Goal: Task Accomplishment & Management: Manage account settings

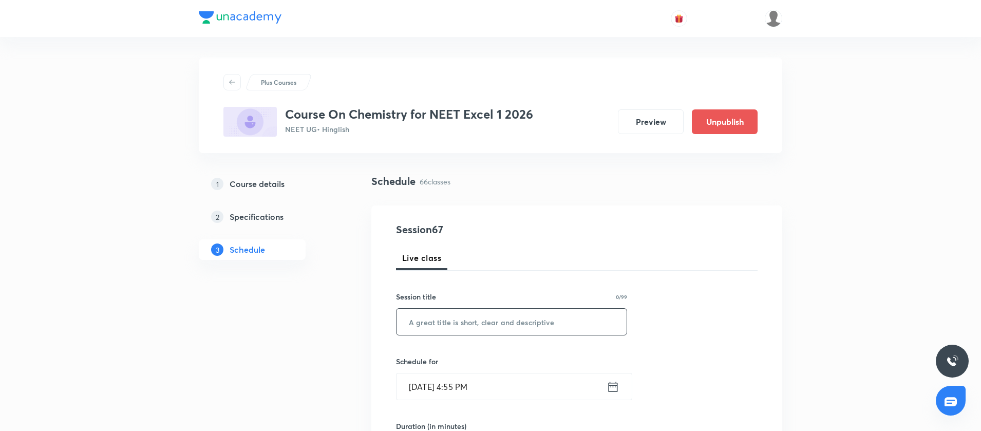
click at [418, 326] on input "text" at bounding box center [511, 322] width 230 height 26
paste input "[MEDICAL_DATA] Compounds"
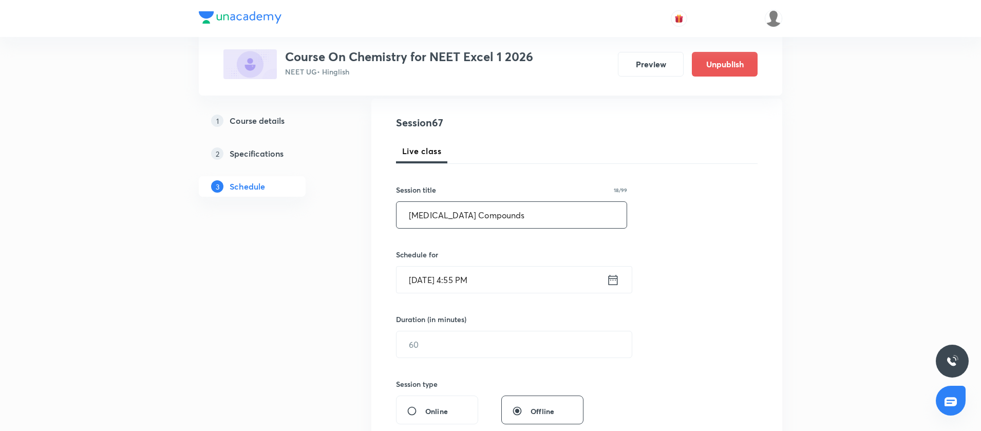
scroll to position [123, 0]
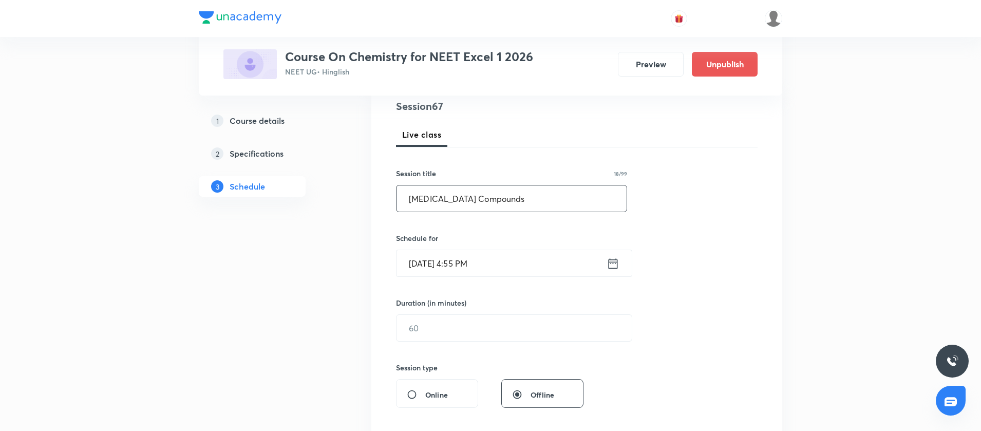
type input "[MEDICAL_DATA] Compounds"
click at [612, 263] on icon at bounding box center [612, 263] width 13 height 14
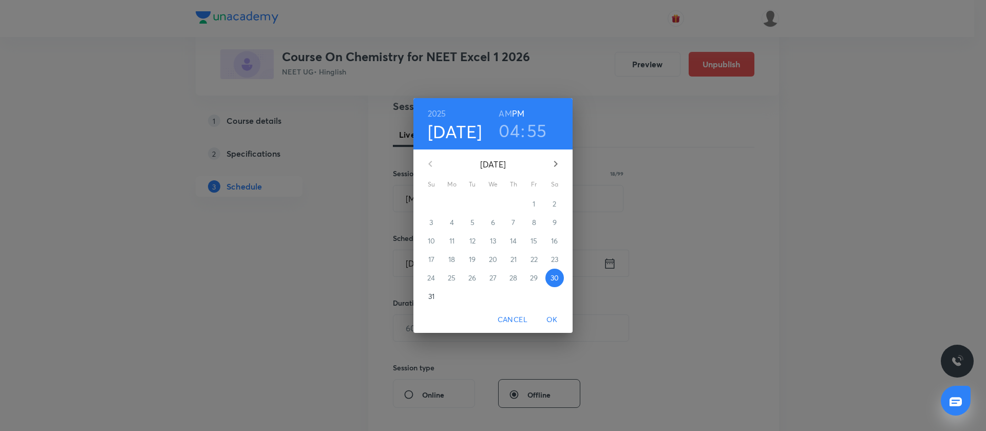
click at [558, 163] on icon "button" at bounding box center [555, 164] width 12 height 12
click at [470, 205] on span "2" at bounding box center [472, 204] width 18 height 10
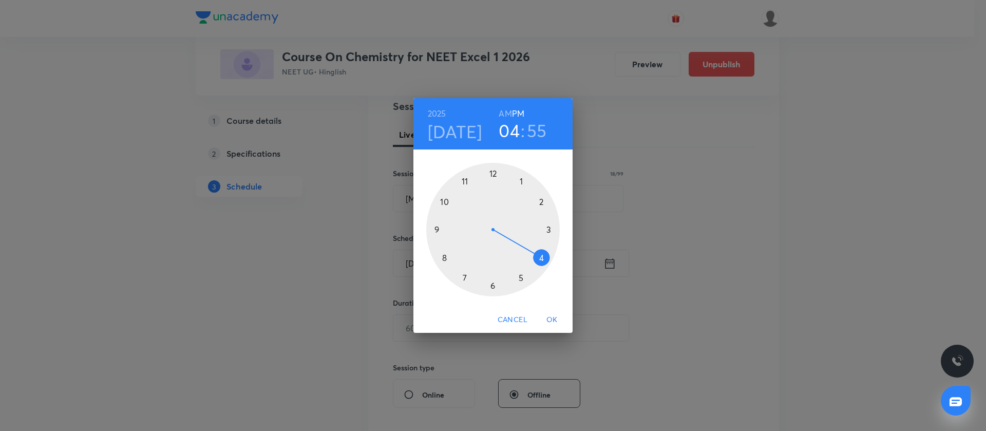
click at [444, 256] on div at bounding box center [492, 229] width 133 height 133
click at [507, 114] on h6 "AM" at bounding box center [505, 113] width 13 height 14
click at [495, 170] on div at bounding box center [492, 229] width 133 height 133
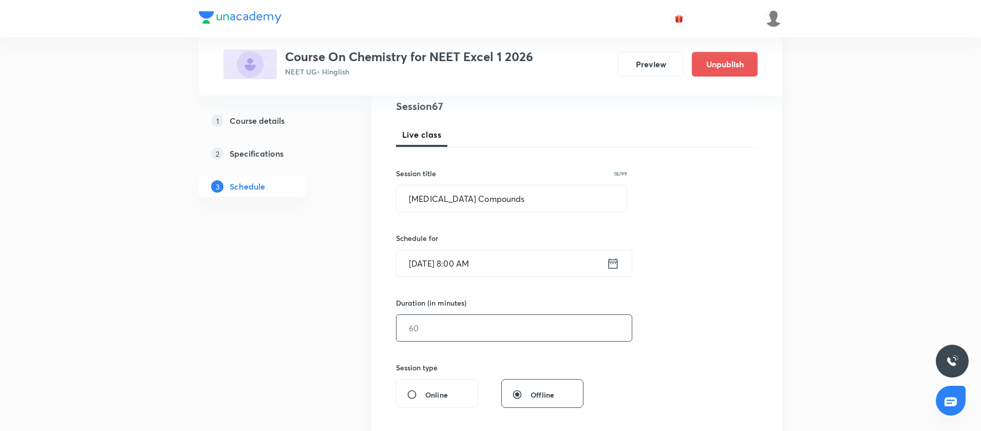
click at [440, 335] on input "text" at bounding box center [513, 328] width 235 height 26
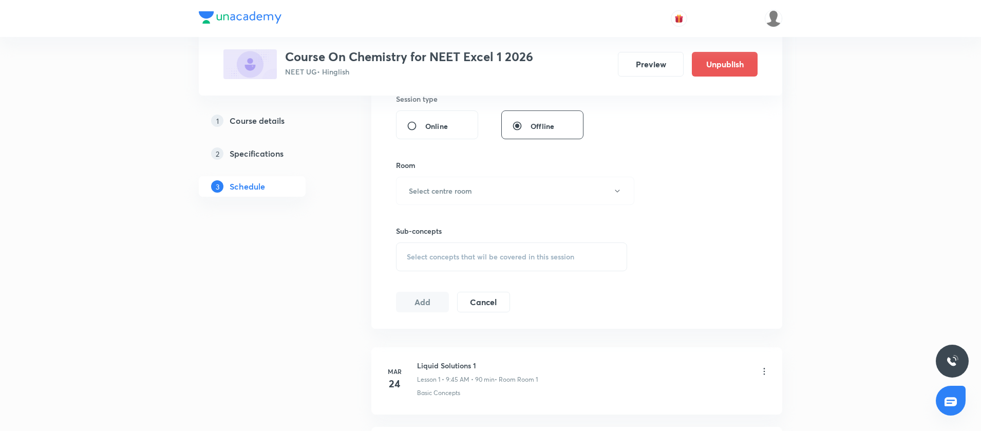
scroll to position [393, 0]
type input "90"
click at [438, 193] on h6 "Select centre room" at bounding box center [440, 189] width 63 height 11
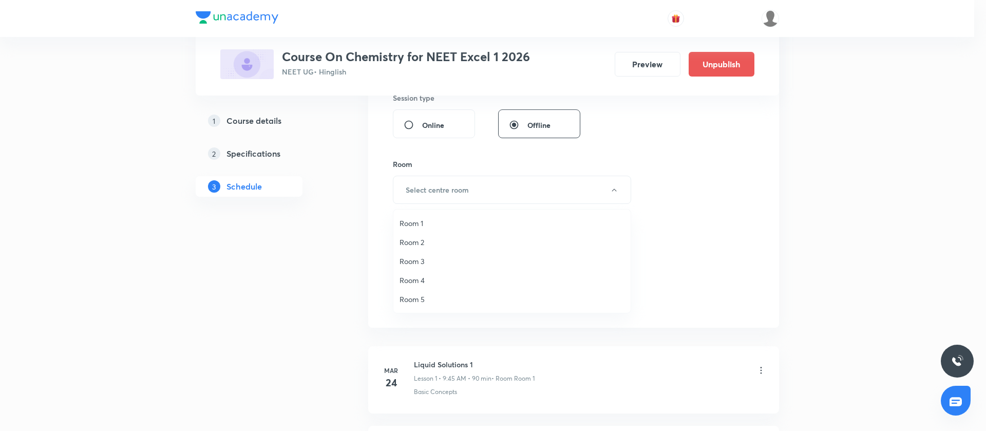
click at [414, 277] on span "Room 4" at bounding box center [511, 280] width 225 height 11
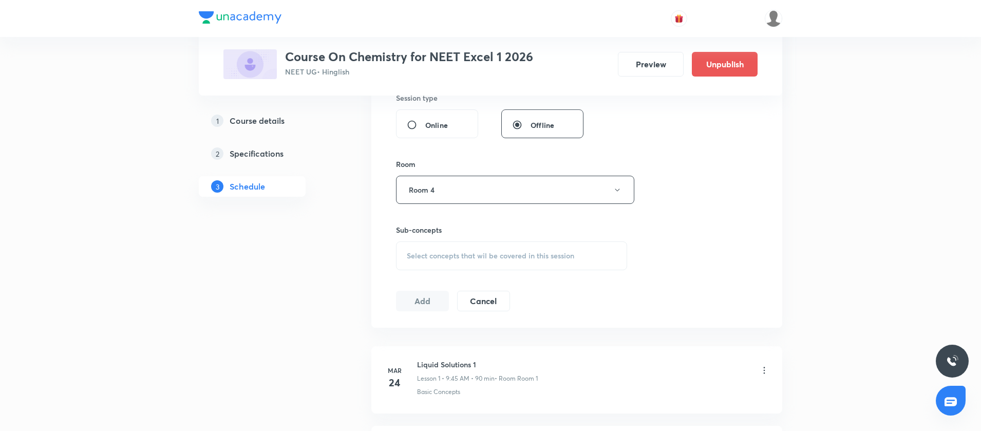
click at [421, 249] on div "Select concepts that wil be covered in this session" at bounding box center [511, 255] width 231 height 29
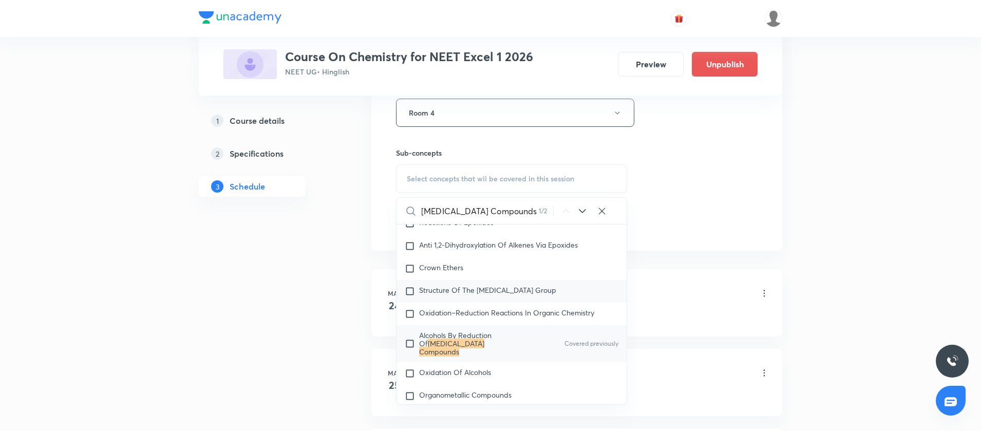
scroll to position [22923, 0]
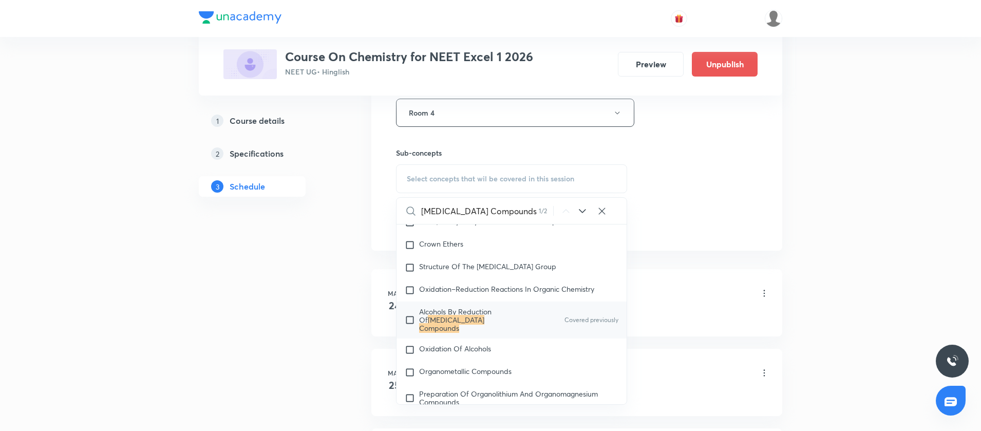
type input "[MEDICAL_DATA] Compounds"
click at [408, 332] on input "checkbox" at bounding box center [412, 320] width 14 height 25
checkbox input "true"
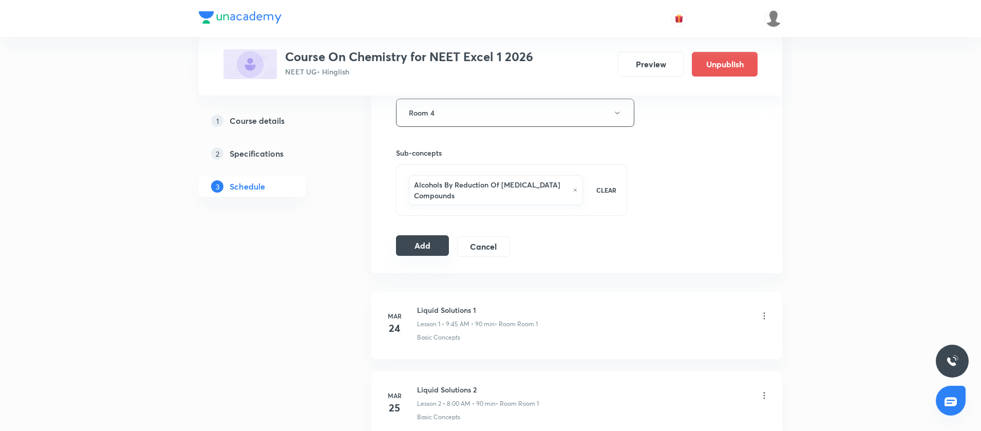
click at [431, 251] on button "Add" at bounding box center [422, 245] width 53 height 21
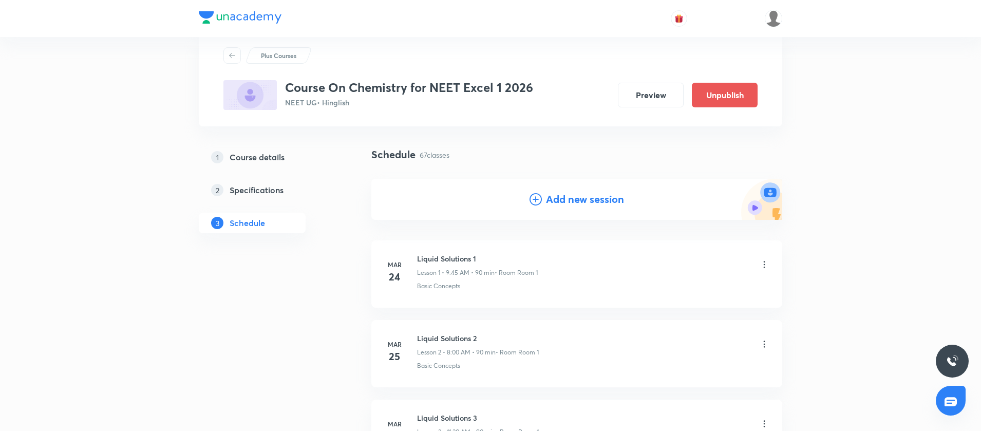
scroll to position [0, 0]
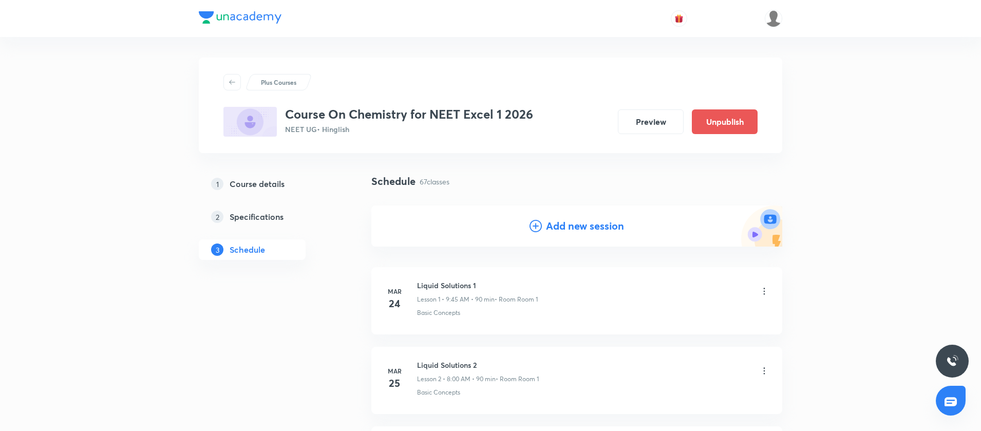
click at [540, 225] on icon at bounding box center [535, 226] width 12 height 12
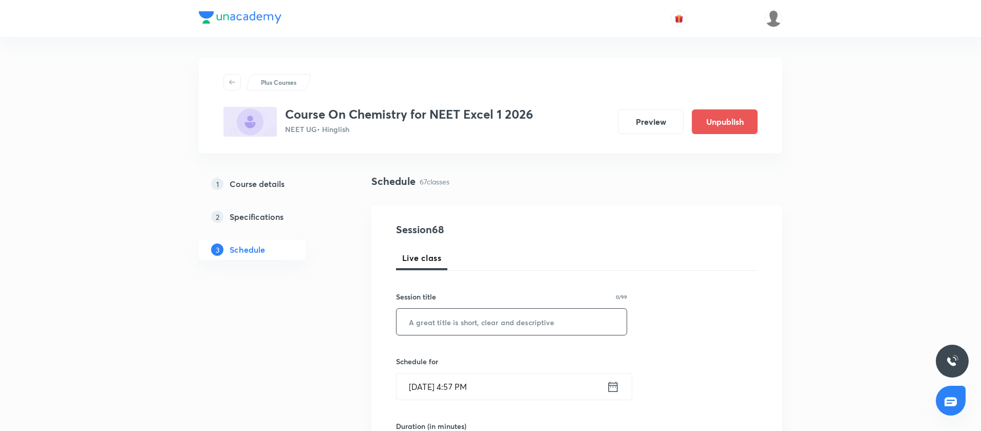
click at [422, 319] on input "text" at bounding box center [511, 322] width 230 height 26
paste input "carboxylic acids"
click at [414, 321] on input "carboxylic acids" at bounding box center [511, 322] width 230 height 26
click at [414, 321] on input "Carboxylic acids" at bounding box center [511, 322] width 230 height 26
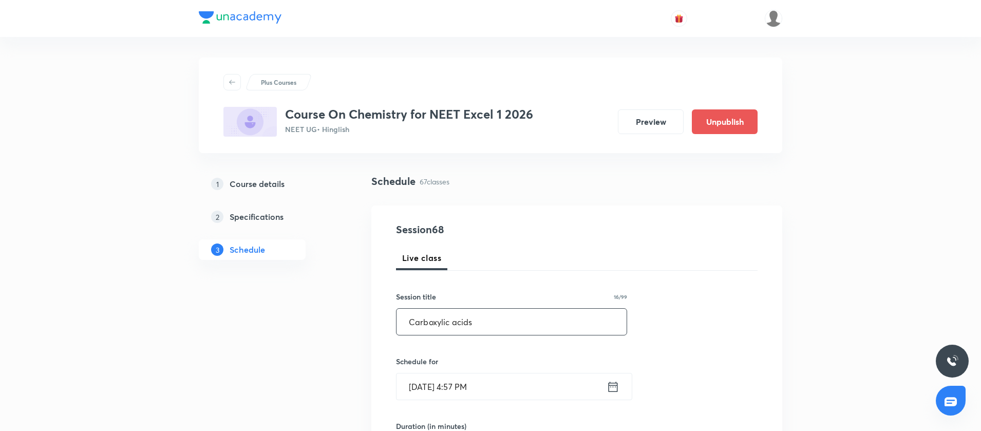
click at [414, 321] on input "Carboxylic acids" at bounding box center [511, 322] width 230 height 26
type input "Carboxylic acids"
click at [614, 387] on icon at bounding box center [612, 386] width 13 height 14
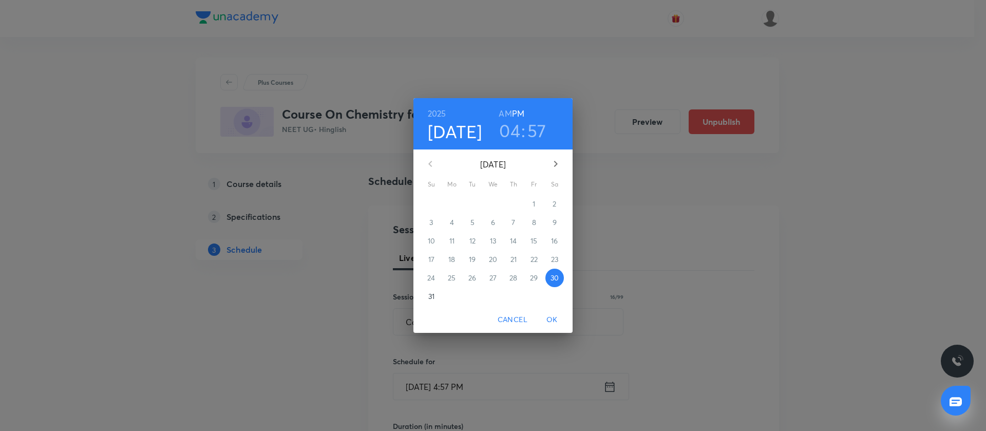
click at [552, 161] on icon "button" at bounding box center [555, 164] width 12 height 12
click at [493, 205] on p "3" at bounding box center [493, 204] width 4 height 10
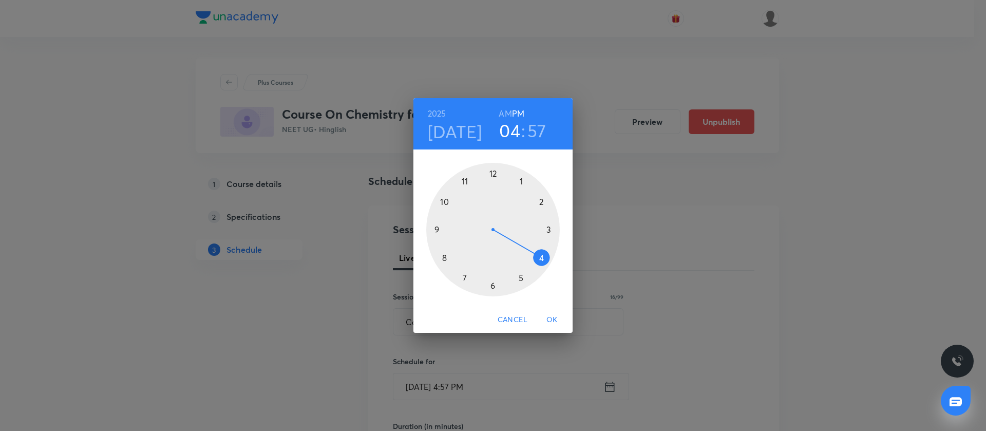
click at [442, 257] on div at bounding box center [492, 229] width 133 height 133
click at [503, 109] on h6 "AM" at bounding box center [505, 113] width 13 height 14
click at [492, 170] on div at bounding box center [492, 229] width 133 height 133
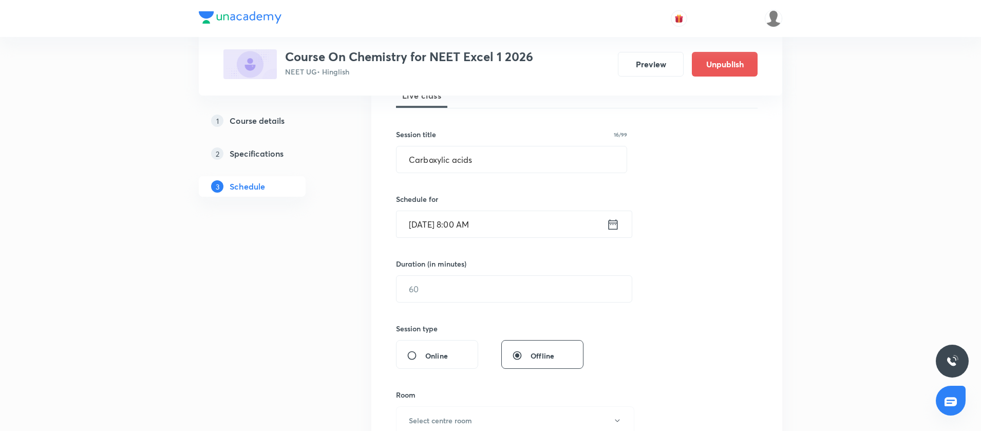
scroll to position [164, 0]
click at [442, 301] on div "Session 68 Live class Session title 16/99 Carboxylic acids ​ Schedule for Sep 3…" at bounding box center [576, 299] width 361 height 482
click at [431, 292] on input "text" at bounding box center [513, 287] width 235 height 26
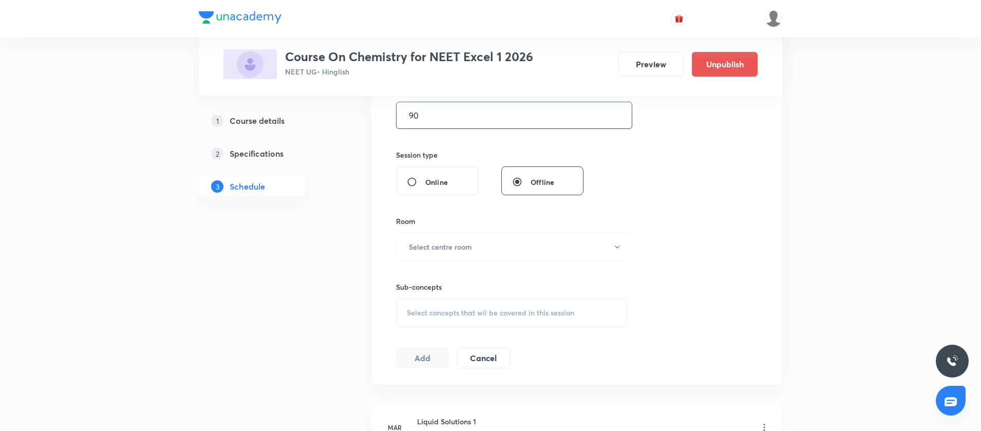
scroll to position [372, 0]
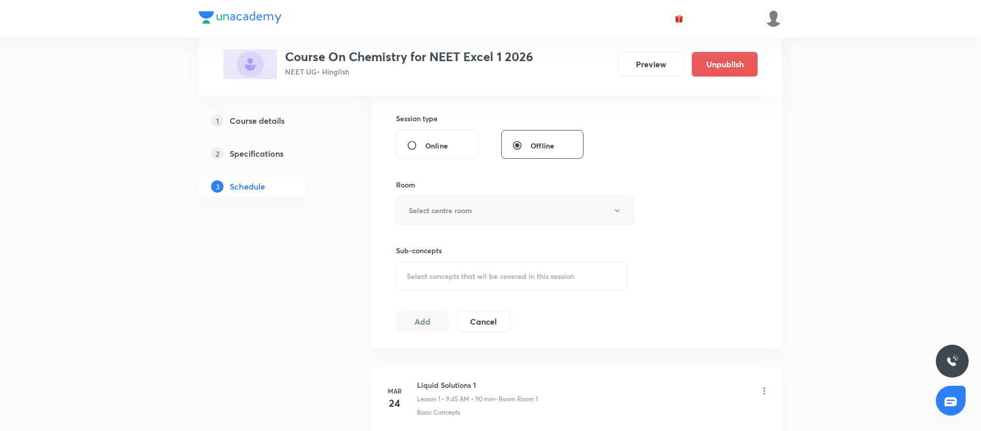
type input "90"
click at [428, 205] on h6 "Select centre room" at bounding box center [440, 210] width 63 height 11
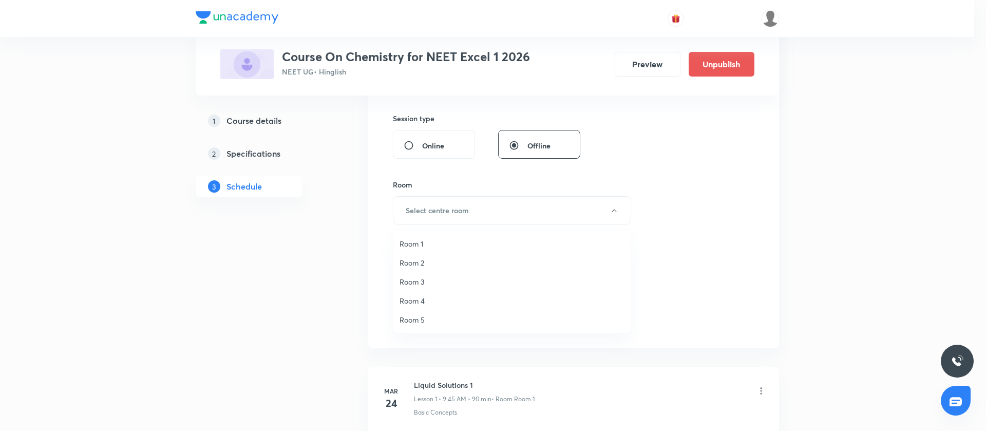
click at [412, 295] on span "Room 4" at bounding box center [511, 300] width 225 height 11
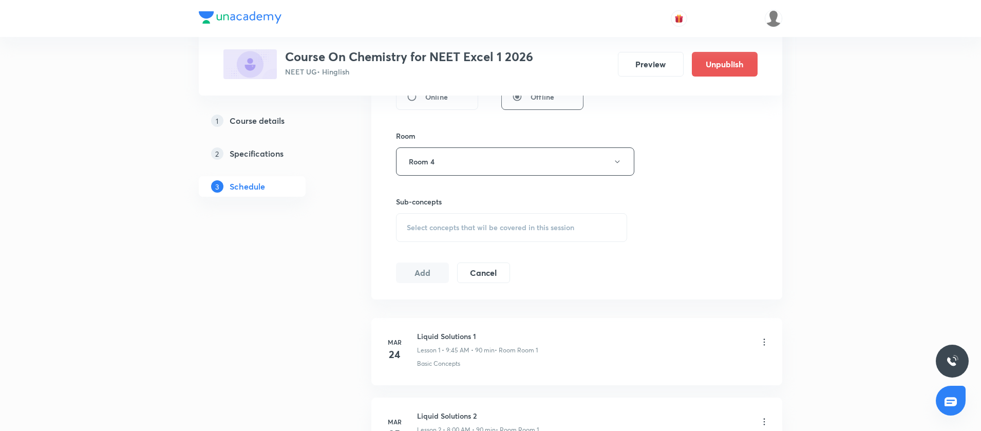
scroll to position [452, 0]
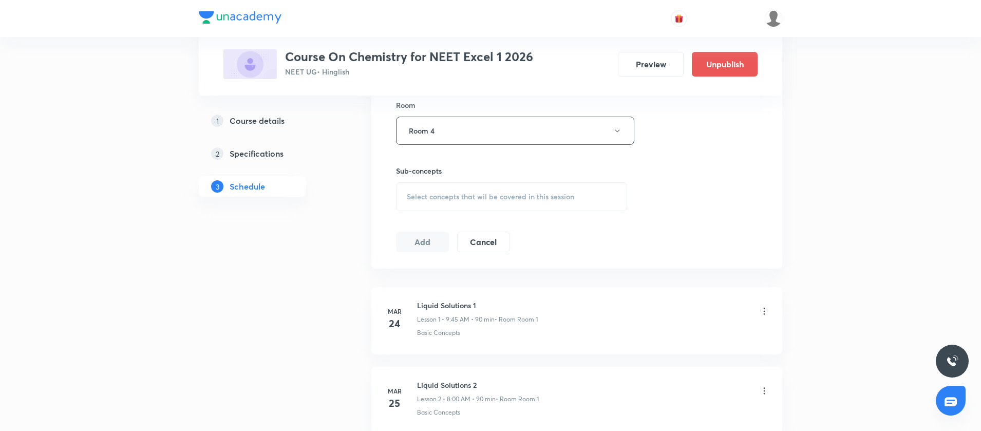
click at [422, 195] on span "Select concepts that wil be covered in this session" at bounding box center [490, 197] width 167 height 8
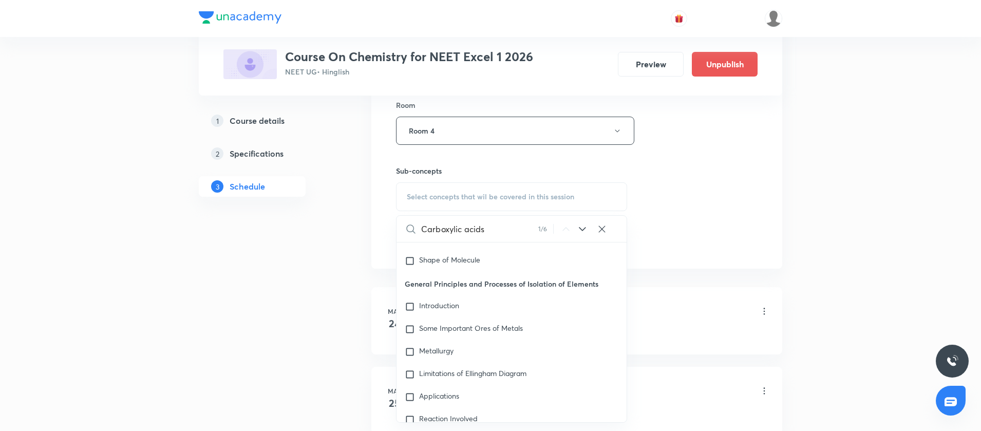
scroll to position [19359, 0]
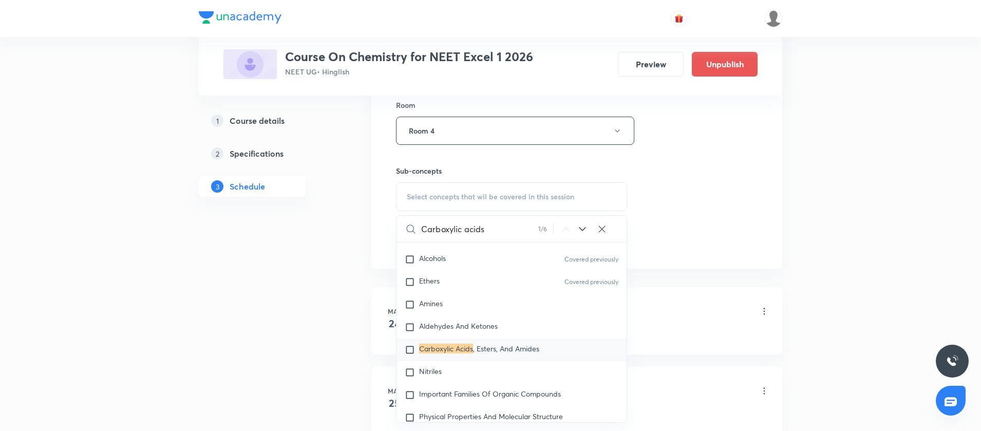
type input "Carboxylic acids"
click at [409, 355] on input "checkbox" at bounding box center [412, 350] width 14 height 10
checkbox input "true"
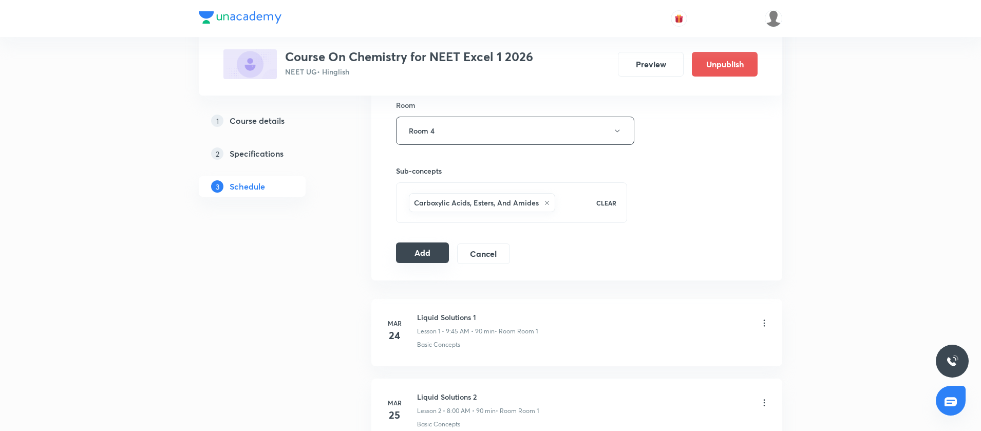
click at [415, 260] on button "Add" at bounding box center [422, 252] width 53 height 21
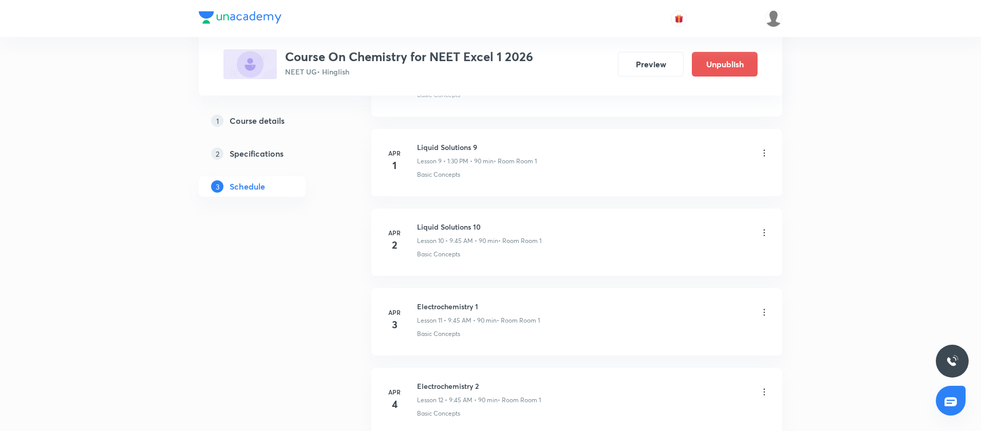
scroll to position [0, 0]
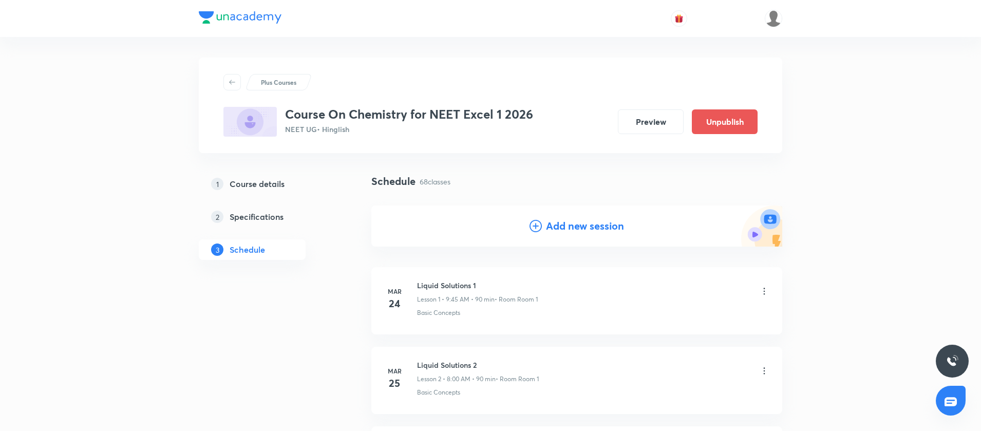
click at [538, 225] on icon at bounding box center [535, 226] width 12 height 12
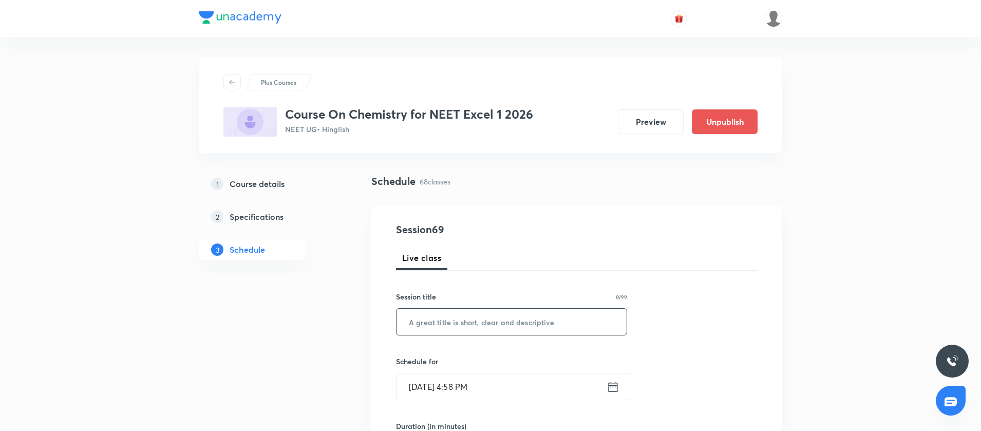
click at [443, 322] on input "text" at bounding box center [511, 322] width 230 height 26
paste input "Carboxylic acids"
type input "Carboxylic acids"
click at [609, 389] on icon at bounding box center [612, 386] width 13 height 14
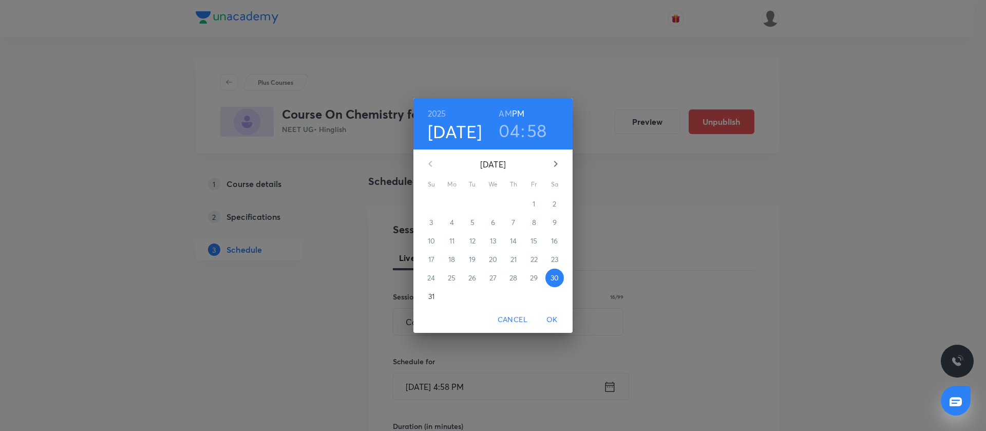
click at [550, 171] on button "button" at bounding box center [555, 163] width 25 height 25
click at [531, 203] on span "5" at bounding box center [534, 204] width 18 height 10
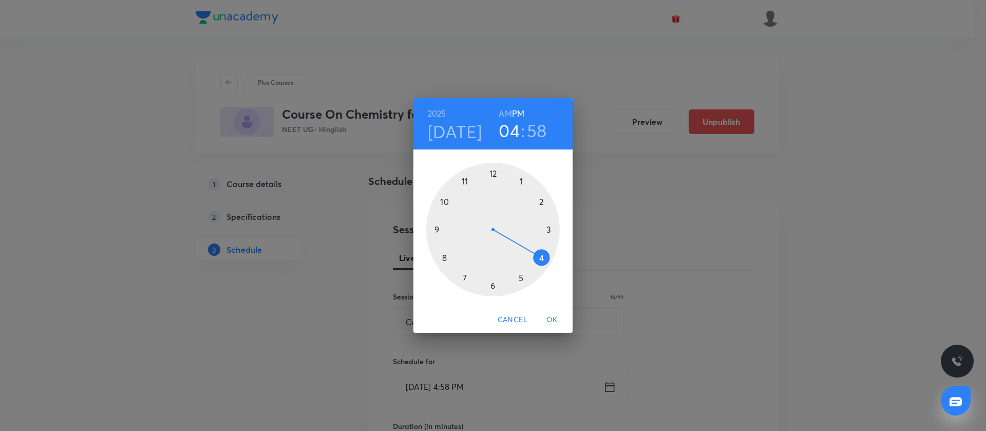
click at [446, 257] on div at bounding box center [492, 229] width 133 height 133
click at [507, 110] on h6 "AM" at bounding box center [505, 113] width 13 height 14
drag, startPoint x: 482, startPoint y: 167, endPoint x: 492, endPoint y: 167, distance: 10.8
click at [492, 167] on div at bounding box center [492, 229] width 133 height 133
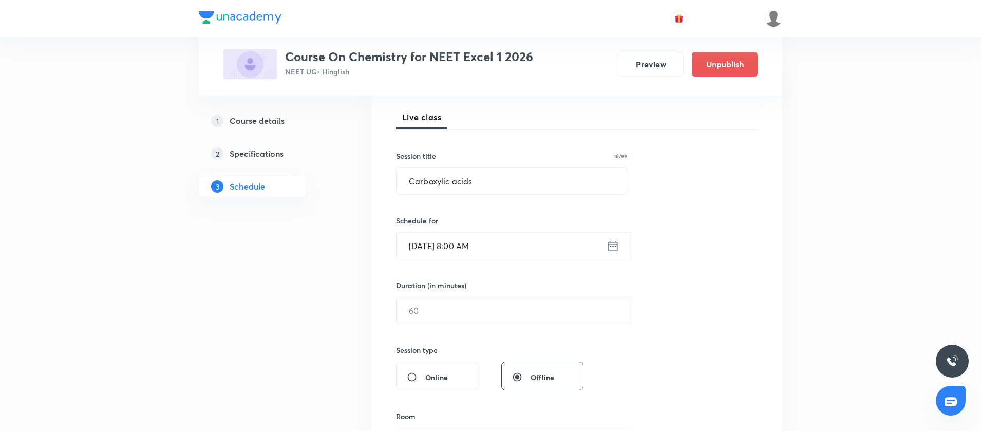
scroll to position [187, 0]
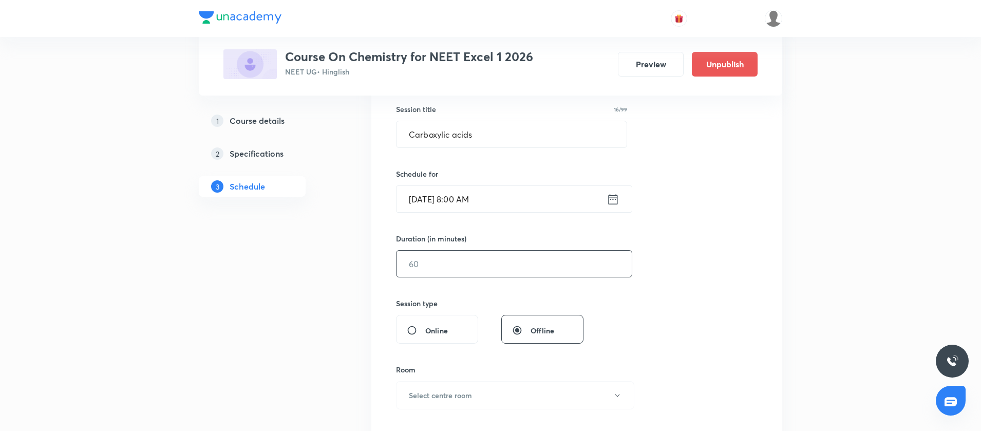
click at [446, 270] on input "text" at bounding box center [513, 264] width 235 height 26
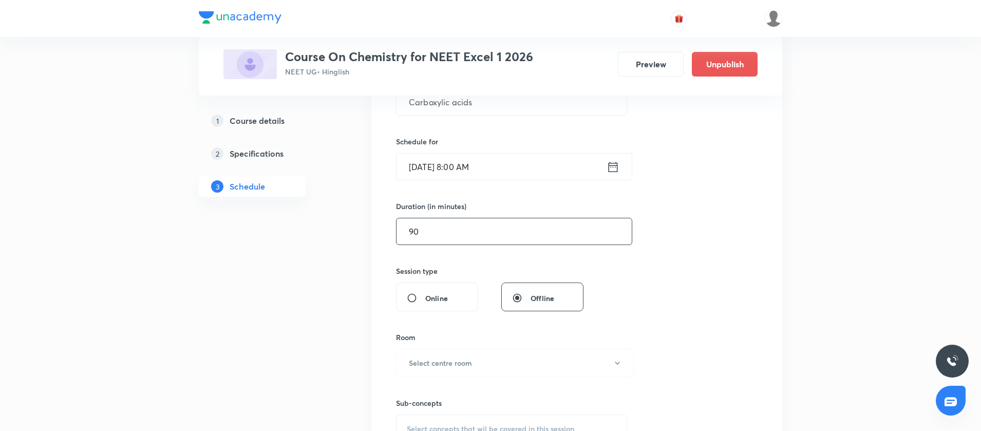
scroll to position [221, 0]
type input "90"
click at [481, 365] on button "Select centre room" at bounding box center [515, 362] width 238 height 28
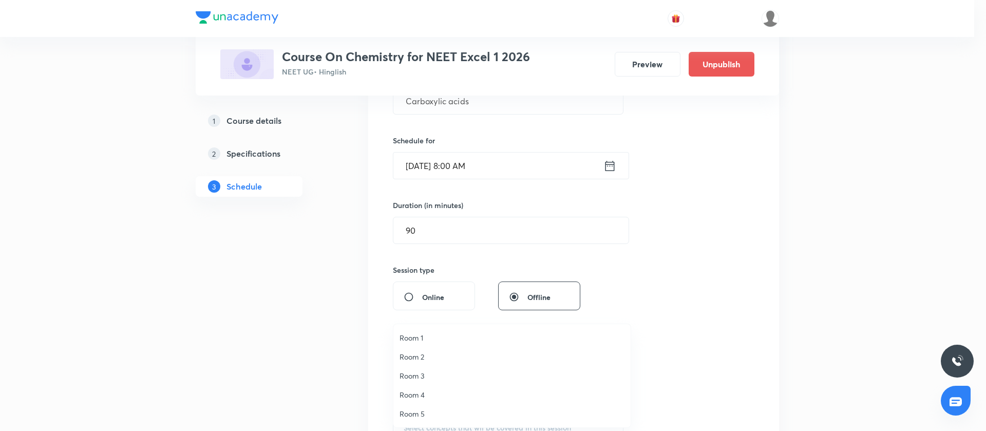
click at [419, 393] on span "Room 4" at bounding box center [511, 394] width 225 height 11
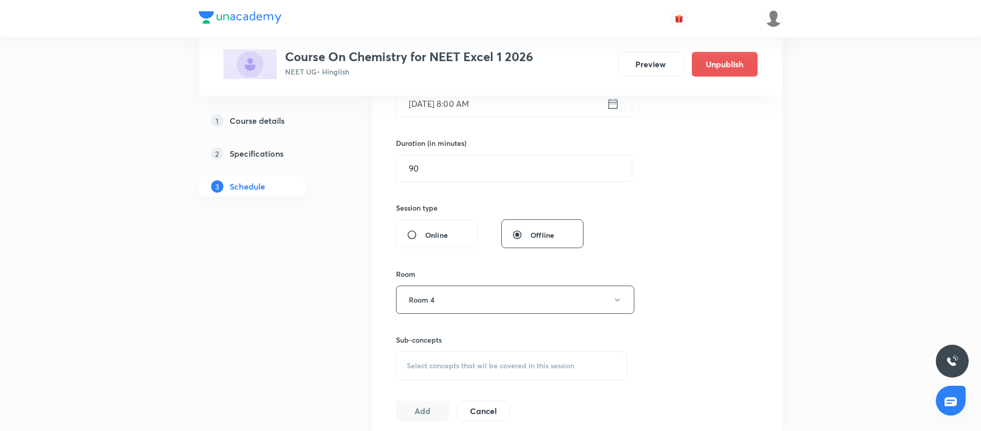
scroll to position [305, 0]
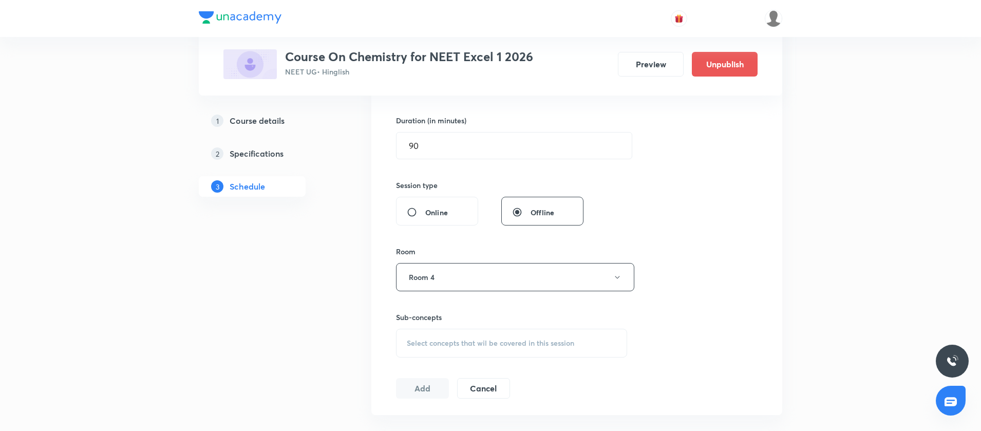
click at [415, 342] on span "Select concepts that wil be covered in this session" at bounding box center [490, 343] width 167 height 8
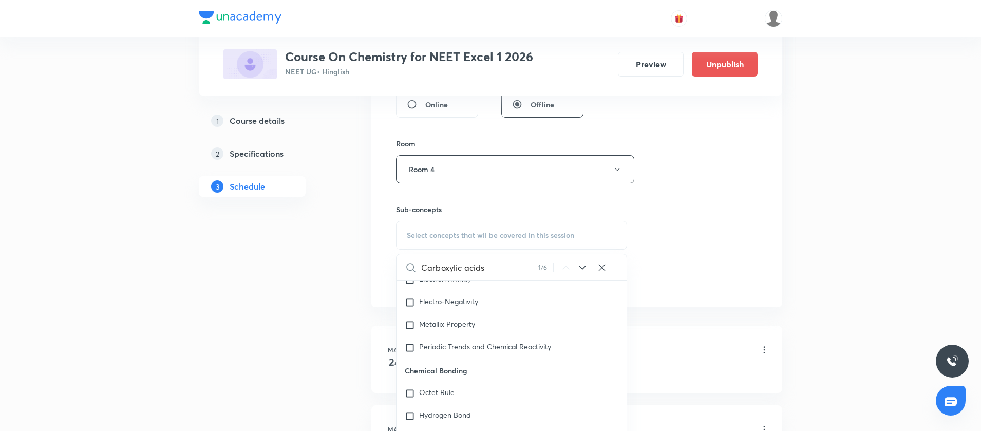
scroll to position [19359, 0]
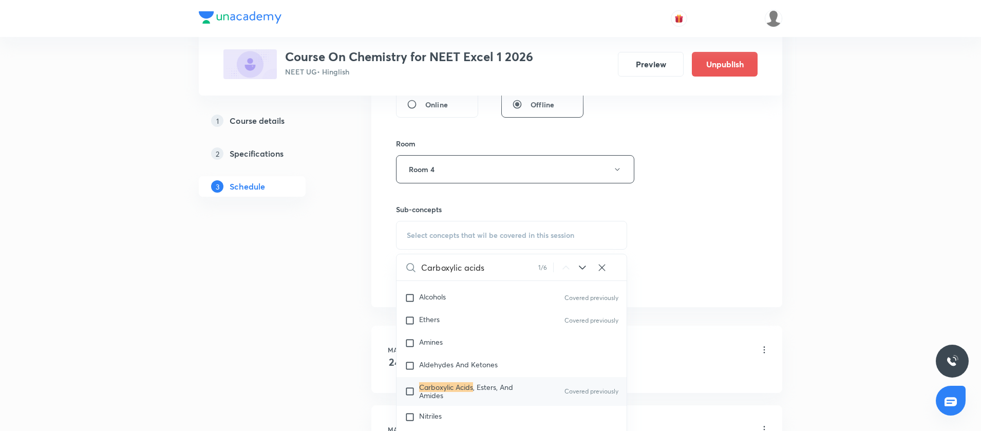
type input "Carboxylic acids"
click at [411, 399] on input "checkbox" at bounding box center [412, 391] width 14 height 16
checkbox input "true"
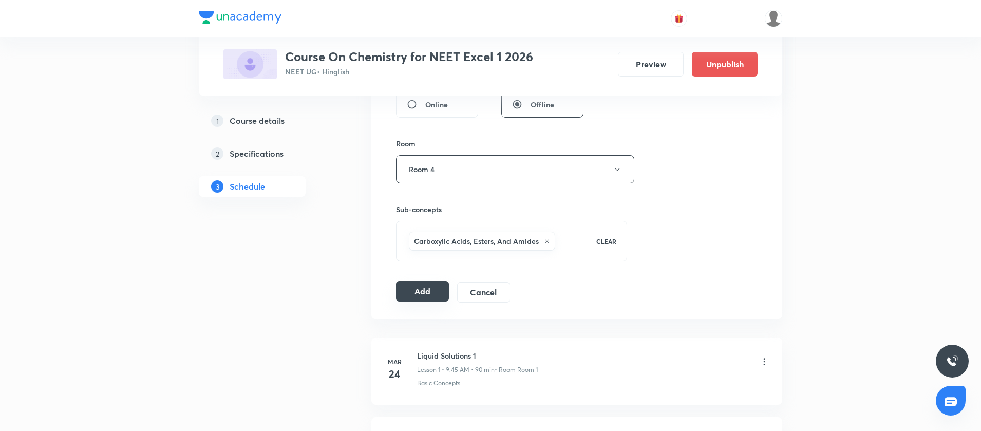
click at [421, 291] on button "Add" at bounding box center [422, 291] width 53 height 21
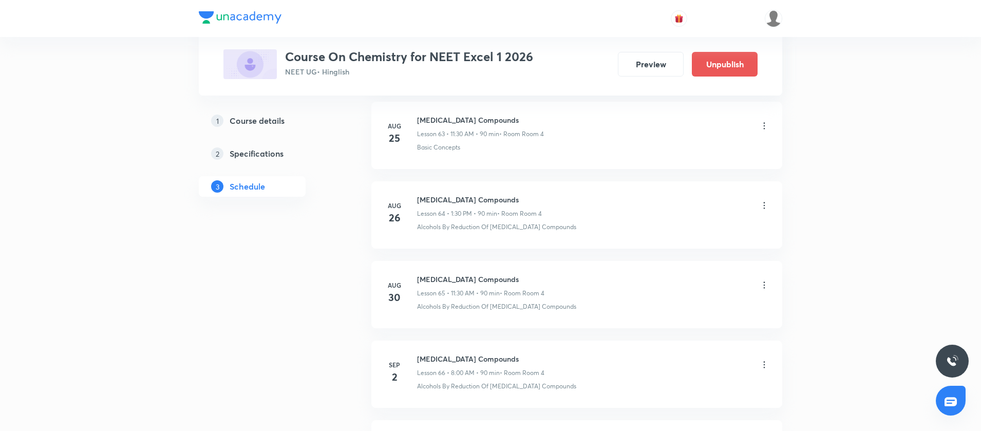
scroll to position [5333, 0]
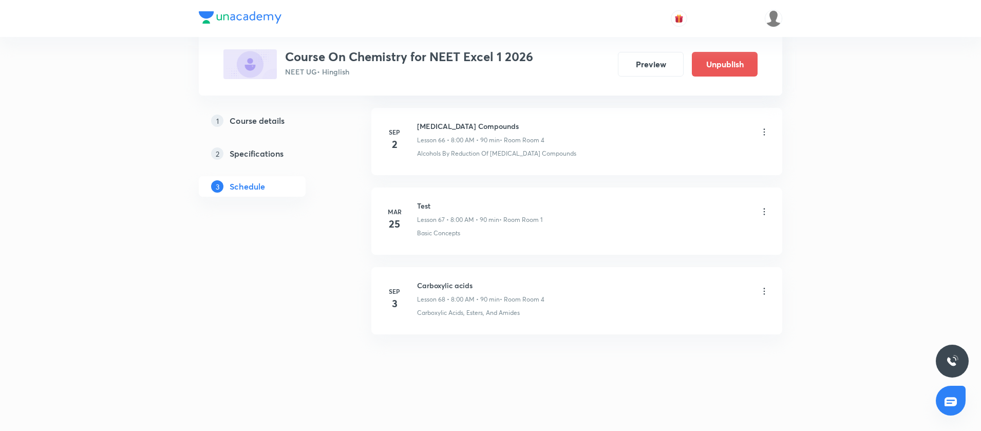
click at [425, 285] on h6 "Carboxylic acids" at bounding box center [480, 285] width 127 height 11
click at [421, 367] on h6 "Carboxylic acids" at bounding box center [480, 364] width 127 height 11
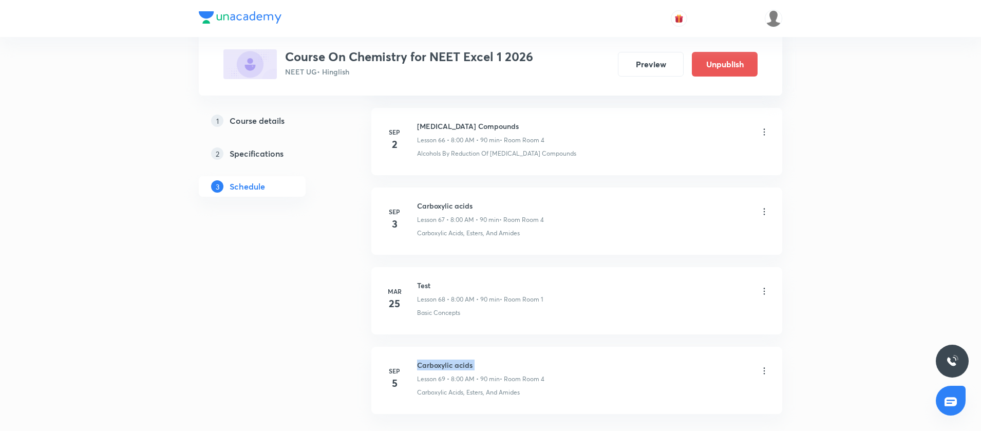
click at [421, 367] on h6 "Carboxylic acids" at bounding box center [480, 364] width 127 height 11
copy h6 "Carboxylic acids"
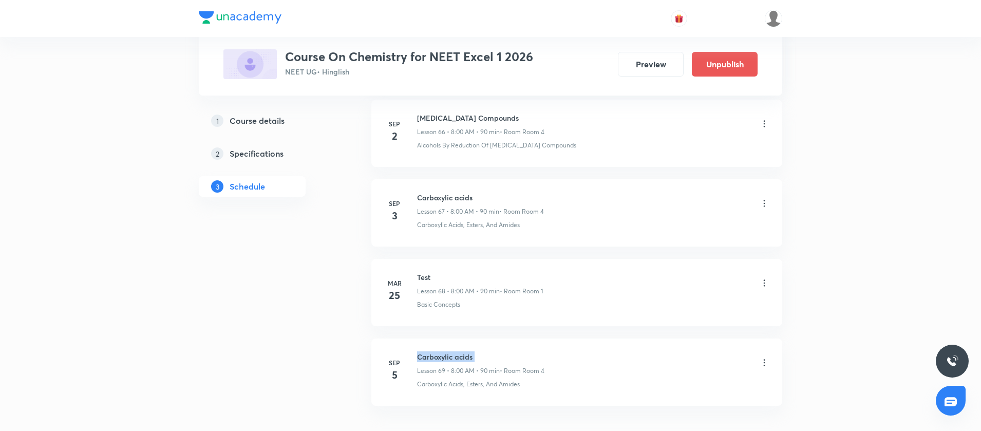
scroll to position [5341, 0]
drag, startPoint x: 441, startPoint y: 127, endPoint x: 441, endPoint y: 120, distance: 7.2
click at [441, 120] on div "Carbonyl Compounds Lesson 66 • 8:00 AM • 90 min • Room Room 4" at bounding box center [480, 125] width 127 height 24
click at [441, 120] on h6 "[MEDICAL_DATA] Compounds" at bounding box center [480, 118] width 127 height 11
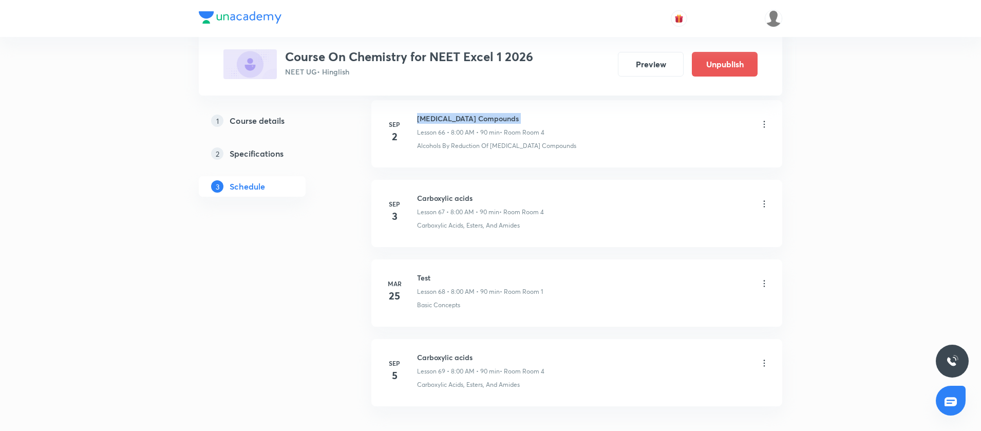
click at [441, 120] on h6 "[MEDICAL_DATA] Compounds" at bounding box center [480, 118] width 127 height 11
copy h6 "[MEDICAL_DATA] Compounds"
click at [446, 202] on h6 "Carboxylic acids" at bounding box center [480, 198] width 127 height 11
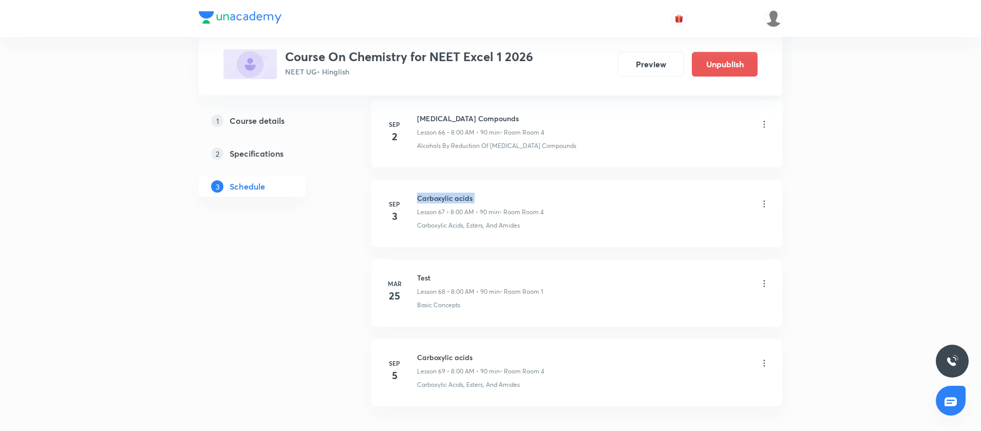
click at [446, 202] on h6 "Carboxylic acids" at bounding box center [480, 198] width 127 height 11
copy h6 "Carboxylic acids"
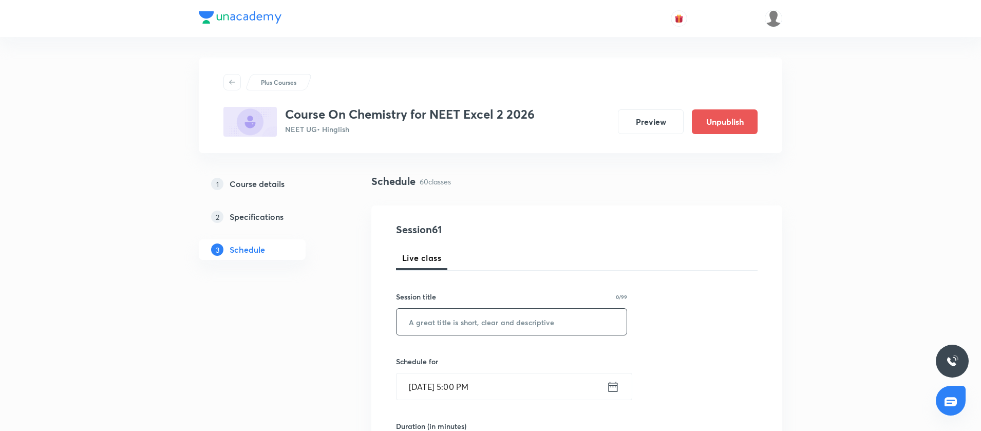
click at [470, 318] on input "text" at bounding box center [511, 322] width 230 height 26
paste input "[MEDICAL_DATA] Compounds"
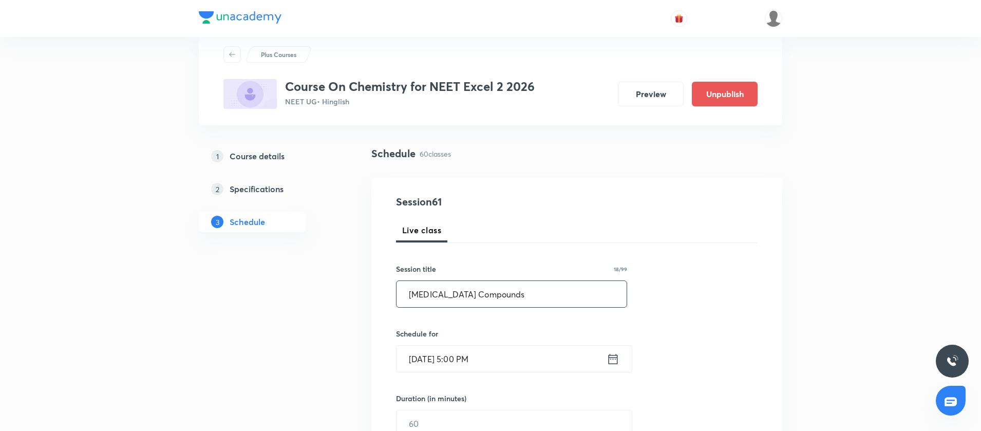
scroll to position [41, 0]
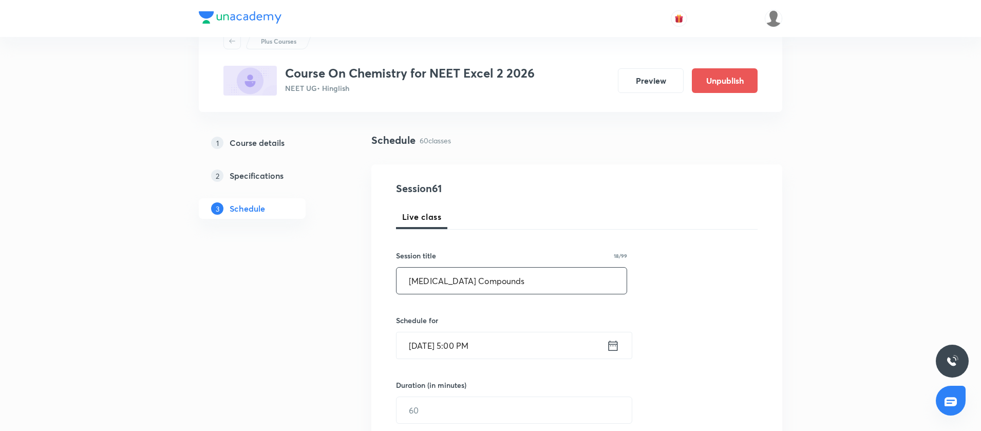
type input "[MEDICAL_DATA] Compounds"
click at [616, 346] on icon at bounding box center [612, 345] width 13 height 14
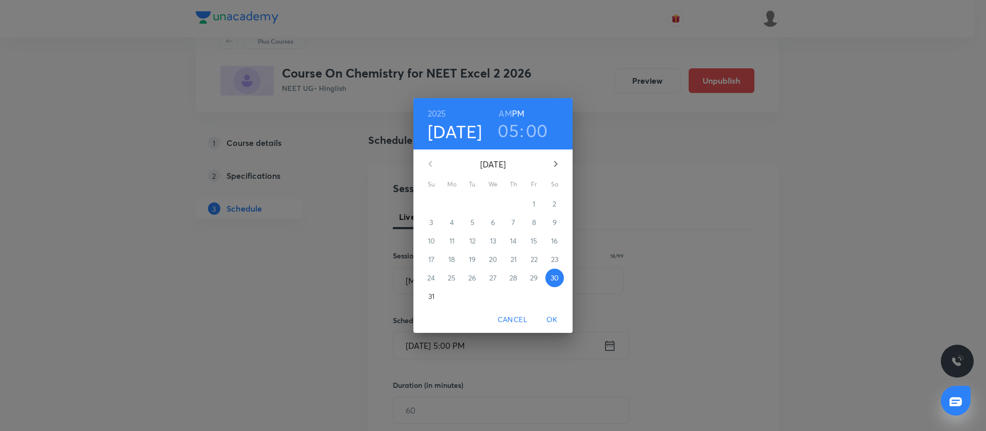
click at [556, 159] on icon "button" at bounding box center [555, 164] width 12 height 12
click at [450, 206] on span "1" at bounding box center [452, 204] width 18 height 10
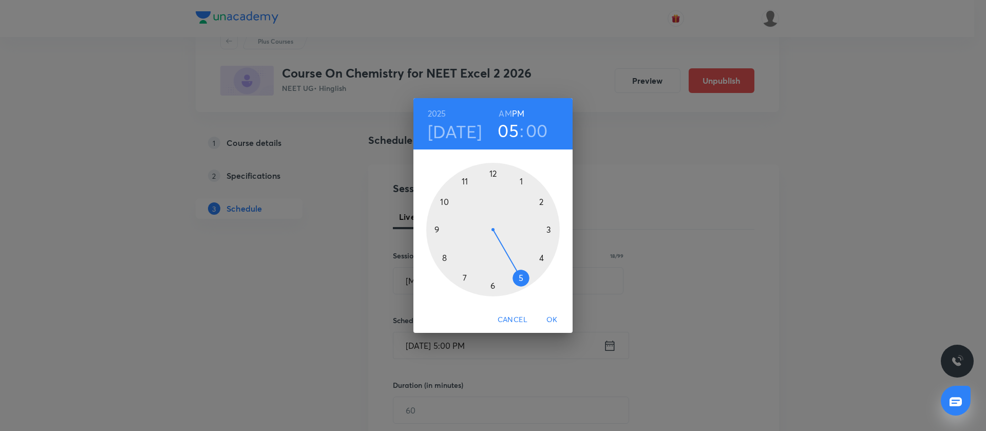
click at [447, 135] on h4 "[DATE]" at bounding box center [455, 132] width 54 height 22
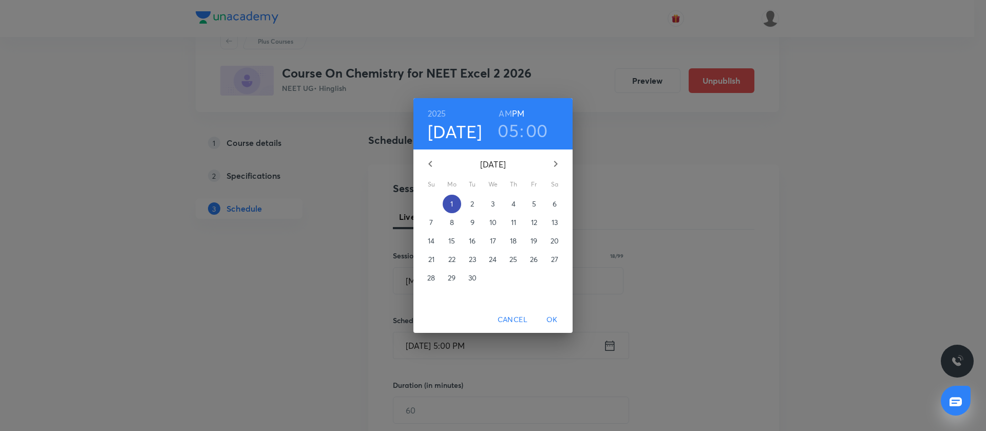
click at [452, 204] on p "1" at bounding box center [451, 204] width 3 height 10
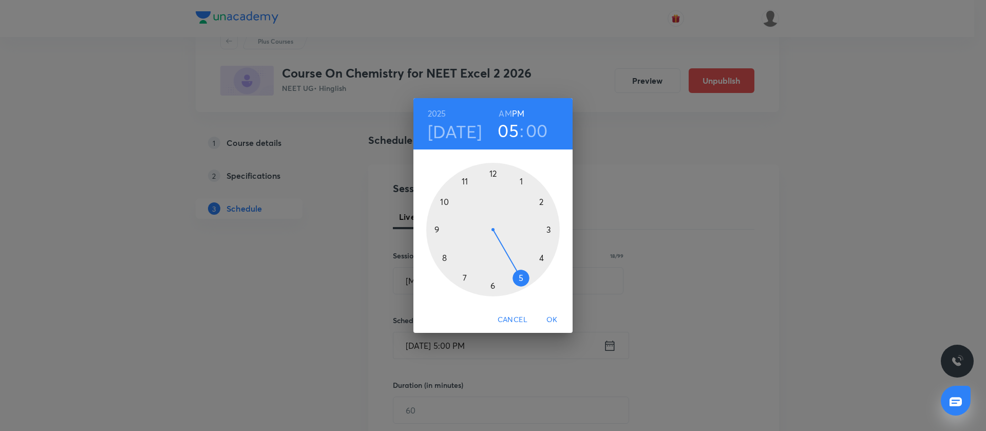
click at [466, 177] on div at bounding box center [492, 229] width 133 height 133
click at [504, 112] on h6 "AM" at bounding box center [505, 113] width 13 height 14
click at [492, 286] on div at bounding box center [492, 229] width 133 height 133
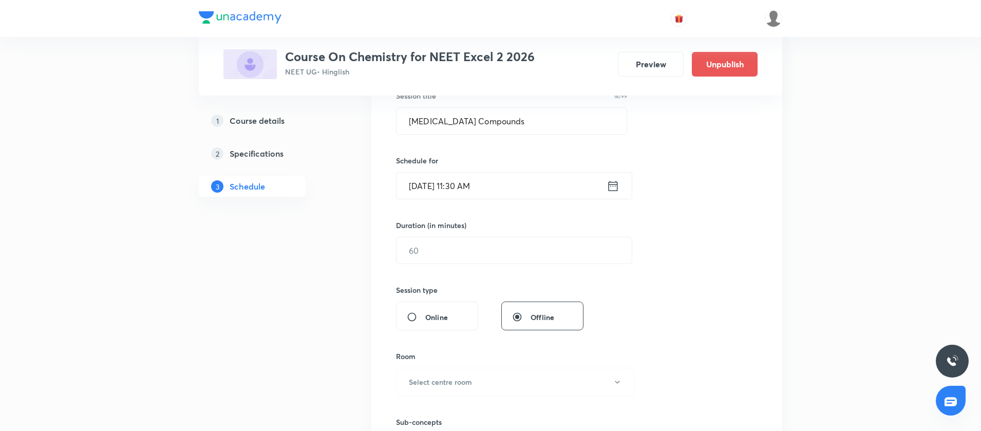
scroll to position [211, 0]
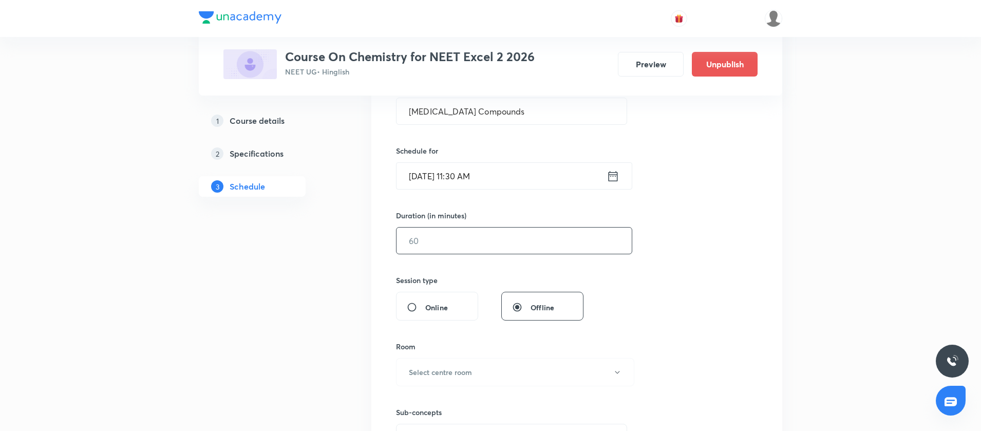
click at [457, 236] on input "text" at bounding box center [513, 240] width 235 height 26
type input "90"
click at [457, 236] on input "90" at bounding box center [513, 240] width 235 height 26
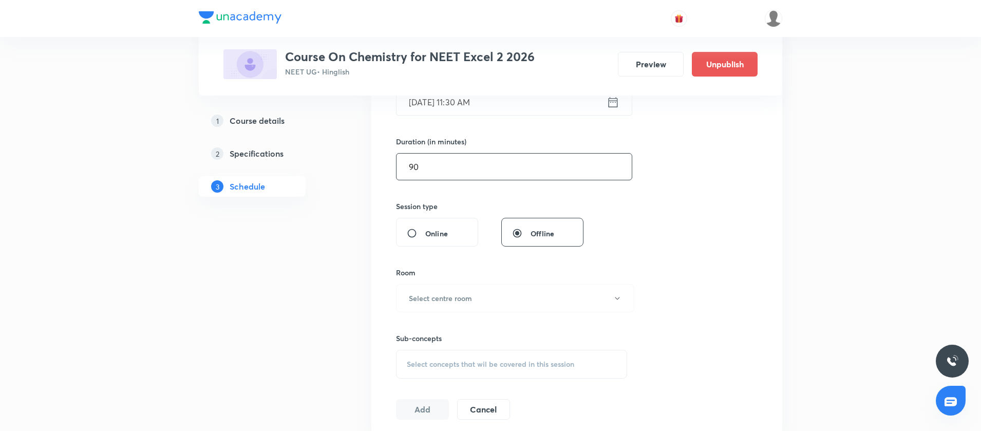
scroll to position [288, 0]
click at [449, 296] on h6 "Select centre room" at bounding box center [440, 295] width 63 height 11
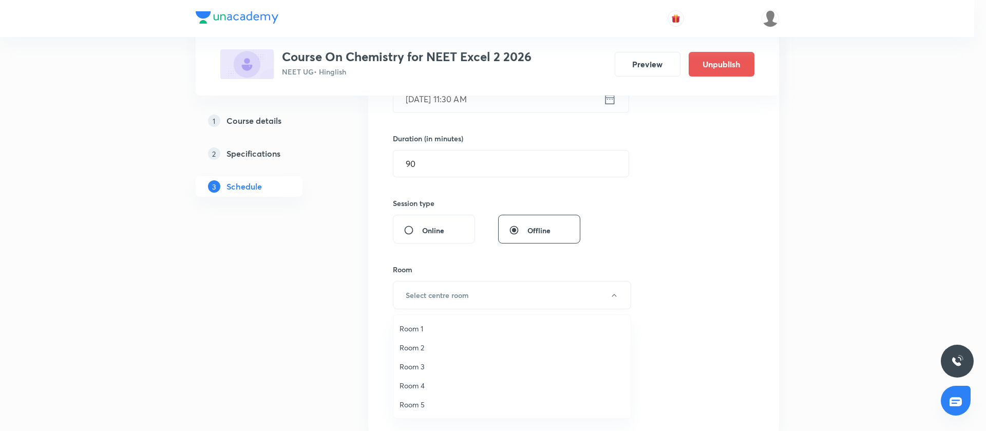
click at [413, 380] on span "Room 4" at bounding box center [511, 385] width 225 height 11
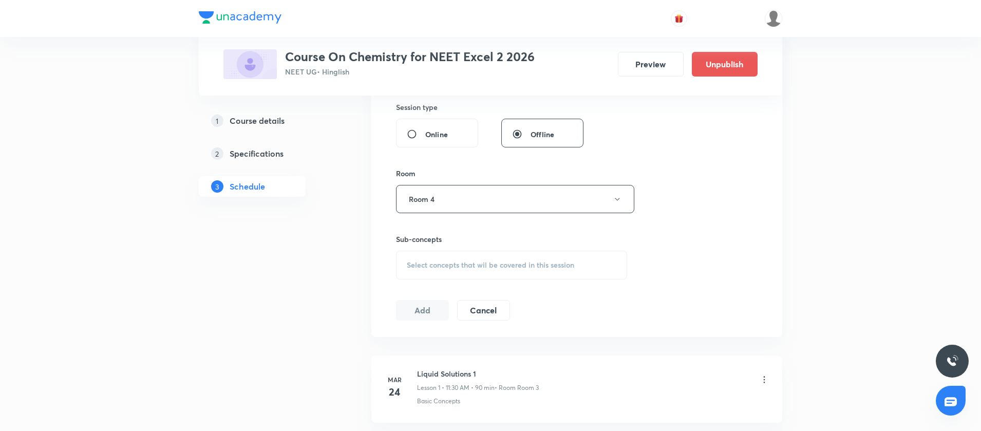
scroll to position [416, 0]
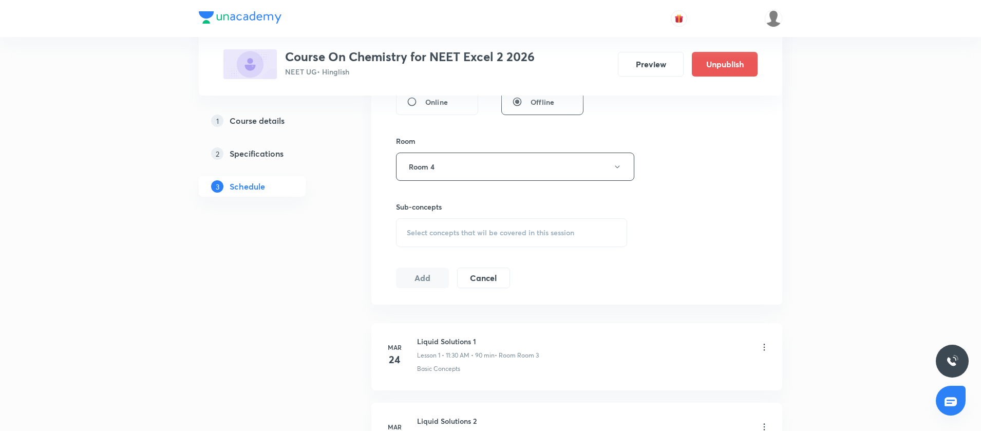
click at [424, 228] on span "Select concepts that wil be covered in this session" at bounding box center [490, 232] width 167 height 8
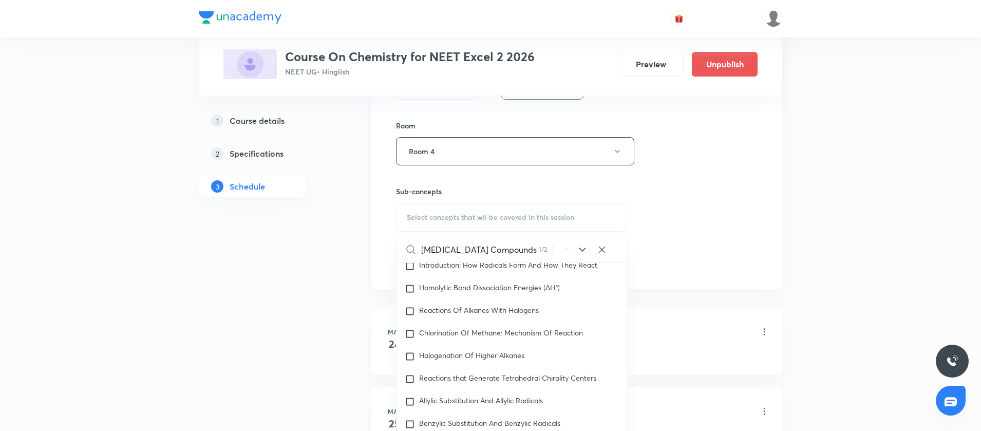
scroll to position [22915, 0]
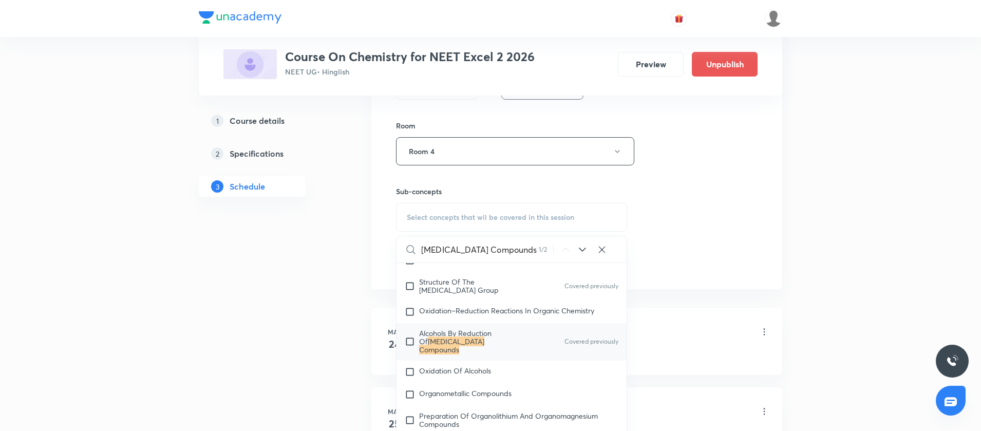
type input "[MEDICAL_DATA] Compounds"
click at [412, 354] on input "checkbox" at bounding box center [412, 341] width 14 height 25
checkbox input "true"
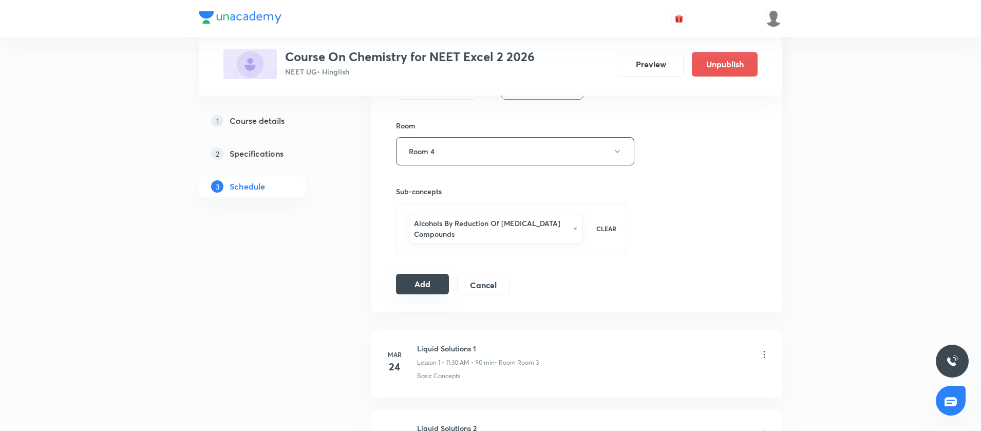
click at [414, 290] on button "Add" at bounding box center [422, 284] width 53 height 21
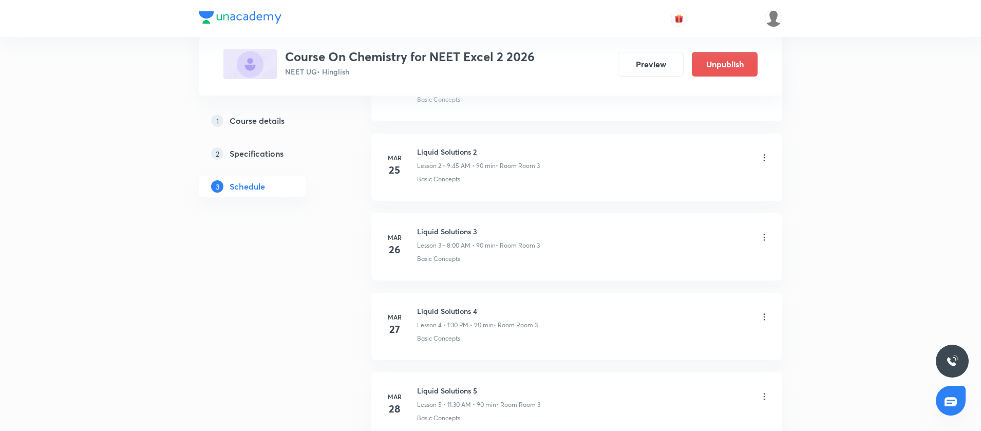
scroll to position [0, 0]
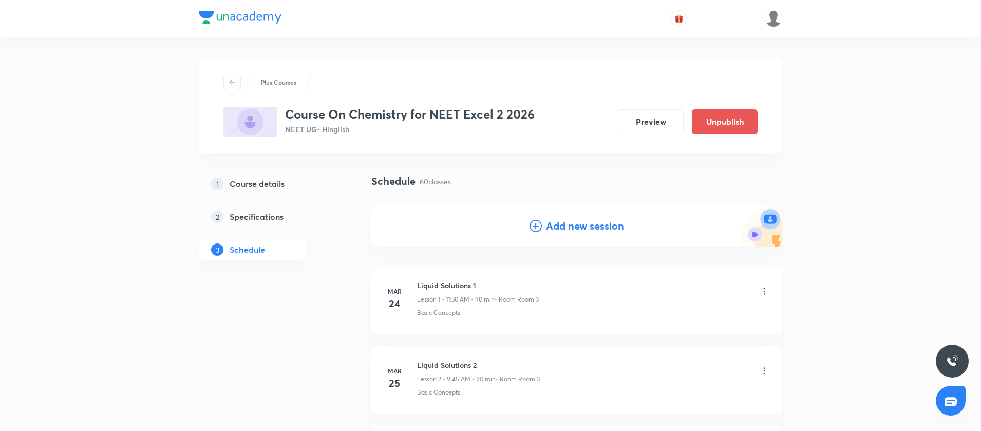
click at [529, 220] on icon at bounding box center [535, 226] width 12 height 12
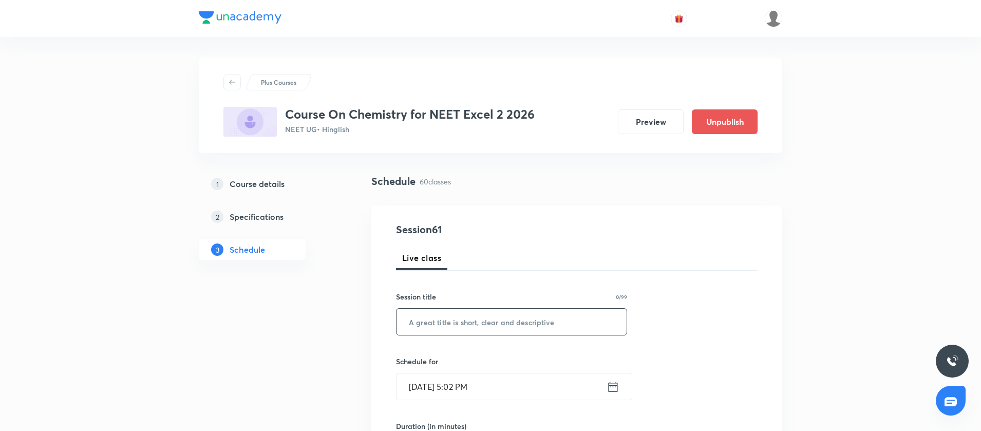
click at [444, 318] on input "text" at bounding box center [511, 322] width 230 height 26
paste input "[MEDICAL_DATA] Compounds"
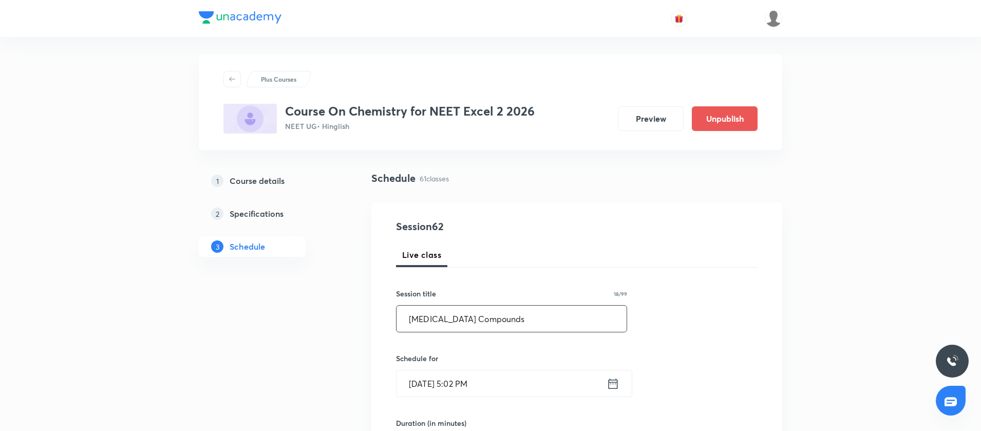
scroll to position [5, 0]
type input "[MEDICAL_DATA] Compounds"
click at [616, 387] on icon at bounding box center [612, 381] width 13 height 14
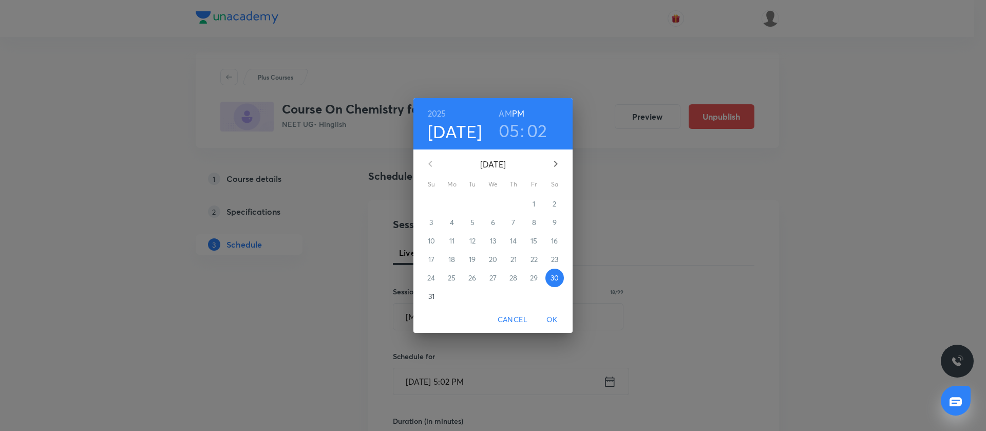
click at [558, 167] on icon "button" at bounding box center [555, 164] width 12 height 12
click at [472, 207] on p "2" at bounding box center [472, 204] width 4 height 10
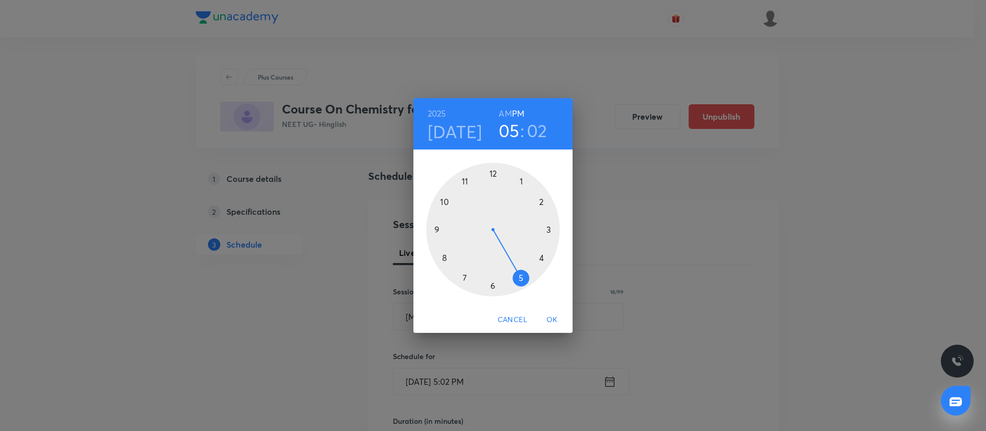
click at [524, 180] on div at bounding box center [492, 229] width 133 height 133
click at [492, 286] on div at bounding box center [492, 229] width 133 height 133
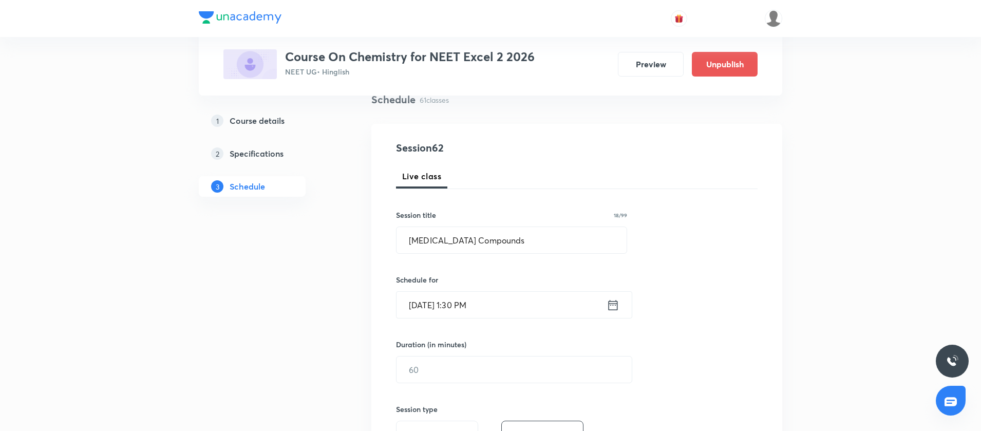
scroll to position [82, 0]
click at [458, 374] on input "text" at bounding box center [513, 369] width 235 height 26
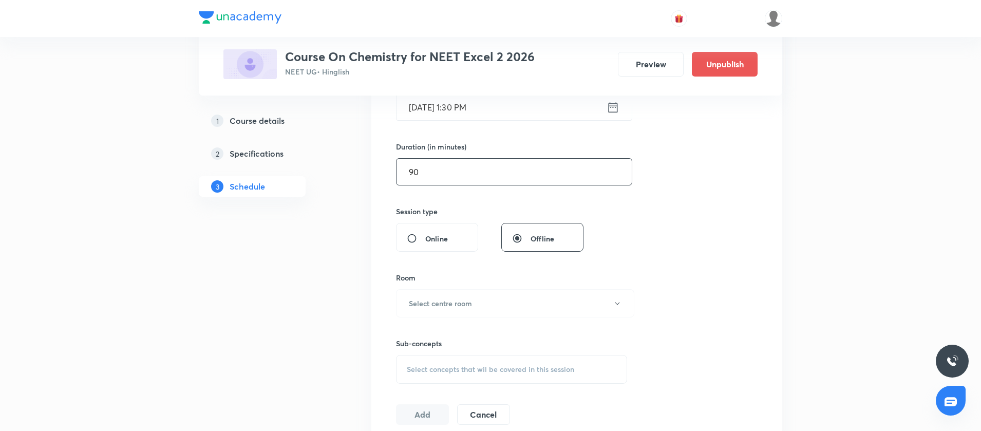
scroll to position [282, 0]
type input "90"
click at [456, 308] on button "Select centre room" at bounding box center [515, 300] width 238 height 28
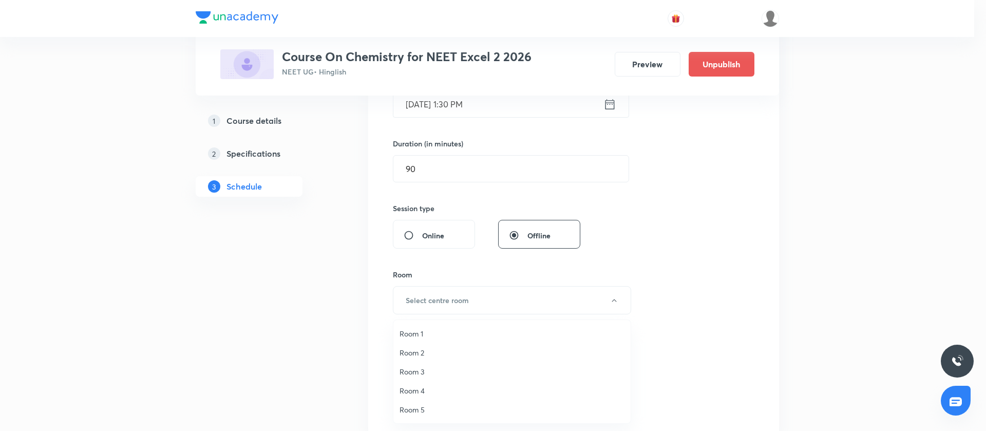
click at [409, 385] on span "Room 4" at bounding box center [511, 390] width 225 height 11
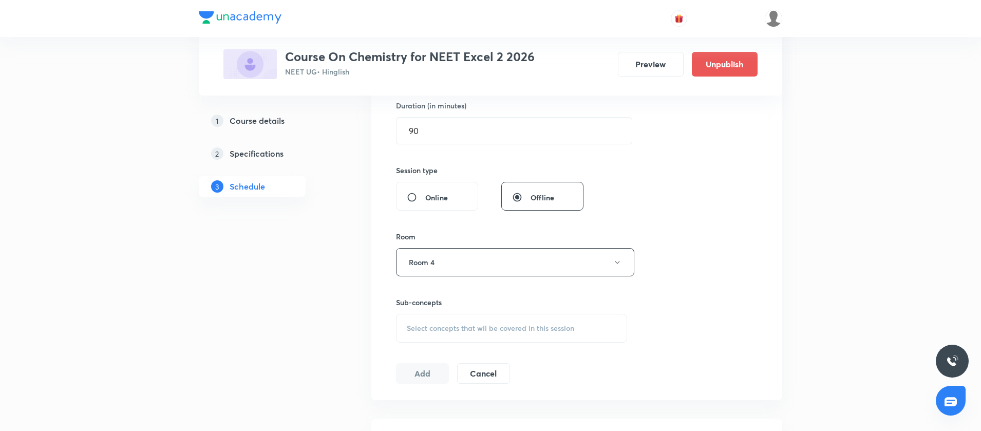
scroll to position [329, 0]
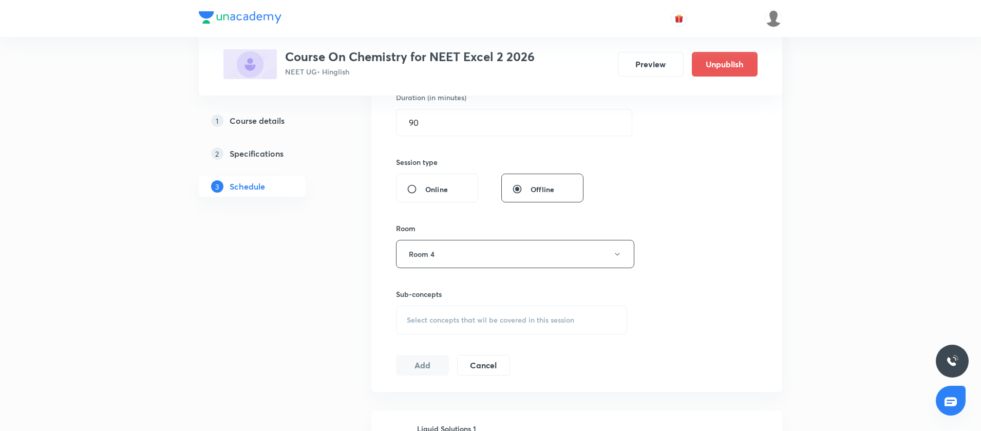
click at [416, 322] on span "Select concepts that wil be covered in this session" at bounding box center [490, 320] width 167 height 8
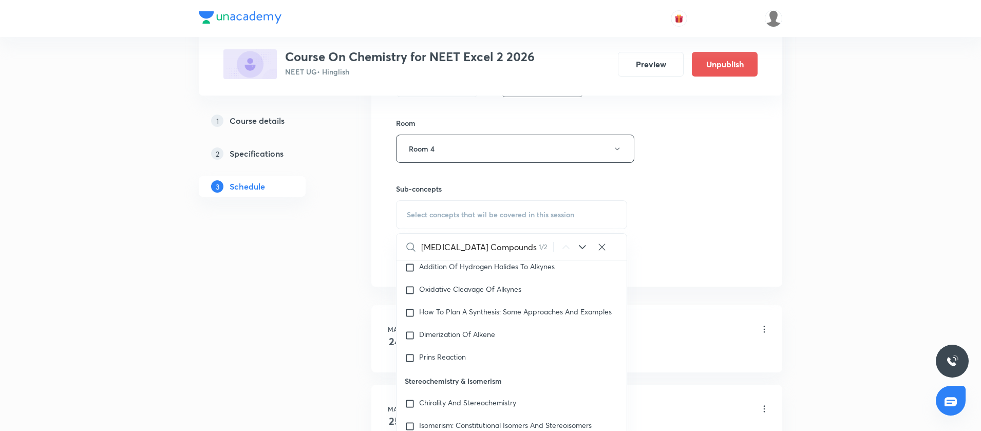
scroll to position [22915, 0]
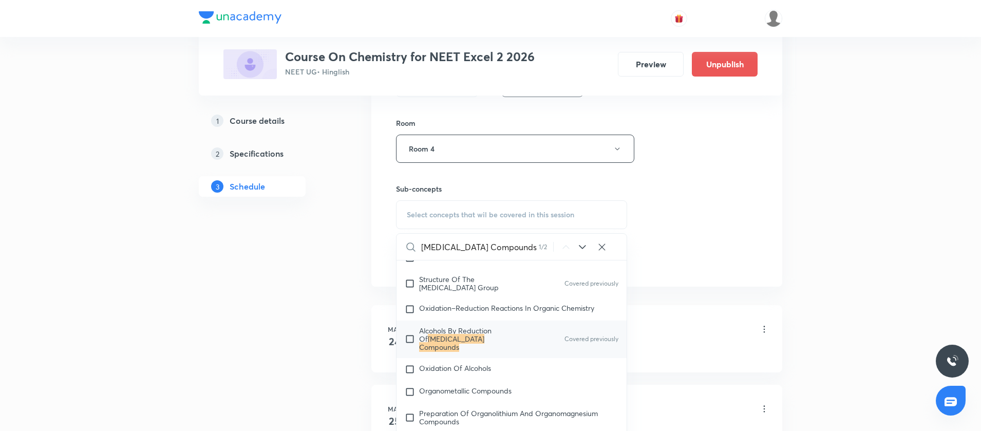
type input "[MEDICAL_DATA] Compounds"
click at [411, 351] on input "checkbox" at bounding box center [412, 339] width 14 height 25
checkbox input "true"
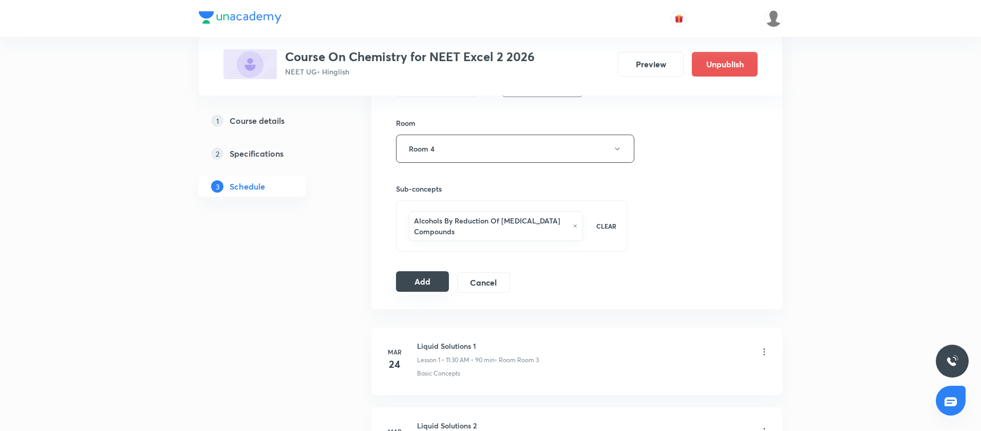
click at [413, 288] on button "Add" at bounding box center [422, 281] width 53 height 21
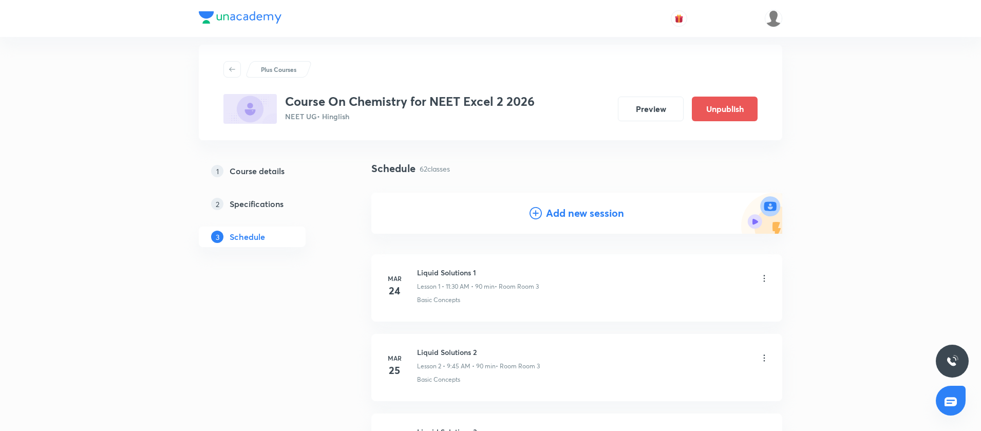
scroll to position [0, 0]
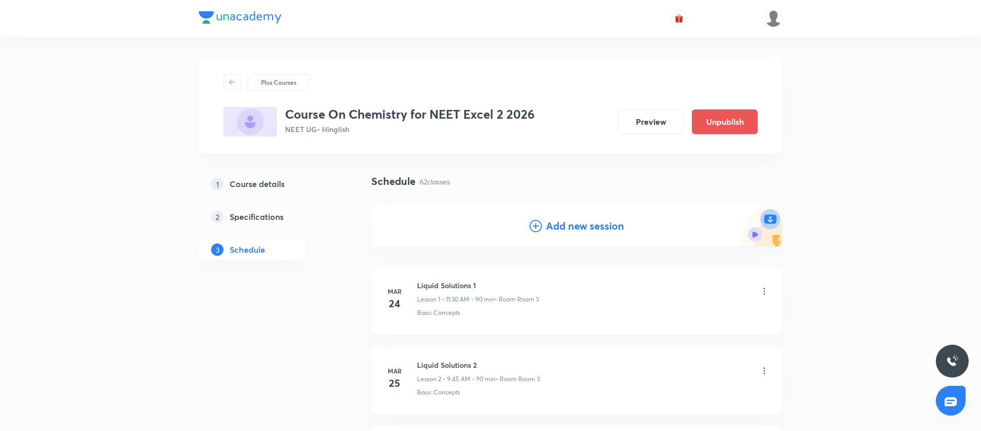
click at [535, 226] on icon at bounding box center [535, 226] width 12 height 12
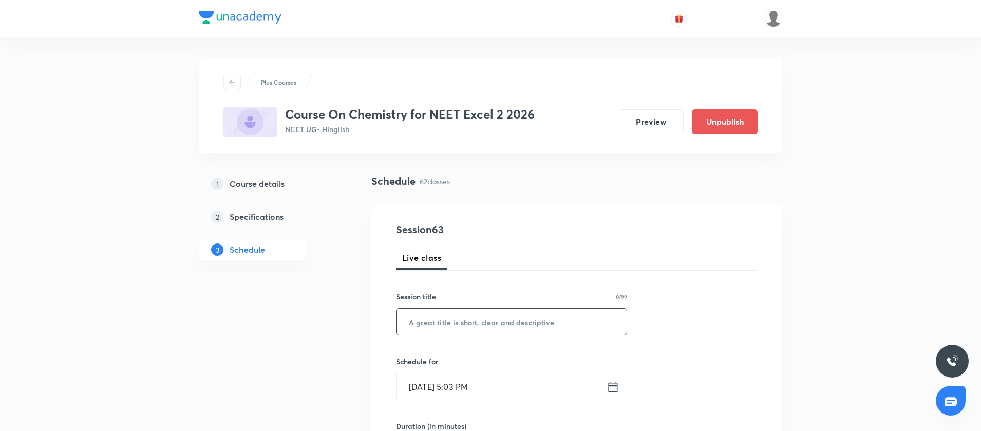
click at [423, 321] on input "text" at bounding box center [511, 322] width 230 height 26
paste input "Carboxylic acids"
type input "Carboxylic acids"
click at [613, 388] on icon at bounding box center [612, 386] width 13 height 14
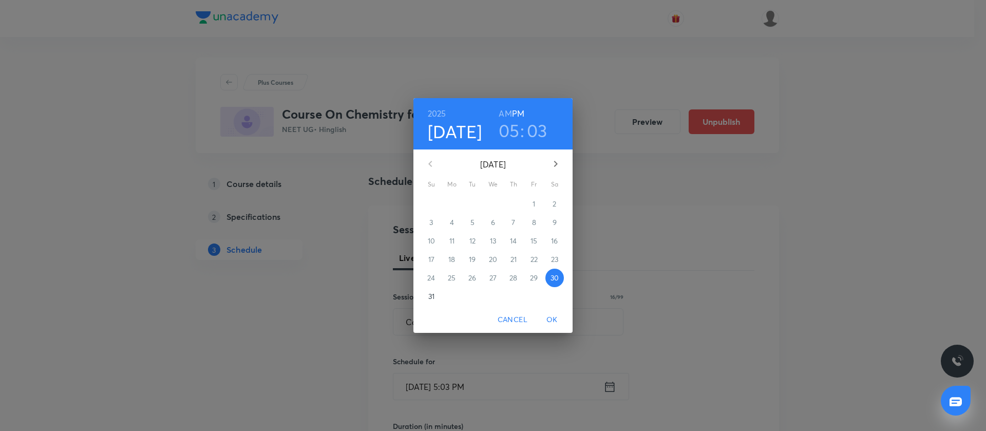
click at [548, 158] on button "button" at bounding box center [555, 163] width 25 height 25
click at [489, 204] on span "3" at bounding box center [493, 204] width 18 height 10
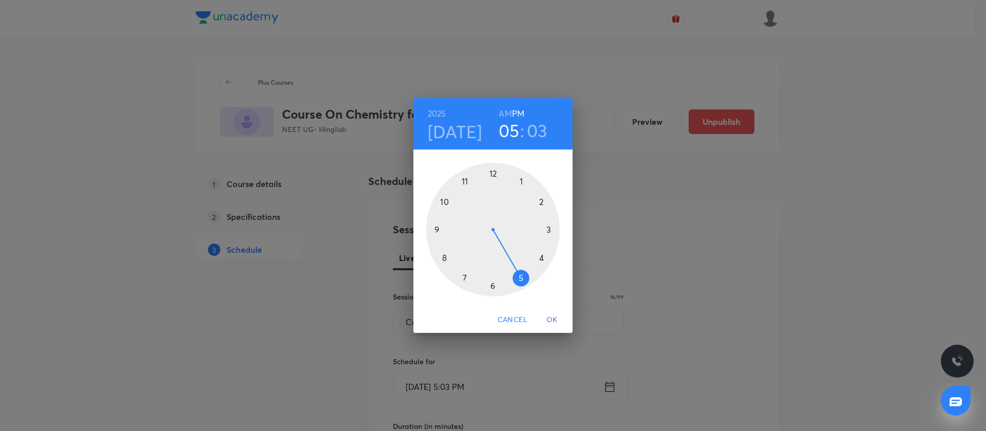
click at [464, 180] on div at bounding box center [492, 229] width 133 height 133
click at [508, 114] on h6 "AM" at bounding box center [505, 113] width 13 height 14
click at [493, 287] on div at bounding box center [492, 229] width 133 height 133
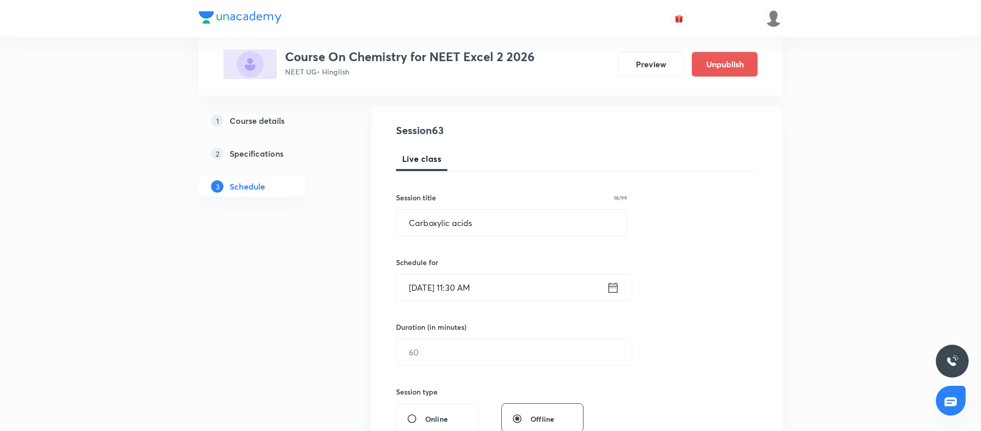
scroll to position [118, 0]
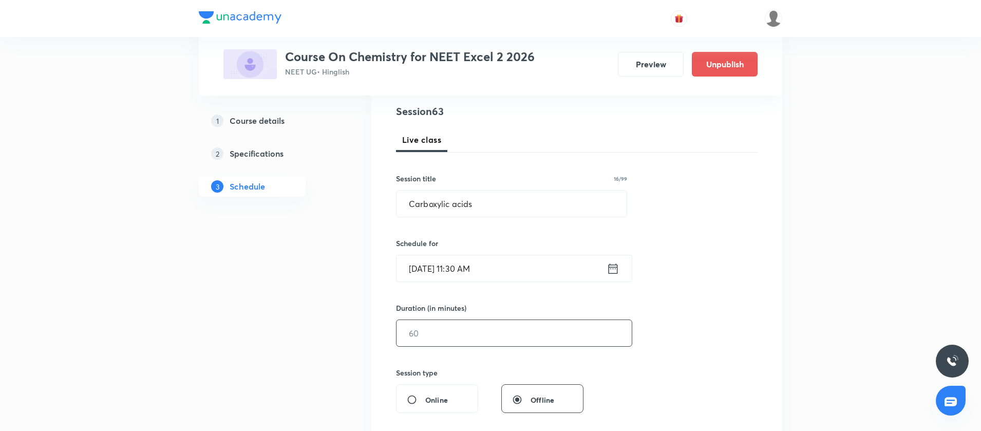
click at [471, 326] on input "text" at bounding box center [513, 333] width 235 height 26
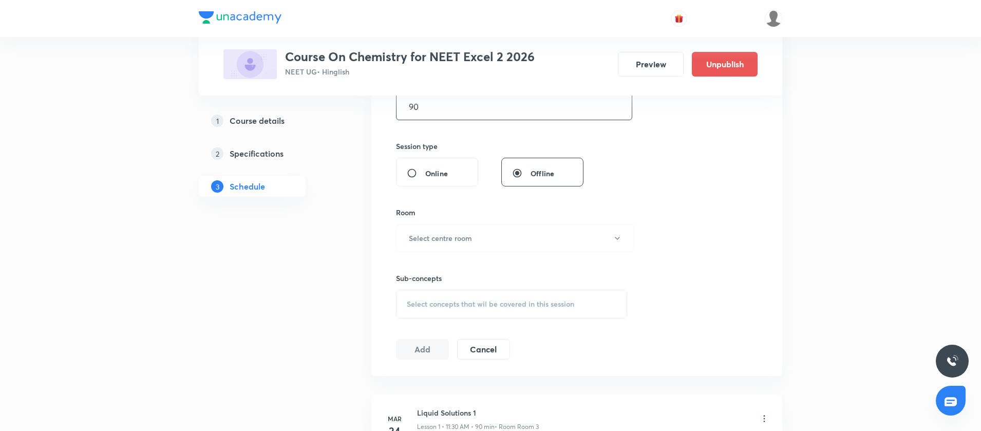
scroll to position [349, 0]
type input "90"
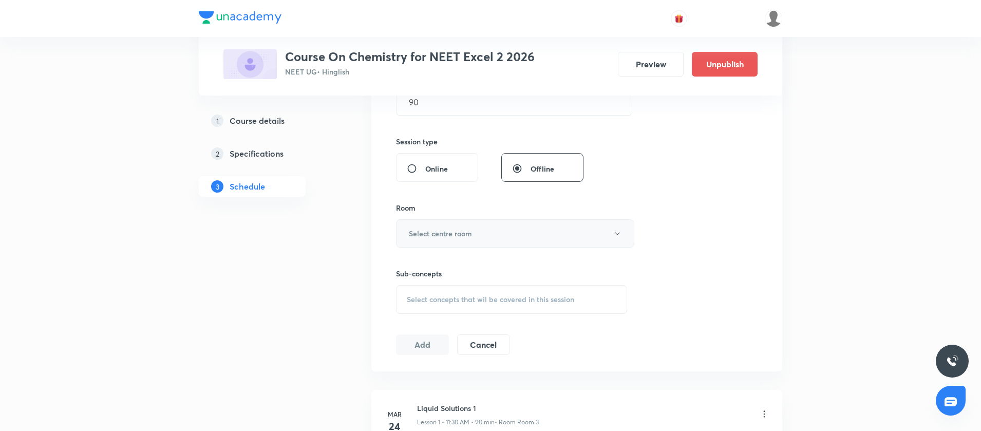
click at [471, 221] on button "Select centre room" at bounding box center [515, 233] width 238 height 28
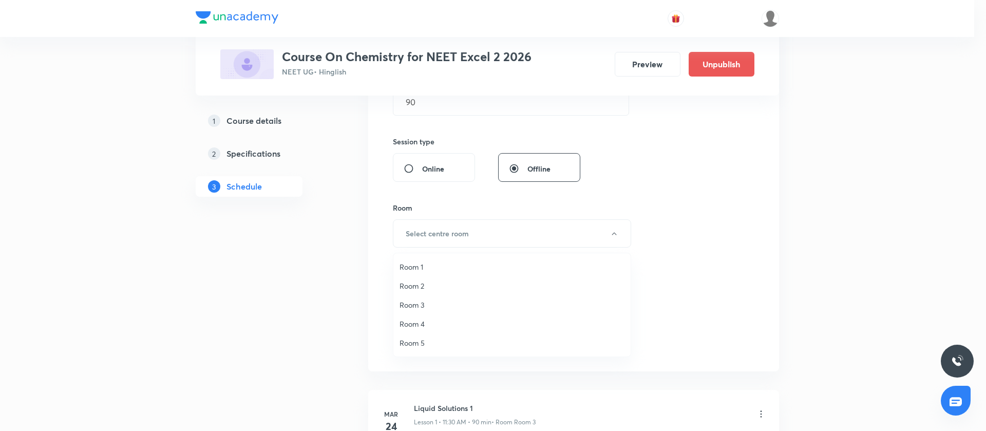
click at [415, 320] on span "Room 4" at bounding box center [511, 323] width 225 height 11
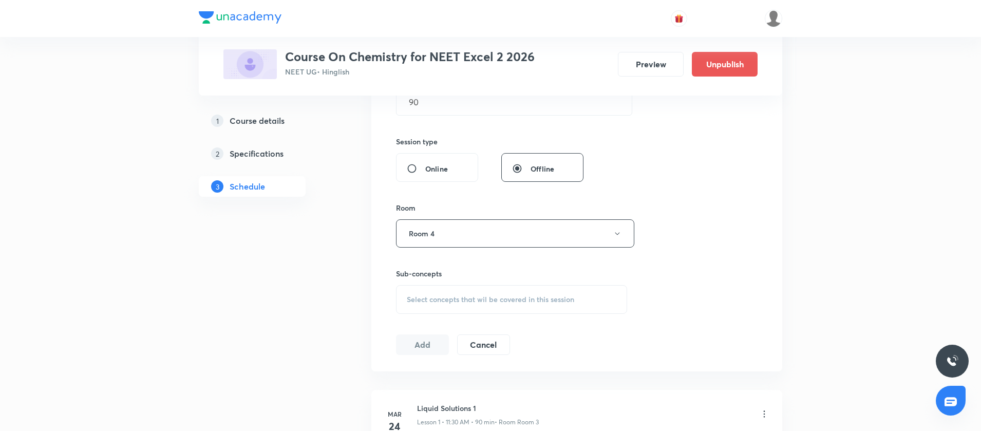
click at [428, 288] on div "Select concepts that wil be covered in this session" at bounding box center [511, 299] width 231 height 29
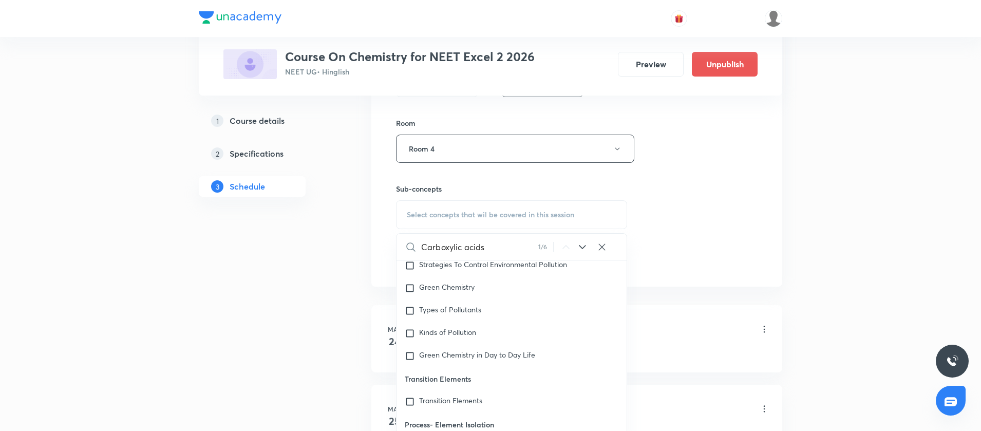
scroll to position [19344, 0]
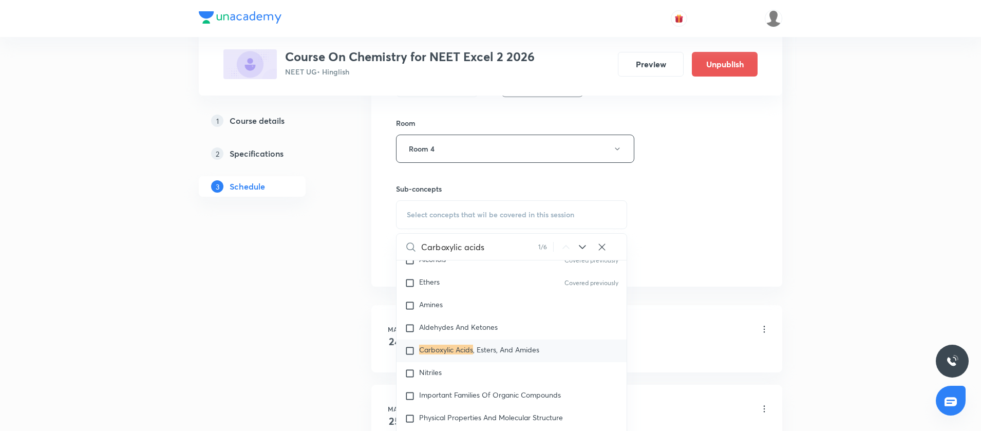
type input "Carboxylic acids"
click at [411, 356] on input "checkbox" at bounding box center [412, 351] width 14 height 10
checkbox input "true"
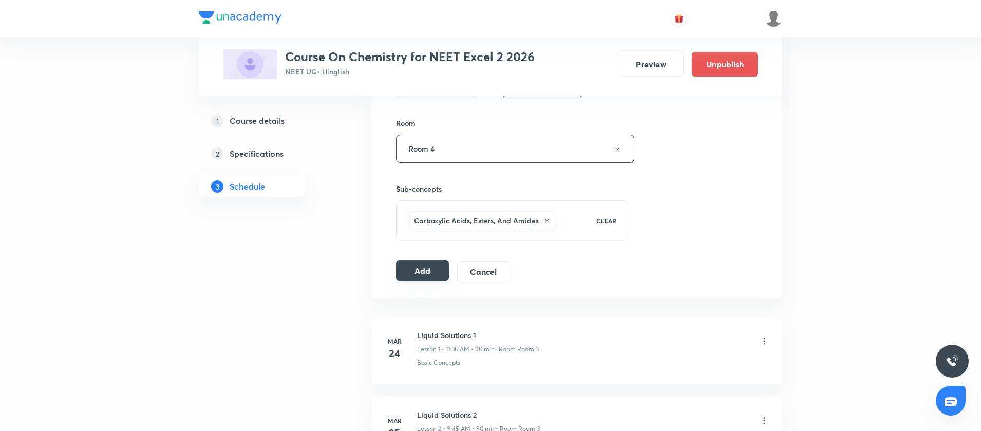
click at [415, 270] on button "Add" at bounding box center [422, 270] width 53 height 21
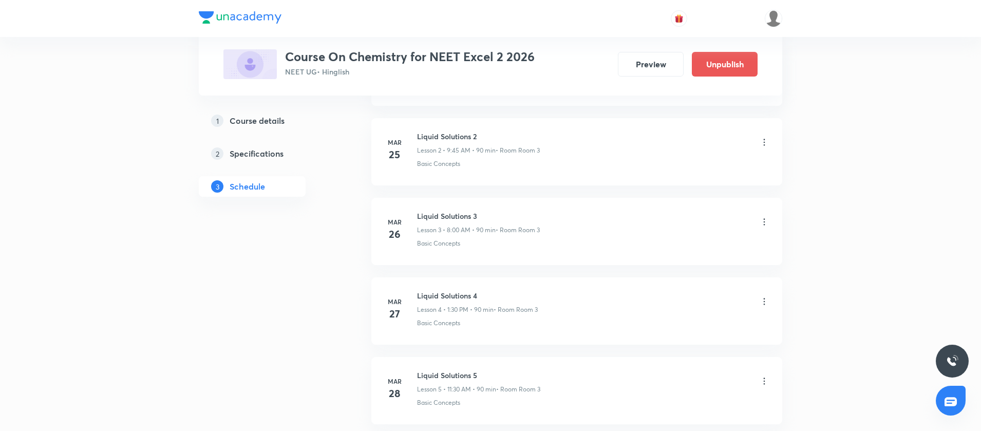
scroll to position [0, 0]
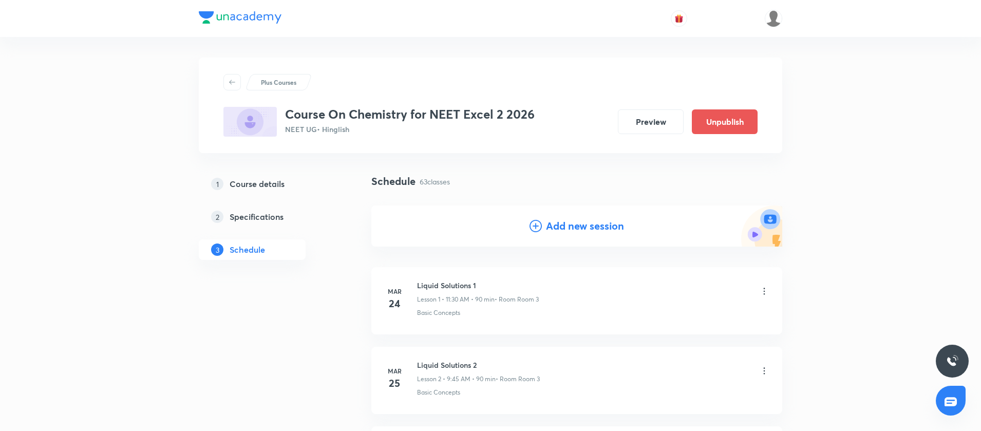
click at [535, 221] on icon at bounding box center [535, 226] width 12 height 12
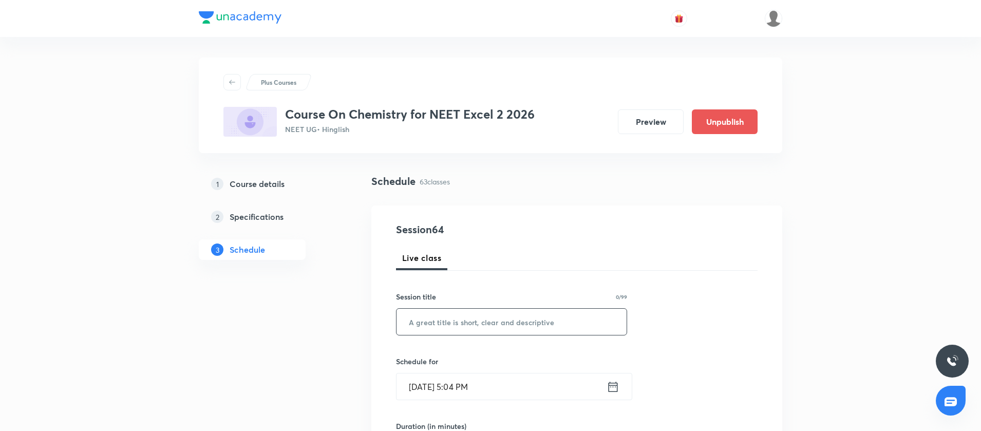
click at [433, 312] on input "text" at bounding box center [511, 322] width 230 height 26
paste input "Carboxylic acids"
type input "Carboxylic acids"
click at [612, 389] on icon at bounding box center [612, 386] width 13 height 14
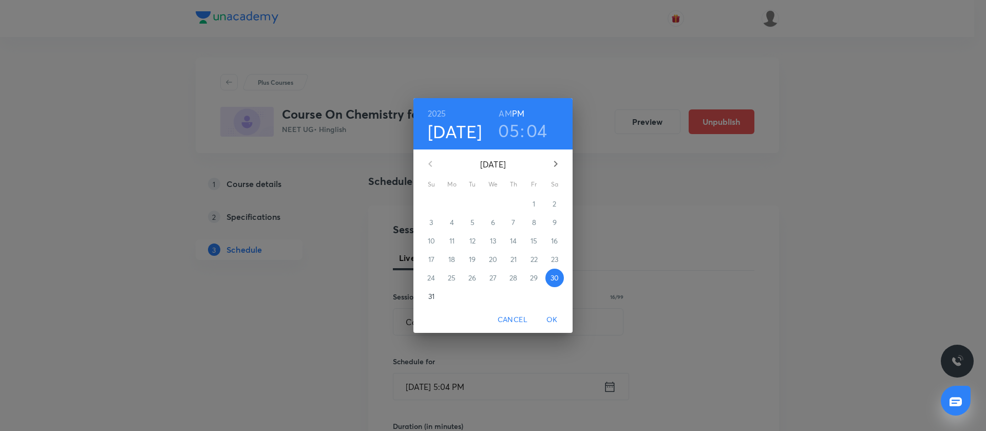
click at [559, 168] on icon "button" at bounding box center [555, 164] width 12 height 12
click at [557, 202] on p "6" at bounding box center [554, 204] width 4 height 10
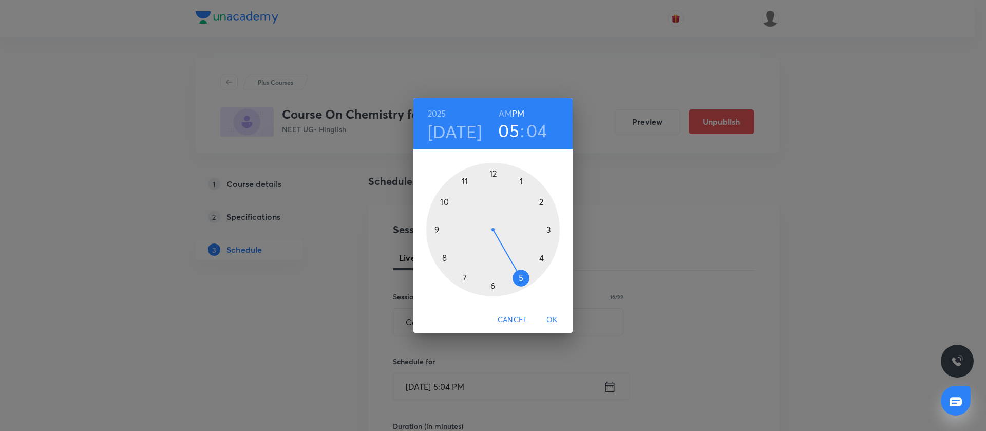
click at [467, 177] on div at bounding box center [492, 229] width 133 height 133
click at [508, 113] on h6 "AM" at bounding box center [505, 113] width 13 height 14
click at [491, 288] on div at bounding box center [492, 229] width 133 height 133
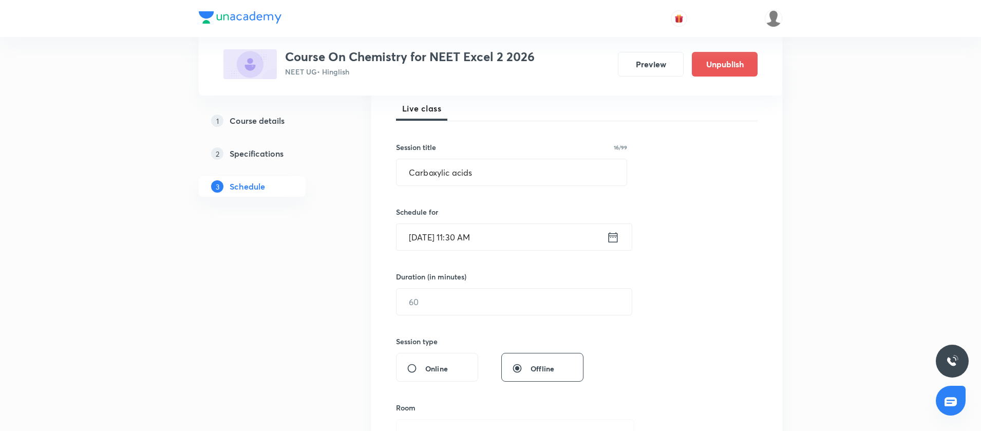
scroll to position [193, 0]
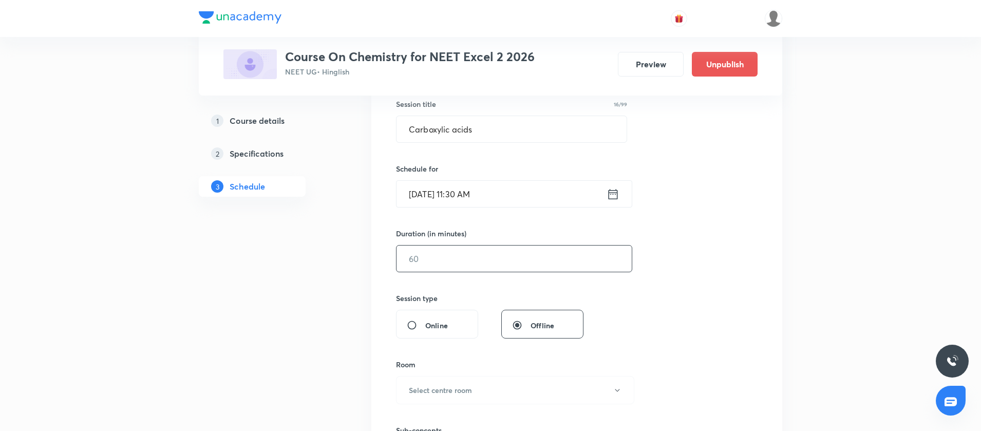
click at [435, 259] on input "text" at bounding box center [513, 258] width 235 height 26
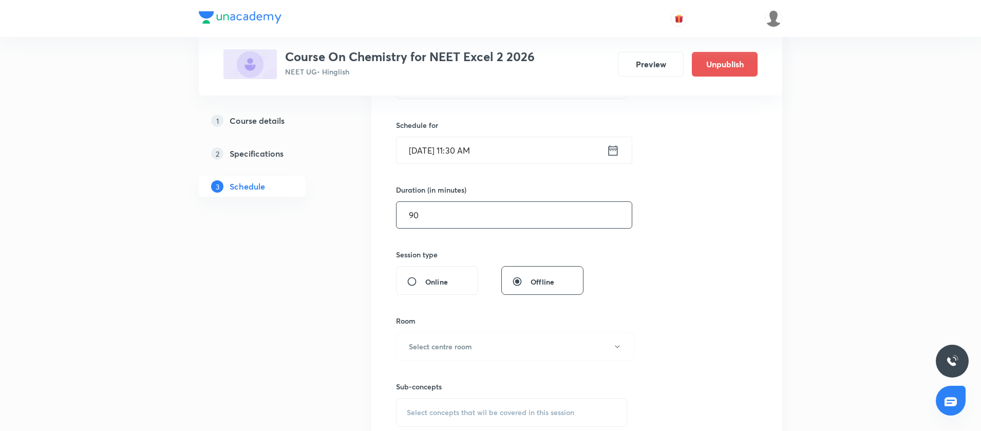
scroll to position [246, 0]
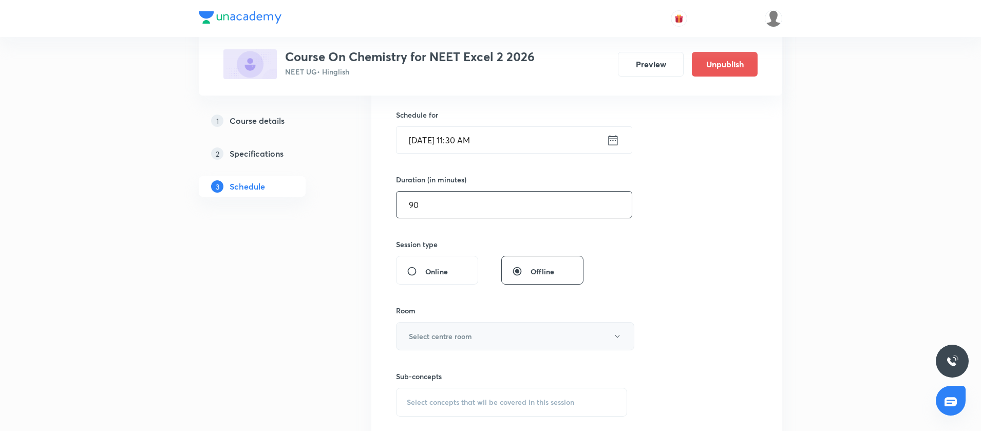
type input "90"
click at [442, 334] on h6 "Select centre room" at bounding box center [440, 336] width 63 height 11
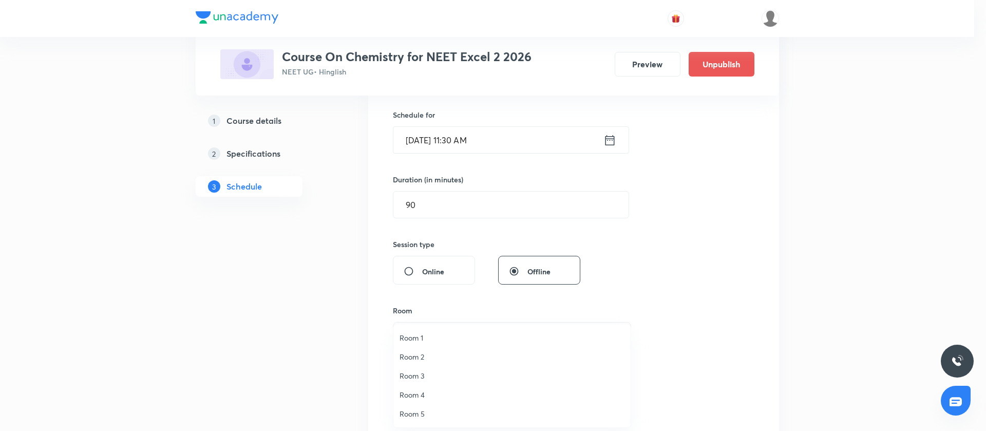
click at [424, 352] on span "Room 2" at bounding box center [511, 356] width 225 height 11
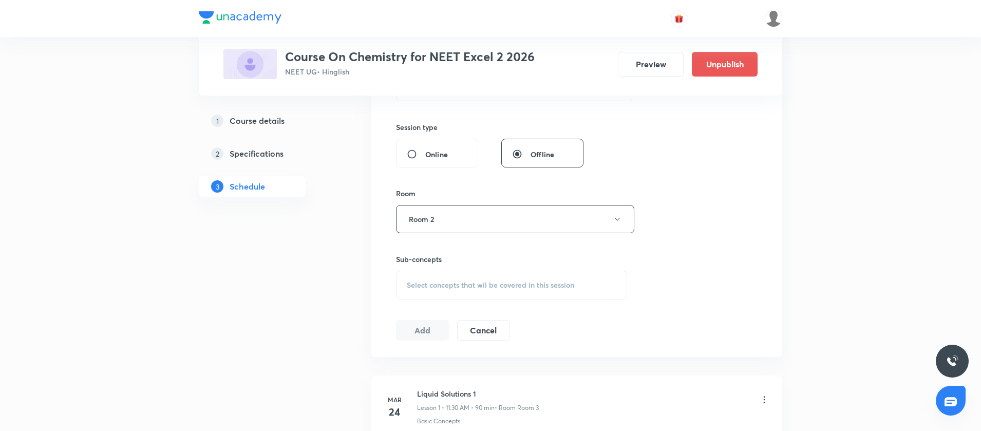
scroll to position [367, 0]
click at [431, 290] on div "Select concepts that wil be covered in this session" at bounding box center [511, 281] width 231 height 29
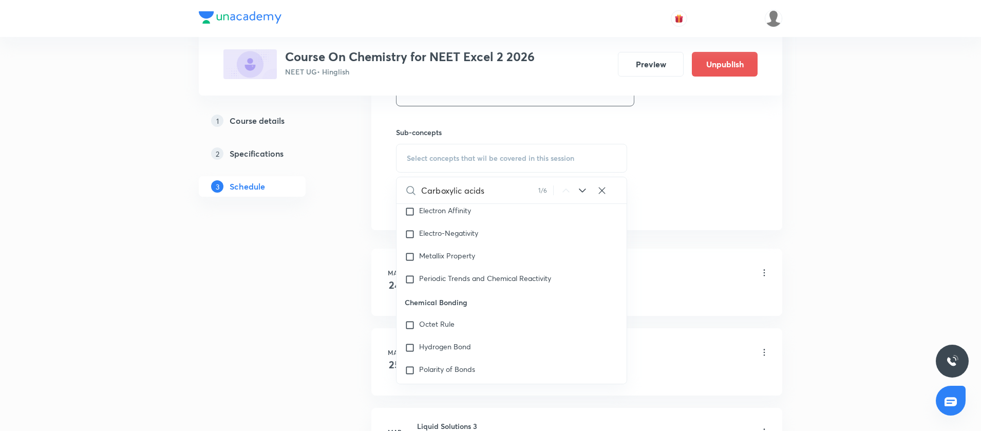
scroll to position [19344, 0]
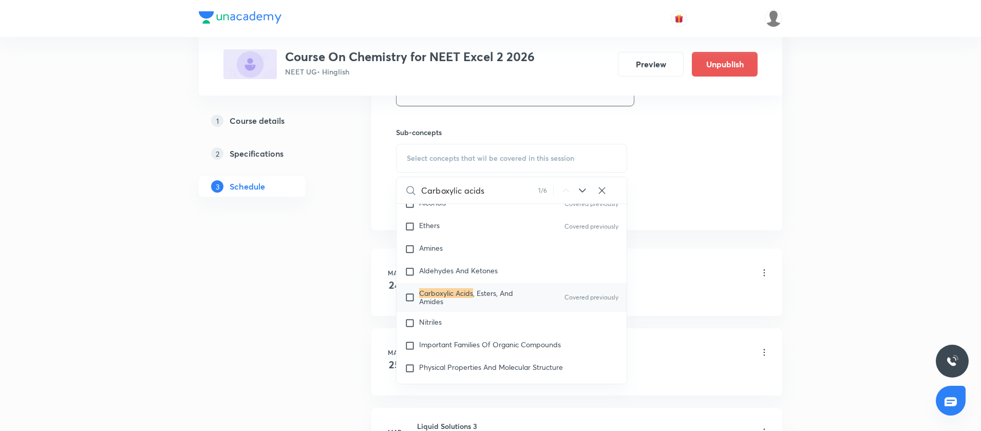
type input "Carboxylic acids"
click at [409, 305] on input "checkbox" at bounding box center [412, 297] width 14 height 16
checkbox input "true"
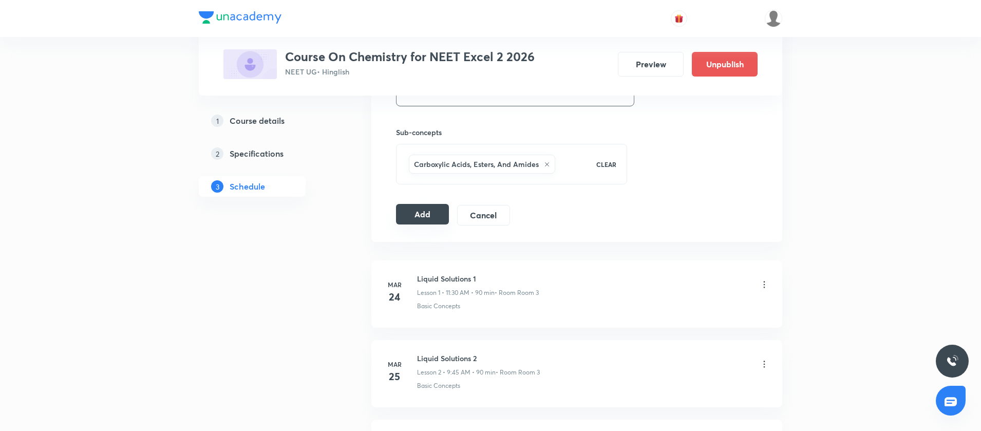
click at [411, 219] on button "Add" at bounding box center [422, 214] width 53 height 21
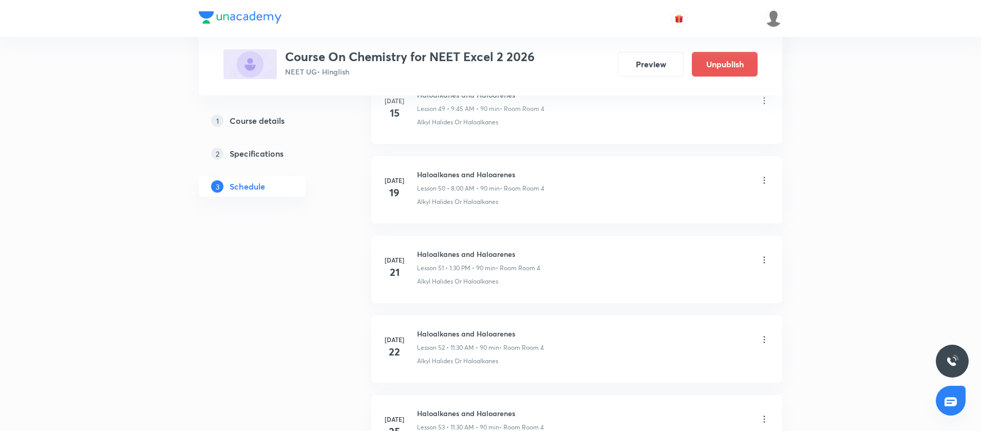
scroll to position [3967, 0]
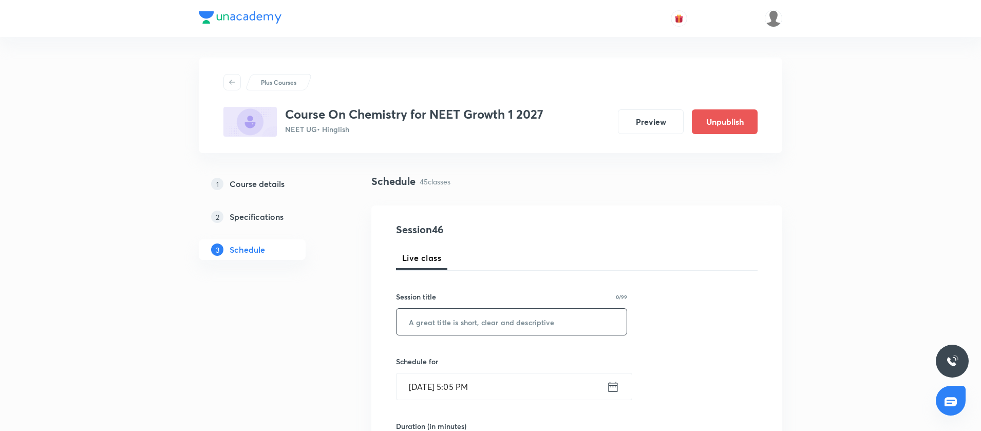
click at [448, 324] on input "text" at bounding box center [511, 322] width 230 height 26
paste input "Thermodynamics"
type input "Thermodynamics"
click at [609, 390] on icon at bounding box center [612, 386] width 9 height 10
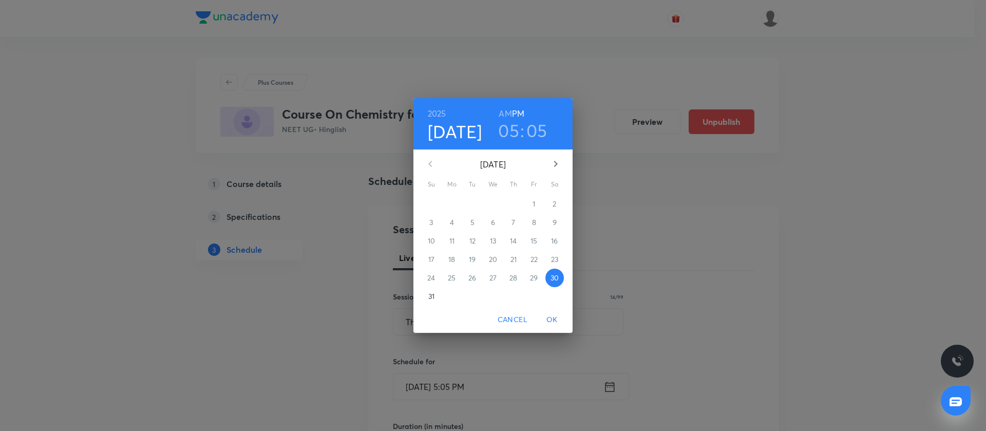
click at [552, 166] on icon "button" at bounding box center [555, 164] width 12 height 12
click at [451, 205] on p "1" at bounding box center [451, 204] width 3 height 10
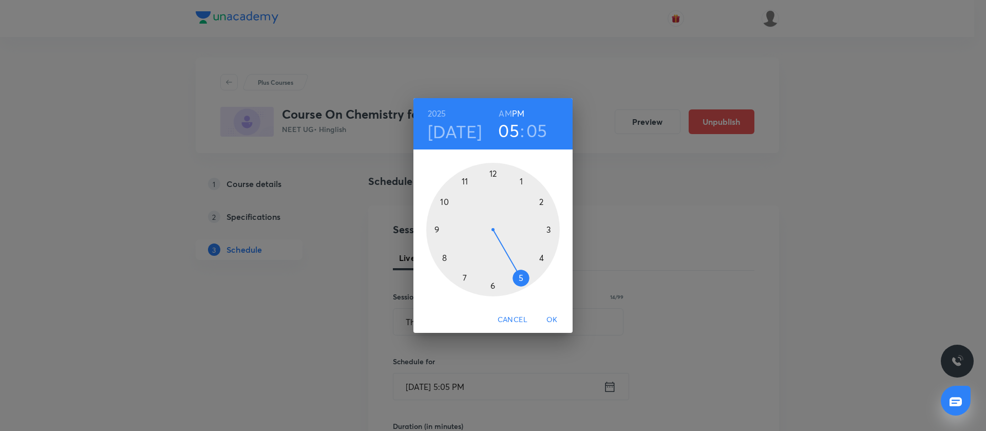
click at [437, 226] on div at bounding box center [492, 229] width 133 height 133
click at [506, 115] on h6 "AM" at bounding box center [505, 113] width 13 height 14
click at [434, 229] on div at bounding box center [492, 229] width 133 height 133
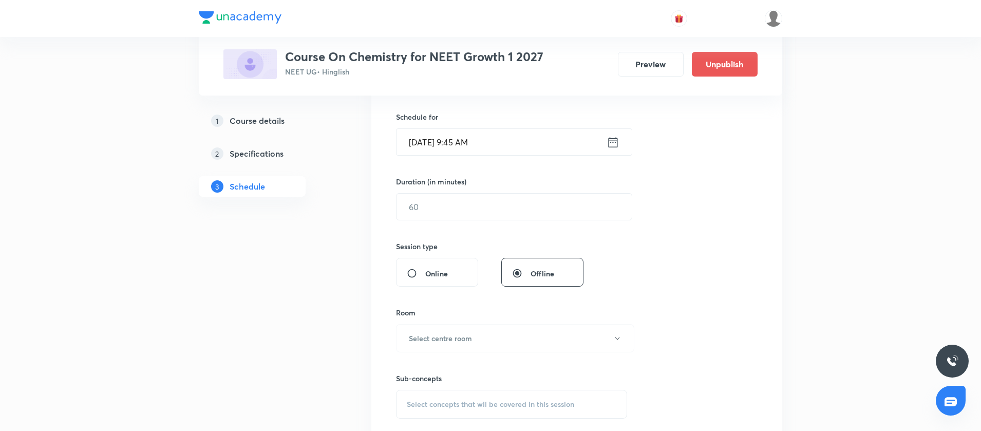
scroll to position [264, 0]
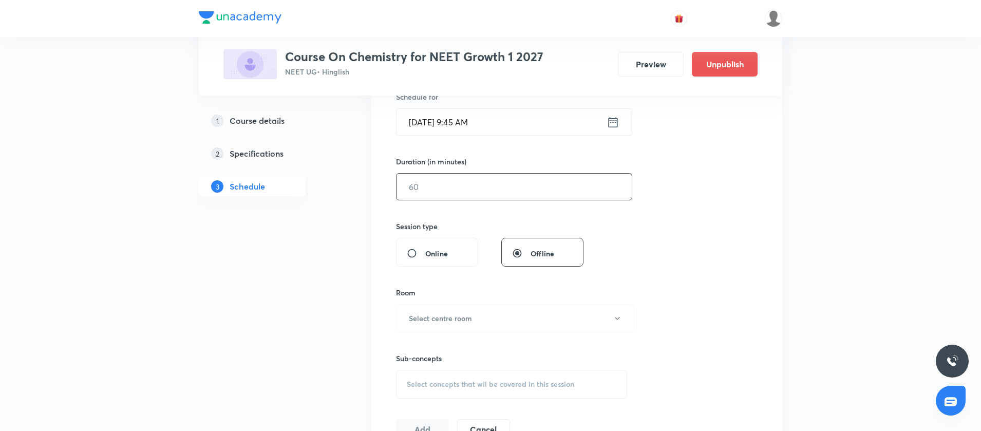
click at [413, 200] on div "​" at bounding box center [514, 186] width 236 height 27
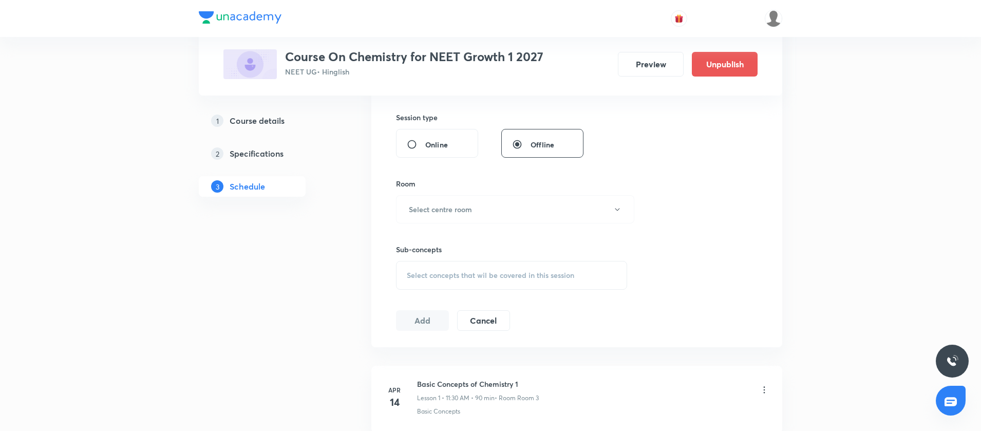
scroll to position [375, 0]
type input "90"
click at [410, 217] on button "Select centre room" at bounding box center [515, 208] width 238 height 28
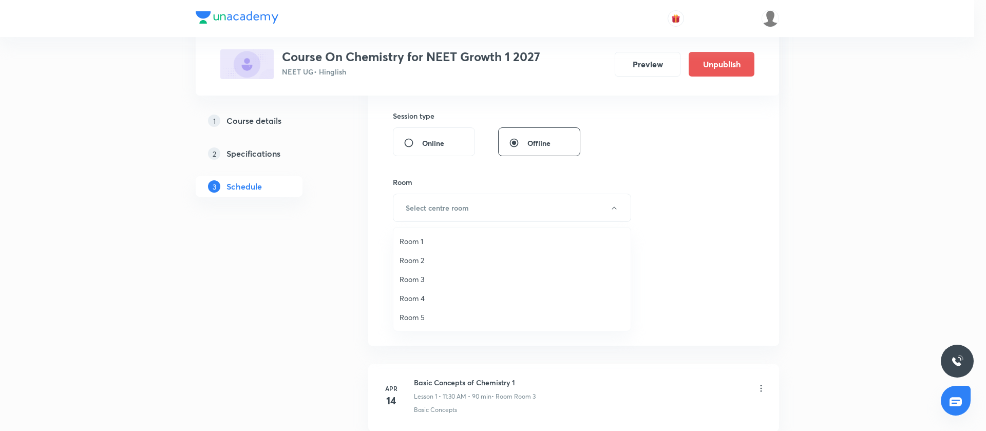
click at [406, 255] on span "Room 2" at bounding box center [511, 260] width 225 height 11
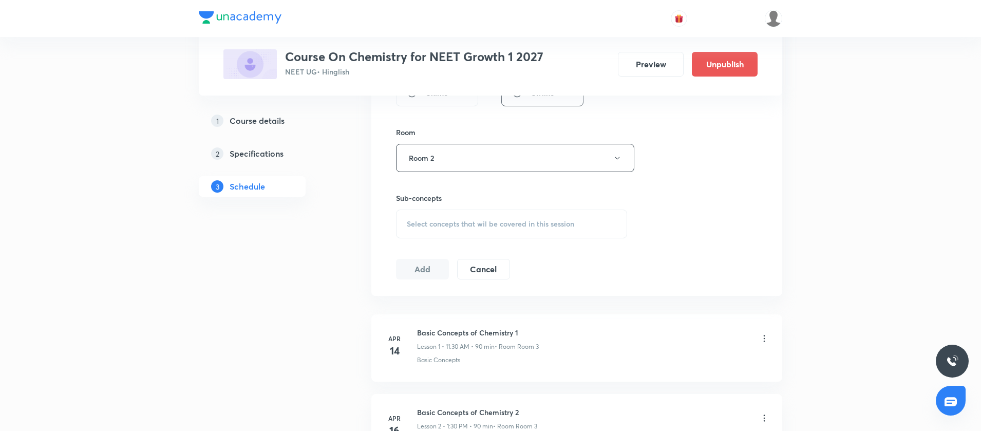
scroll to position [429, 0]
click at [421, 227] on div "Select concepts that wil be covered in this session" at bounding box center [511, 219] width 231 height 29
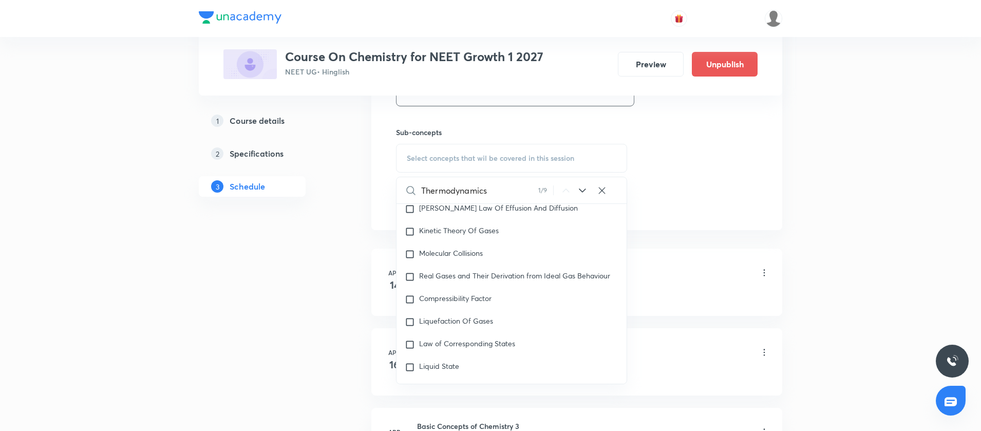
scroll to position [2399, 0]
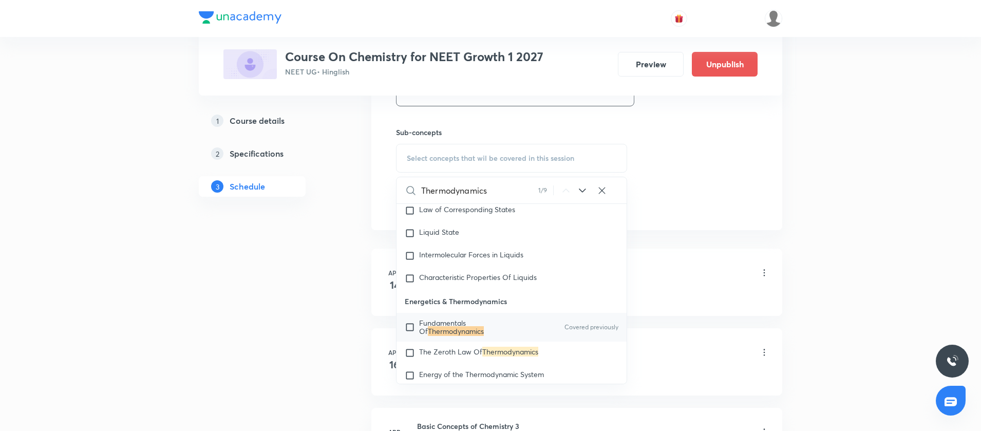
type input "Thermodynamics"
click at [412, 335] on input "checkbox" at bounding box center [412, 327] width 14 height 16
checkbox input "true"
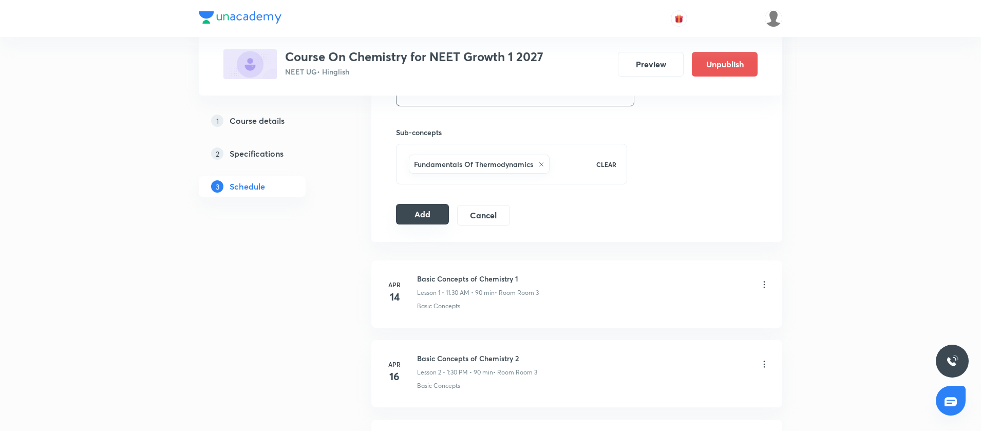
click at [411, 218] on button "Add" at bounding box center [422, 214] width 53 height 21
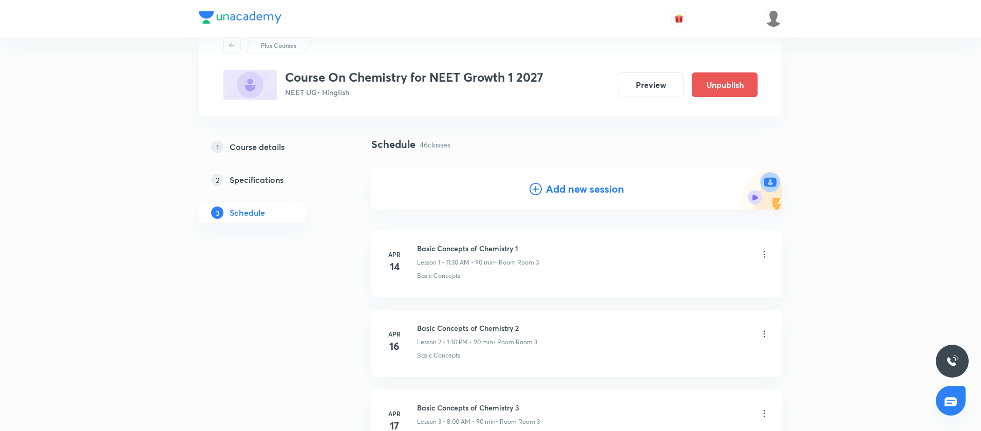
scroll to position [36, 0]
click at [541, 195] on icon at bounding box center [535, 190] width 12 height 12
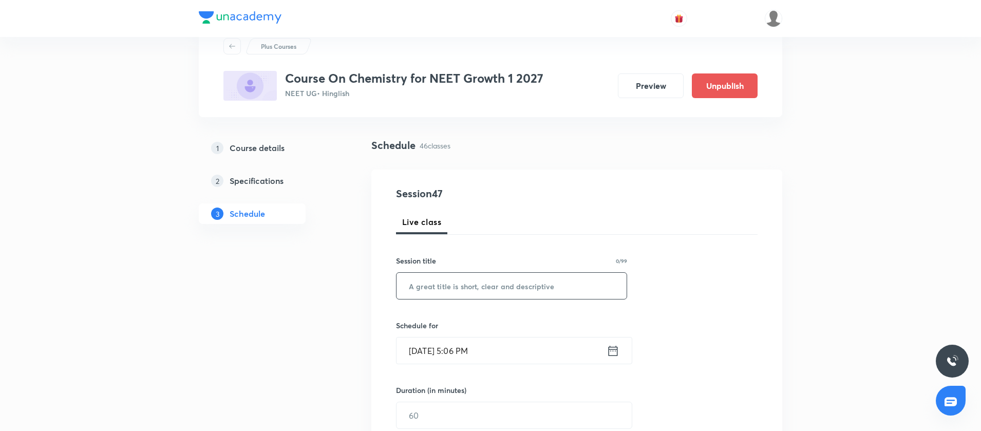
click at [457, 288] on input "text" at bounding box center [511, 286] width 230 height 26
paste input "Thermodynamics"
type input "Thermodynamics"
click at [613, 351] on icon at bounding box center [612, 350] width 13 height 14
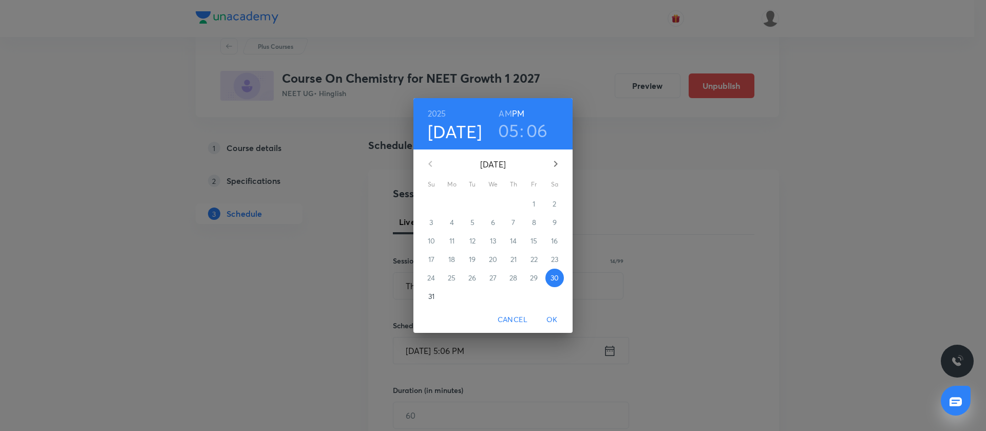
click at [555, 160] on icon "button" at bounding box center [555, 164] width 12 height 12
click at [451, 200] on p "1" at bounding box center [451, 204] width 3 height 10
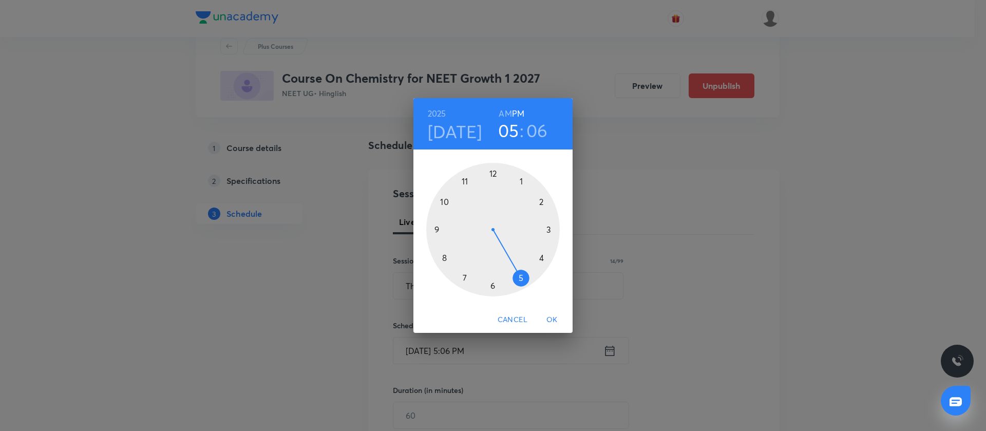
click at [436, 228] on div at bounding box center [492, 229] width 133 height 133
click at [503, 116] on h6 "AM" at bounding box center [505, 113] width 13 height 14
click at [437, 232] on div at bounding box center [492, 229] width 133 height 133
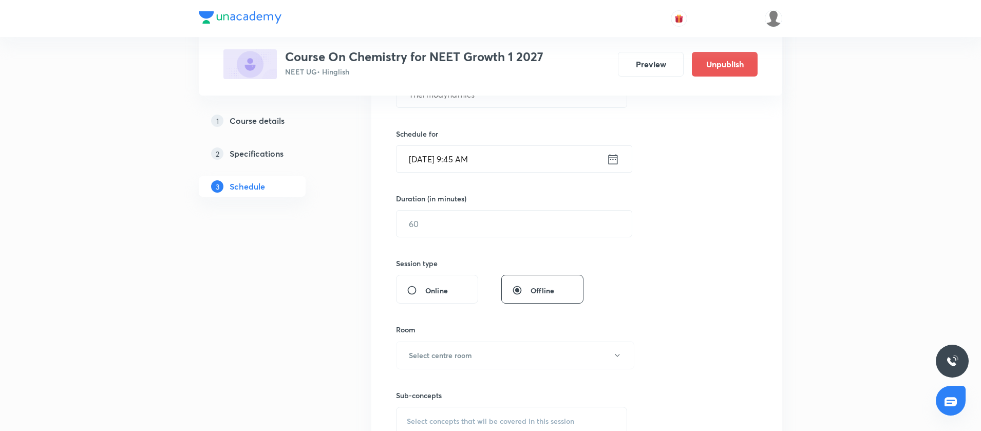
scroll to position [228, 0]
click at [405, 225] on input "text" at bounding box center [513, 222] width 235 height 26
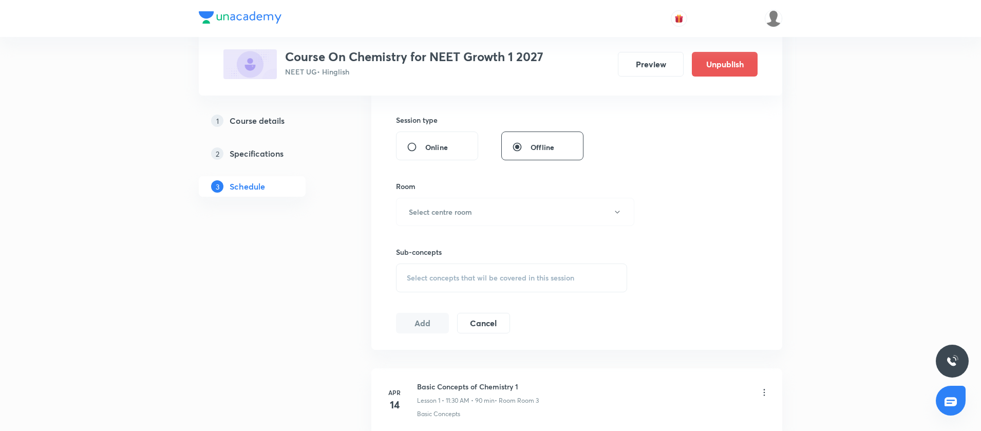
scroll to position [398, 0]
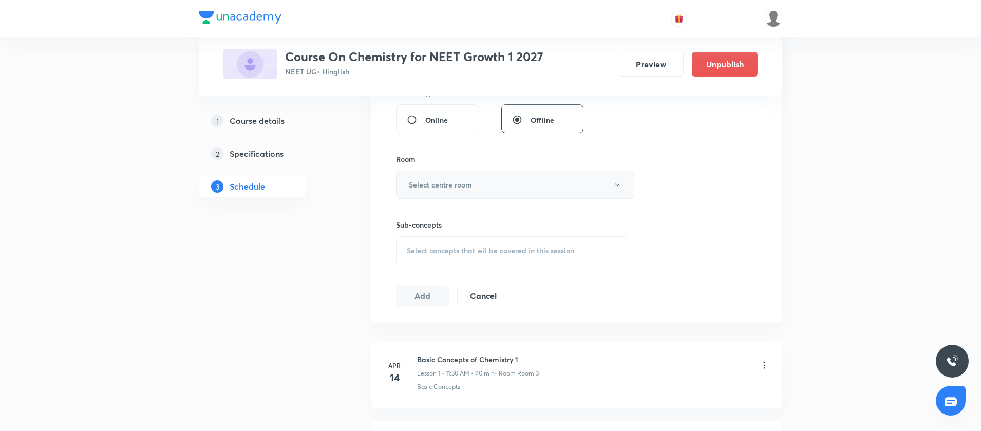
type input "90"
click at [442, 181] on h6 "Select centre room" at bounding box center [440, 184] width 63 height 11
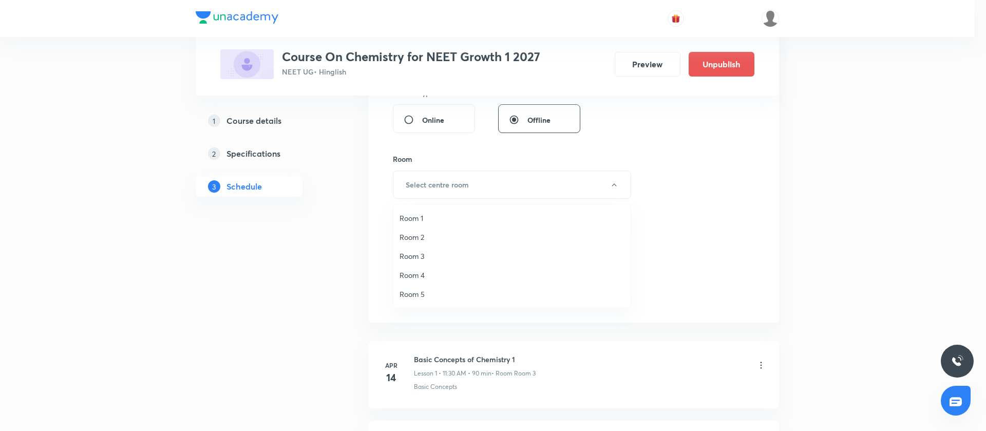
click at [430, 232] on span "Room 2" at bounding box center [511, 237] width 225 height 11
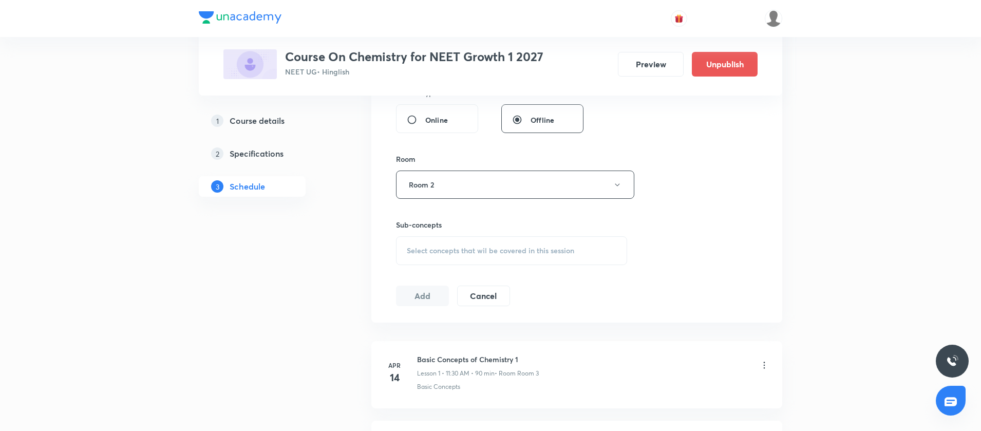
click at [457, 250] on span "Select concepts that wil be covered in this session" at bounding box center [490, 250] width 167 height 8
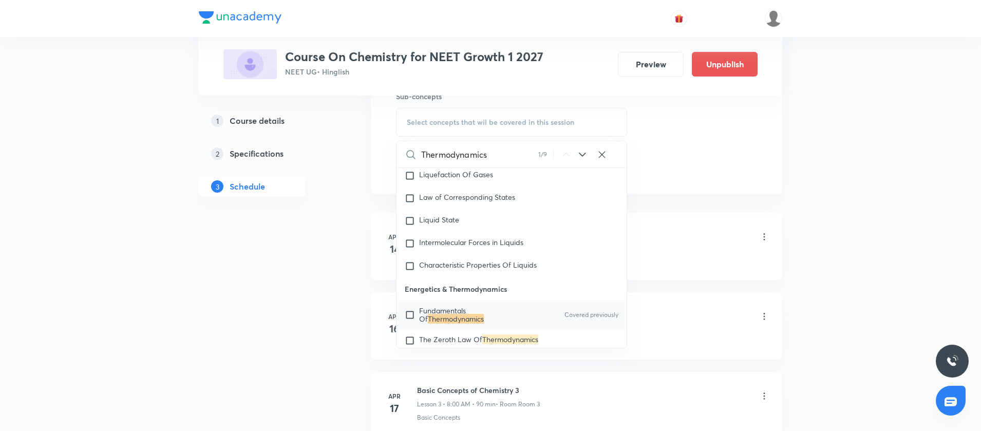
scroll to position [2399, 0]
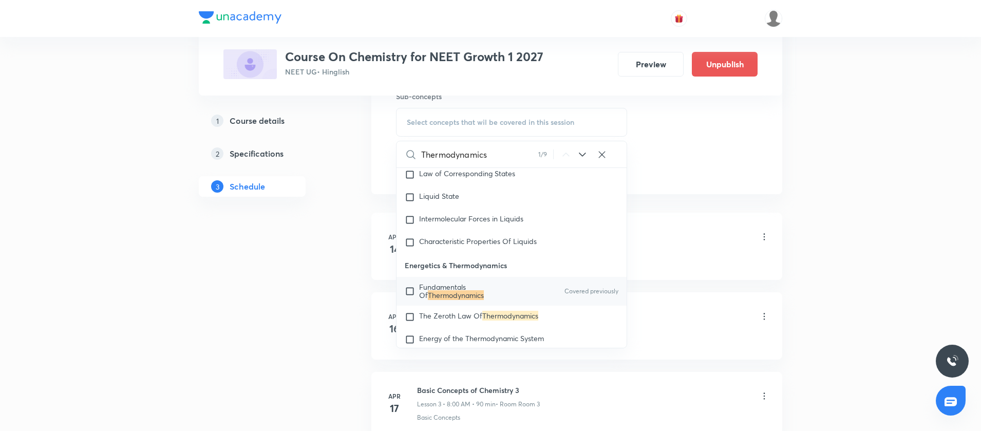
type input "Thermodynamics"
click at [410, 299] on input "checkbox" at bounding box center [412, 291] width 14 height 16
checkbox input "true"
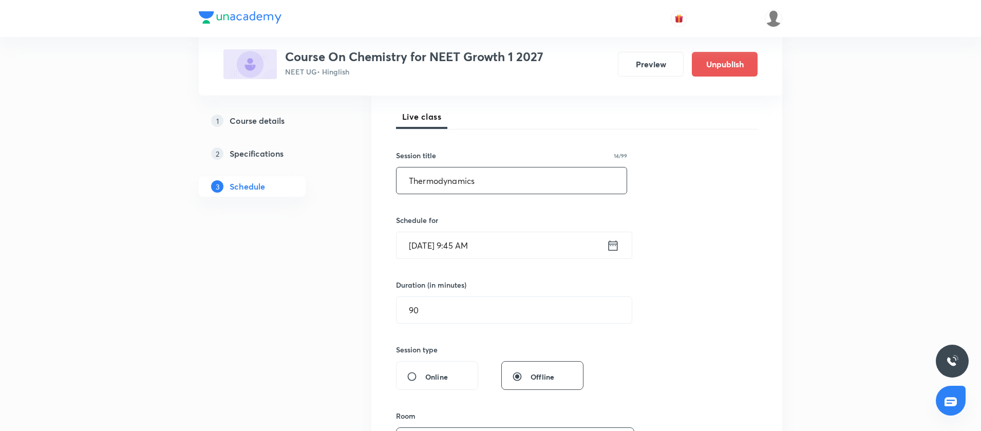
scroll to position [144, 0]
click at [612, 243] on icon at bounding box center [612, 243] width 13 height 14
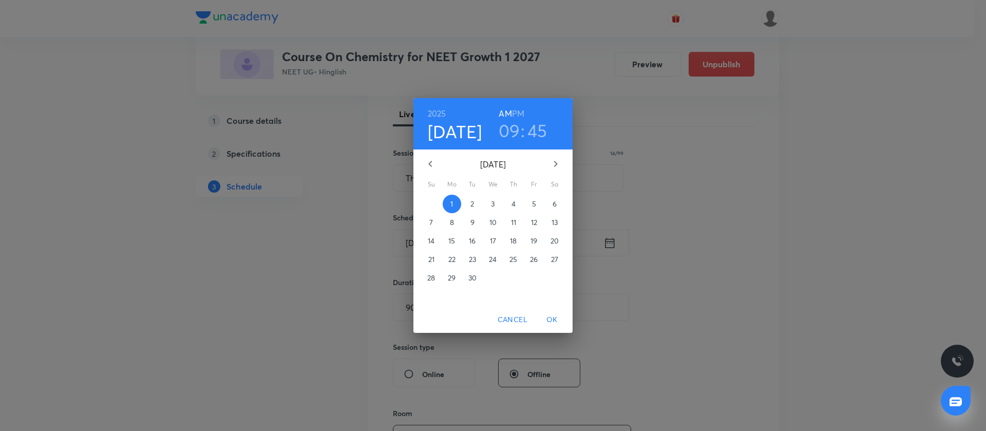
click at [512, 200] on p "4" at bounding box center [513, 204] width 4 height 10
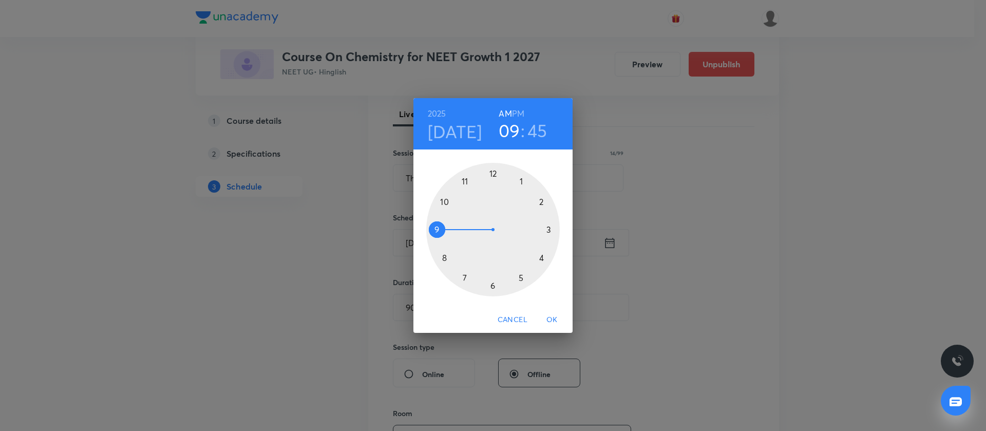
click at [552, 312] on button "OK" at bounding box center [552, 319] width 33 height 19
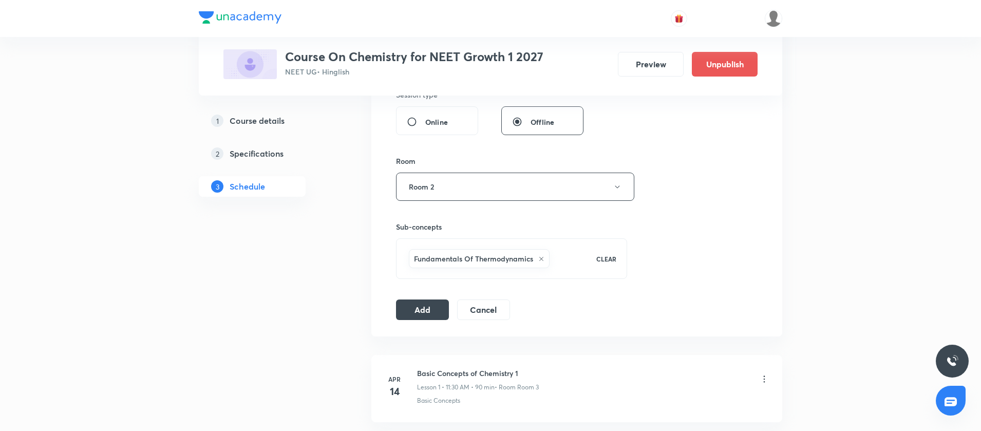
scroll to position [388, 0]
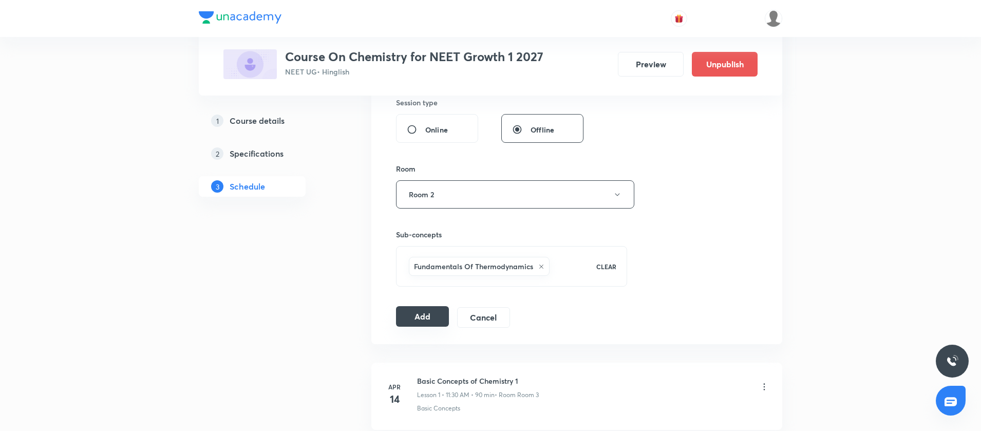
click at [427, 319] on button "Add" at bounding box center [422, 316] width 53 height 21
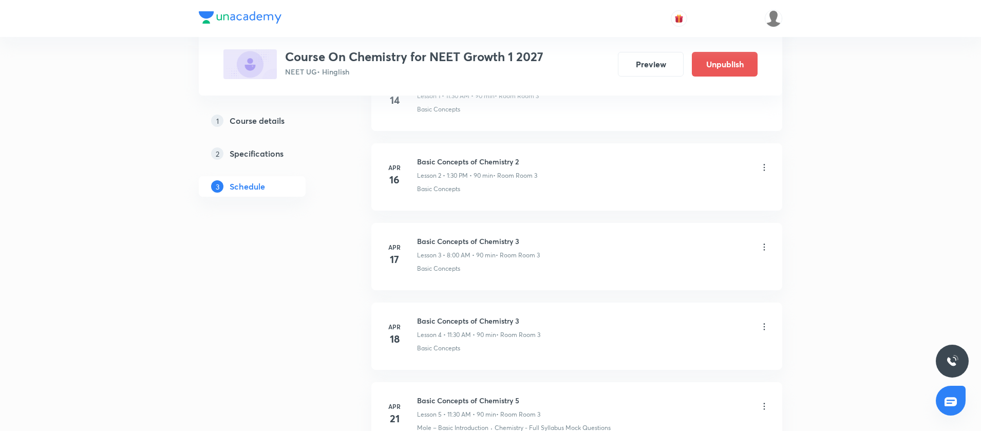
scroll to position [0, 0]
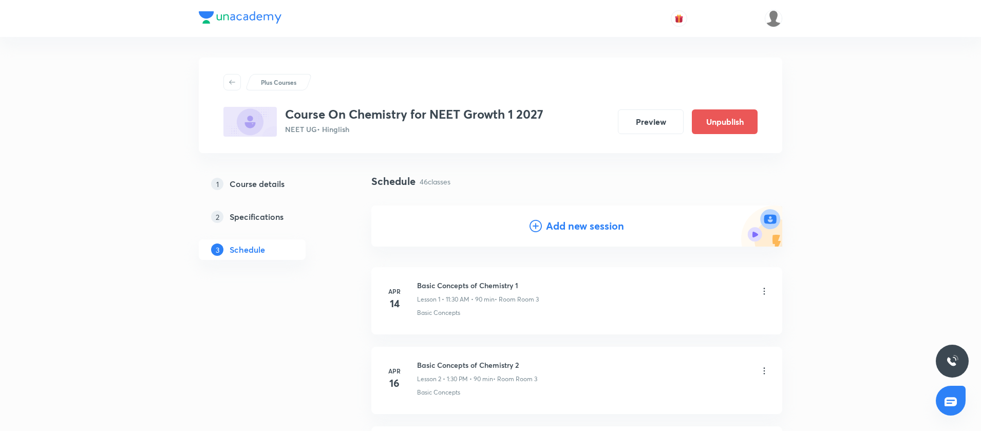
click at [537, 220] on icon at bounding box center [535, 226] width 12 height 12
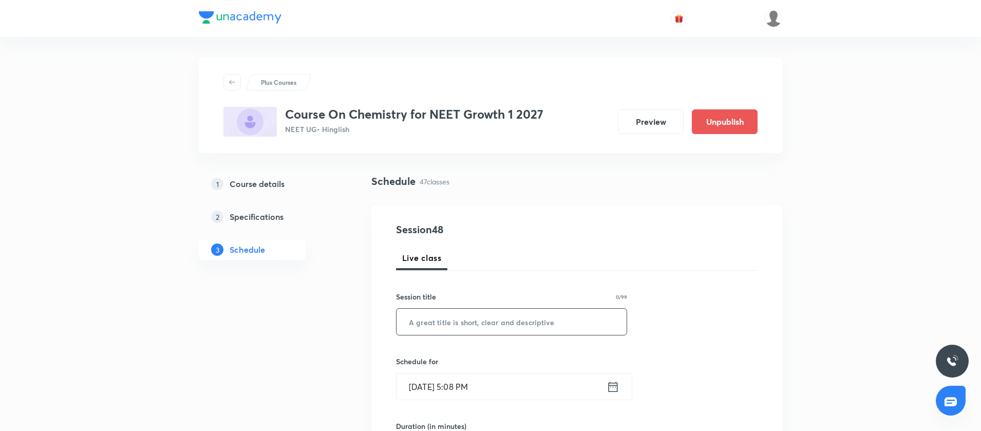
click at [425, 318] on input "text" at bounding box center [511, 322] width 230 height 26
paste input "Thermodynamics"
type input "Thermodynamics"
click at [616, 383] on icon at bounding box center [612, 386] width 13 height 14
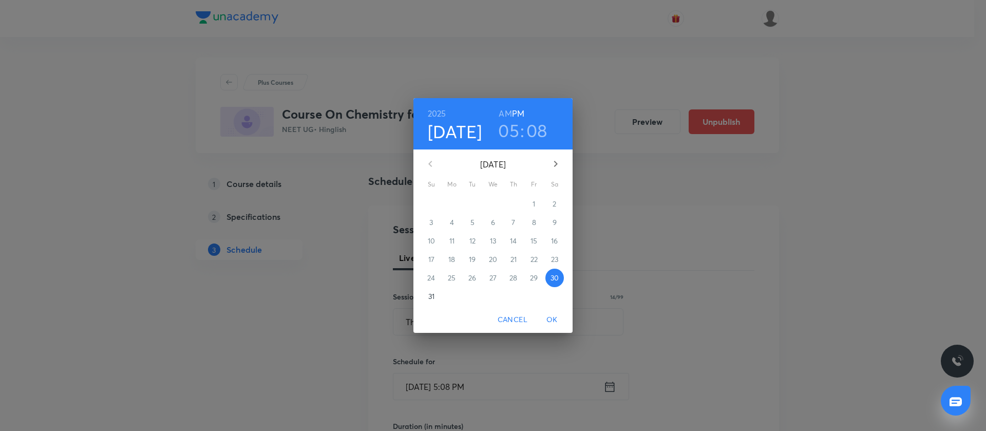
click at [560, 162] on icon "button" at bounding box center [555, 164] width 12 height 12
click at [555, 197] on button "6" at bounding box center [554, 204] width 18 height 18
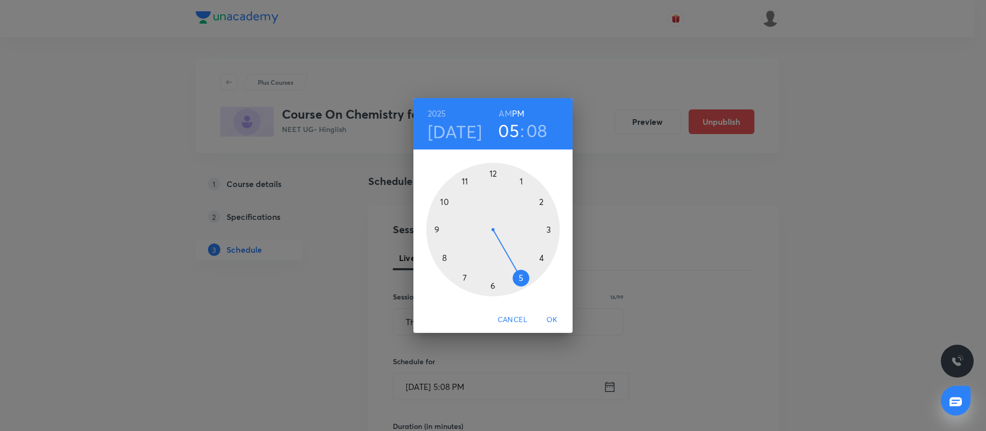
click at [446, 256] on div at bounding box center [492, 229] width 133 height 133
click at [503, 113] on h6 "AM" at bounding box center [505, 113] width 13 height 14
click at [493, 171] on div at bounding box center [492, 229] width 133 height 133
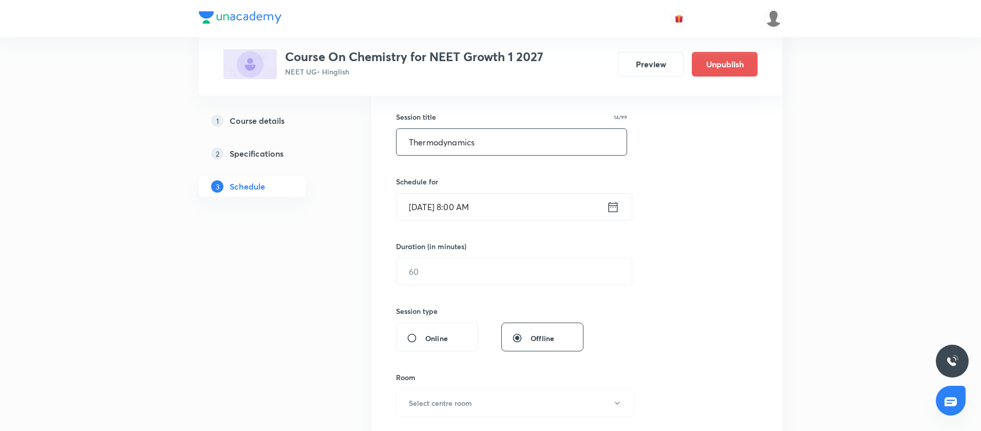
scroll to position [185, 0]
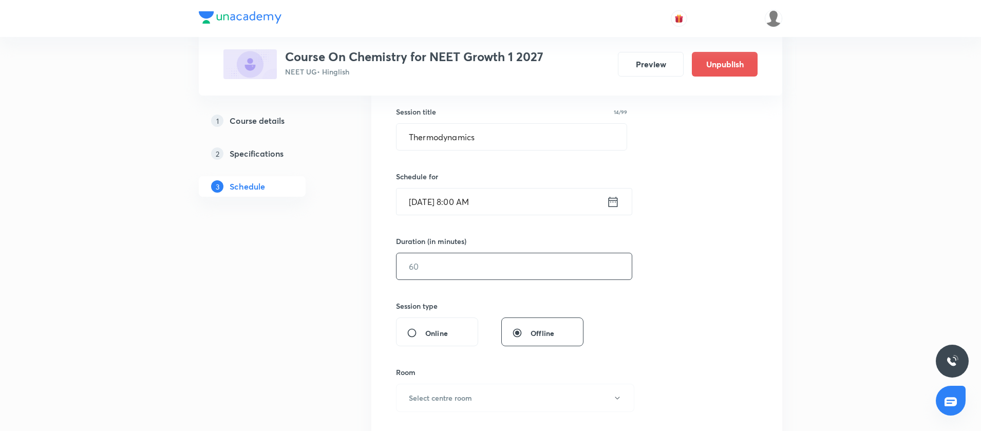
click at [443, 262] on input "text" at bounding box center [513, 266] width 235 height 26
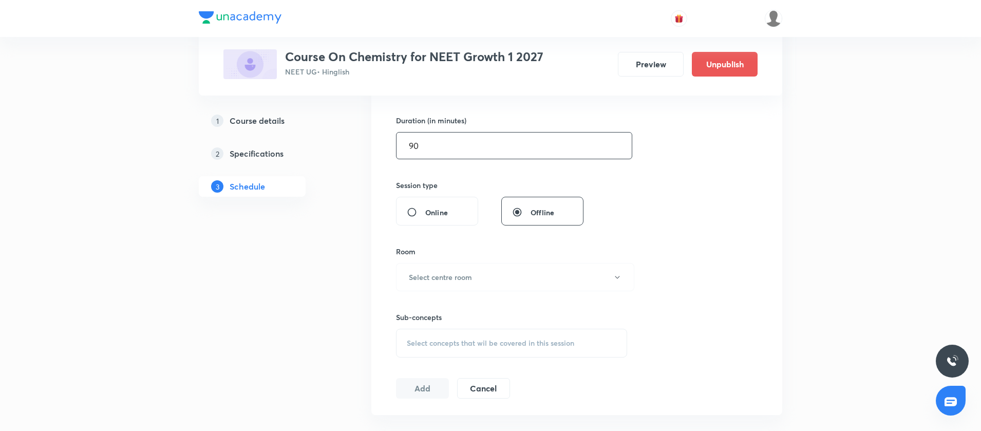
scroll to position [311, 0]
type input "90"
click at [441, 269] on h6 "Select centre room" at bounding box center [440, 271] width 63 height 11
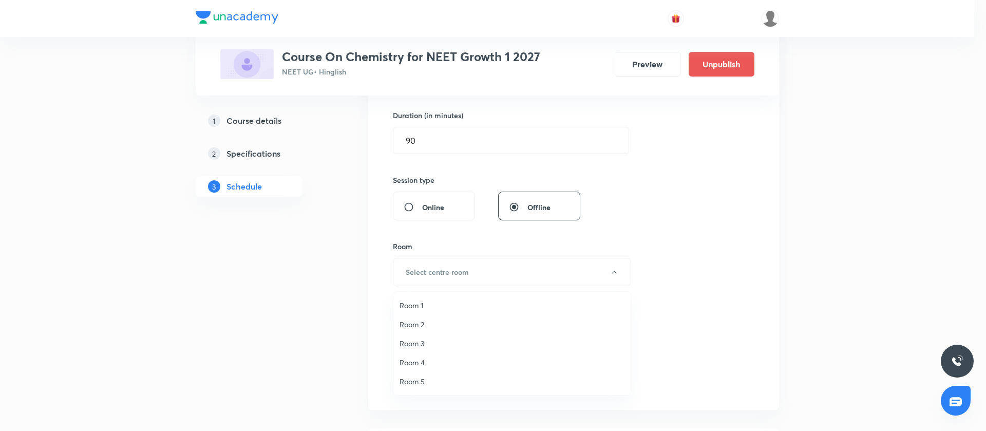
click at [415, 359] on span "Room 4" at bounding box center [511, 362] width 225 height 11
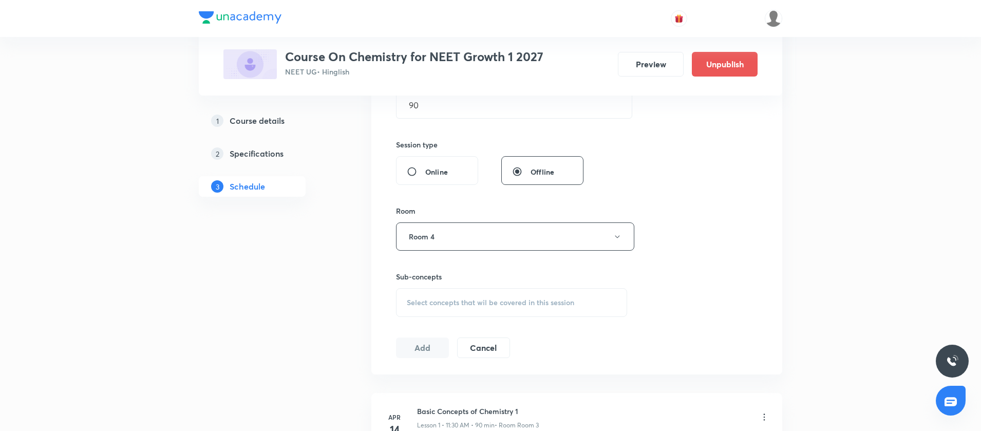
scroll to position [347, 0]
click at [441, 307] on div "Select concepts that wil be covered in this session" at bounding box center [511, 302] width 231 height 29
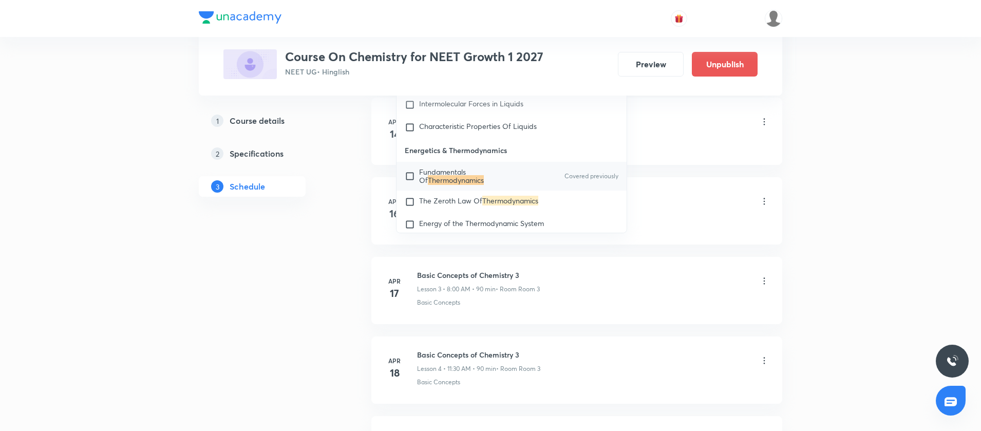
scroll to position [642, 0]
type input "Thermodynamics"
click at [407, 206] on input "checkbox" at bounding box center [412, 201] width 14 height 10
checkbox input "true"
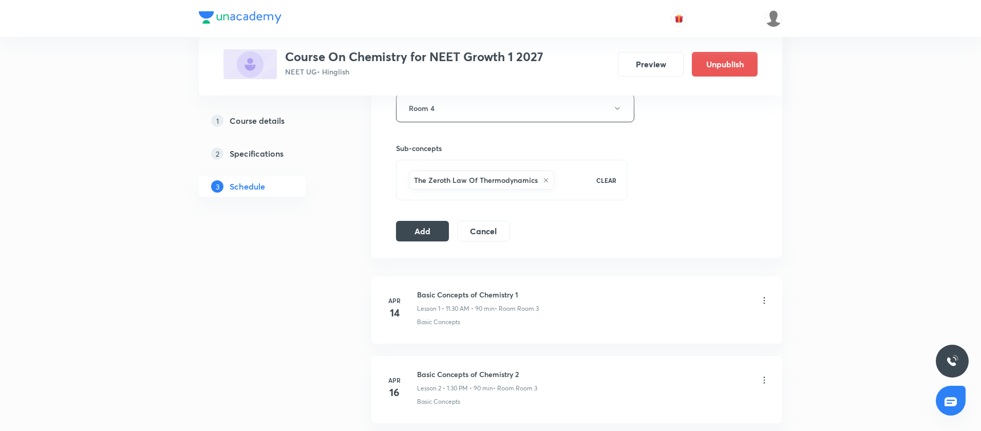
scroll to position [470, 0]
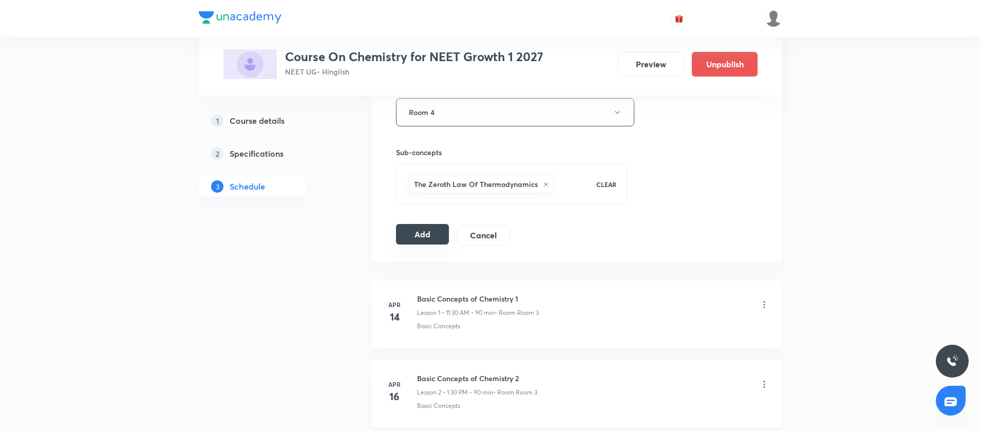
click at [429, 226] on button "Add" at bounding box center [422, 234] width 53 height 21
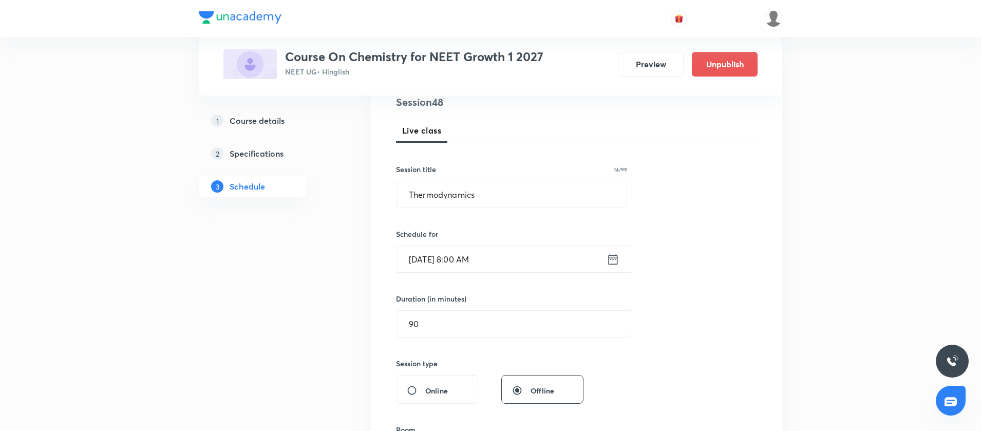
scroll to position [162, 0]
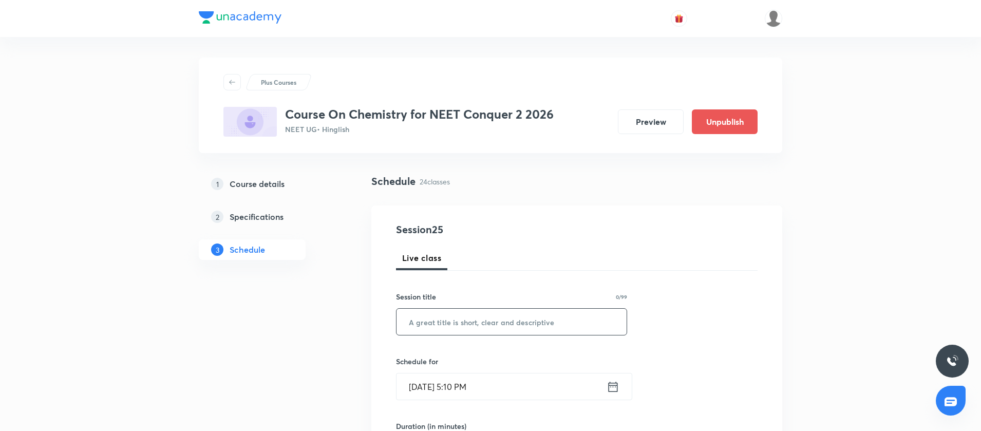
click at [427, 326] on input "text" at bounding box center [511, 322] width 230 height 26
paste input "Chemical Bonding"
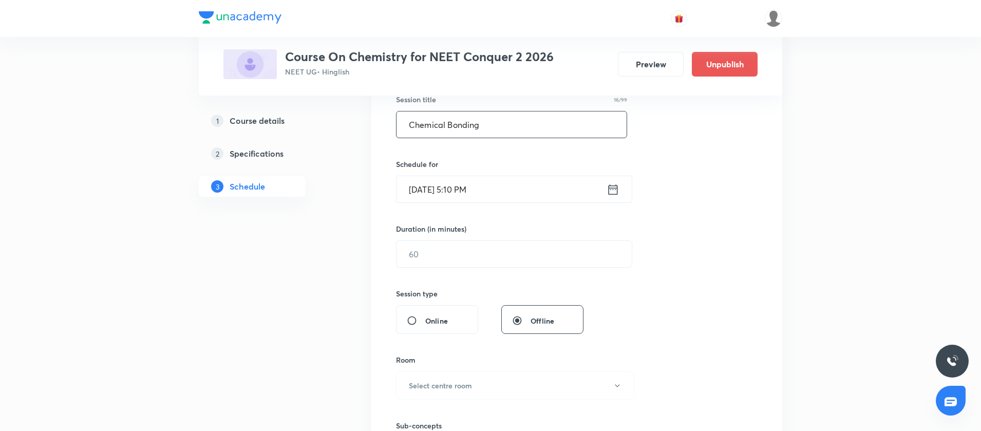
scroll to position [203, 0]
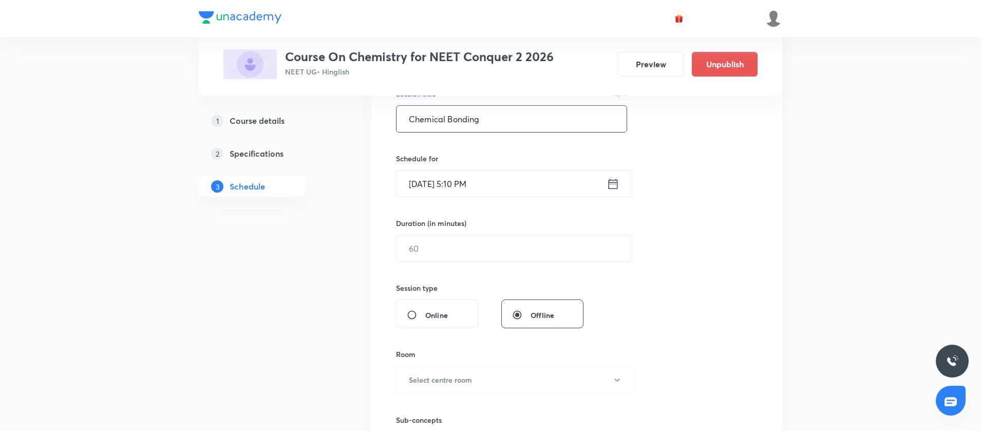
type input "Chemical Bonding"
click at [615, 184] on icon at bounding box center [612, 184] width 13 height 14
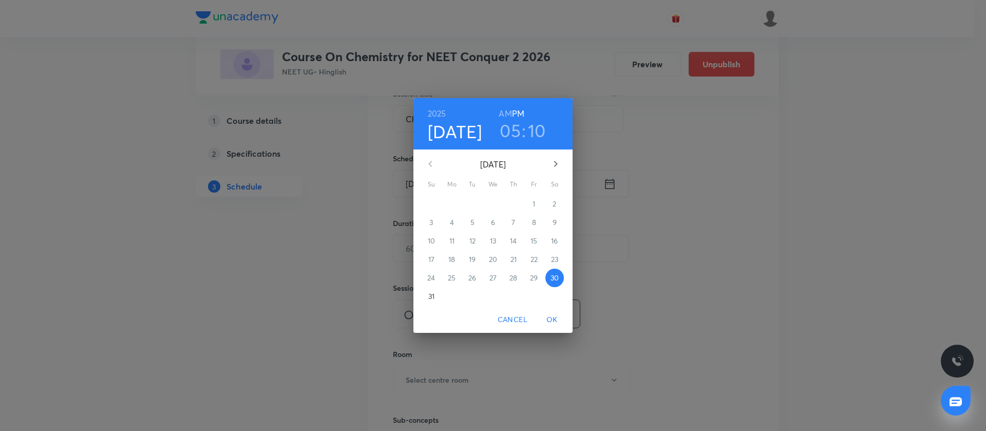
click at [552, 159] on icon "button" at bounding box center [555, 164] width 12 height 12
click at [454, 199] on span "1" at bounding box center [452, 204] width 18 height 10
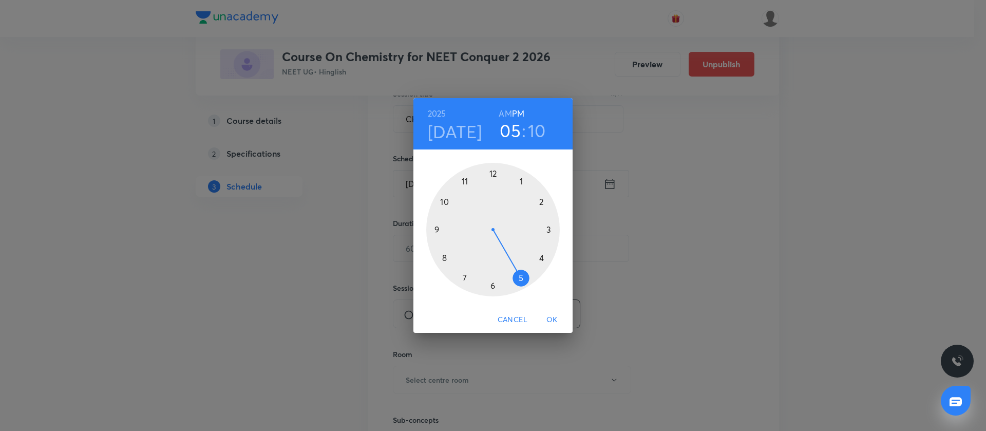
click at [523, 181] on div at bounding box center [492, 229] width 133 height 133
click at [492, 283] on div at bounding box center [492, 229] width 133 height 133
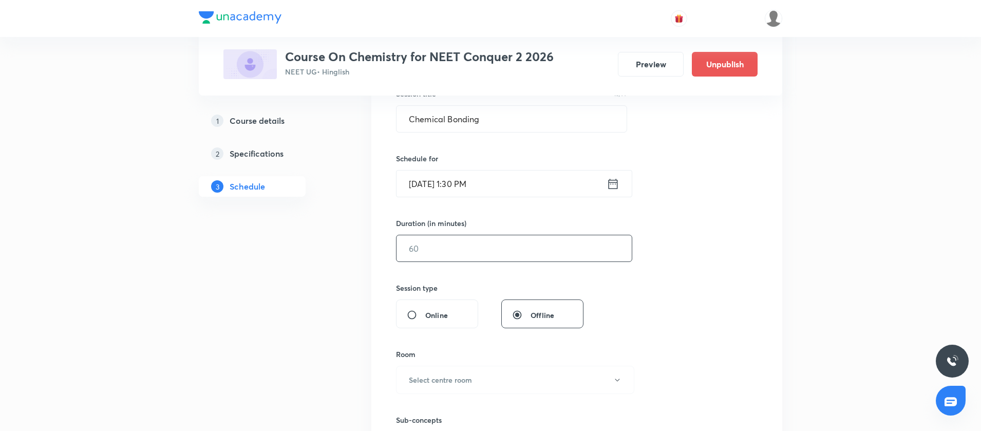
click at [434, 249] on input "text" at bounding box center [513, 248] width 235 height 26
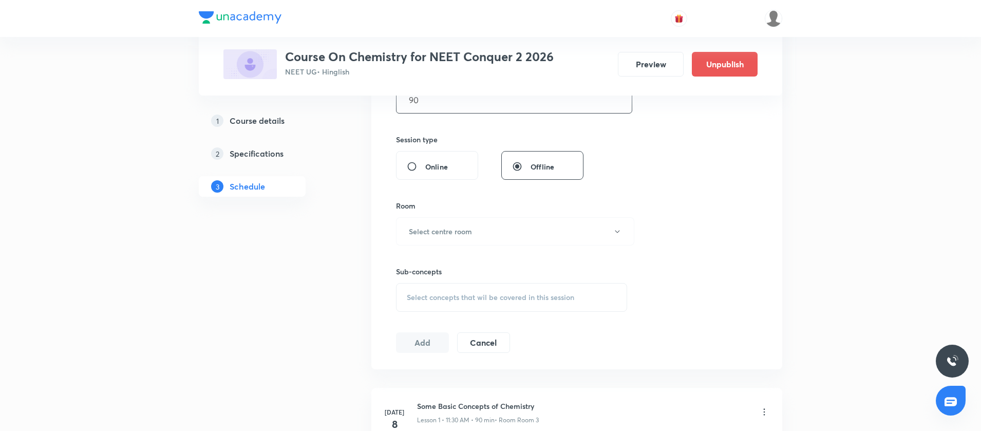
scroll to position [354, 0]
type input "90"
click at [436, 237] on button "Select centre room" at bounding box center [515, 228] width 238 height 28
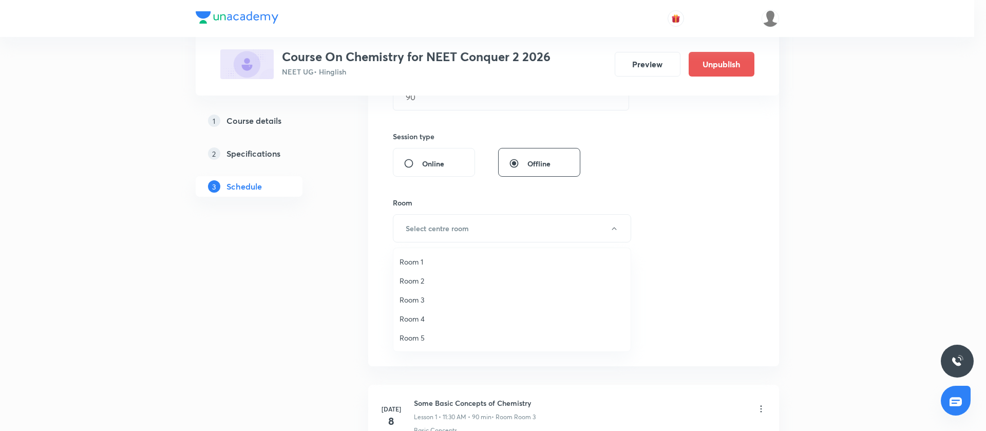
click at [403, 283] on span "Room 2" at bounding box center [511, 280] width 225 height 11
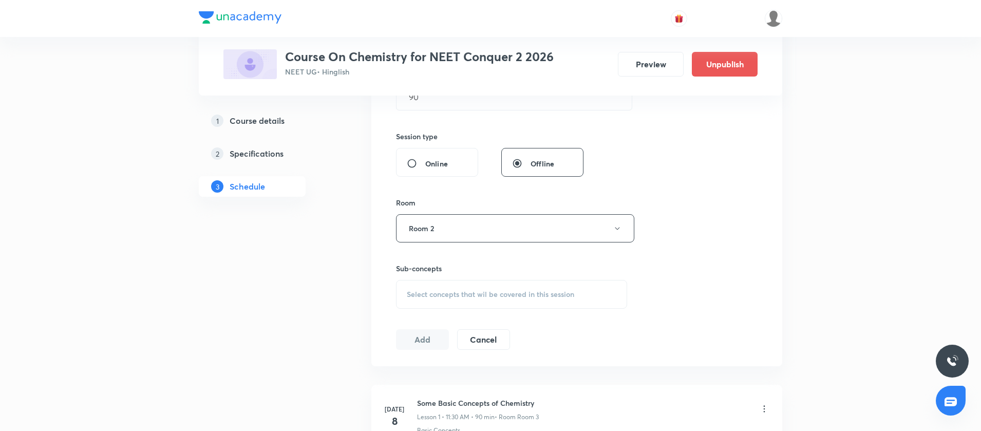
click at [476, 303] on div "Select concepts that wil be covered in this session" at bounding box center [511, 294] width 231 height 29
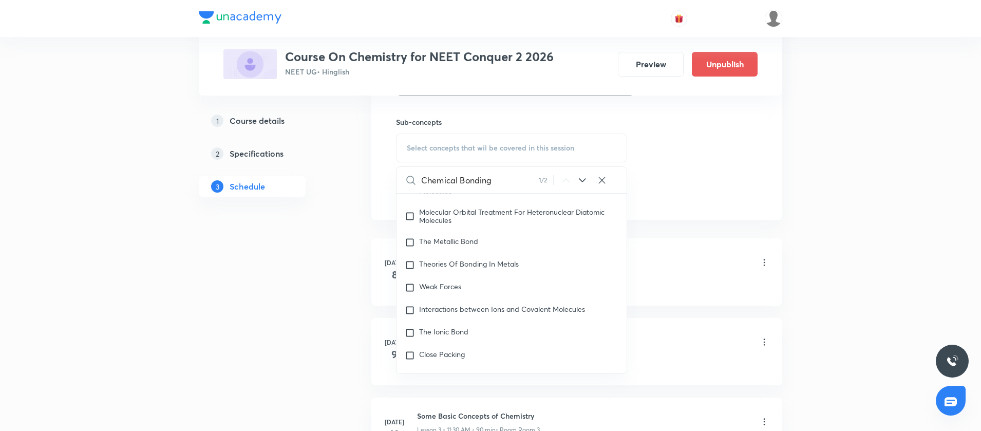
scroll to position [4900, 0]
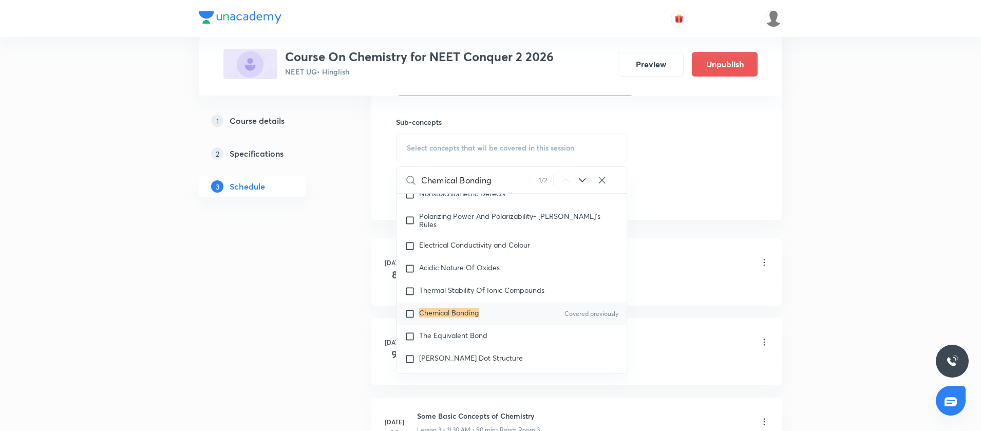
type input "Chemical Bonding"
click at [409, 319] on input "checkbox" at bounding box center [412, 314] width 14 height 10
checkbox input "true"
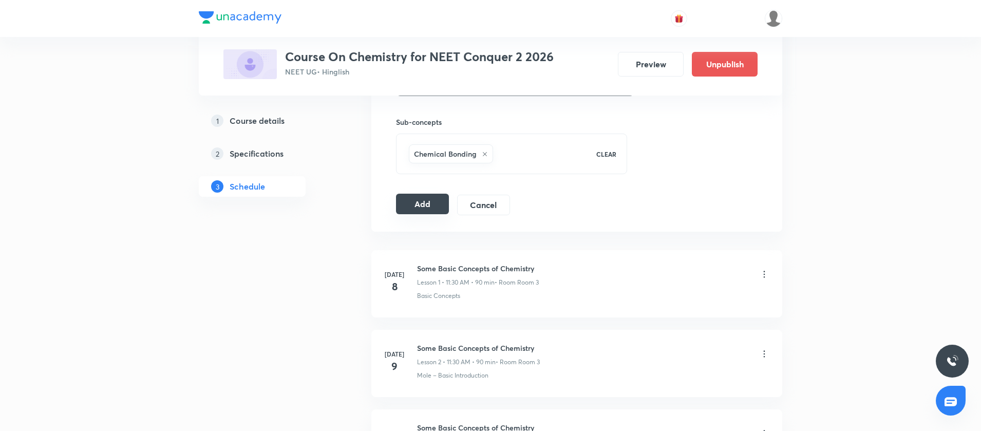
click at [416, 203] on button "Add" at bounding box center [422, 204] width 53 height 21
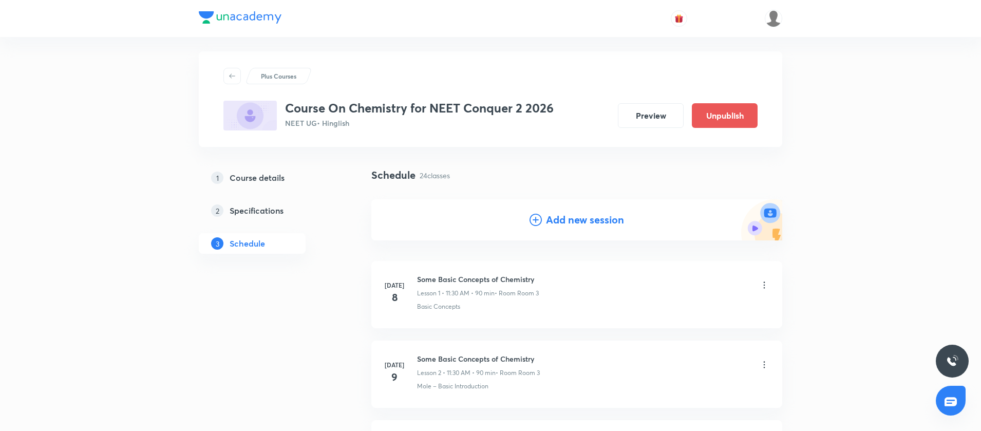
scroll to position [0, 0]
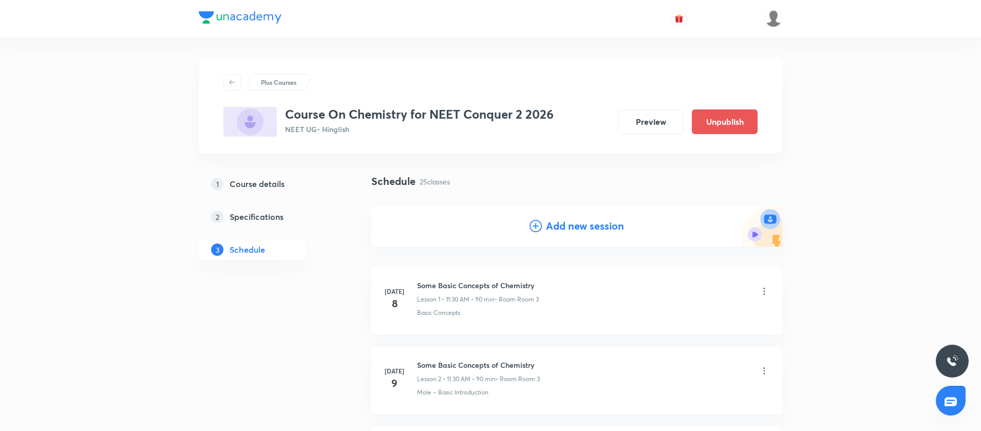
click at [540, 224] on icon at bounding box center [535, 226] width 12 height 12
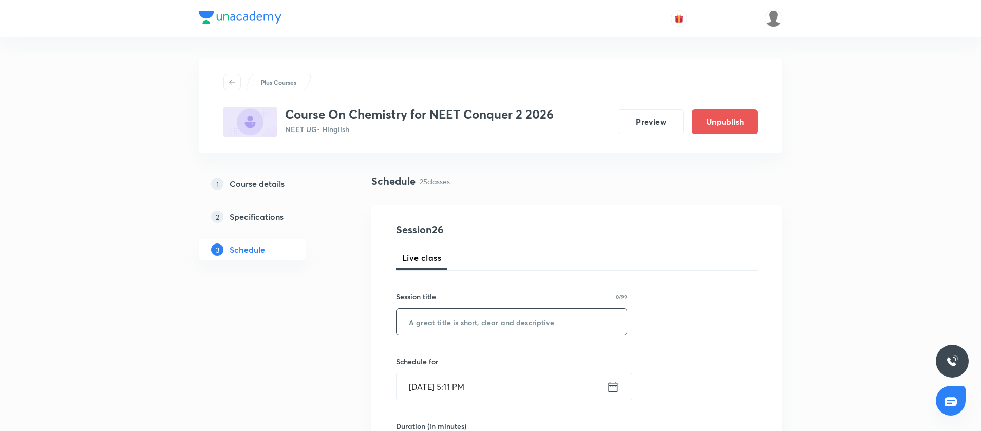
click at [452, 320] on input "text" at bounding box center [511, 322] width 230 height 26
paste input "Chemical Bonding"
type input "Chemical Bonding"
click at [612, 385] on icon at bounding box center [612, 386] width 9 height 10
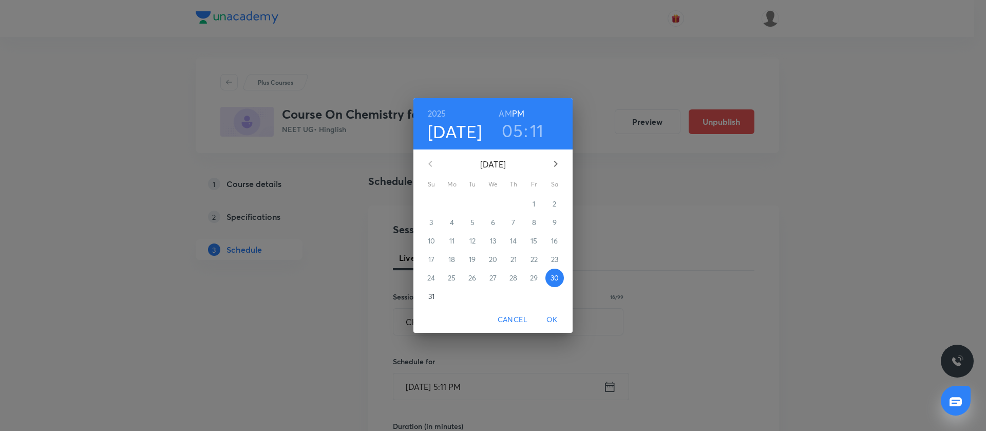
click at [553, 158] on icon "button" at bounding box center [555, 164] width 12 height 12
click at [498, 203] on span "3" at bounding box center [493, 204] width 18 height 10
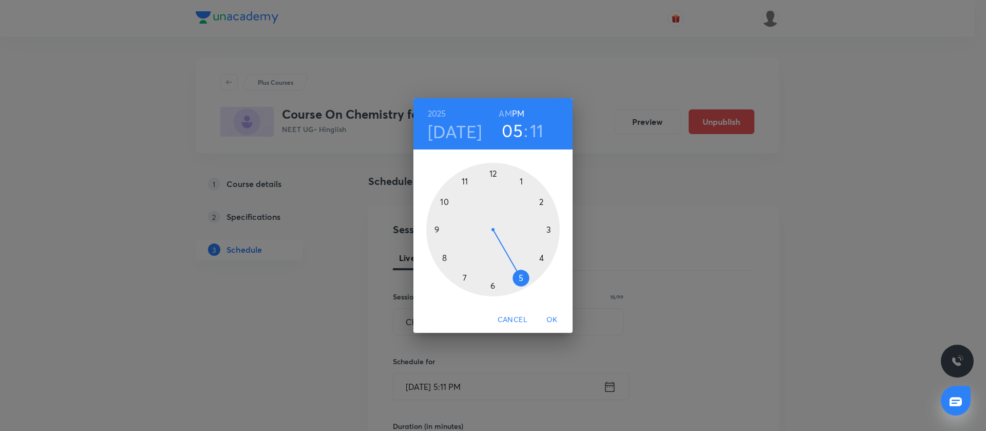
click at [520, 181] on div at bounding box center [492, 229] width 133 height 133
click at [492, 286] on div at bounding box center [492, 229] width 133 height 133
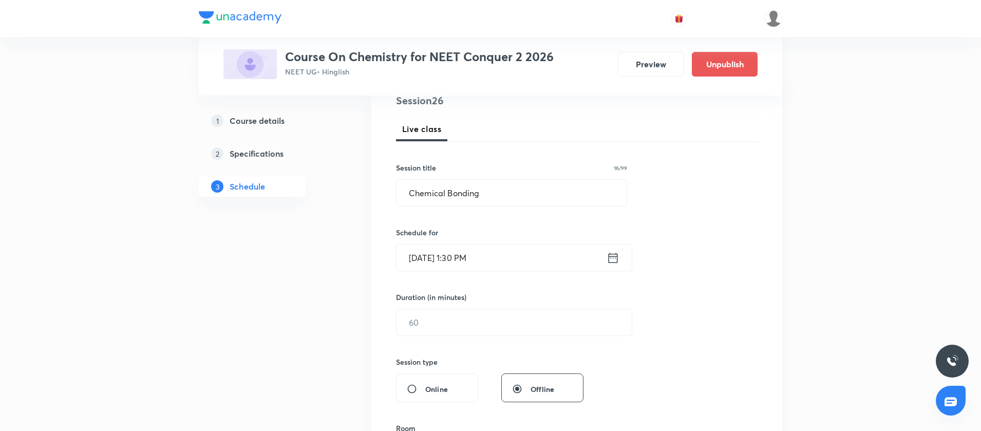
scroll to position [159, 0]
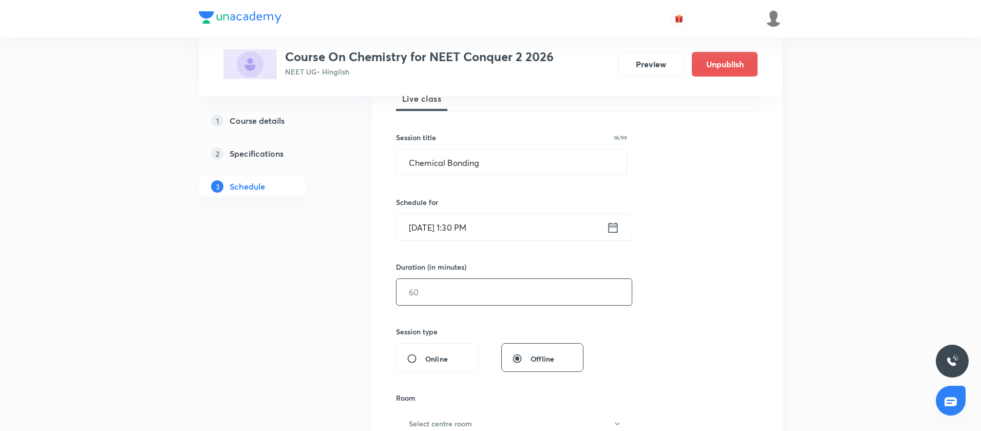
click at [467, 299] on input "text" at bounding box center [513, 292] width 235 height 26
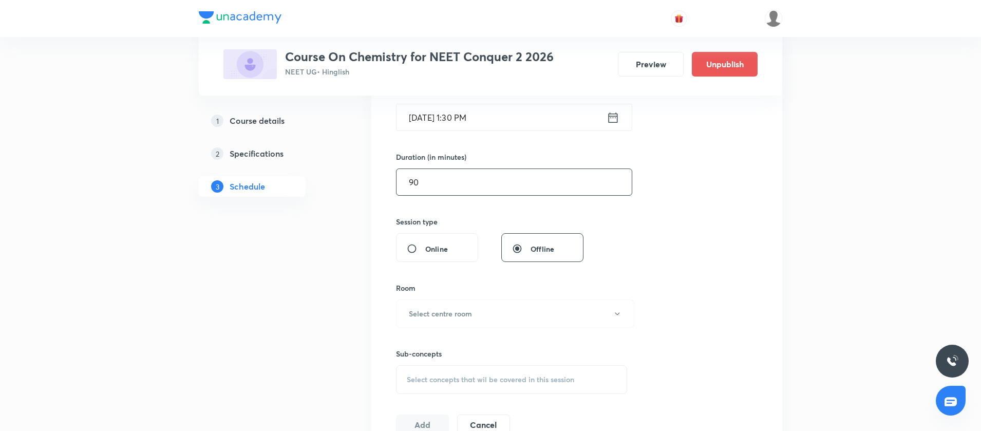
scroll to position [272, 0]
type input "90"
click at [463, 308] on h6 "Select centre room" at bounding box center [440, 310] width 63 height 11
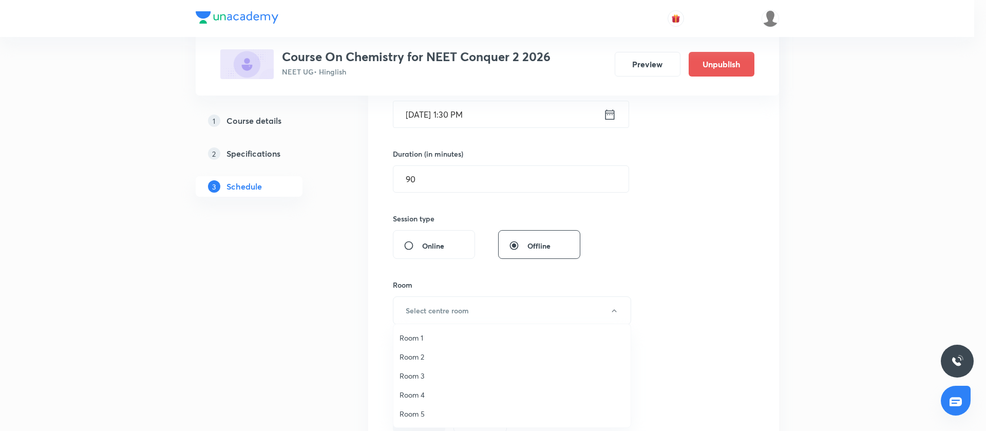
click at [423, 356] on span "Room 2" at bounding box center [511, 356] width 225 height 11
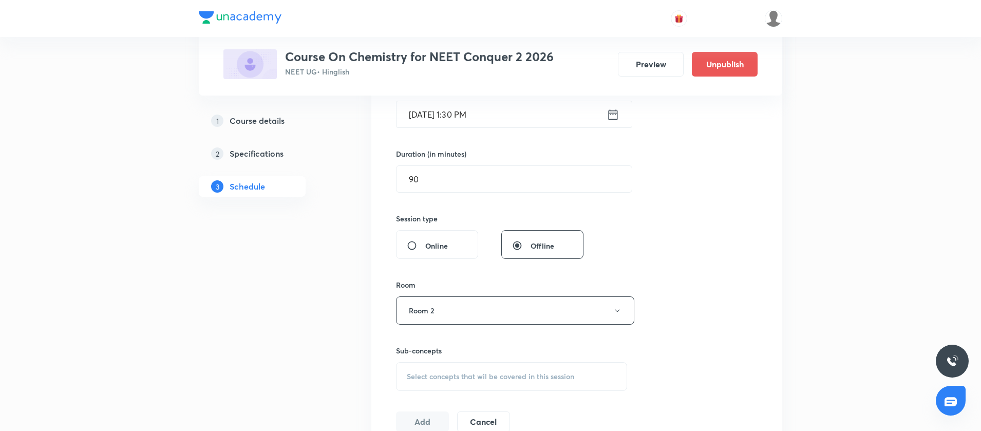
click at [432, 369] on div "Select concepts that wil be covered in this session" at bounding box center [511, 376] width 231 height 29
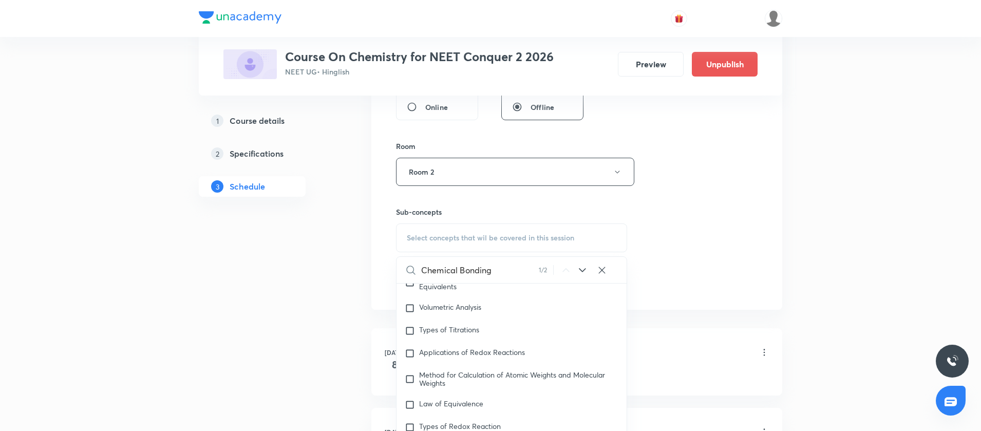
scroll to position [4900, 0]
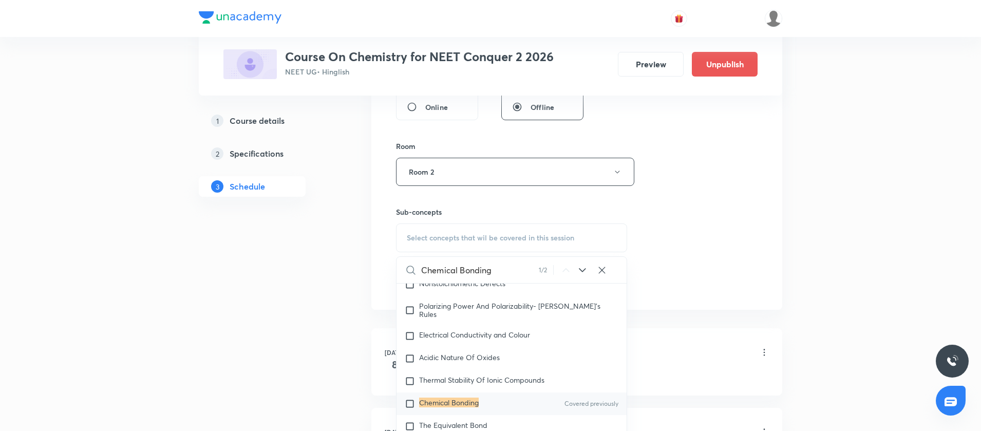
type input "Chemical Bonding"
click at [410, 409] on input "checkbox" at bounding box center [412, 403] width 14 height 10
checkbox input "true"
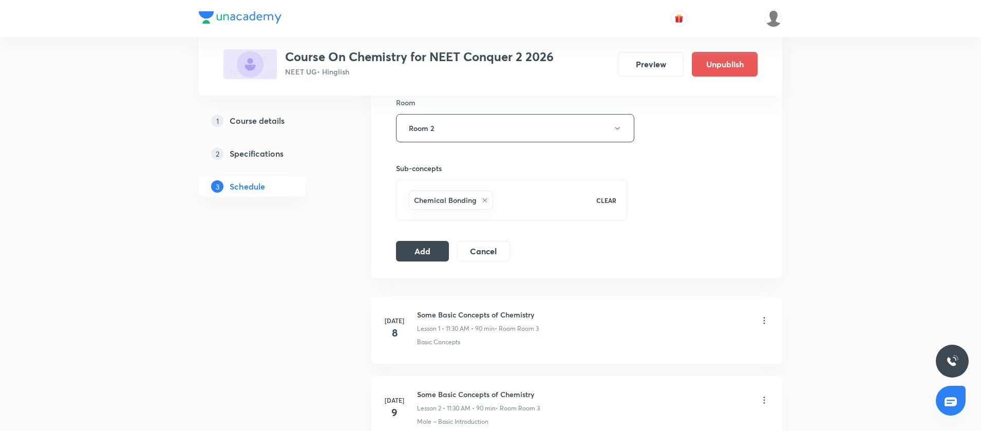
scroll to position [462, 0]
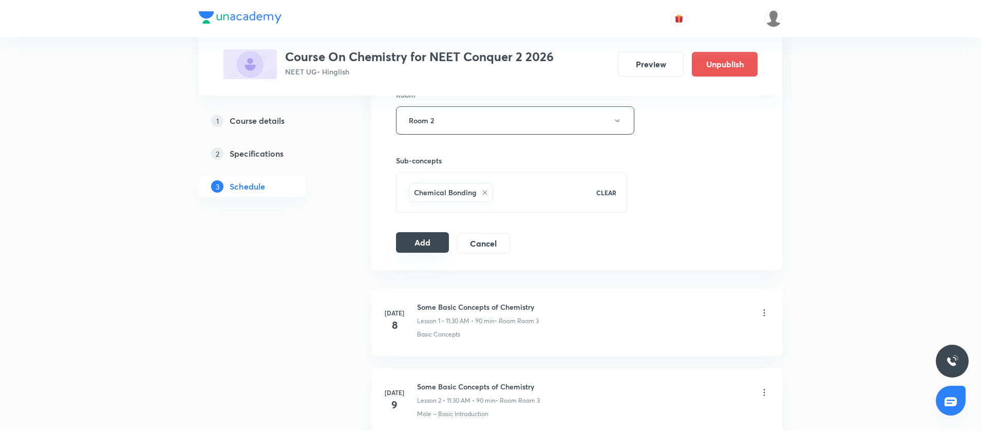
click at [421, 252] on button "Add" at bounding box center [422, 242] width 53 height 21
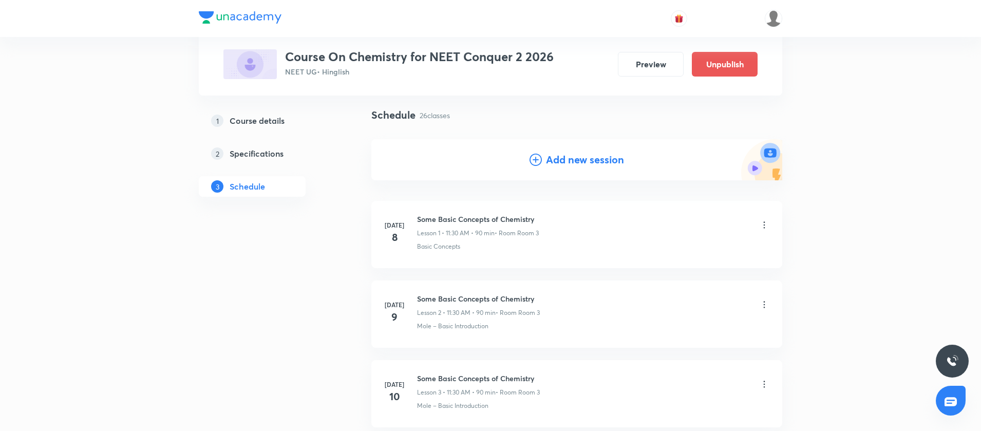
scroll to position [0, 0]
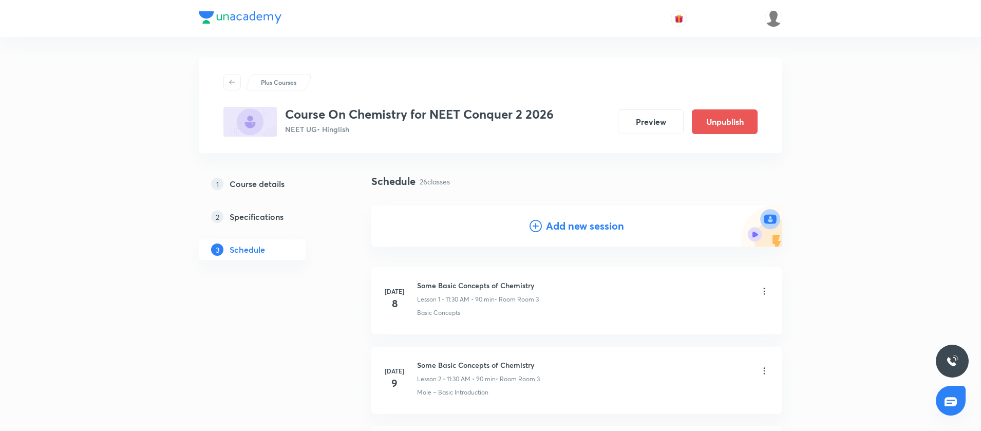
click at [536, 222] on icon at bounding box center [535, 226] width 12 height 12
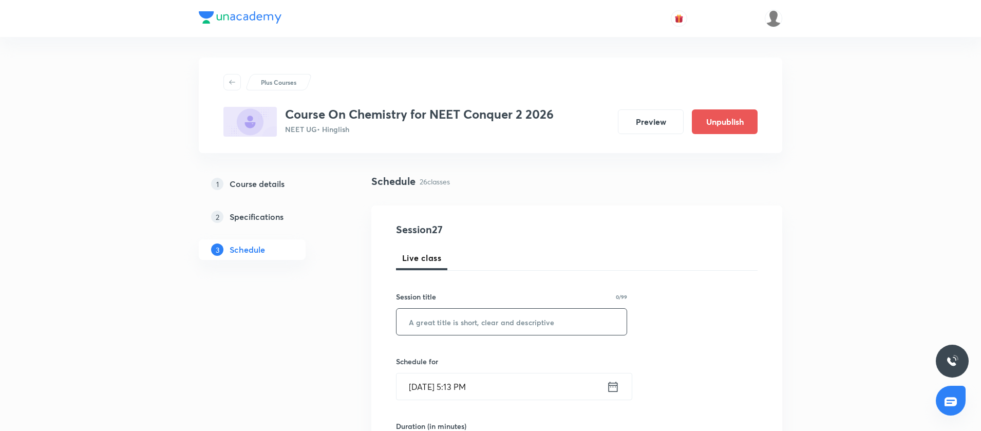
click at [417, 317] on input "text" at bounding box center [511, 322] width 230 height 26
paste input "Chemical Bonding"
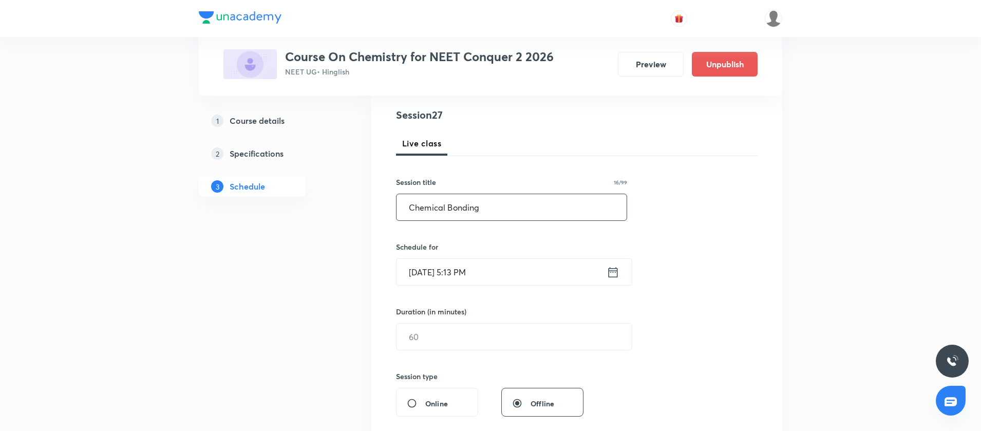
scroll to position [121, 0]
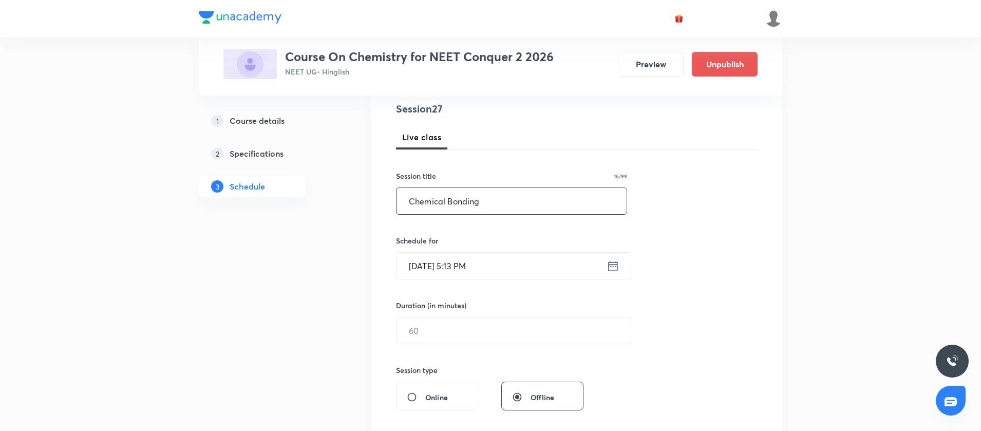
type input "Chemical Bonding"
click at [612, 263] on icon at bounding box center [612, 266] width 13 height 14
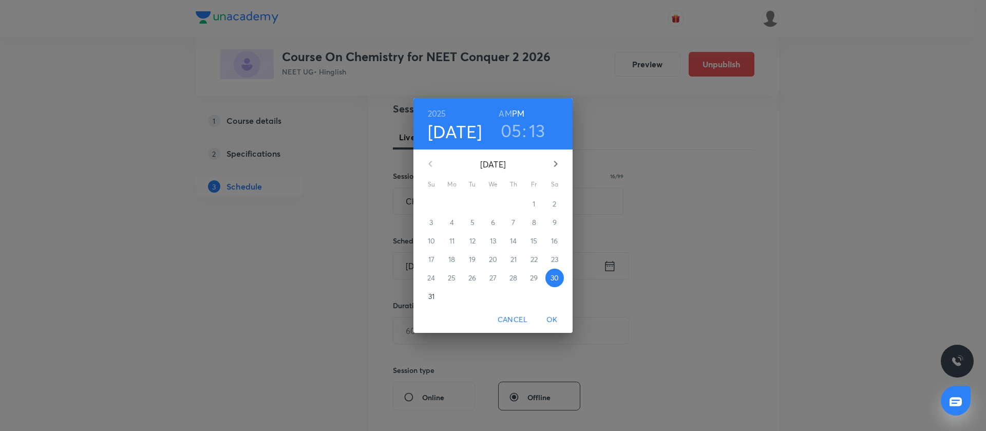
click at [556, 167] on icon "button" at bounding box center [555, 164] width 12 height 12
click at [511, 202] on p "4" at bounding box center [513, 204] width 4 height 10
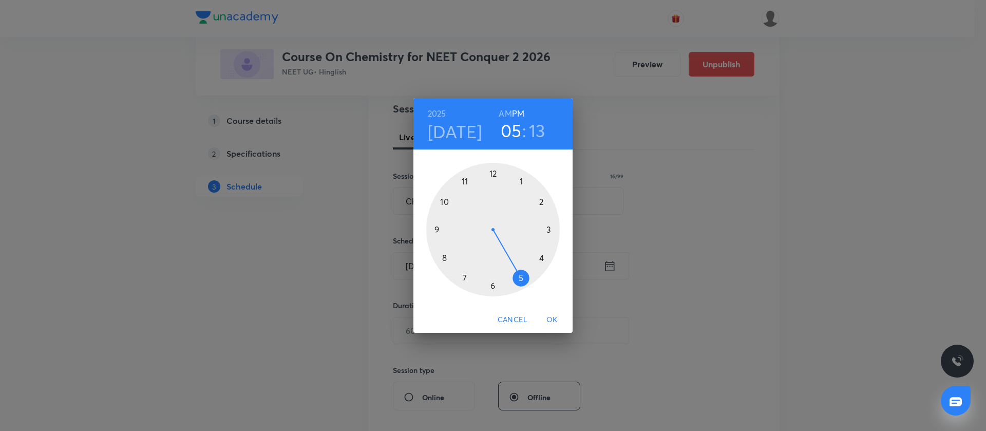
click at [550, 228] on div at bounding box center [492, 229] width 133 height 133
drag, startPoint x: 545, startPoint y: 219, endPoint x: 551, endPoint y: 232, distance: 13.8
click at [551, 232] on div at bounding box center [492, 229] width 133 height 133
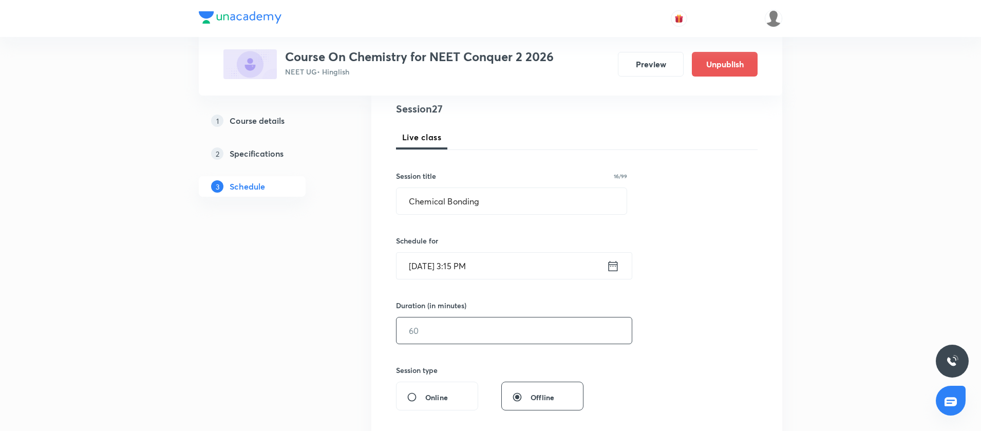
click at [529, 334] on input "text" at bounding box center [513, 330] width 235 height 26
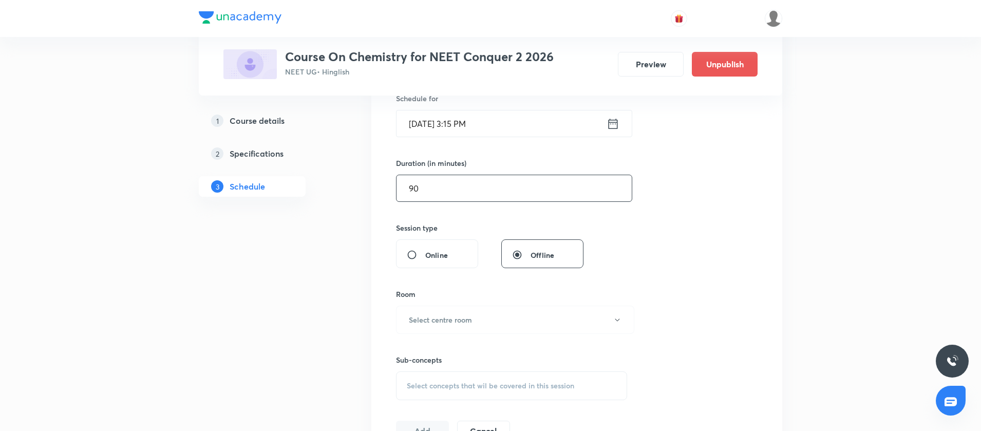
scroll to position [267, 0]
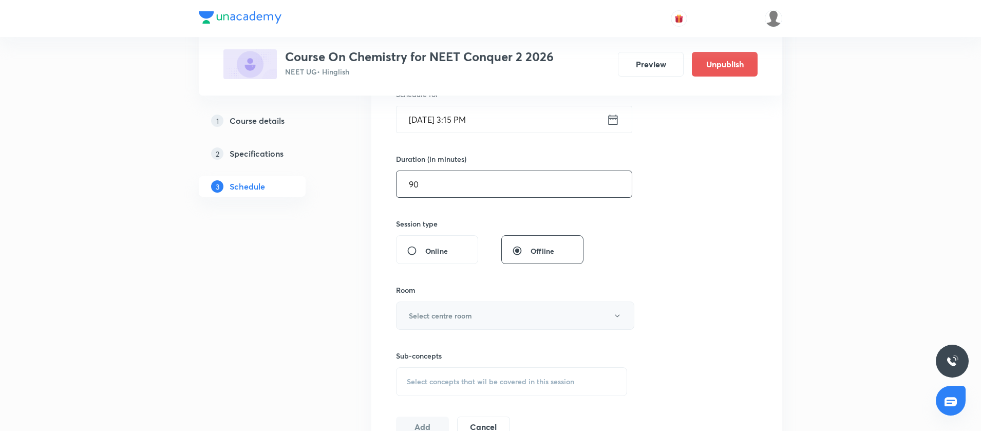
type input "90"
click at [525, 322] on button "Select centre room" at bounding box center [515, 315] width 238 height 28
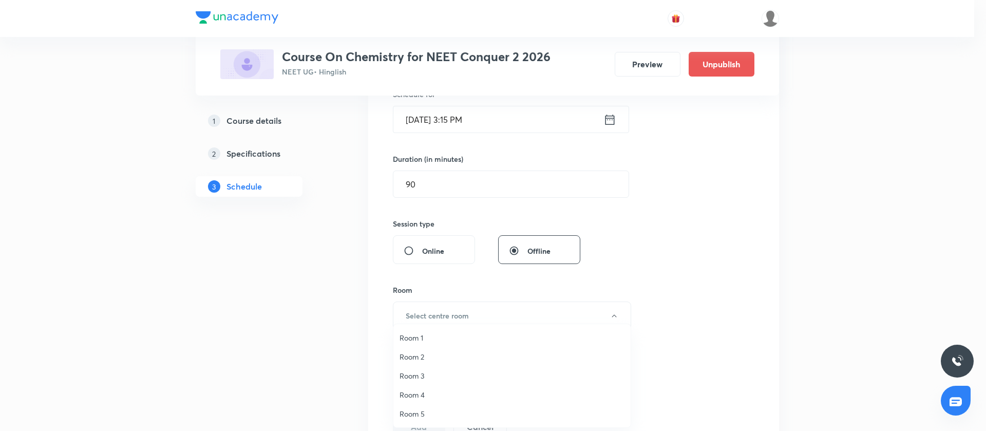
click at [440, 355] on span "Room 2" at bounding box center [511, 356] width 225 height 11
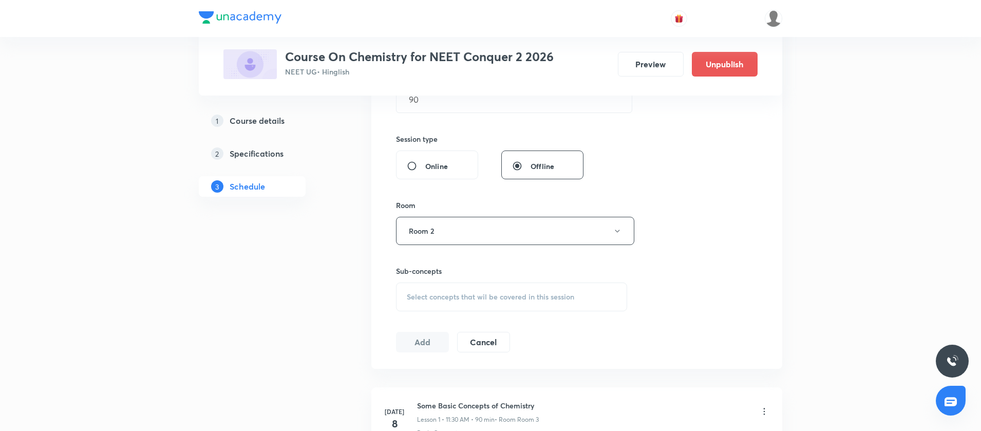
scroll to position [377, 0]
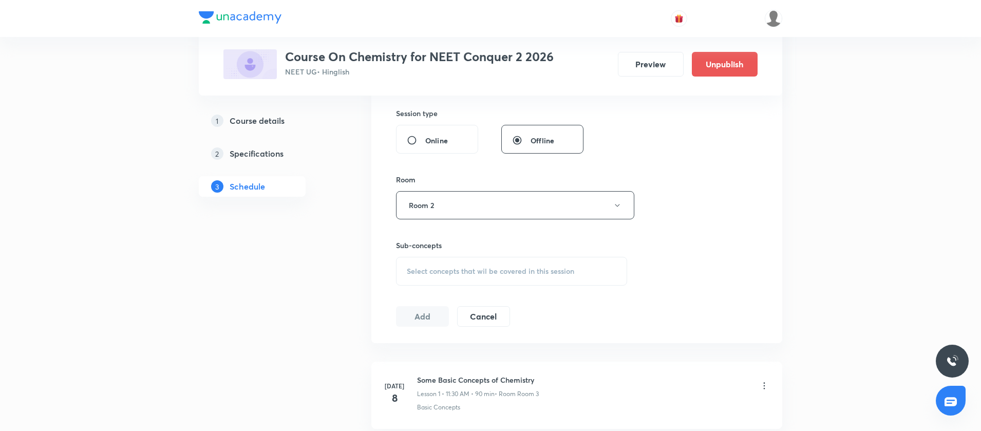
click at [466, 271] on span "Select concepts that wil be covered in this session" at bounding box center [490, 271] width 167 height 8
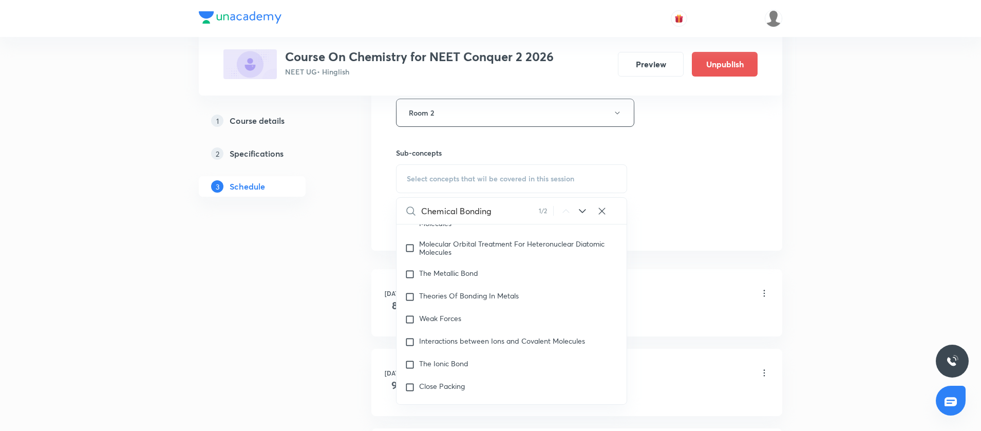
scroll to position [4900, 0]
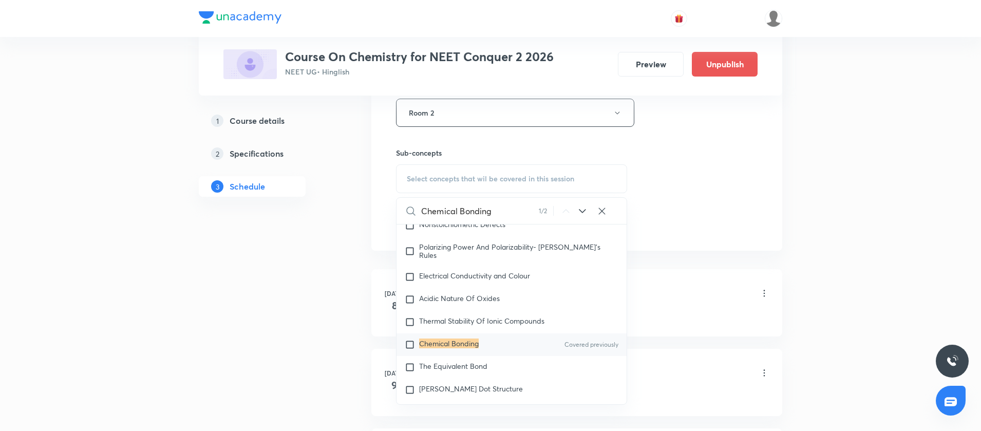
type input "Chemical Bonding"
click at [410, 350] on input "checkbox" at bounding box center [412, 344] width 14 height 10
checkbox input "true"
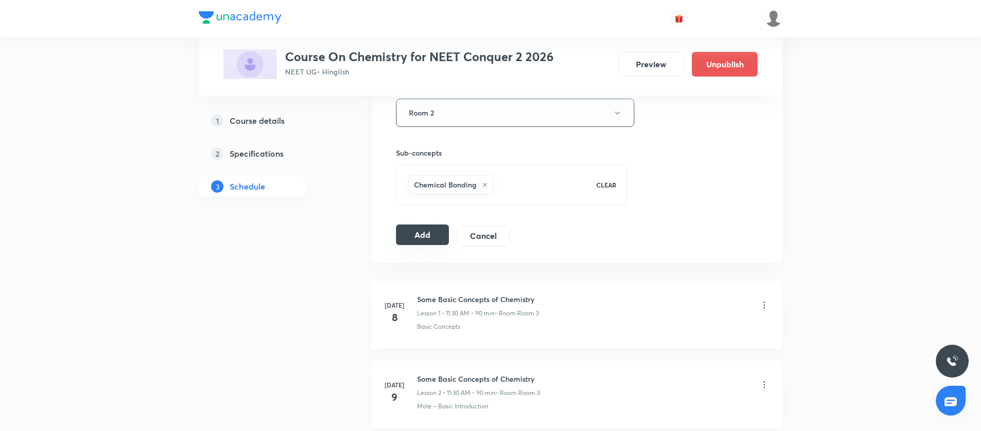
click at [413, 236] on button "Add" at bounding box center [422, 234] width 53 height 21
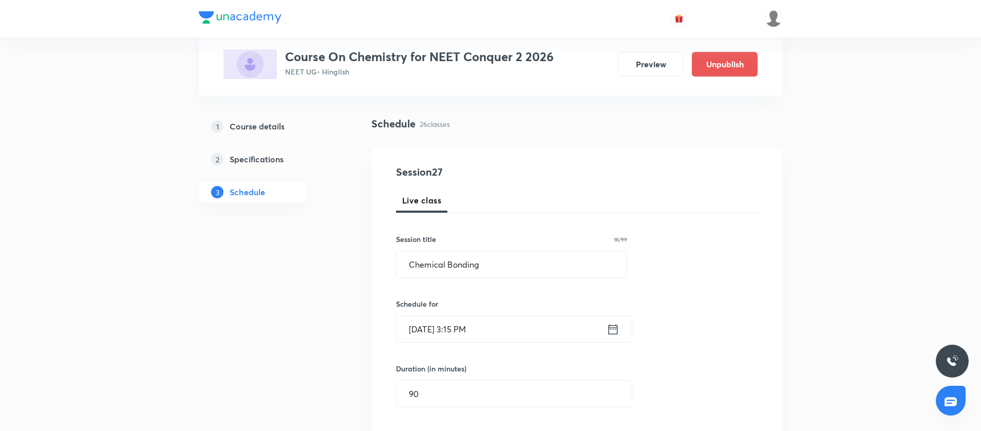
scroll to position [59, 0]
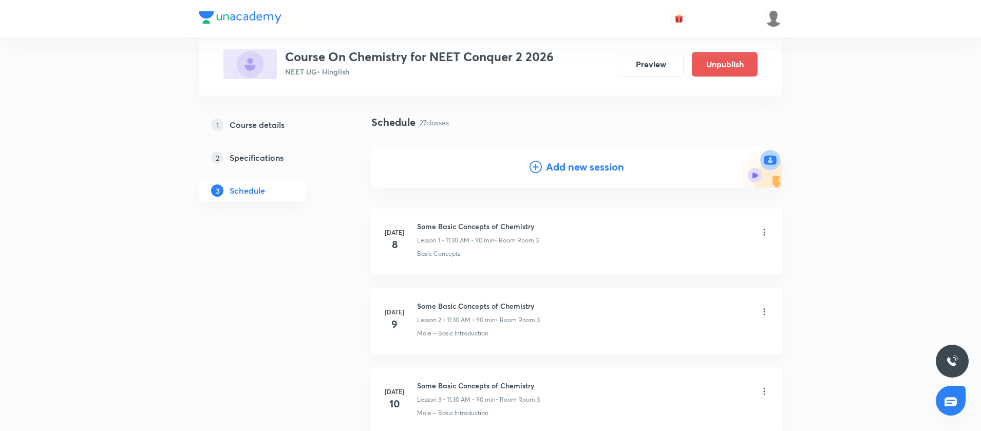
click at [533, 166] on icon at bounding box center [535, 167] width 12 height 12
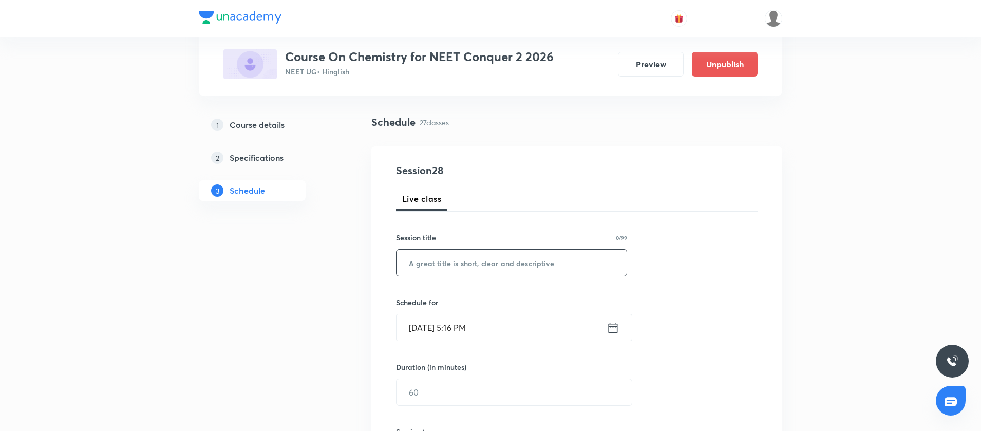
click at [464, 275] on input "text" at bounding box center [511, 263] width 230 height 26
paste input "Chemical Bonding"
type input "Chemical Bonding"
click at [615, 327] on icon at bounding box center [612, 327] width 9 height 10
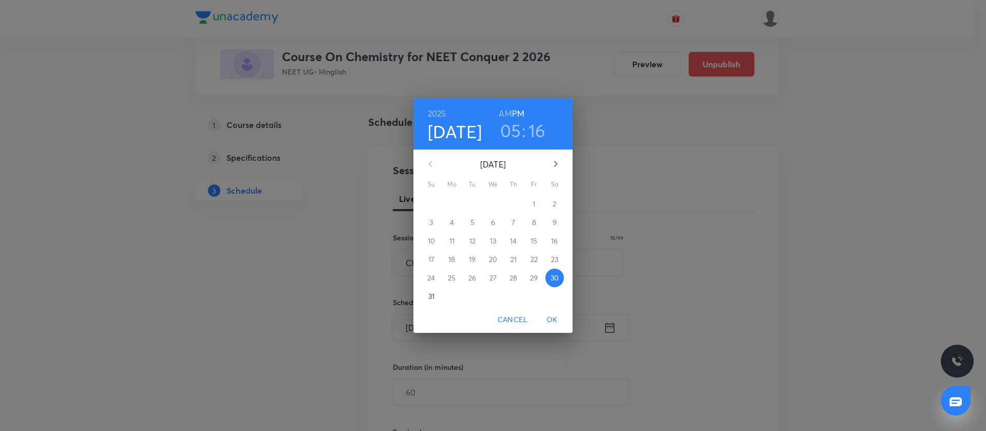
click at [559, 167] on icon "button" at bounding box center [555, 164] width 12 height 12
click at [536, 205] on span "5" at bounding box center [534, 204] width 18 height 10
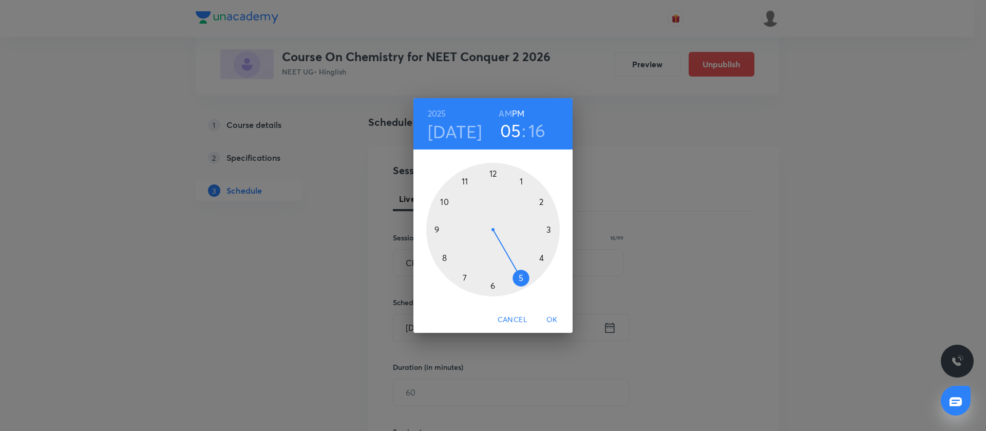
click at [522, 178] on div at bounding box center [492, 229] width 133 height 133
click at [491, 285] on div at bounding box center [492, 229] width 133 height 133
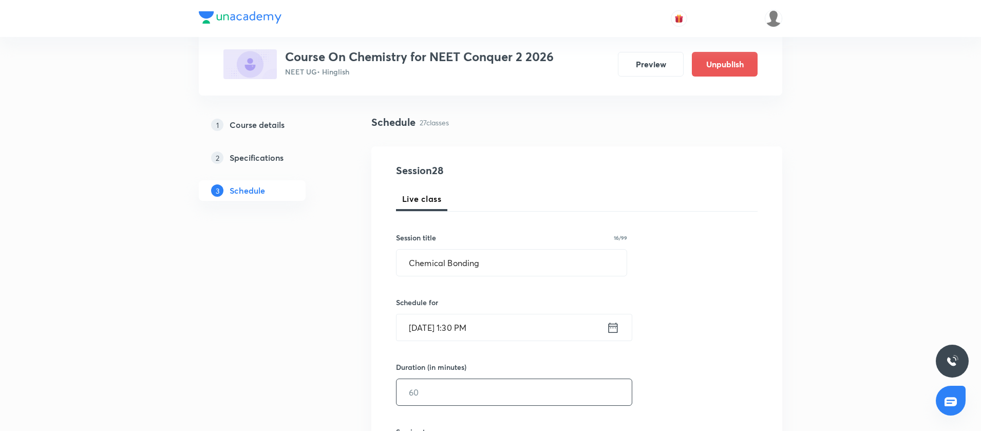
click at [451, 400] on input "text" at bounding box center [513, 392] width 235 height 26
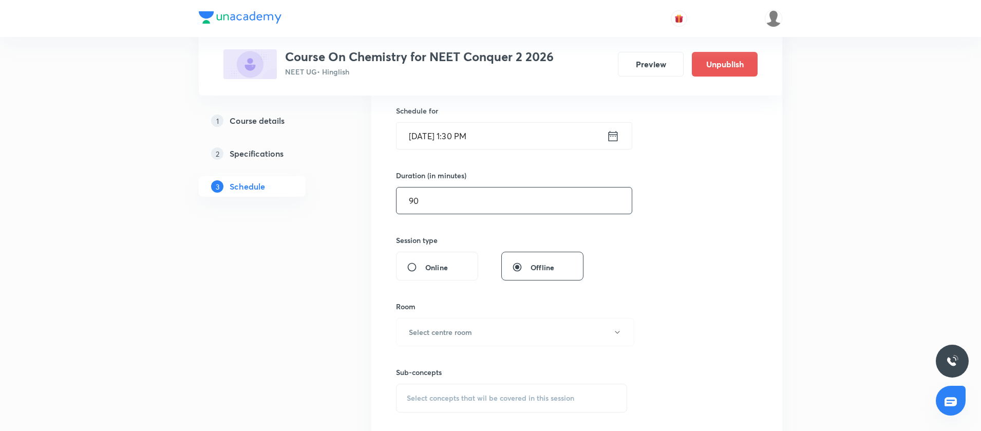
scroll to position [316, 0]
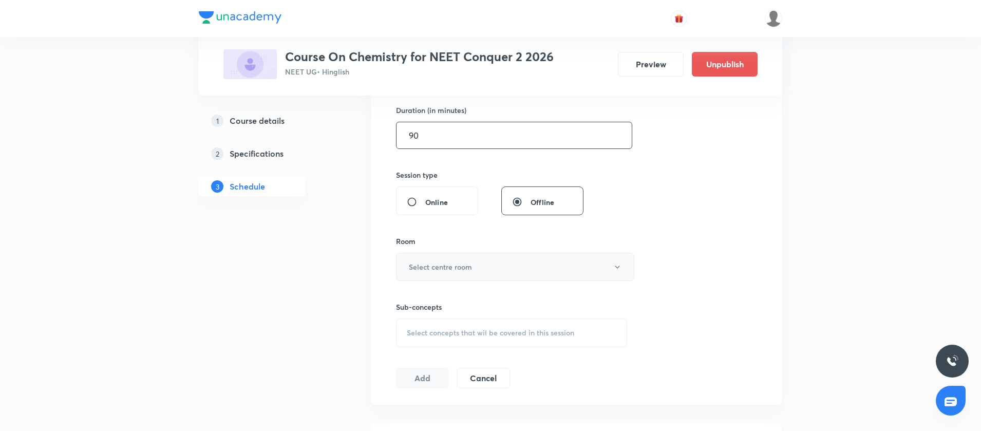
type input "90"
click at [446, 275] on button "Select centre room" at bounding box center [515, 267] width 238 height 28
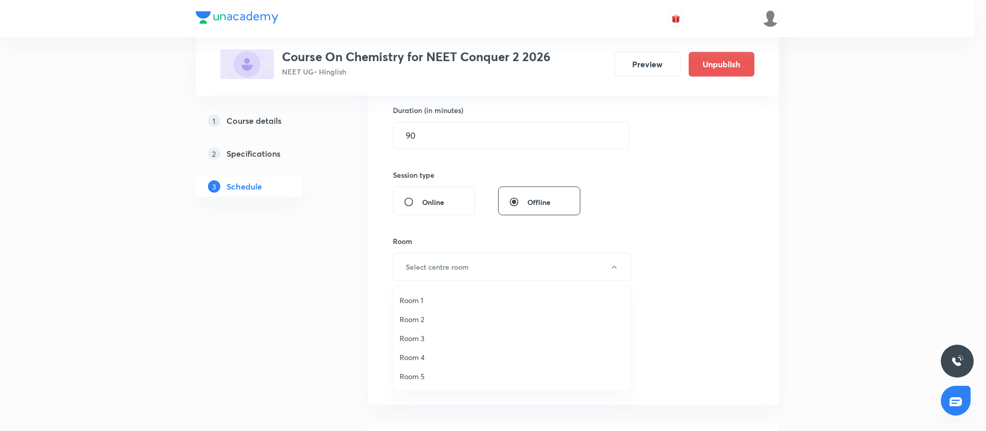
click at [425, 314] on span "Room 2" at bounding box center [511, 319] width 225 height 11
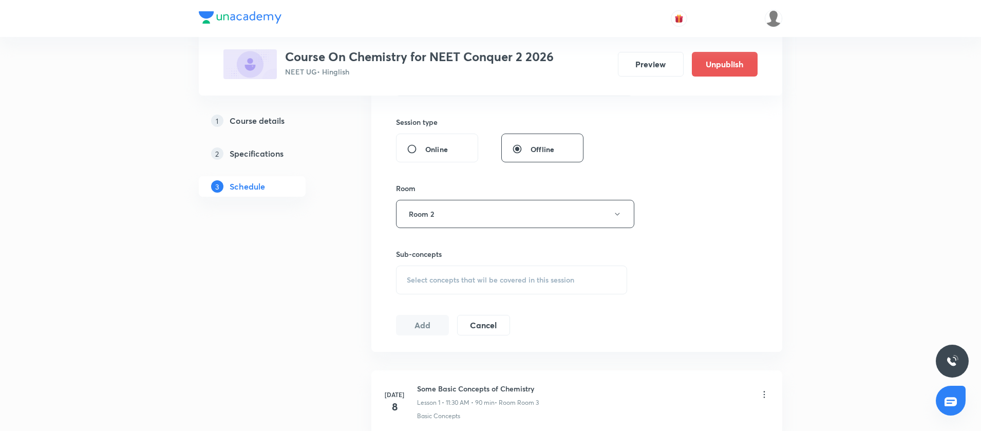
scroll to position [370, 0]
click at [425, 288] on div "Select concepts that wil be covered in this session" at bounding box center [511, 278] width 231 height 29
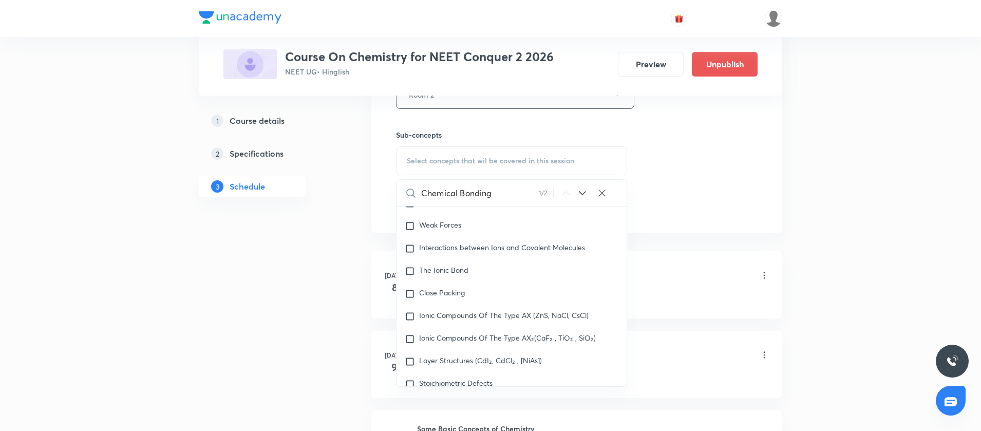
scroll to position [4900, 0]
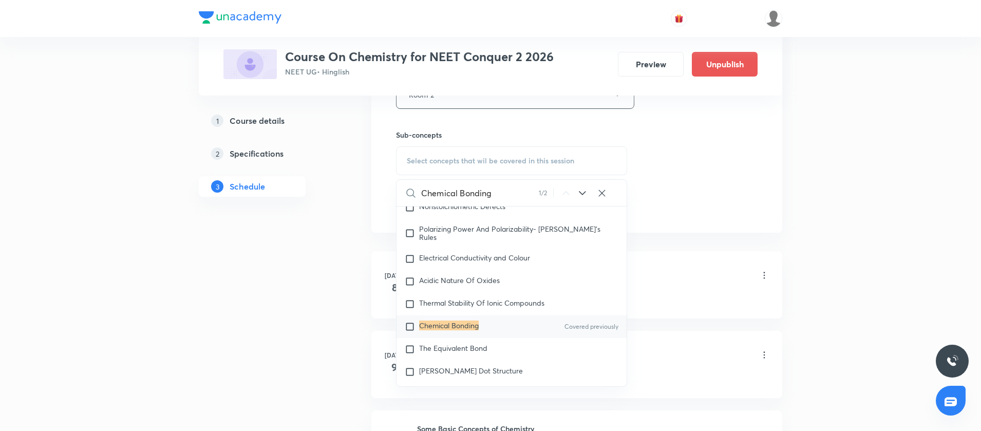
type input "Chemical Bonding"
click at [409, 332] on input "checkbox" at bounding box center [412, 326] width 14 height 10
checkbox input "true"
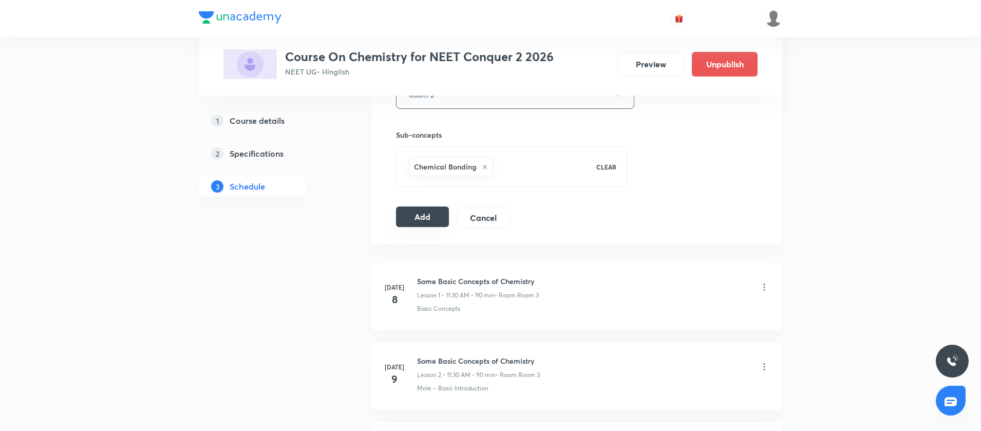
click at [419, 220] on button "Add" at bounding box center [422, 216] width 53 height 21
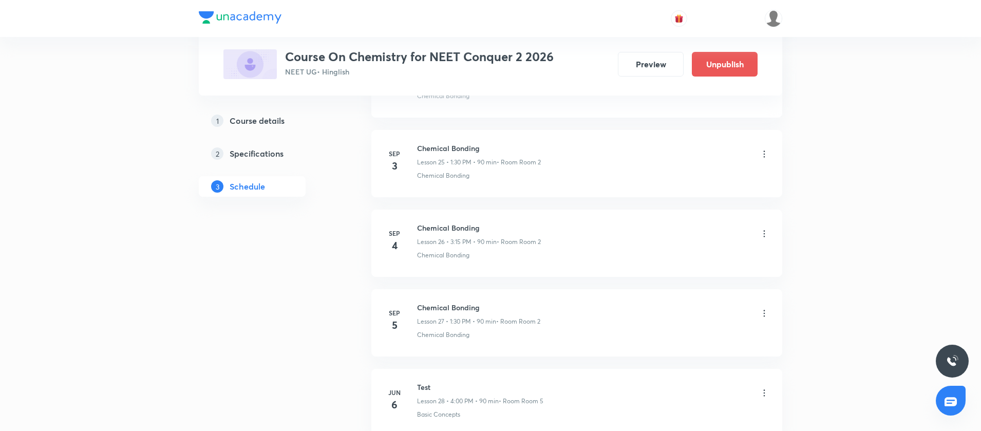
scroll to position [2149, 0]
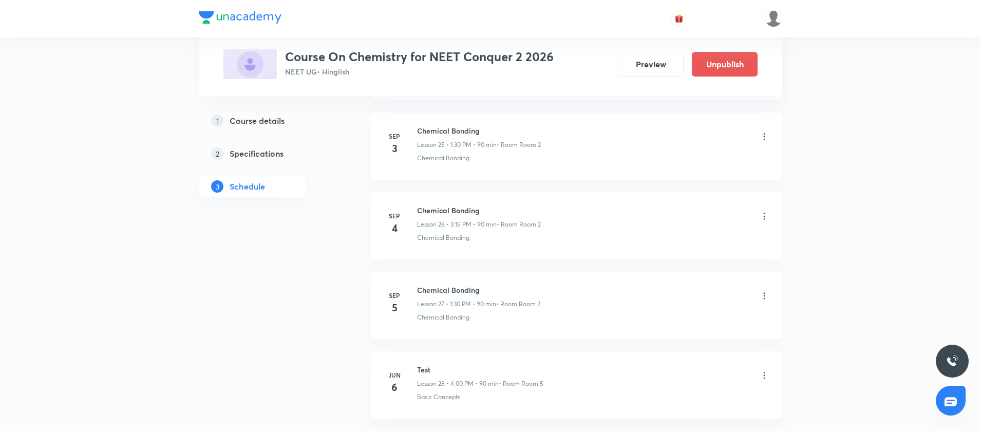
scroll to position [2534, 0]
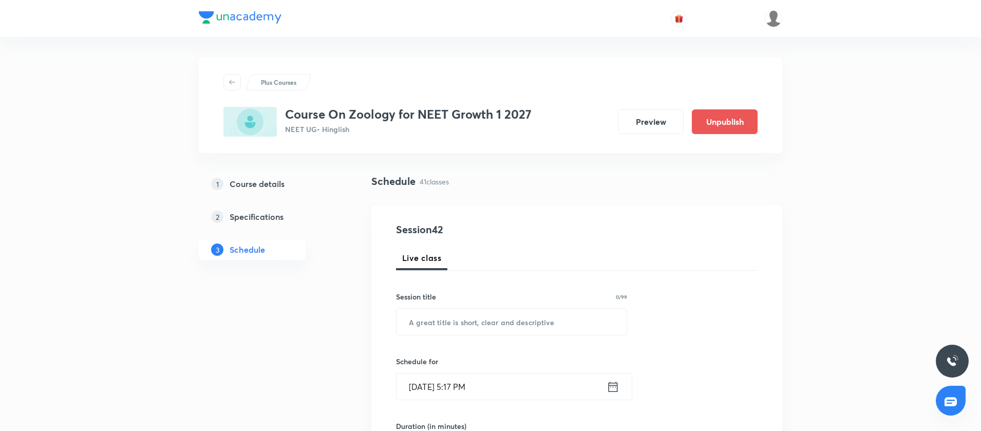
click at [467, 332] on input "text" at bounding box center [511, 322] width 230 height 26
paste input "Breathing and Exchange of Gases"
type input "Breathing and Exchange of Gases"
click at [617, 386] on icon at bounding box center [612, 386] width 13 height 14
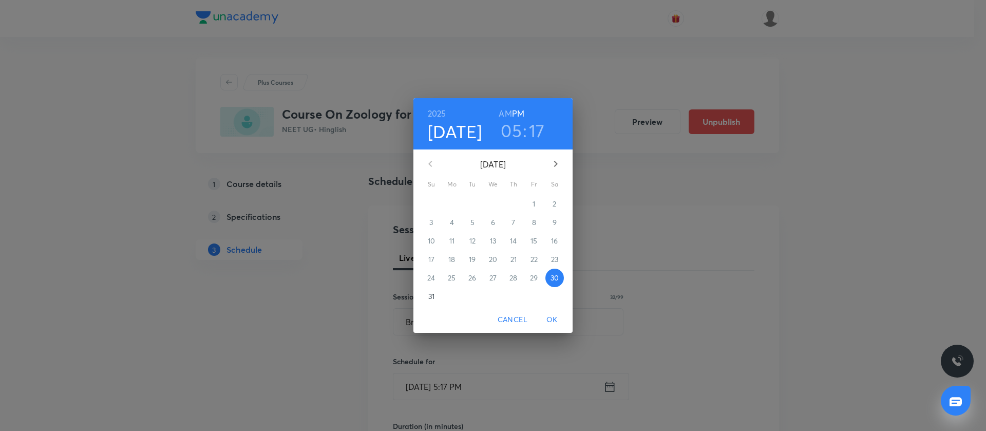
click at [561, 162] on icon "button" at bounding box center [555, 164] width 12 height 12
click at [453, 199] on p "1" at bounding box center [451, 204] width 3 height 10
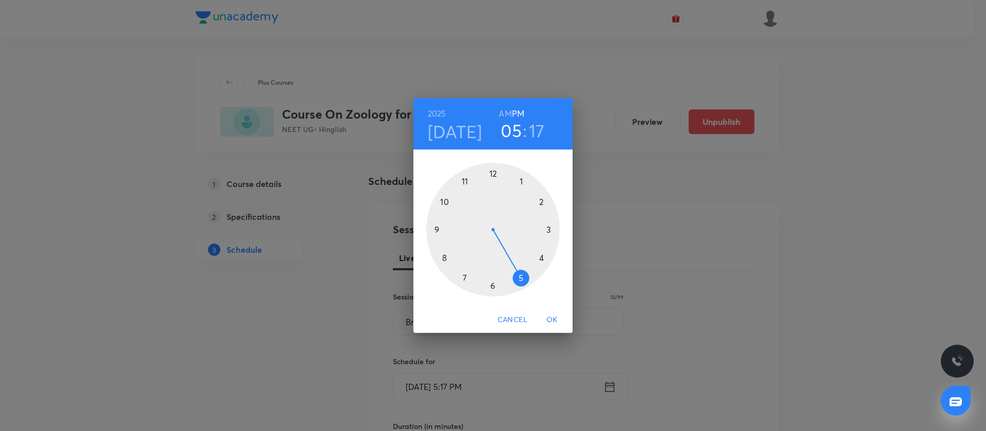
click at [446, 257] on div at bounding box center [492, 229] width 133 height 133
click at [502, 111] on h6 "AM" at bounding box center [505, 113] width 13 height 14
click at [494, 173] on div at bounding box center [492, 229] width 133 height 133
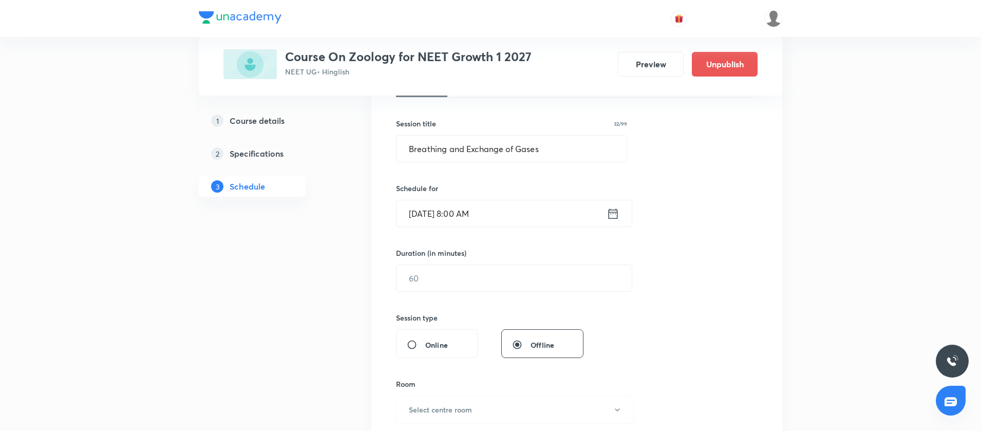
scroll to position [175, 0]
click at [441, 281] on input "text" at bounding box center [513, 276] width 235 height 26
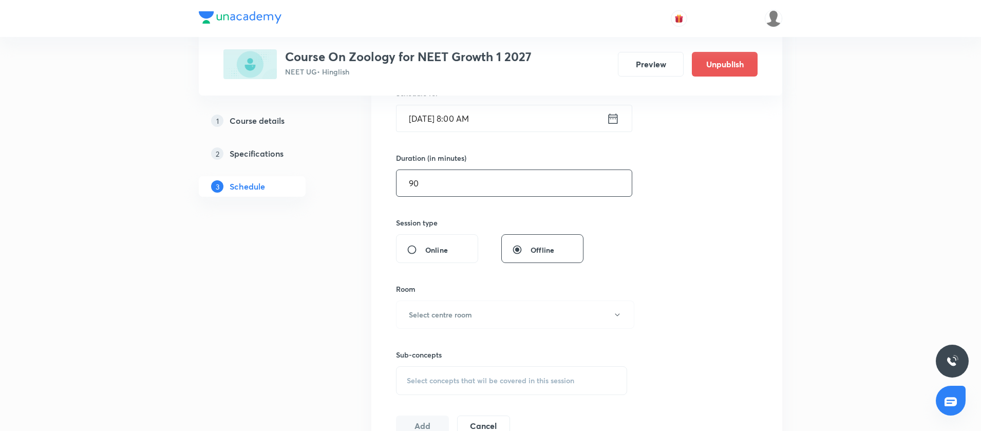
scroll to position [293, 0]
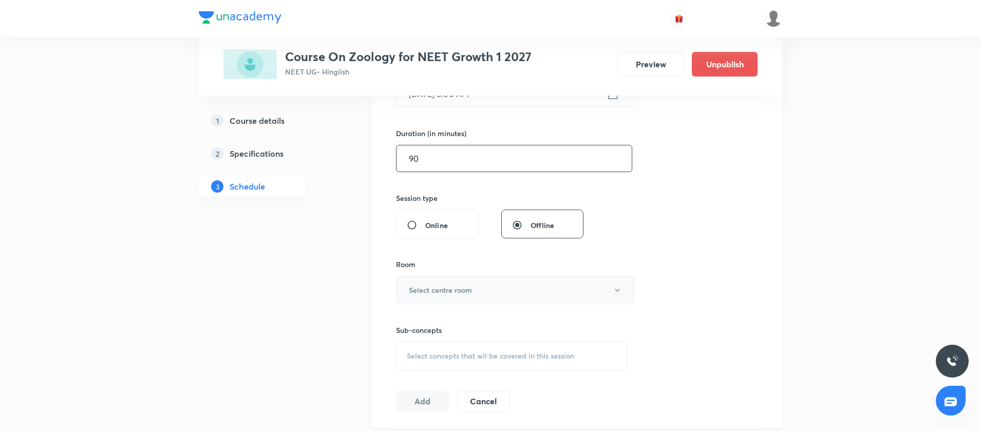
type input "90"
click at [438, 286] on h6 "Select centre room" at bounding box center [440, 289] width 63 height 11
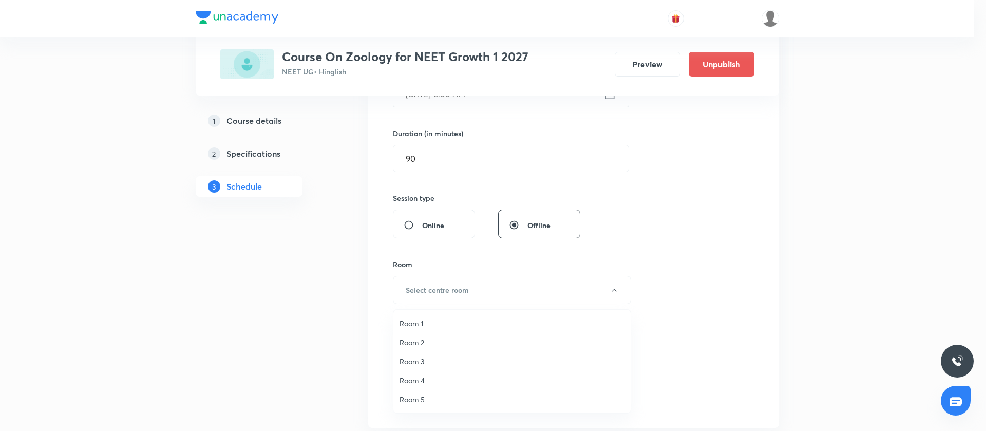
click at [419, 342] on span "Room 2" at bounding box center [511, 342] width 225 height 11
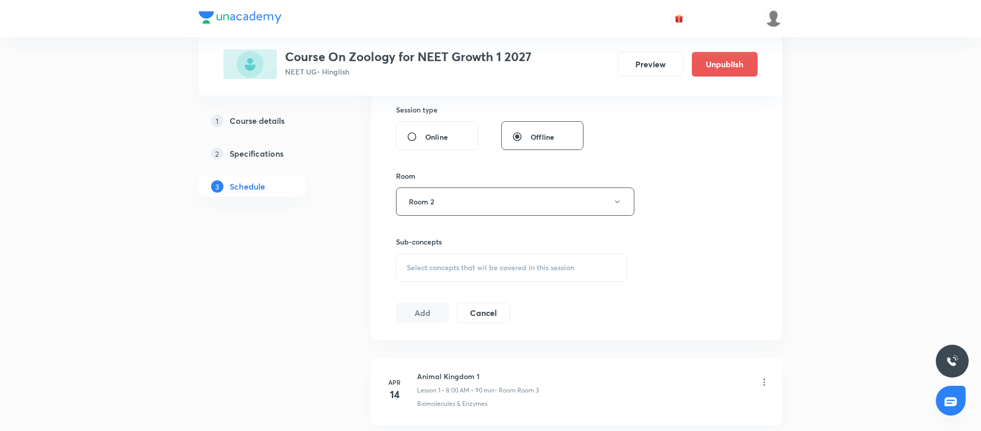
scroll to position [431, 0]
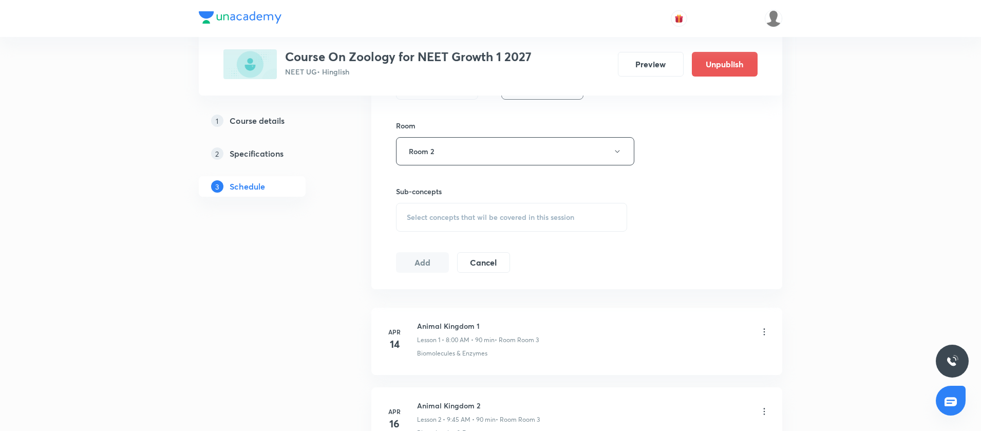
click at [413, 221] on span "Select concepts that wil be covered in this session" at bounding box center [490, 217] width 167 height 8
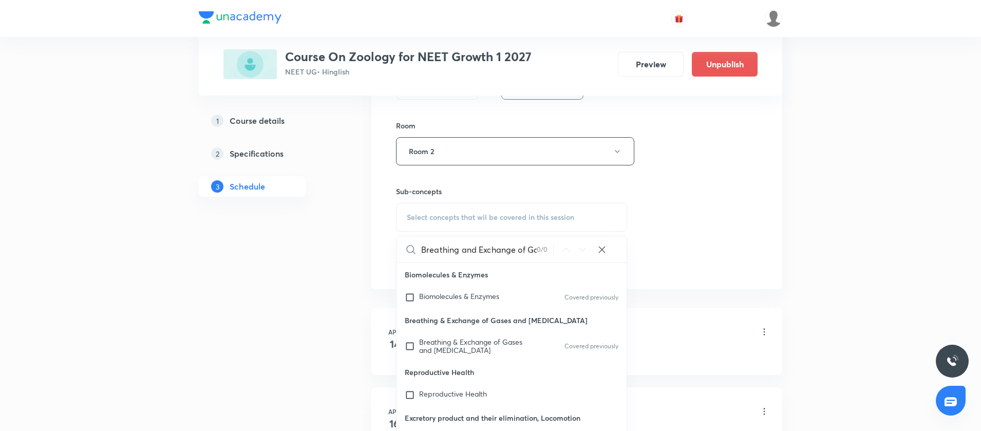
scroll to position [0, 17]
type input "Breathing and Exchange of Gases"
click at [408, 342] on input "checkbox" at bounding box center [412, 346] width 14 height 16
checkbox input "true"
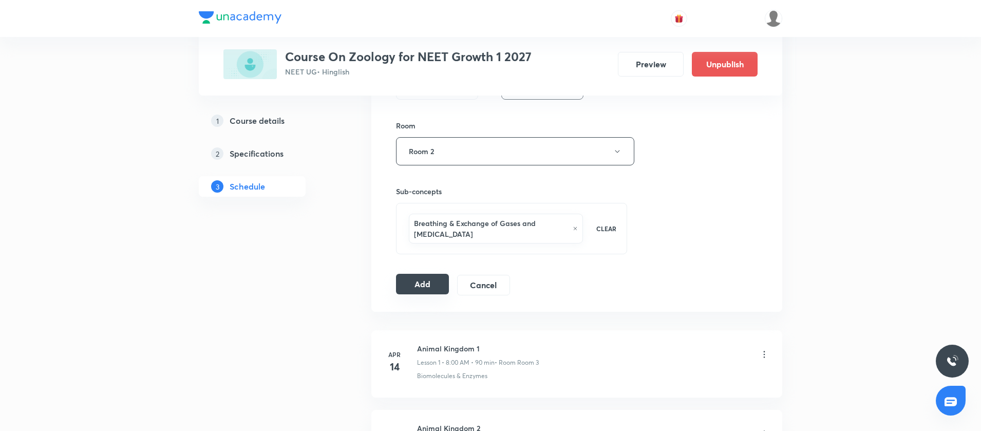
click at [417, 280] on button "Add" at bounding box center [422, 284] width 53 height 21
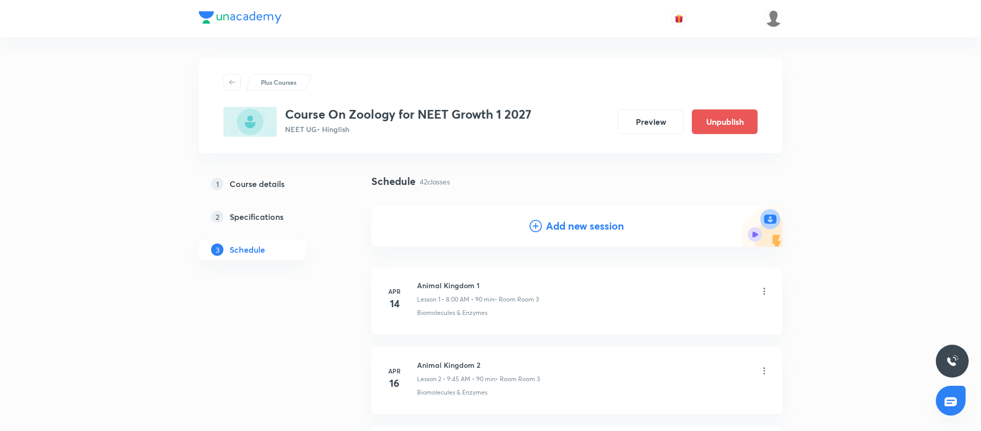
click at [540, 222] on icon at bounding box center [535, 226] width 12 height 12
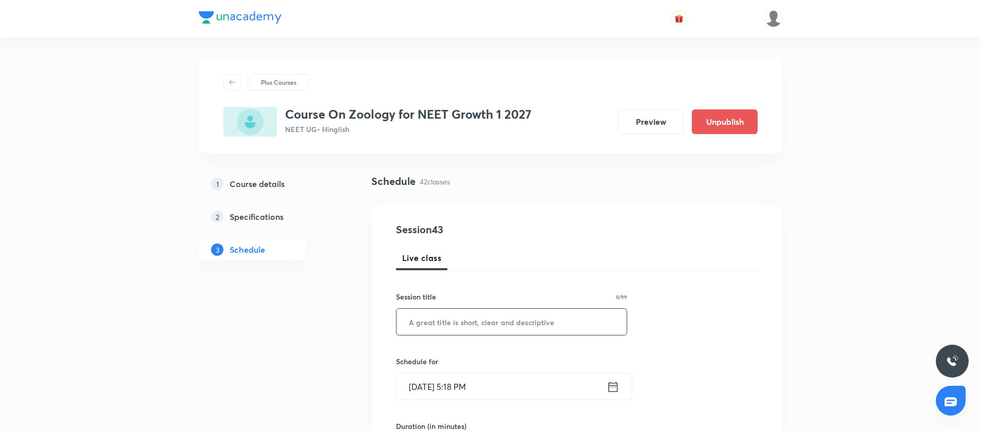
click at [497, 327] on input "text" at bounding box center [511, 322] width 230 height 26
paste input "Breathing and Exchange of Gases"
type input "Breathing and Exchange of Gases"
click at [613, 387] on icon at bounding box center [612, 386] width 9 height 10
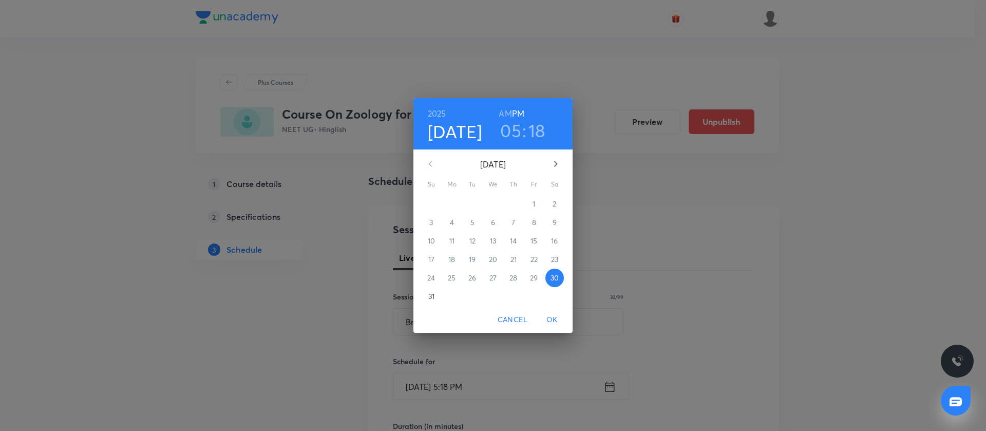
click at [556, 158] on icon "button" at bounding box center [555, 164] width 12 height 12
click at [533, 205] on p "5" at bounding box center [534, 204] width 4 height 10
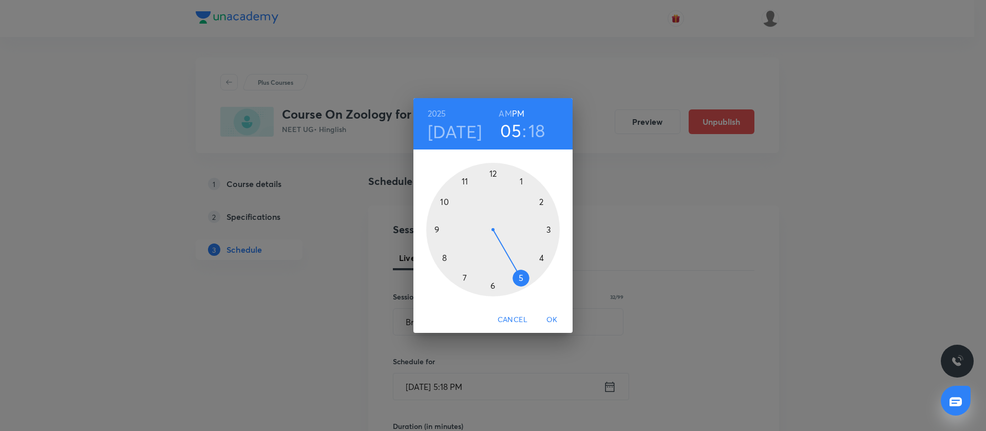
click at [438, 227] on div at bounding box center [492, 229] width 133 height 133
click at [510, 114] on h6 "AM" at bounding box center [505, 113] width 13 height 14
click at [435, 232] on div at bounding box center [492, 229] width 133 height 133
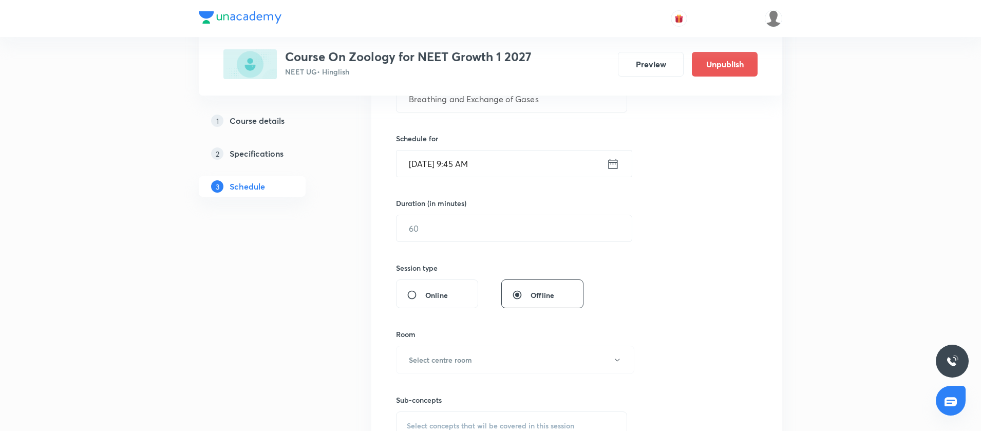
scroll to position [288, 0]
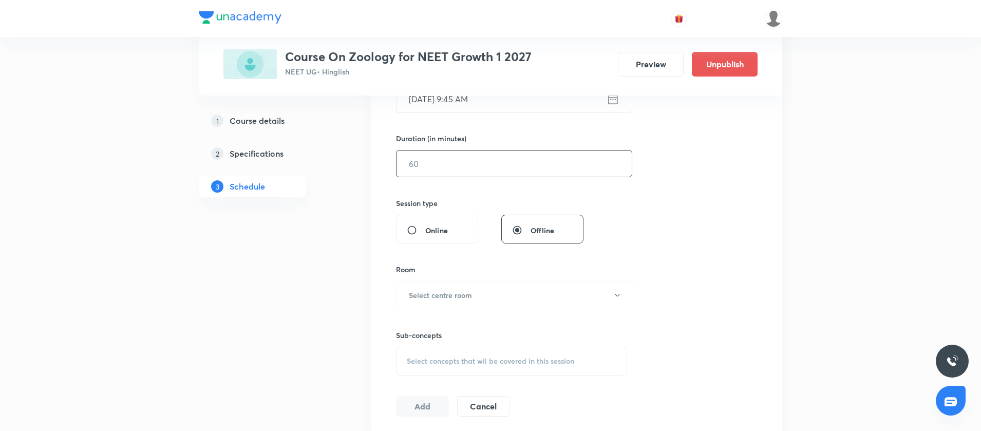
click at [424, 163] on input "text" at bounding box center [513, 163] width 235 height 26
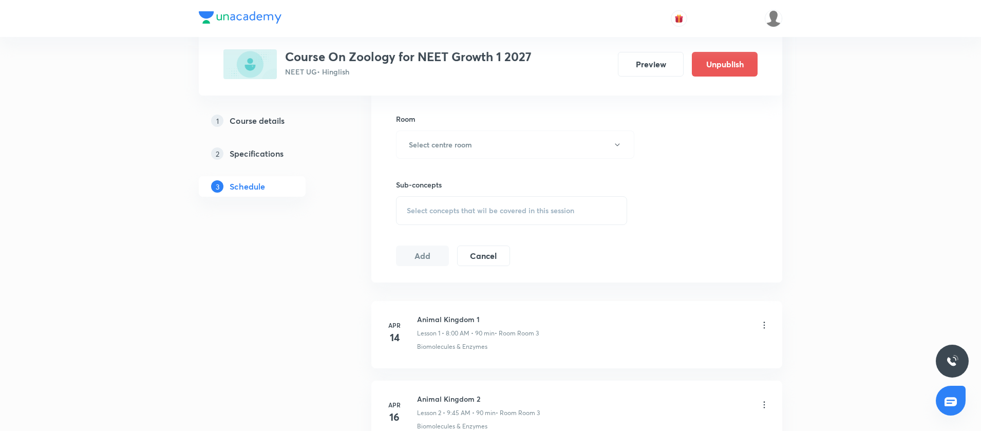
scroll to position [439, 0]
type input "90"
click at [428, 148] on h6 "Select centre room" at bounding box center [440, 143] width 63 height 11
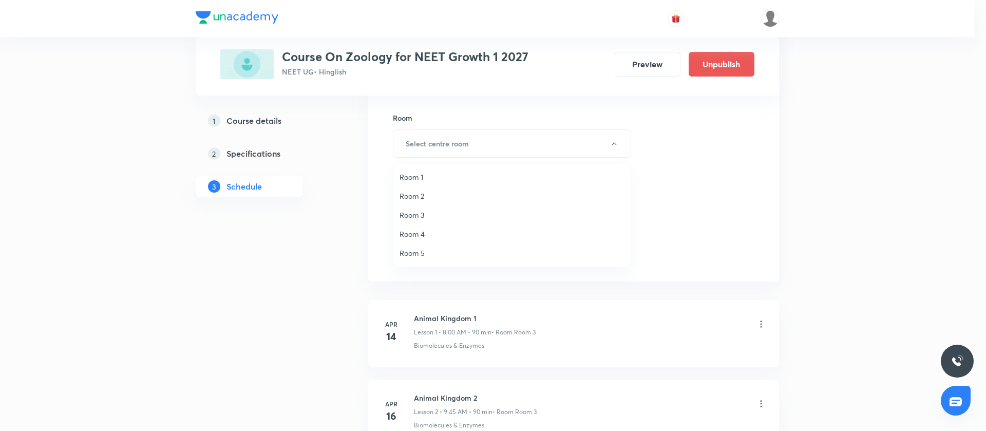
click at [411, 199] on span "Room 2" at bounding box center [511, 195] width 225 height 11
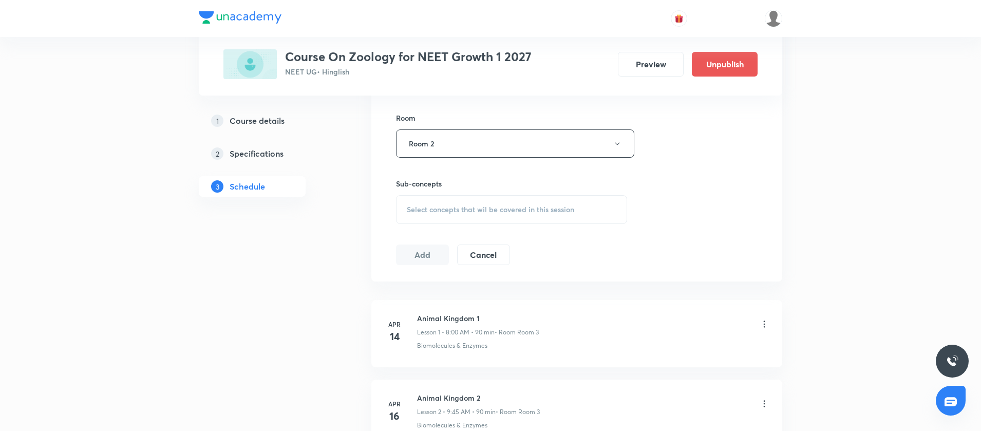
click at [424, 215] on div "Select concepts that wil be covered in this session" at bounding box center [511, 209] width 231 height 29
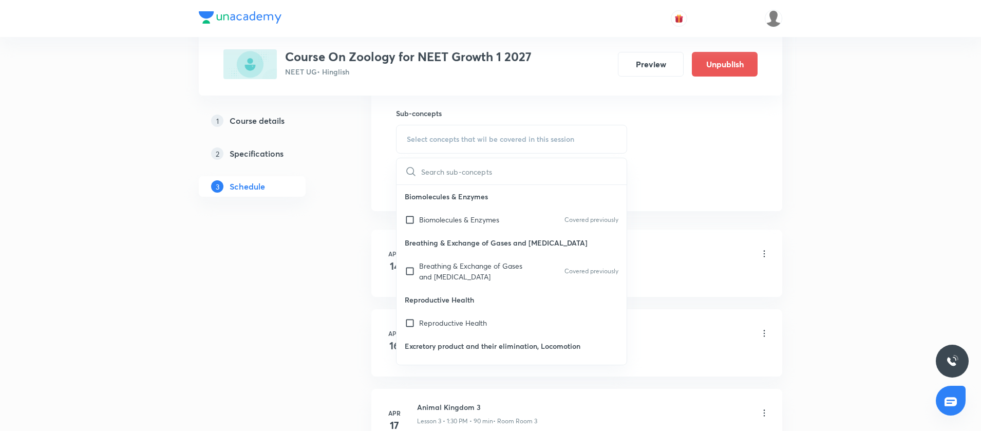
scroll to position [542, 0]
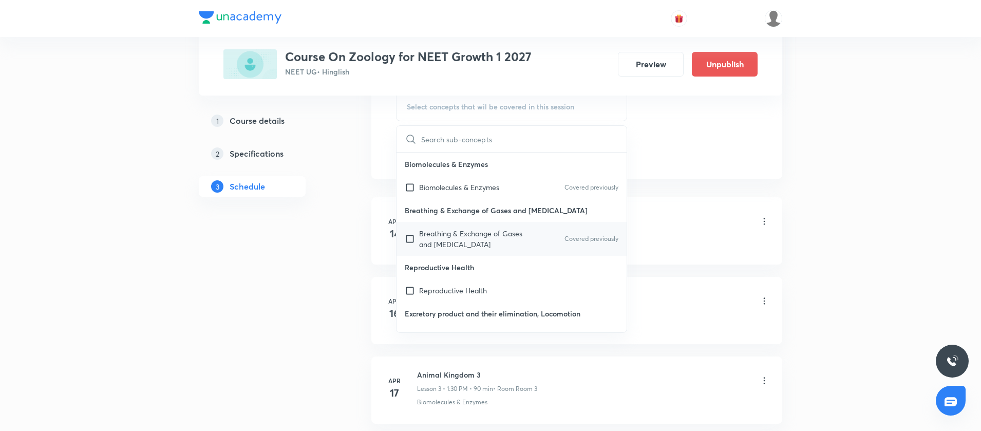
click at [409, 237] on input "checkbox" at bounding box center [412, 239] width 14 height 22
checkbox input "true"
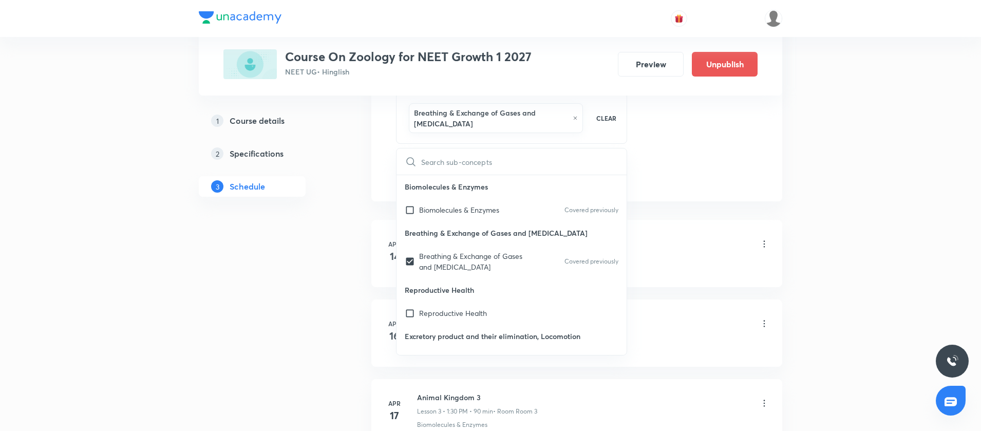
click at [309, 160] on link "2 Specifications" at bounding box center [269, 153] width 140 height 21
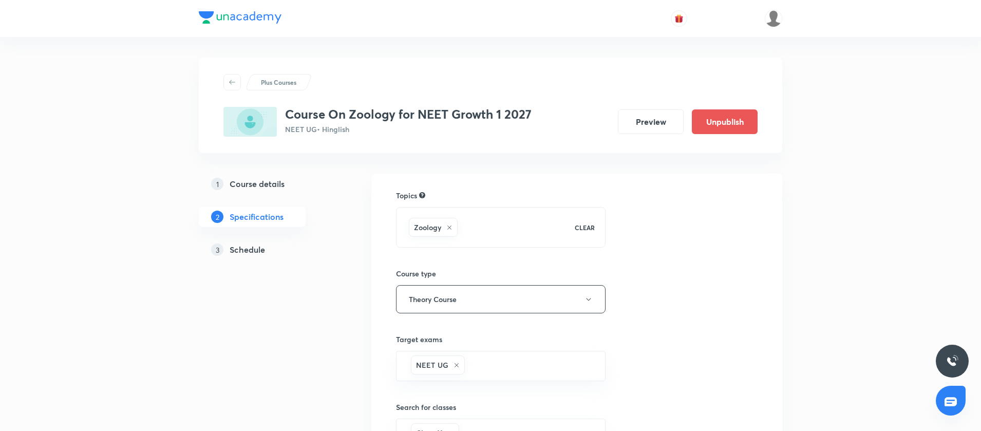
scroll to position [230, 0]
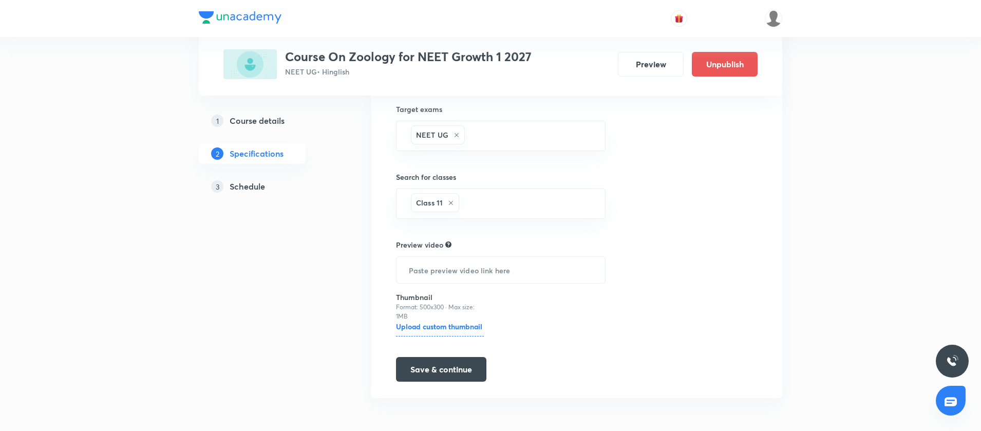
click at [268, 189] on div "3 Schedule" at bounding box center [270, 186] width 119 height 12
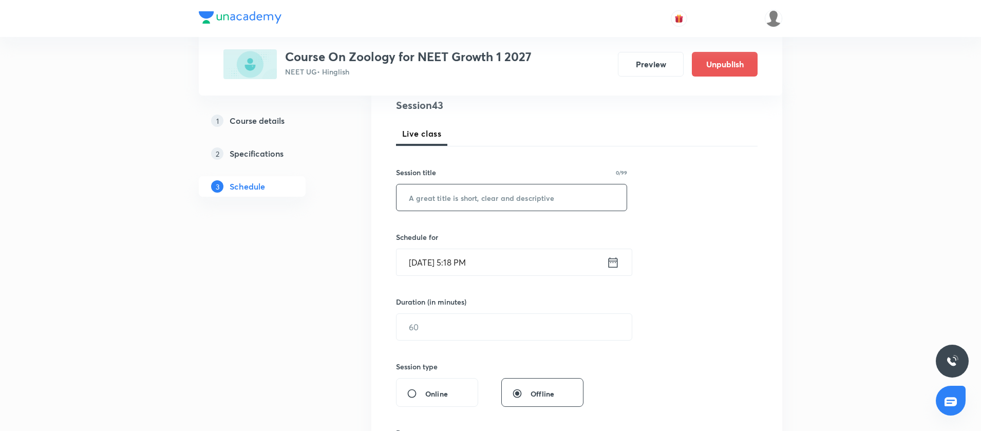
scroll to position [113, 0]
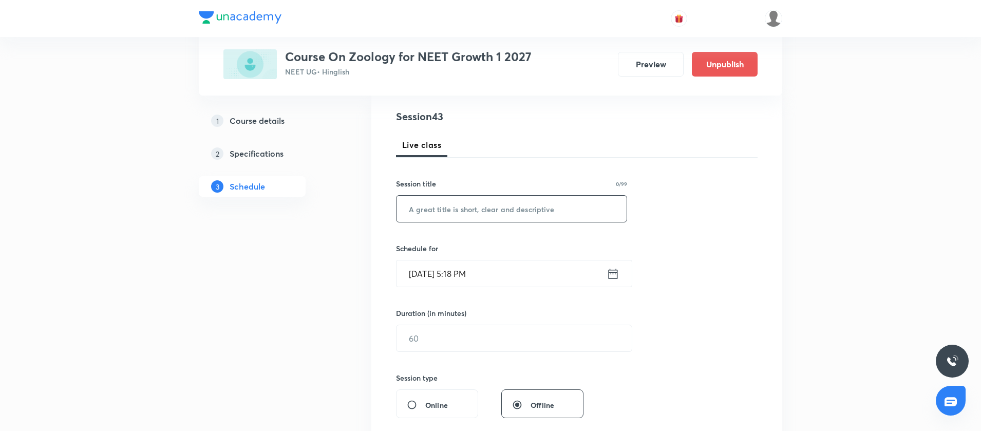
click at [403, 208] on input "text" at bounding box center [511, 209] width 230 height 26
paste input "Breathing and Exchange of Gases"
type input "Breathing and Exchange of Gases"
click at [615, 274] on icon at bounding box center [612, 273] width 13 height 14
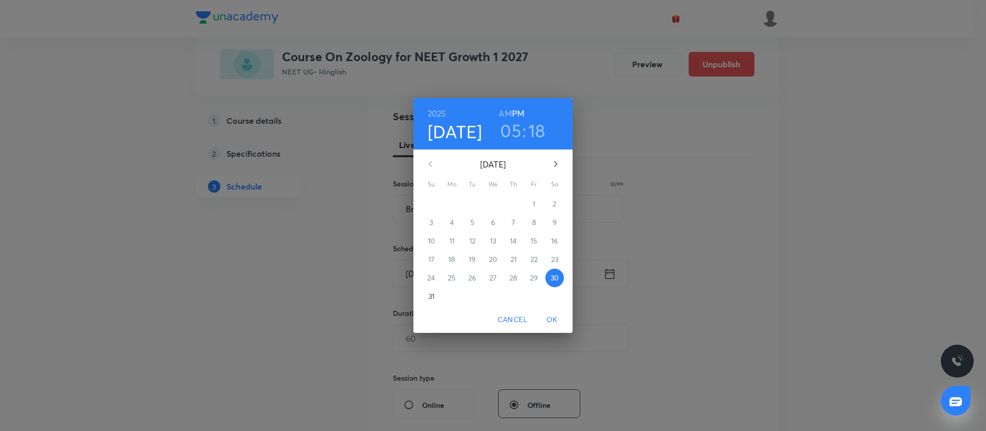
click at [555, 167] on icon "button" at bounding box center [555, 164] width 12 height 12
click at [534, 201] on p "5" at bounding box center [534, 204] width 4 height 10
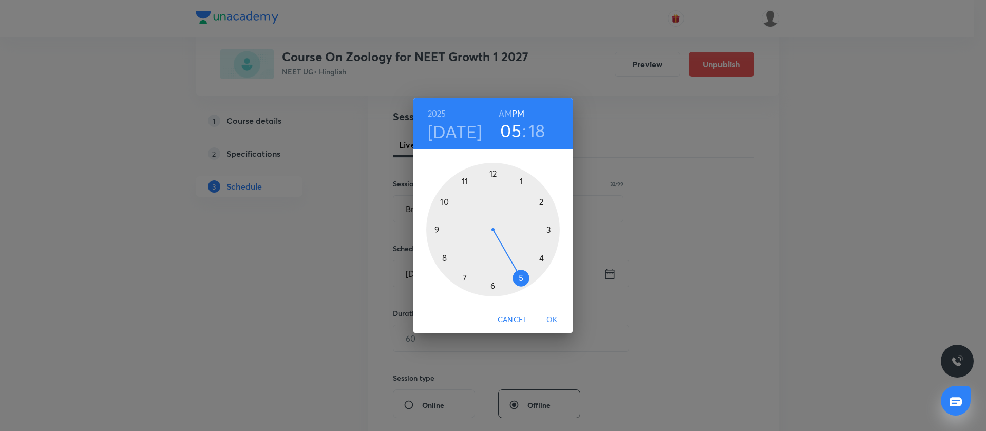
click at [435, 231] on div at bounding box center [492, 229] width 133 height 133
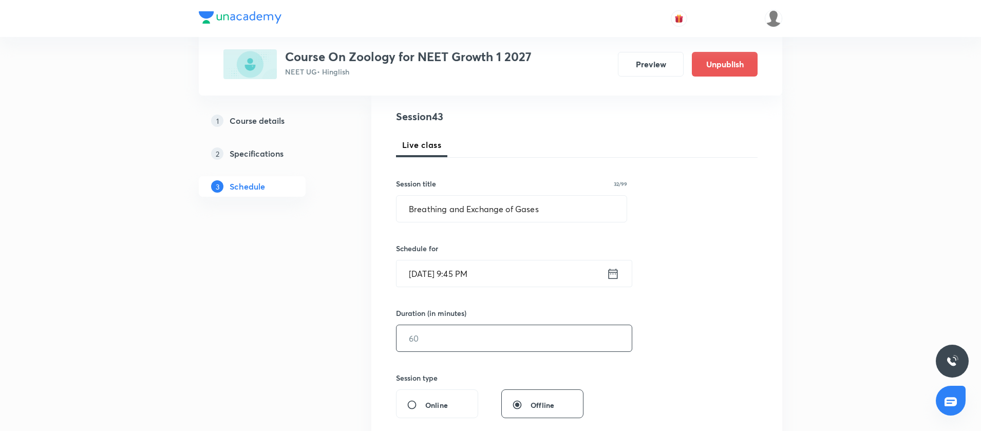
click at [428, 329] on input "text" at bounding box center [513, 338] width 235 height 26
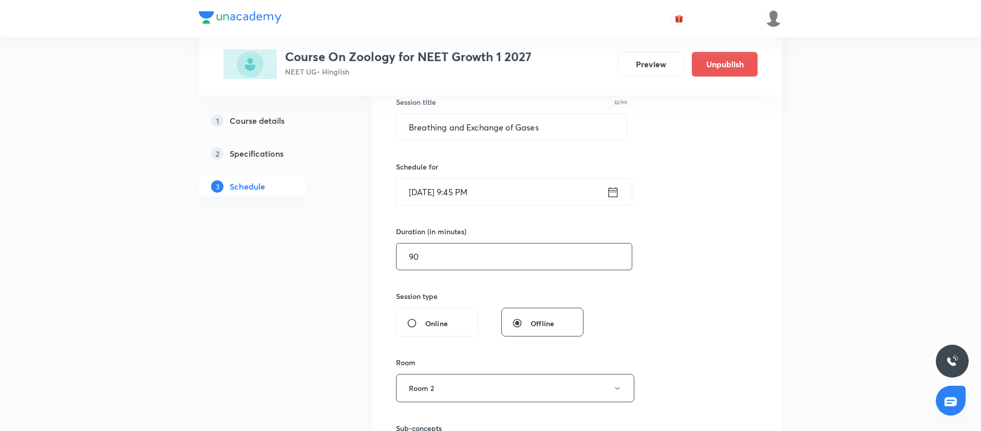
scroll to position [177, 0]
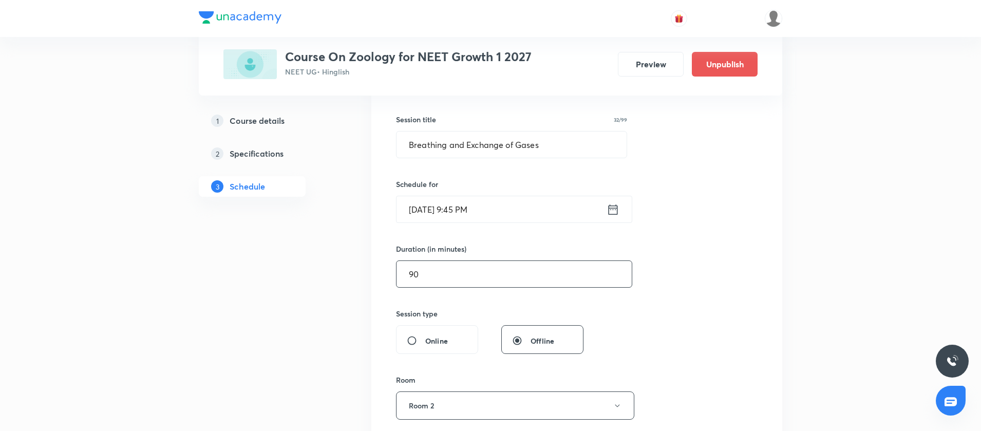
type input "90"
click at [610, 207] on icon at bounding box center [612, 209] width 9 height 10
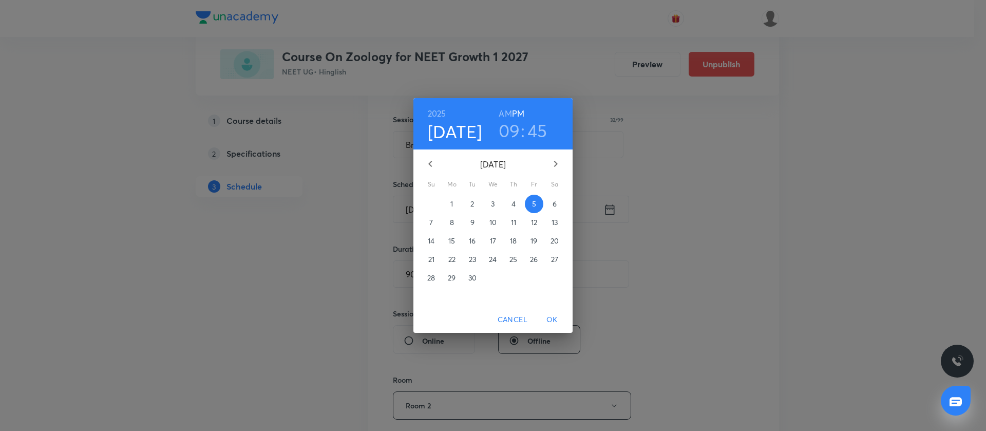
click at [508, 108] on h6 "AM" at bounding box center [505, 113] width 13 height 14
click at [548, 317] on span "OK" at bounding box center [552, 319] width 25 height 13
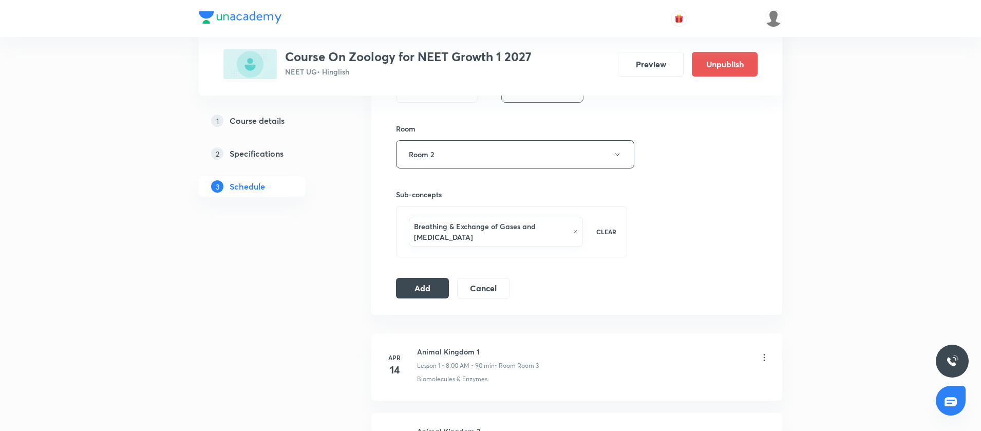
scroll to position [434, 0]
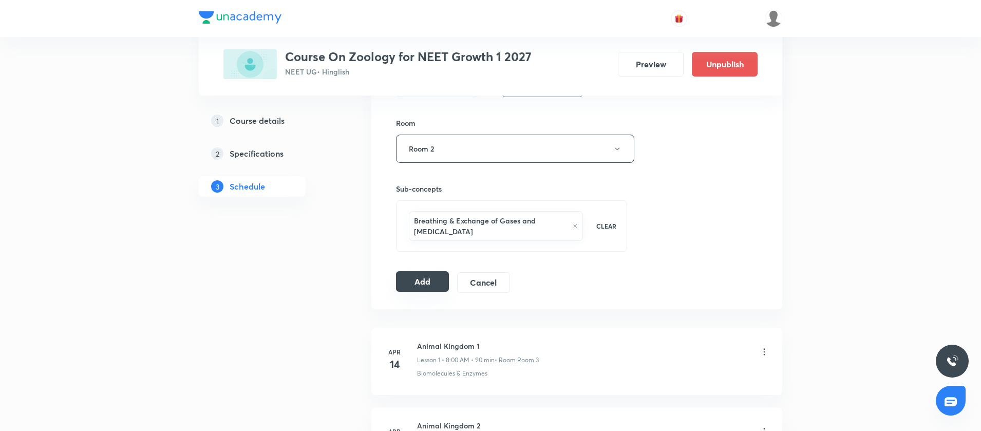
click at [430, 281] on button "Add" at bounding box center [422, 281] width 53 height 21
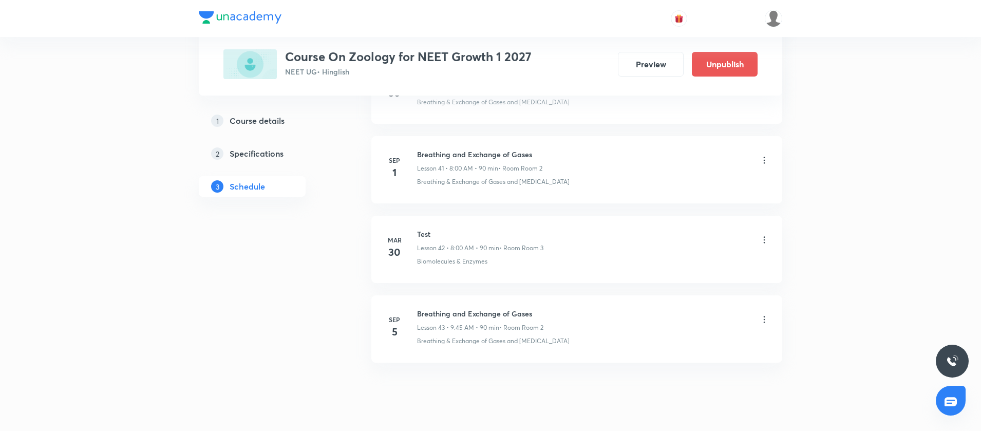
scroll to position [3342, 0]
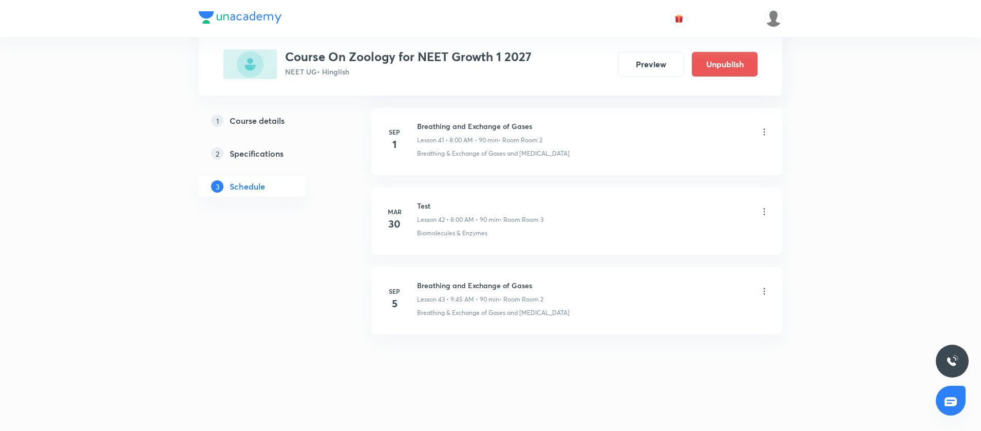
click at [469, 285] on h6 "Breathing and Exchange of Gases" at bounding box center [480, 285] width 126 height 11
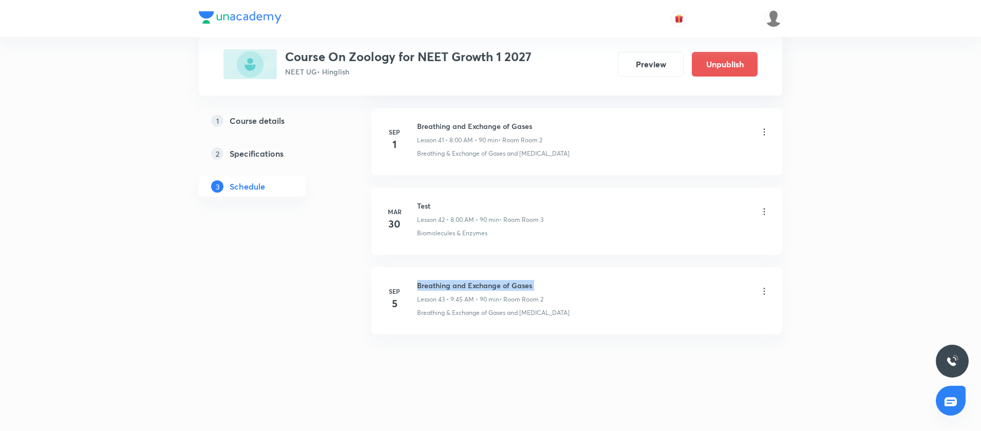
copy h6 "Breathing and Exchange of Gases"
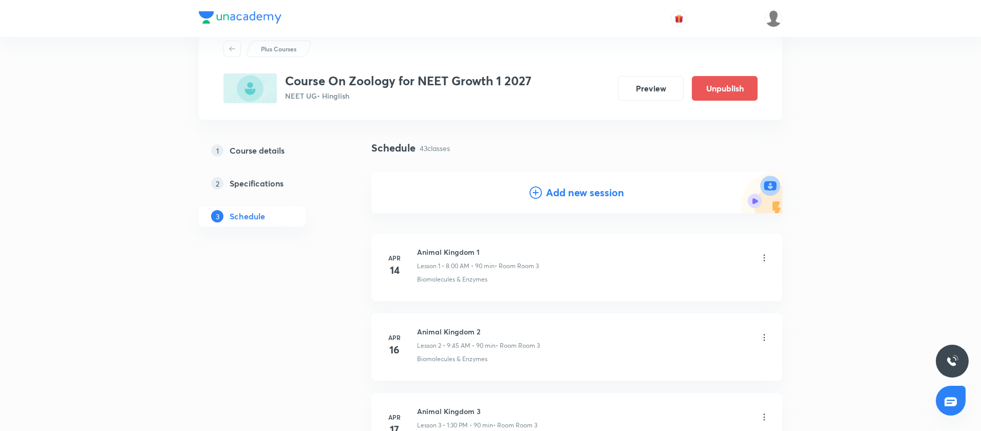
scroll to position [0, 0]
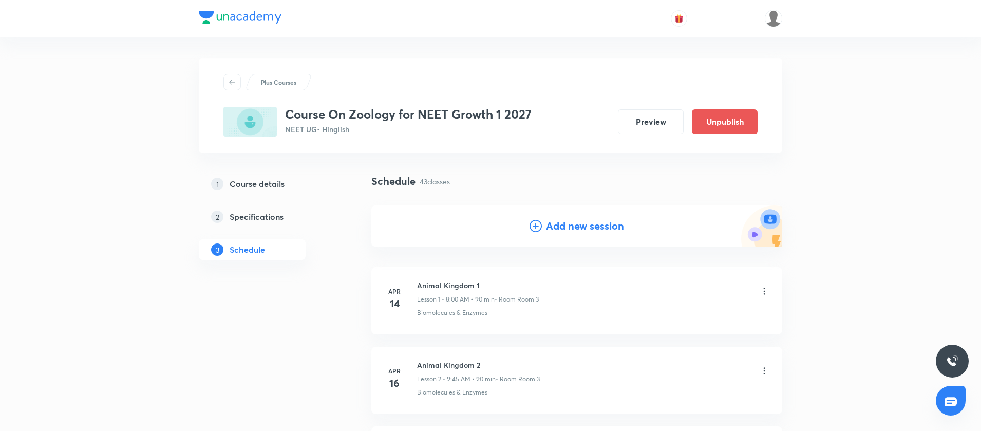
click at [532, 224] on icon at bounding box center [535, 226] width 12 height 12
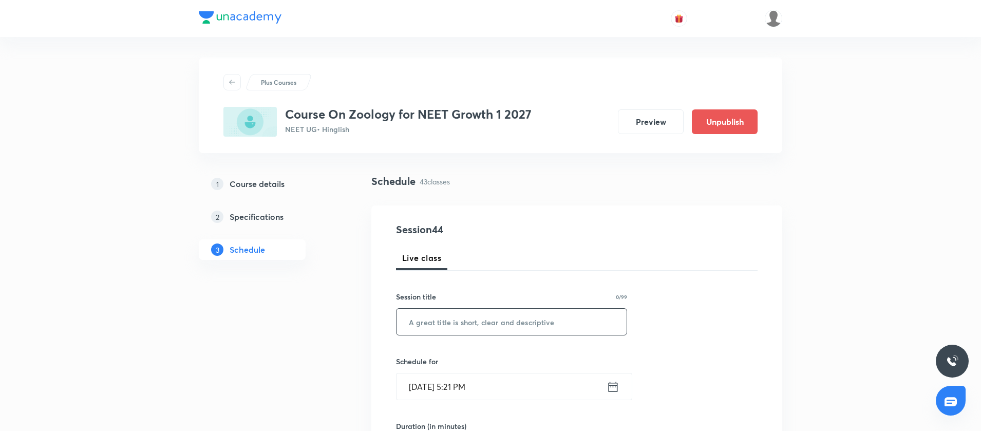
click at [434, 317] on input "text" at bounding box center [511, 322] width 230 height 26
paste input "Breathing and Exchange of Gases"
type input "Breathing and Exchange of Gases"
click at [612, 387] on icon at bounding box center [612, 386] width 13 height 14
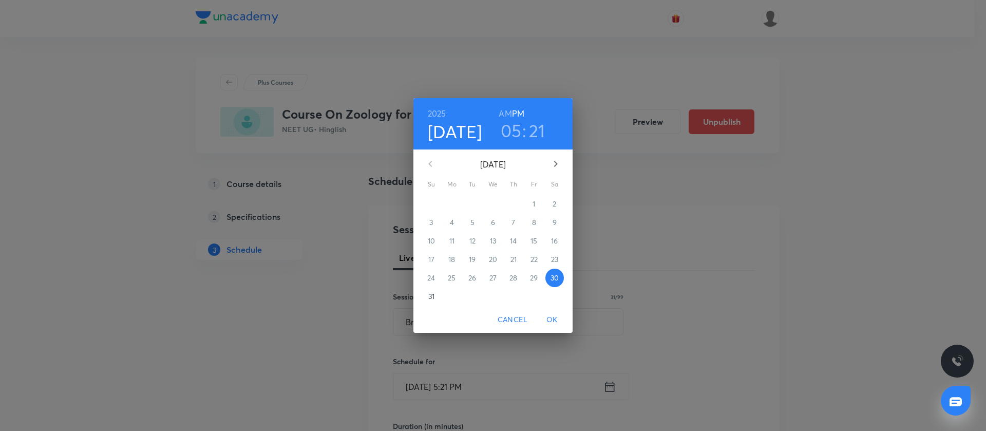
click at [558, 164] on icon "button" at bounding box center [555, 164] width 12 height 12
click at [552, 203] on p "6" at bounding box center [554, 204] width 4 height 10
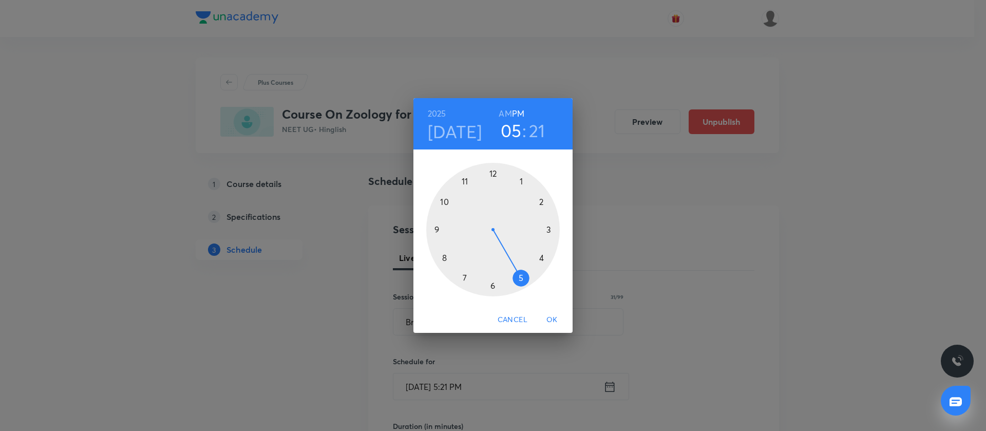
click at [522, 185] on div at bounding box center [492, 229] width 133 height 133
click at [493, 286] on div at bounding box center [492, 229] width 133 height 133
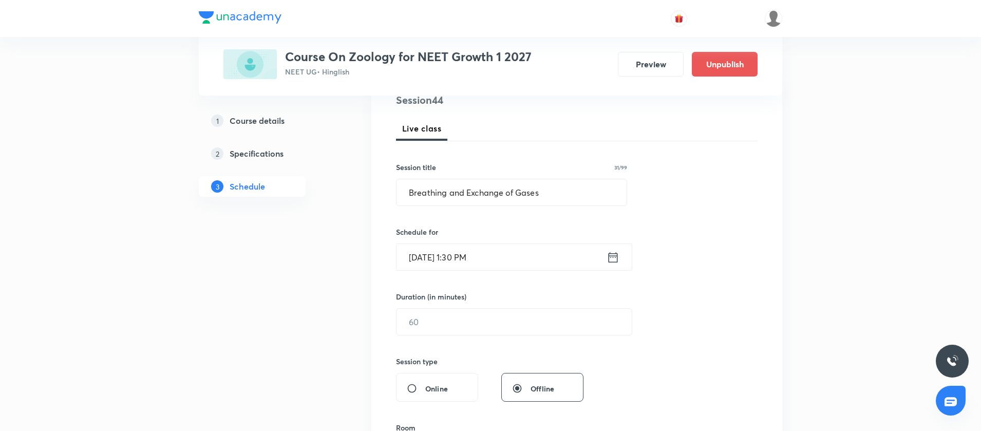
scroll to position [193, 0]
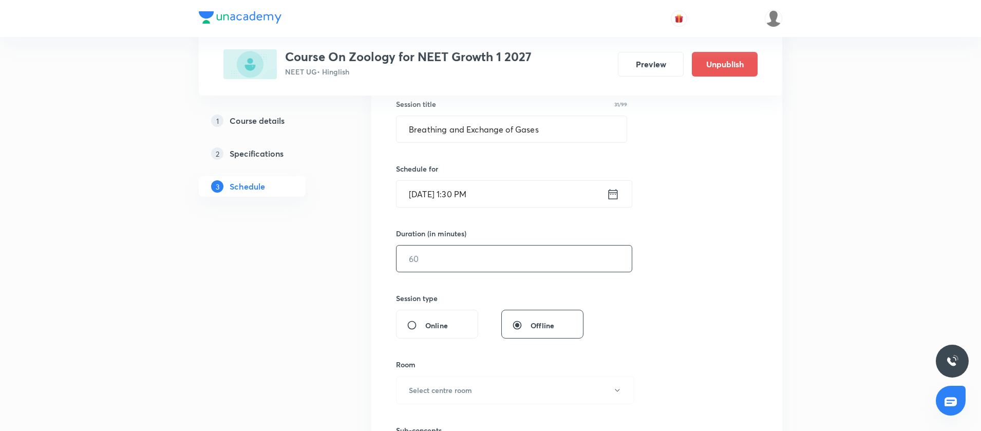
click at [442, 256] on input "text" at bounding box center [513, 258] width 235 height 26
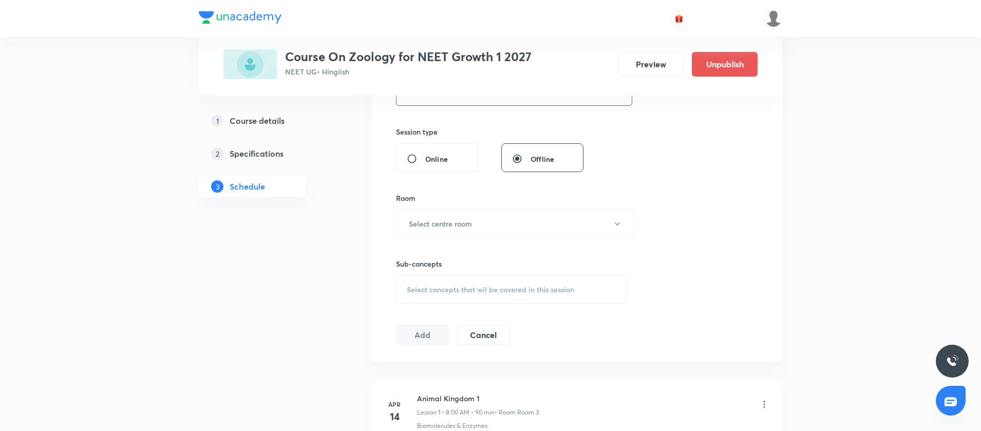
scroll to position [359, 0]
type input "90"
click at [435, 216] on button "Select centre room" at bounding box center [515, 223] width 238 height 28
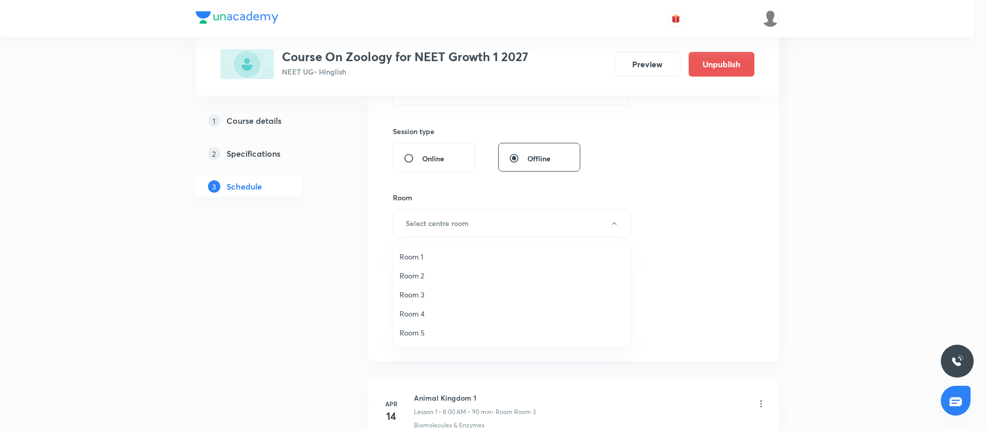
click at [409, 274] on span "Room 2" at bounding box center [511, 275] width 225 height 11
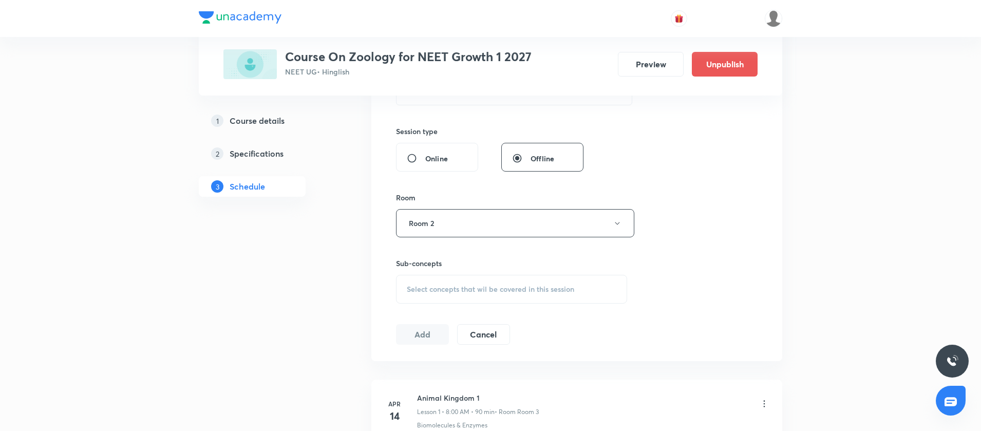
click at [426, 291] on span "Select concepts that wil be covered in this session" at bounding box center [490, 289] width 167 height 8
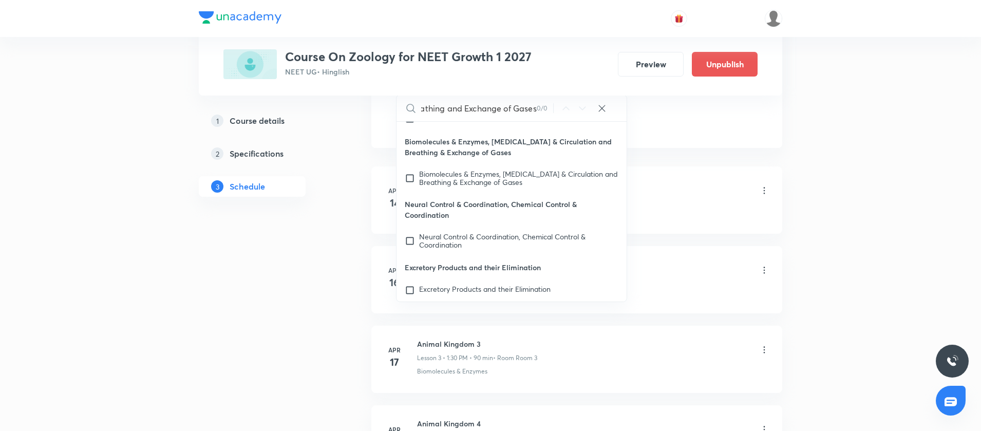
scroll to position [578, 0]
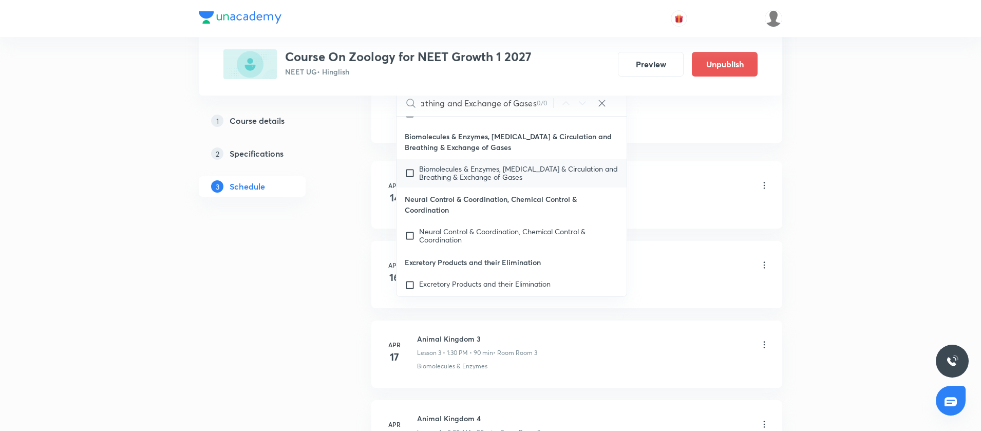
type input "Breathing and Exchange of Gases"
click at [515, 181] on span "Biomolecules & Enzymes, Body Fluids & Circulation and Breathing & Exchange of G…" at bounding box center [518, 173] width 199 height 18
checkbox input "true"
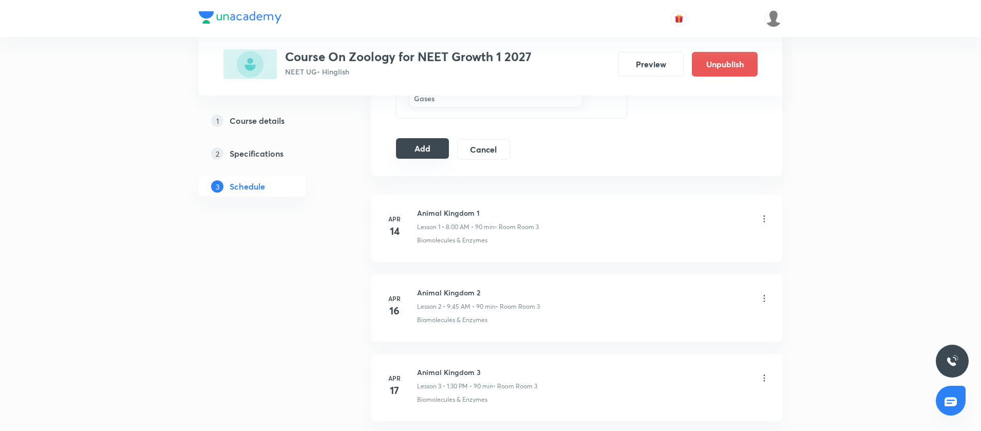
click at [422, 145] on button "Add" at bounding box center [422, 148] width 53 height 21
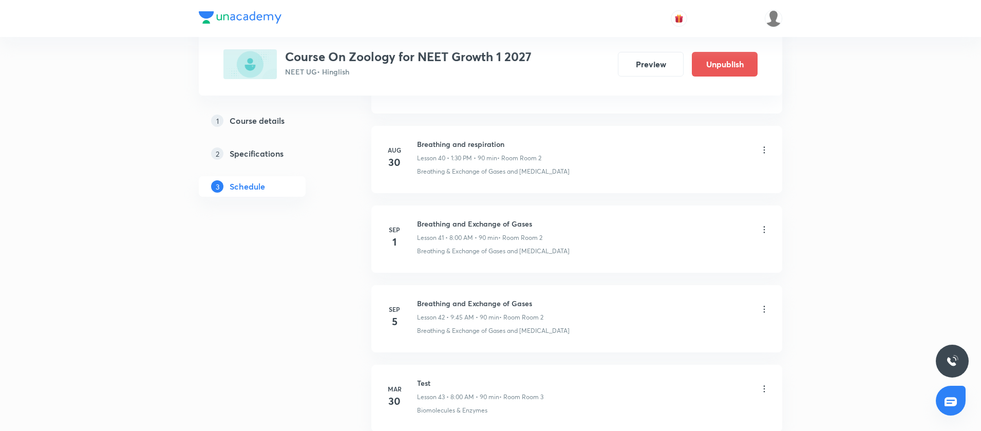
scroll to position [3422, 0]
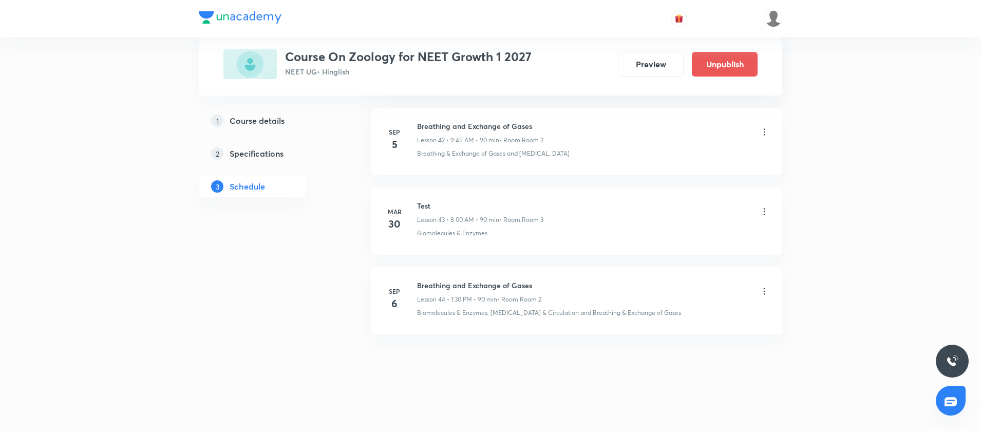
click at [472, 289] on h6 "Breathing and Exchange of Gases" at bounding box center [479, 285] width 124 height 11
copy h6 "Breathing and Exchange of Gases"
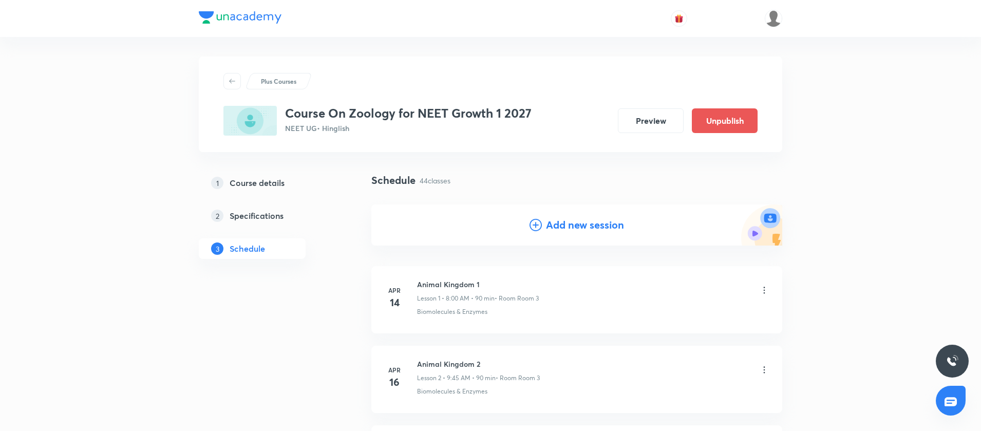
scroll to position [0, 0]
click at [535, 220] on icon at bounding box center [535, 226] width 12 height 12
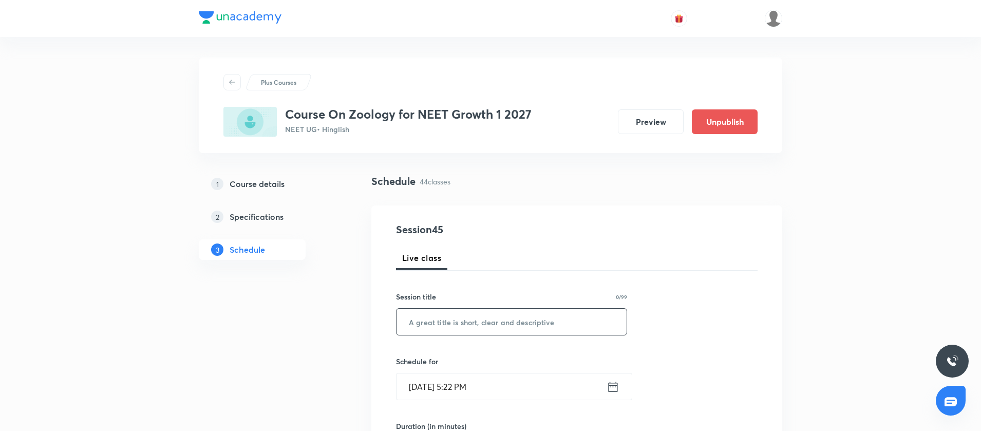
click at [412, 329] on input "text" at bounding box center [511, 322] width 230 height 26
paste input "Breathing and Exchange of Gases"
type input "Breathing and Exchange of Gases"
click at [617, 384] on icon at bounding box center [612, 386] width 9 height 10
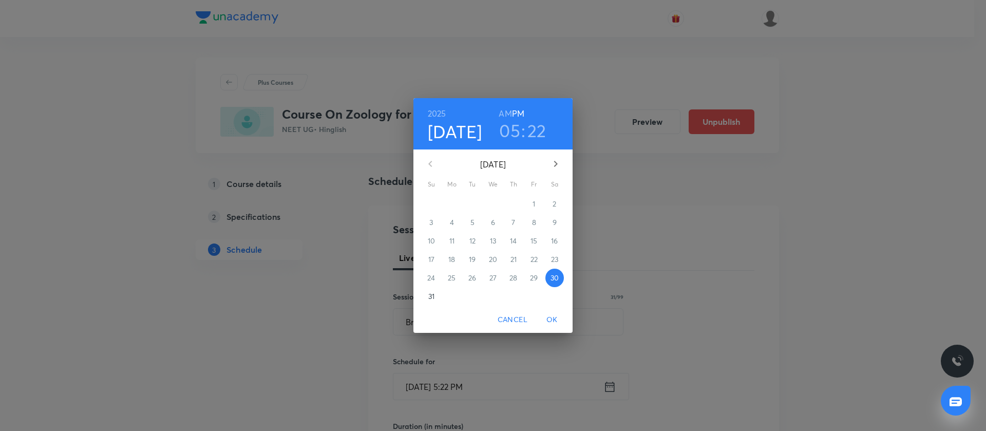
click at [559, 163] on icon "button" at bounding box center [555, 164] width 12 height 12
click at [531, 201] on span "5" at bounding box center [534, 204] width 18 height 10
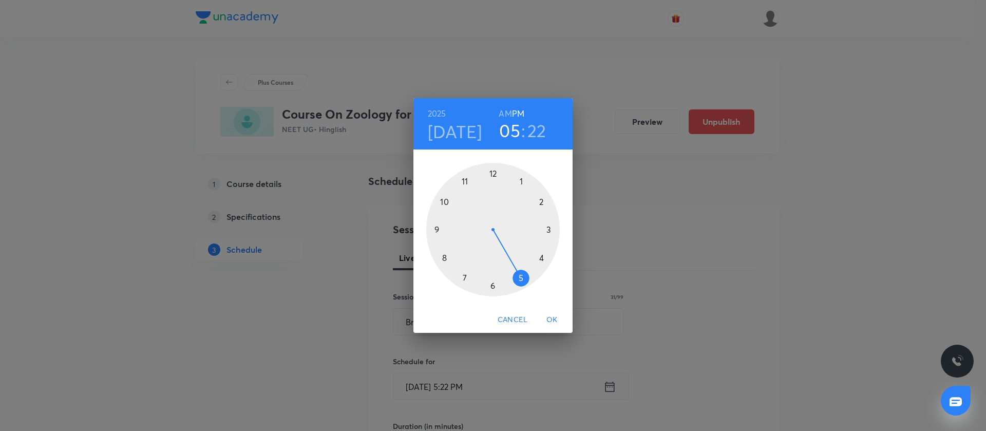
click at [433, 230] on div at bounding box center [492, 229] width 133 height 133
click at [468, 127] on h4 "Sep 5" at bounding box center [455, 132] width 54 height 22
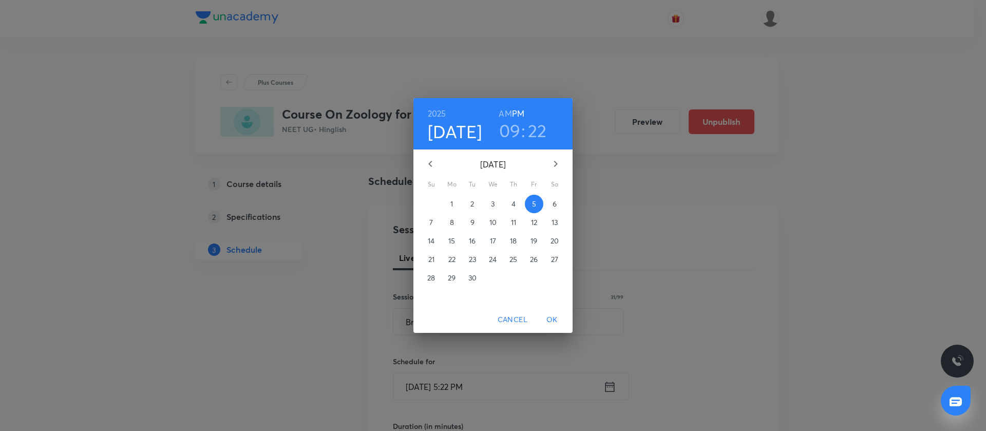
click at [503, 126] on h3 "09" at bounding box center [510, 131] width 22 height 22
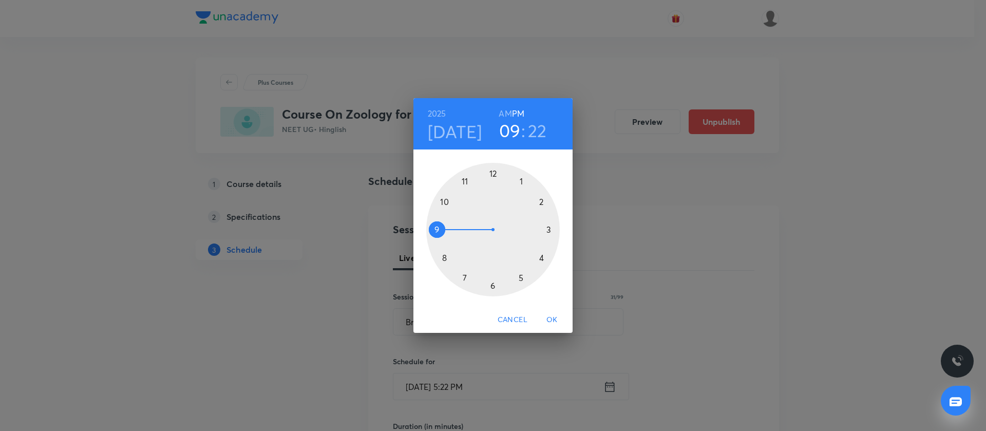
click at [506, 115] on h6 "AM" at bounding box center [505, 113] width 13 height 14
click at [433, 228] on div at bounding box center [492, 229] width 133 height 133
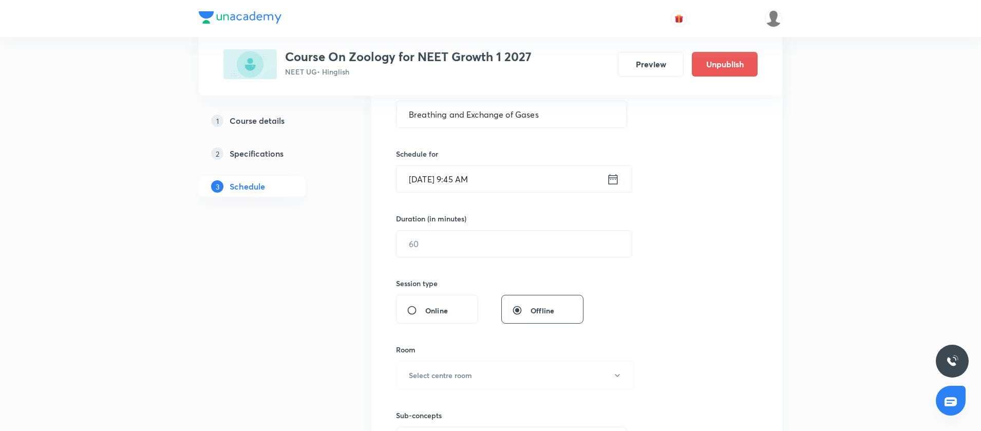
scroll to position [226, 0]
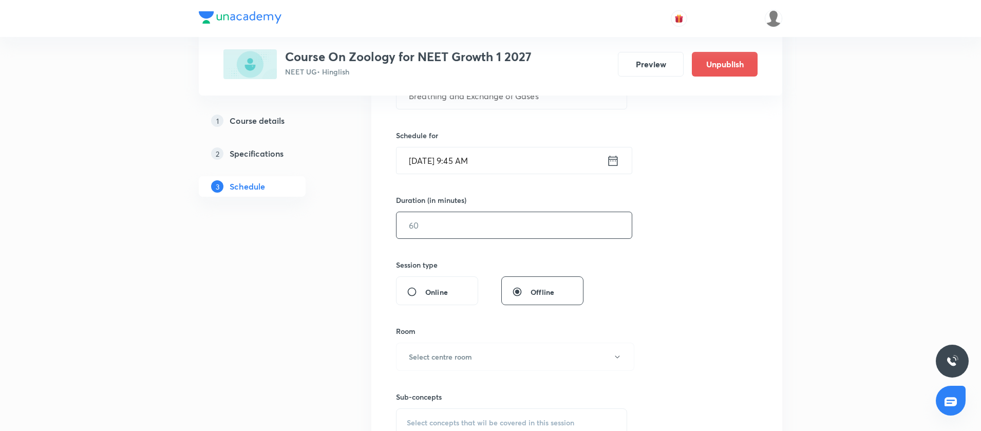
click at [431, 230] on input "text" at bounding box center [513, 225] width 235 height 26
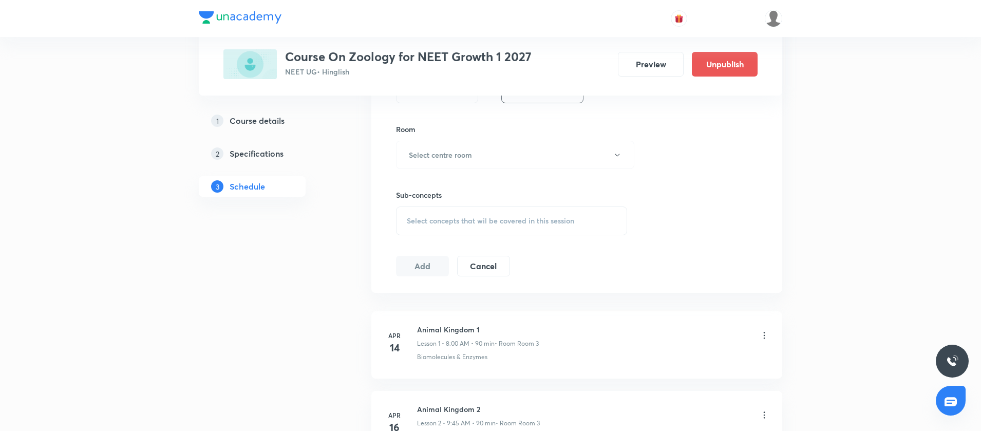
scroll to position [426, 0]
type input "90"
click at [450, 167] on button "Select centre room" at bounding box center [515, 156] width 238 height 28
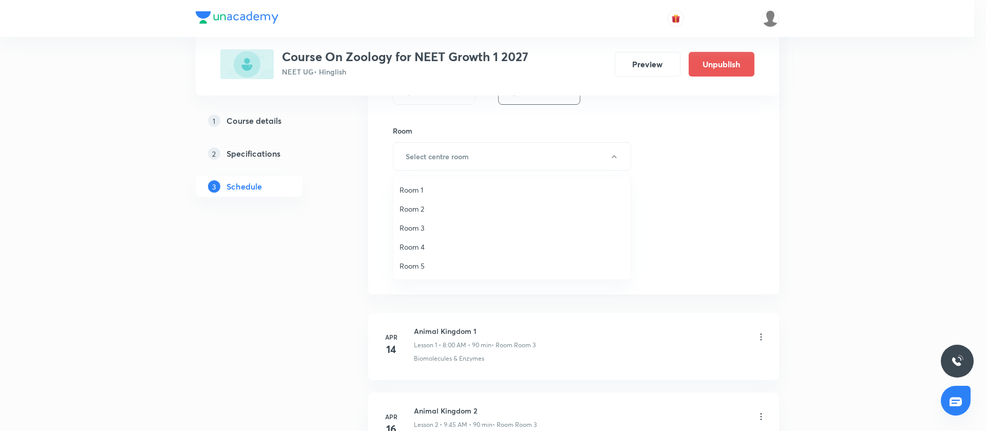
click at [416, 246] on span "Room 4" at bounding box center [511, 246] width 225 height 11
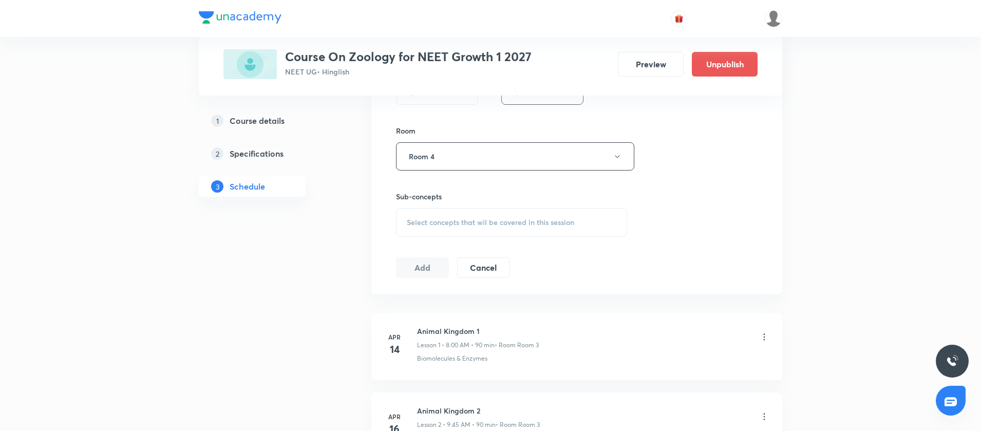
click at [427, 219] on span "Select concepts that wil be covered in this session" at bounding box center [490, 222] width 167 height 8
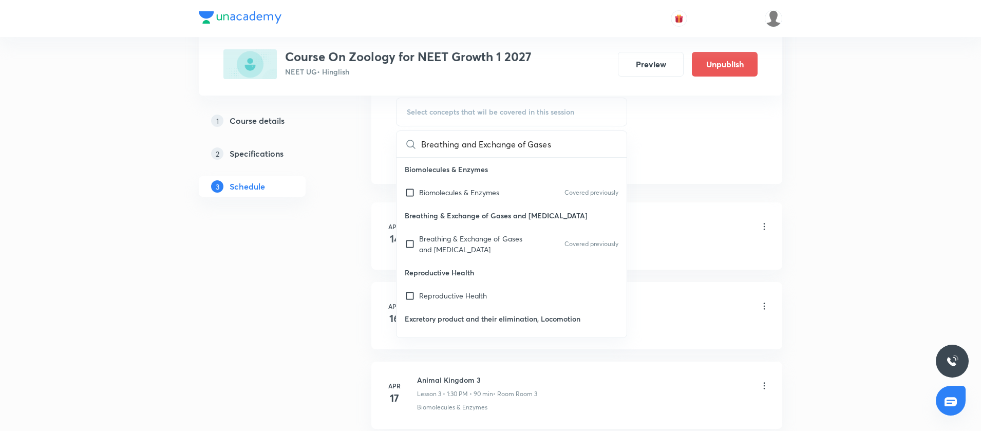
scroll to position [0, 15]
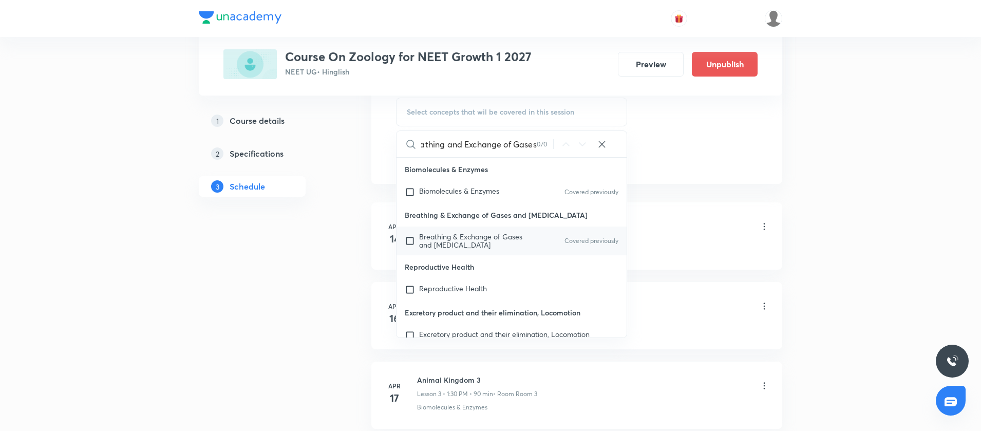
type input "Breathing and Exchange of Gases"
click at [410, 238] on input "checkbox" at bounding box center [412, 241] width 14 height 16
checkbox input "true"
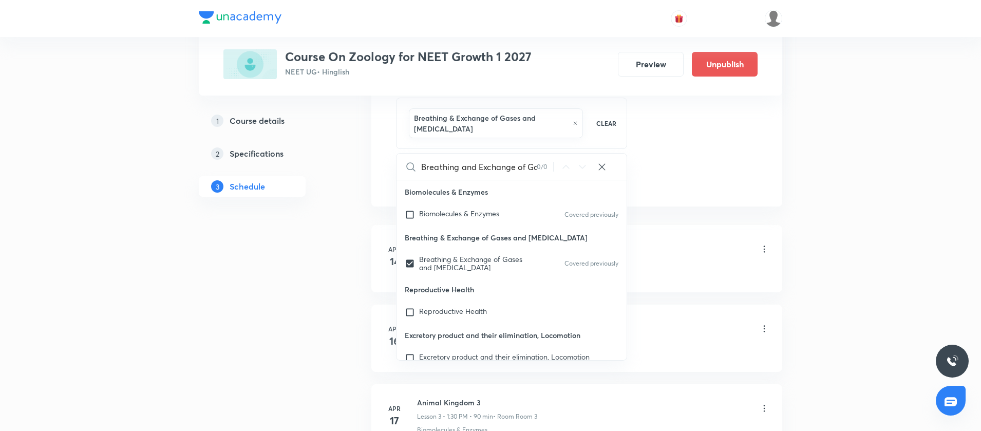
click at [325, 175] on div "1 Course details 2 Specifications 3 Schedule" at bounding box center [269, 159] width 140 height 99
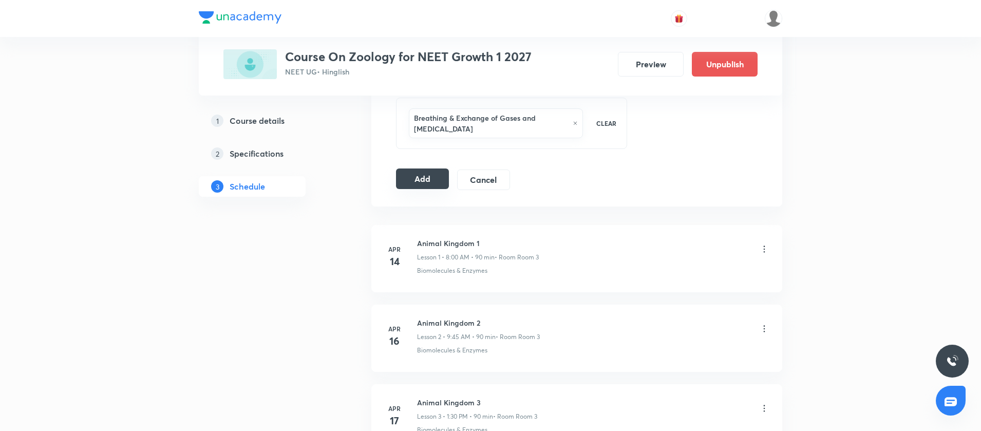
click at [440, 180] on button "Add" at bounding box center [422, 178] width 53 height 21
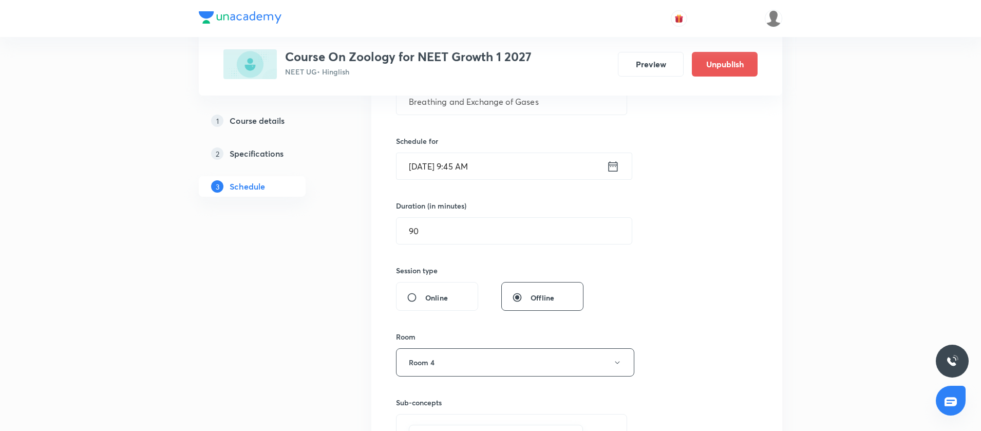
scroll to position [380, 0]
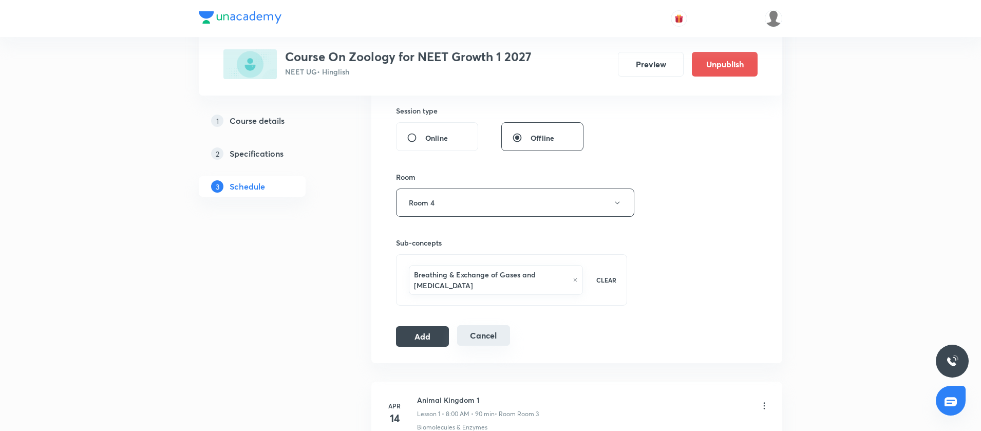
click at [468, 341] on button "Cancel" at bounding box center [483, 335] width 53 height 21
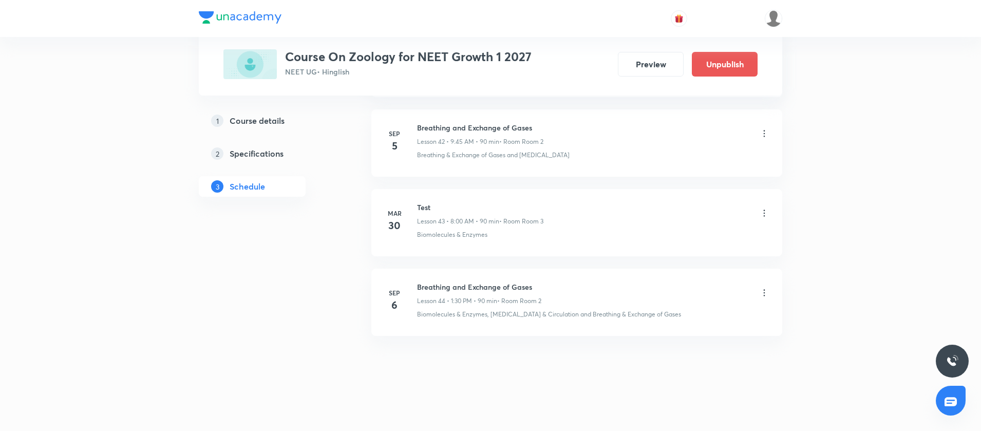
scroll to position [3422, 0]
click at [466, 281] on h6 "Breathing and Exchange of Gases" at bounding box center [479, 285] width 124 height 11
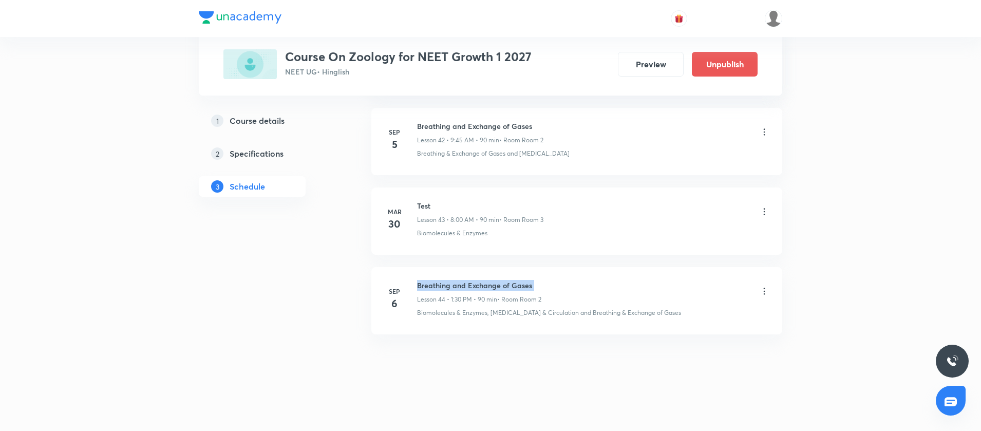
click at [466, 281] on h6 "Breathing and Exchange of Gases" at bounding box center [479, 285] width 124 height 11
copy h6 "Breathing and Exchange of Gases"
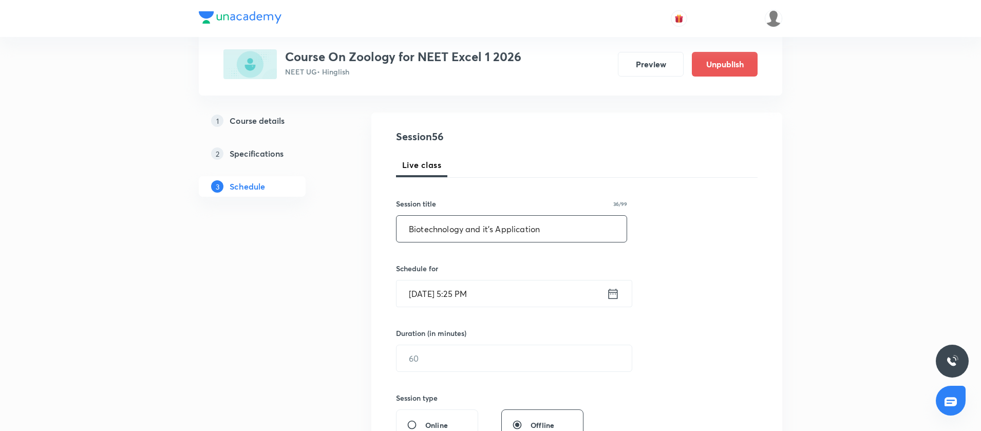
scroll to position [95, 0]
type input "Biotechnology and it's Application"
click at [607, 292] on icon at bounding box center [612, 291] width 13 height 14
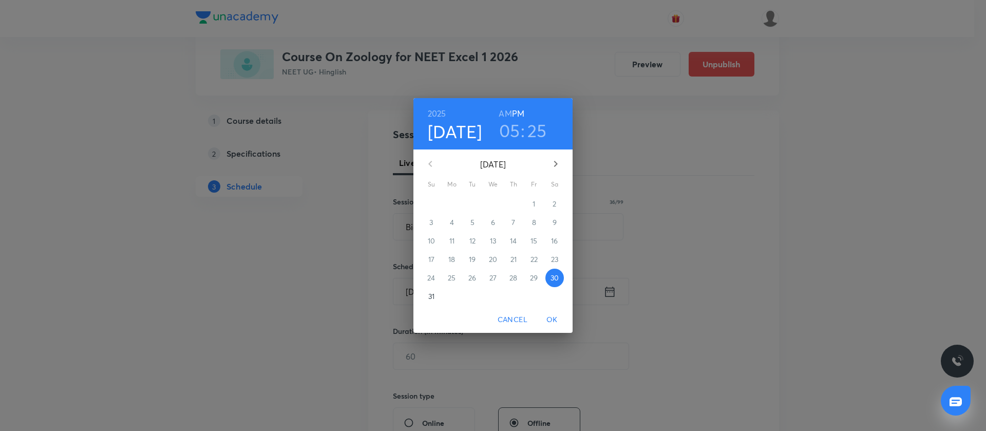
click at [555, 164] on icon "button" at bounding box center [555, 164] width 12 height 12
click at [475, 203] on span "2" at bounding box center [472, 204] width 18 height 10
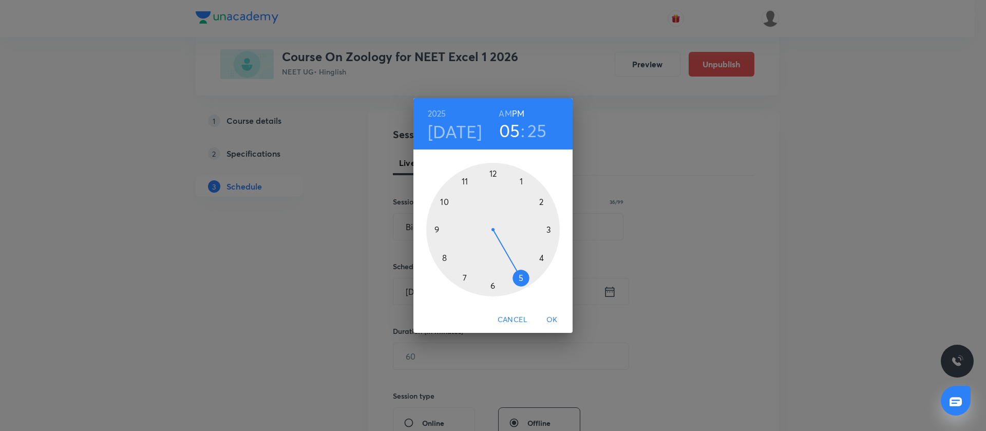
click at [437, 228] on div at bounding box center [492, 229] width 133 height 133
click at [508, 116] on h6 "AM" at bounding box center [505, 113] width 13 height 14
click at [437, 228] on div at bounding box center [492, 229] width 133 height 133
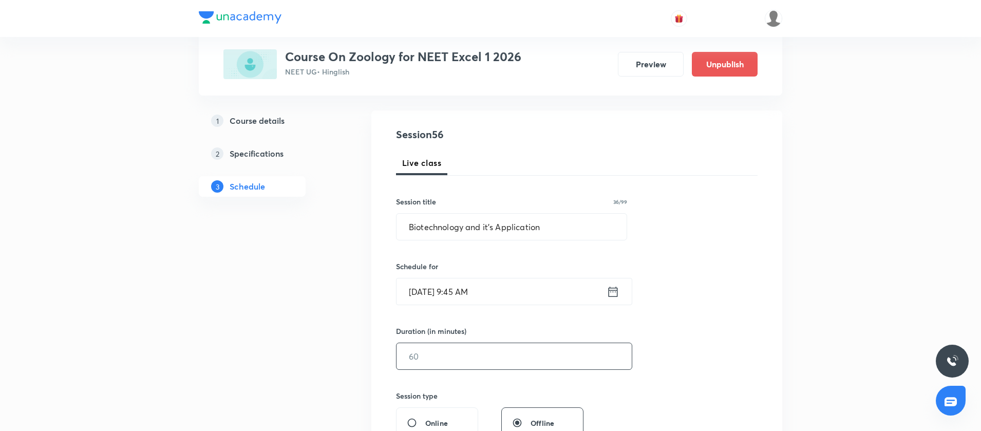
click at [422, 352] on input "text" at bounding box center [513, 356] width 235 height 26
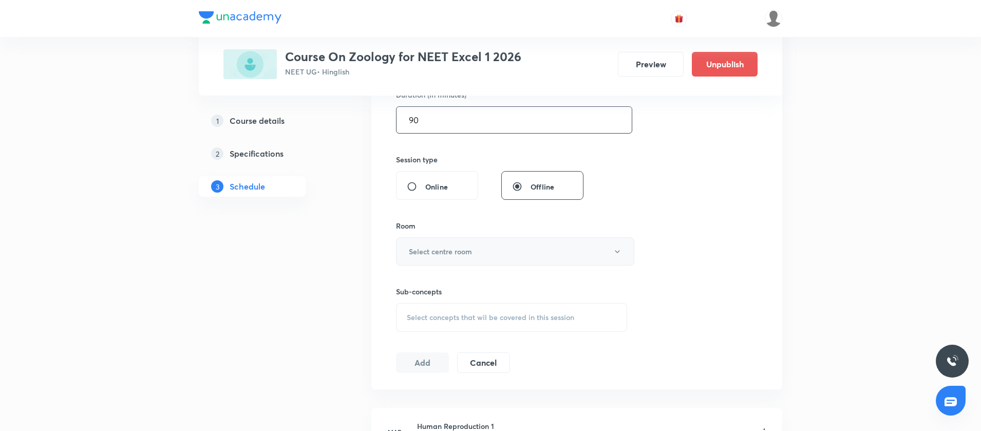
type input "90"
click at [431, 250] on h6 "Select centre room" at bounding box center [440, 251] width 63 height 11
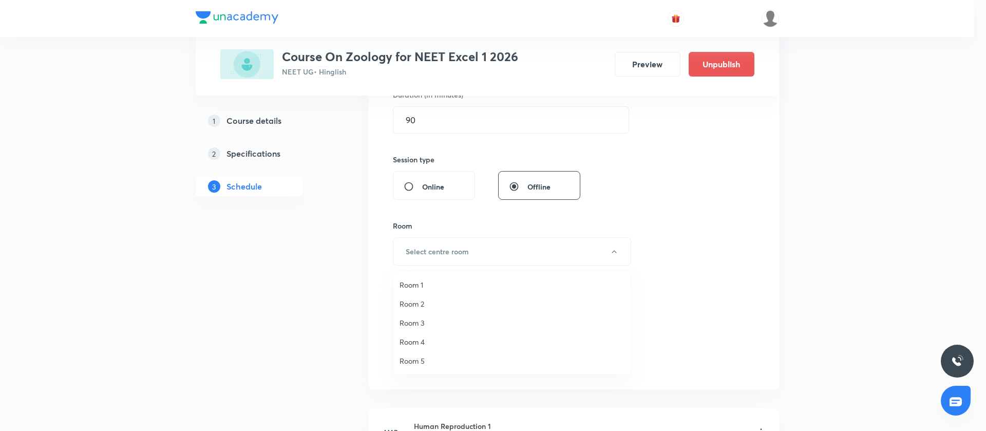
click at [422, 336] on span "Room 4" at bounding box center [511, 341] width 225 height 11
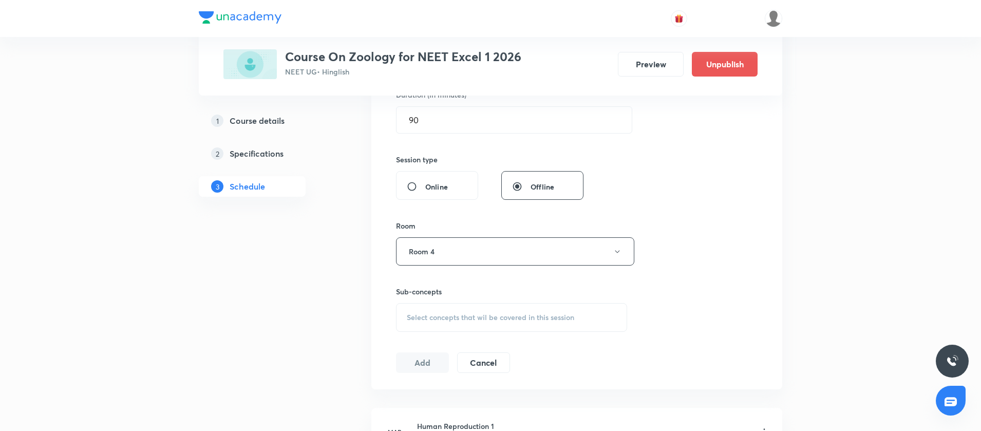
click at [425, 314] on span "Select concepts that wil be covered in this session" at bounding box center [490, 317] width 167 height 8
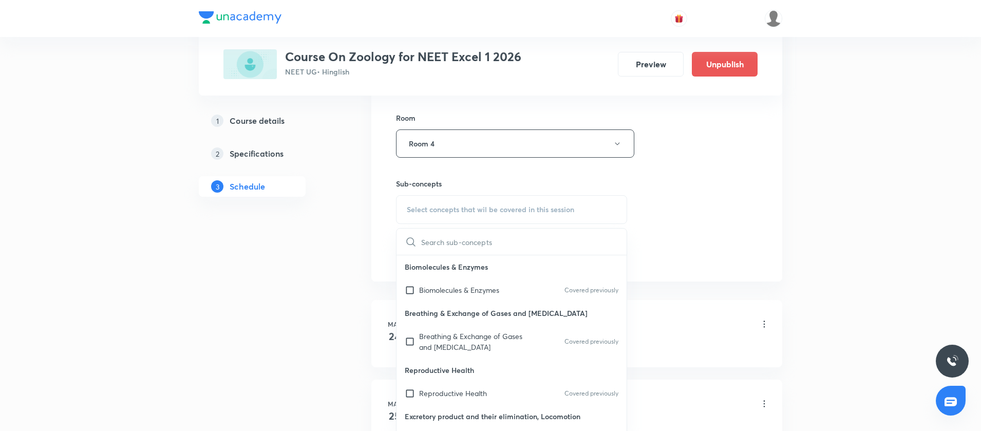
scroll to position [483, 0]
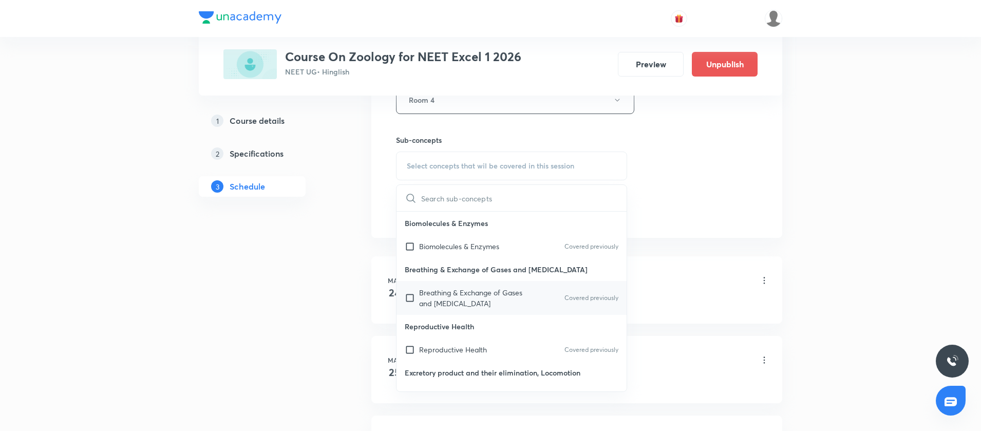
click at [410, 300] on input "checkbox" at bounding box center [412, 298] width 14 height 22
checkbox input "true"
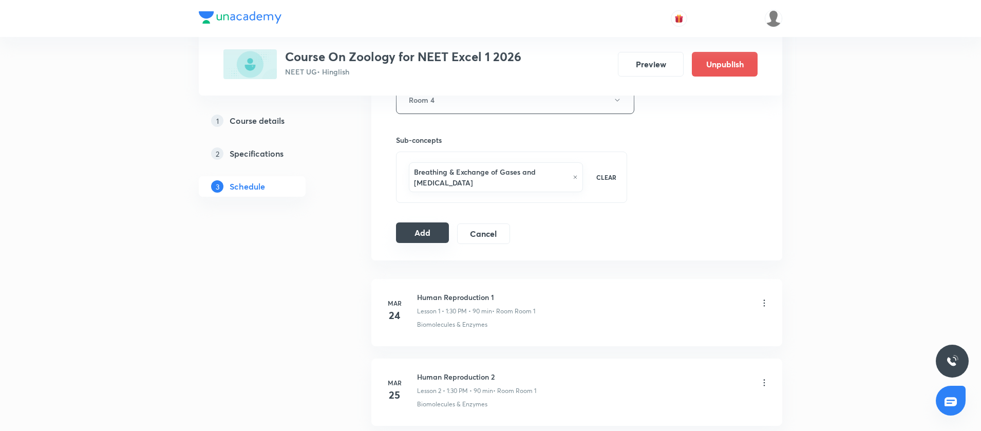
click at [413, 231] on button "Add" at bounding box center [422, 232] width 53 height 21
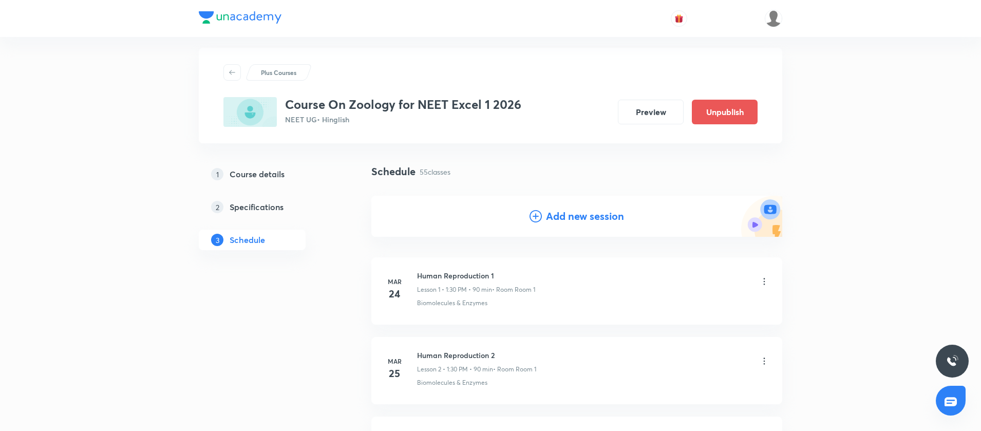
scroll to position [0, 0]
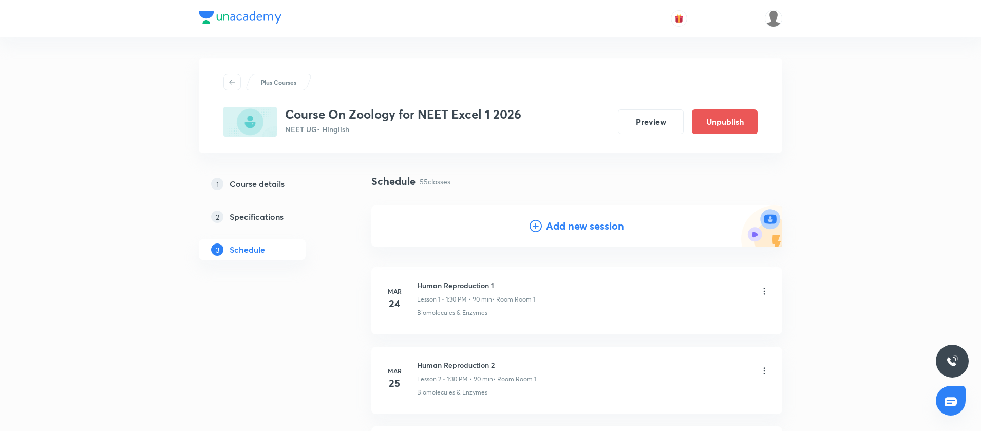
click at [543, 229] on div "Add new session" at bounding box center [576, 225] width 94 height 15
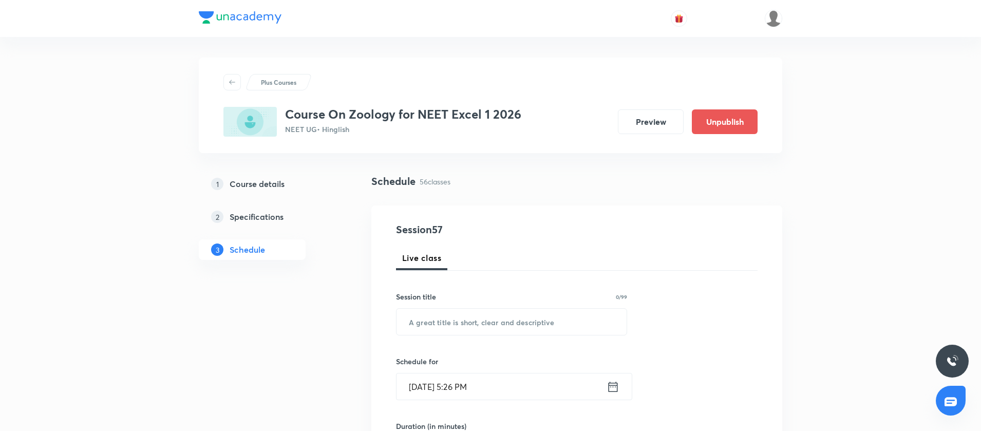
click at [422, 326] on input "text" at bounding box center [511, 322] width 230 height 26
paste input "Biotechnology and it's Application"
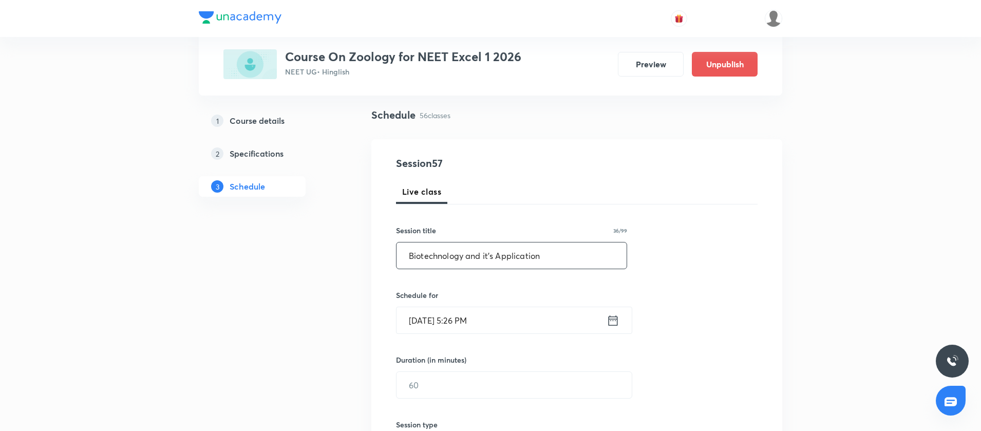
scroll to position [121, 0]
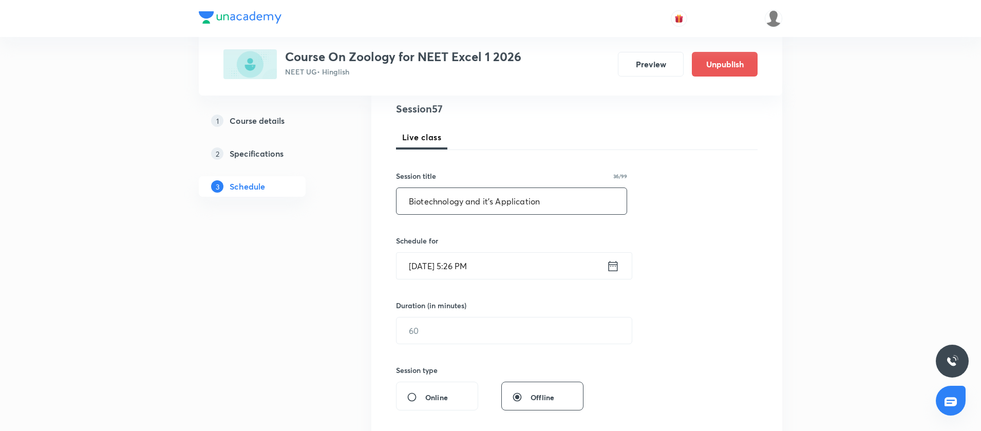
type input "Biotechnology and it's Application"
click at [610, 262] on icon at bounding box center [612, 265] width 9 height 10
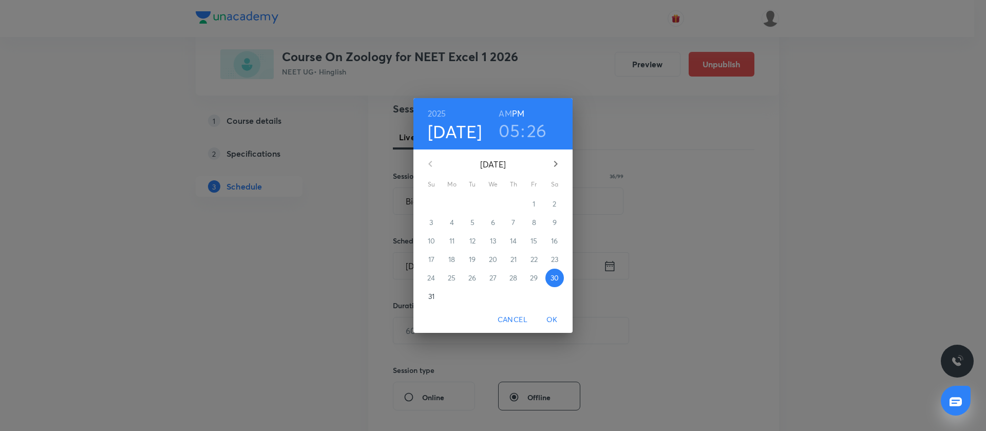
click at [559, 162] on icon "button" at bounding box center [555, 164] width 12 height 12
click at [557, 206] on span "6" at bounding box center [554, 204] width 18 height 10
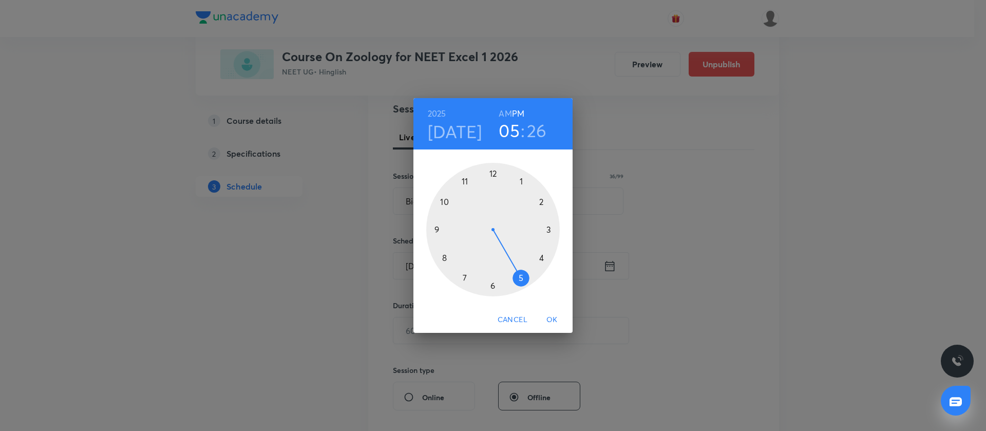
click at [438, 228] on div at bounding box center [492, 229] width 133 height 133
click at [505, 110] on h6 "AM" at bounding box center [505, 113] width 13 height 14
click at [436, 230] on div at bounding box center [492, 229] width 133 height 133
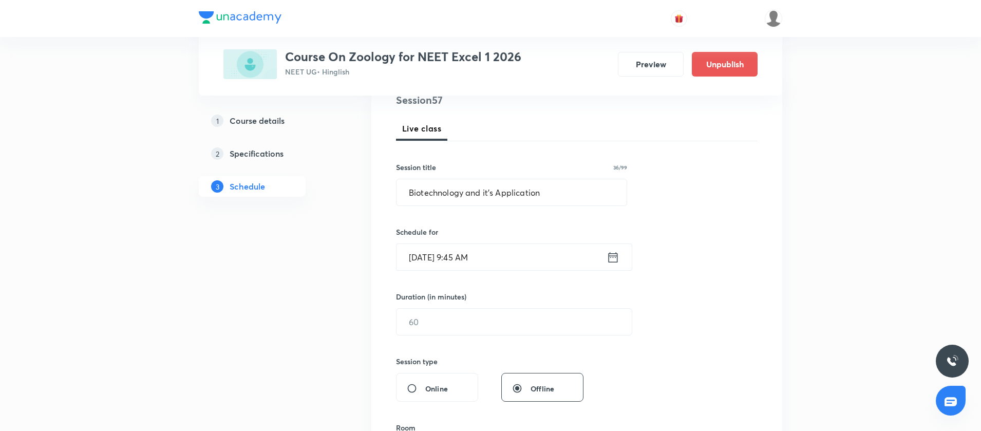
scroll to position [131, 0]
click at [424, 311] on input "text" at bounding box center [513, 320] width 235 height 26
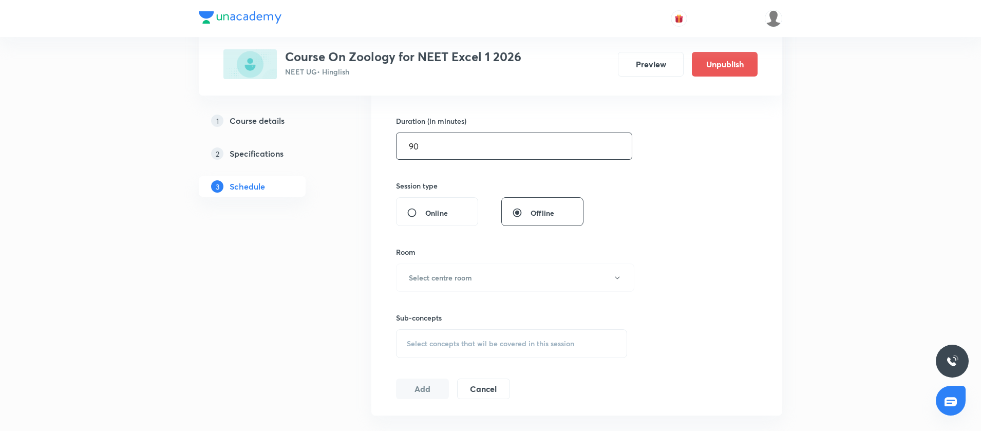
scroll to position [305, 0]
type input "90"
click at [422, 283] on button "Select centre room" at bounding box center [515, 277] width 238 height 28
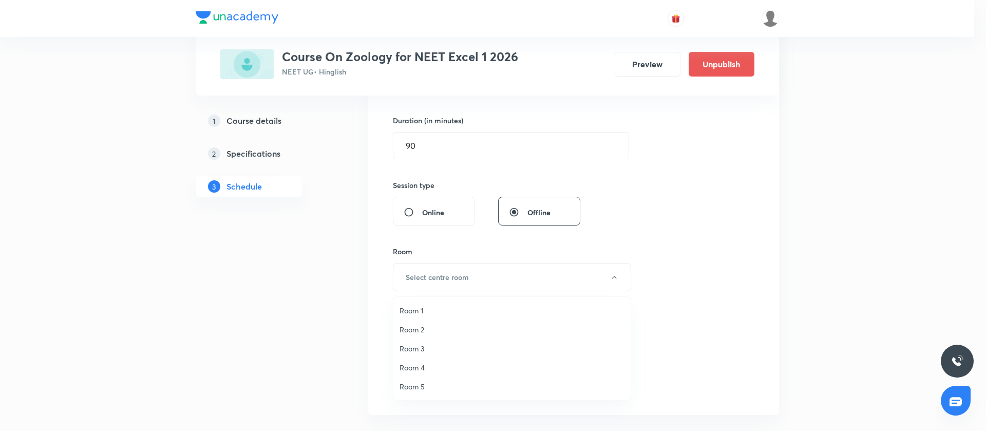
click at [414, 326] on span "Room 2" at bounding box center [511, 329] width 225 height 11
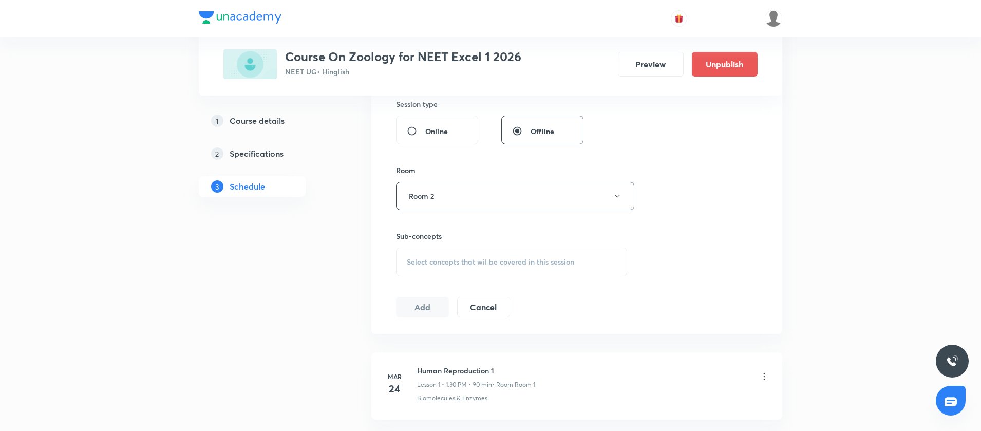
scroll to position [388, 0]
click at [412, 269] on div "Select concepts that wil be covered in this session" at bounding box center [511, 260] width 231 height 29
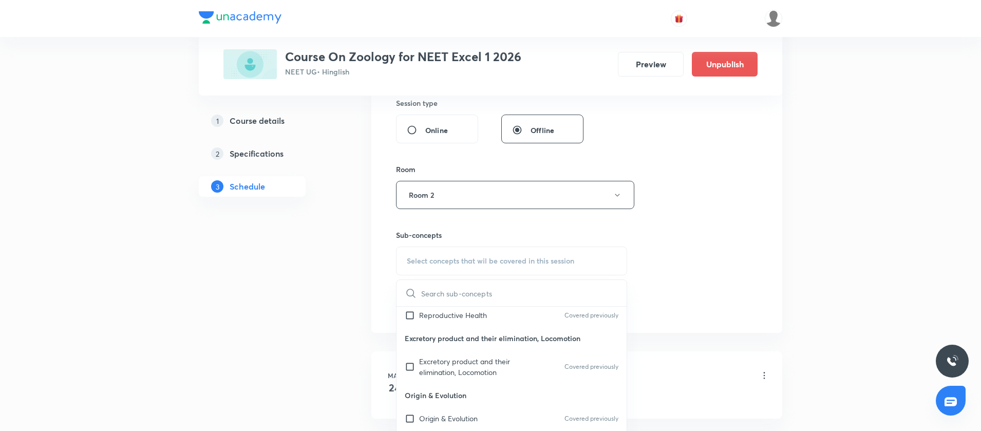
scroll to position [131, 0]
click at [412, 366] on input "checkbox" at bounding box center [412, 365] width 14 height 22
checkbox input "true"
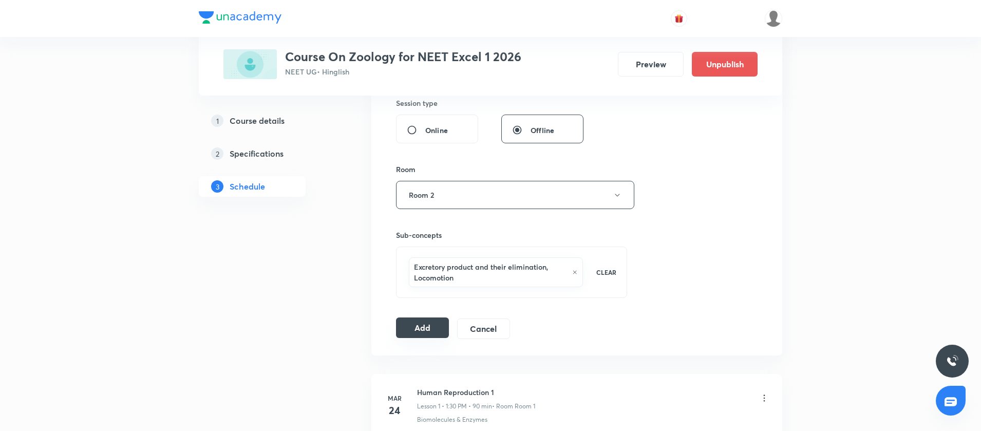
click at [416, 324] on button "Add" at bounding box center [422, 327] width 53 height 21
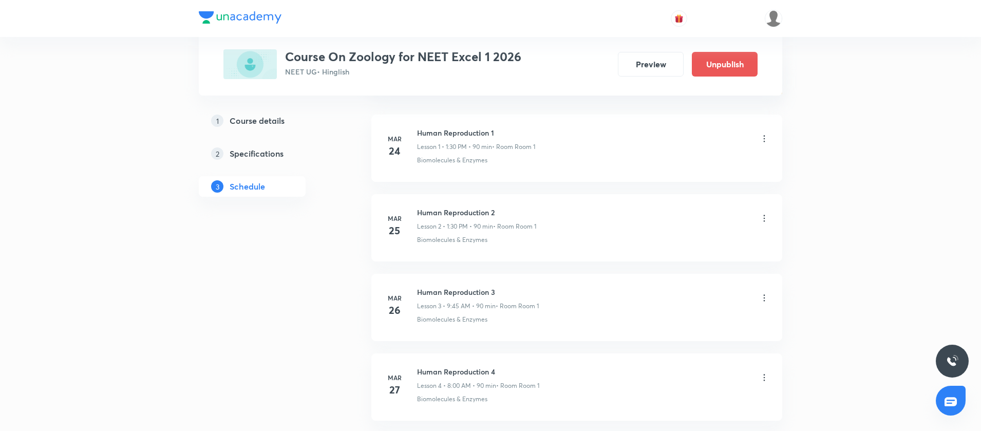
scroll to position [0, 0]
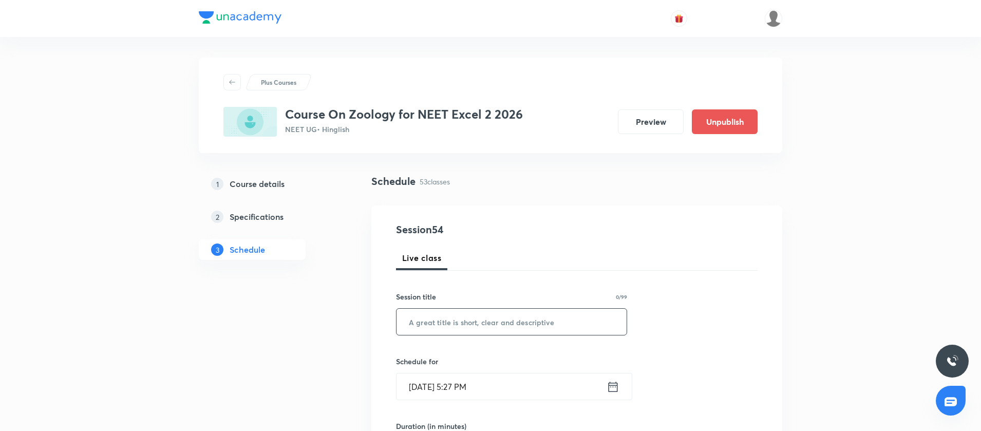
click at [440, 314] on input "text" at bounding box center [511, 322] width 230 height 26
paste input "Biotechnology principle and process"
type input "Biotechnology principle and process"
click at [612, 389] on icon at bounding box center [612, 386] width 13 height 14
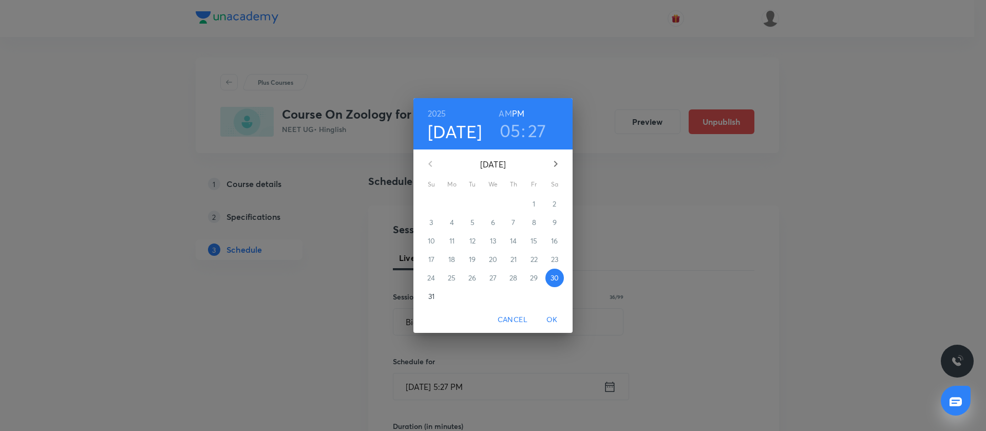
click at [554, 166] on icon "button" at bounding box center [555, 164] width 12 height 12
click at [455, 204] on span "1" at bounding box center [452, 204] width 18 height 10
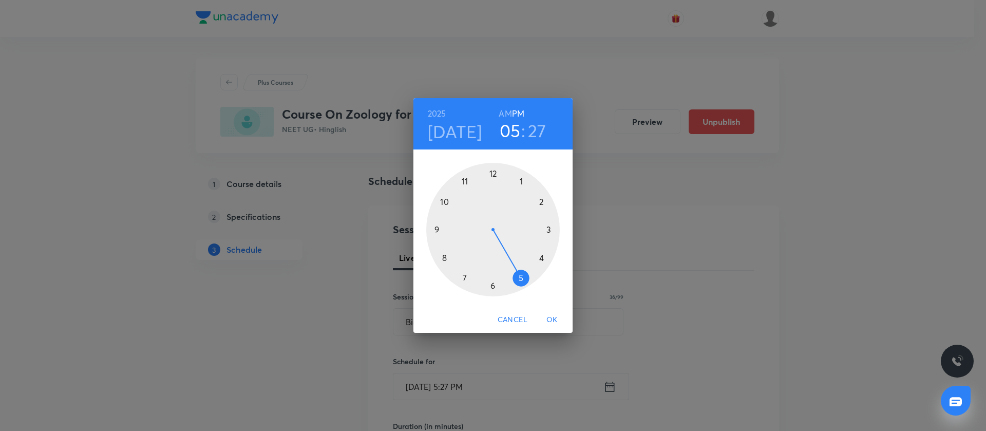
click at [436, 227] on div at bounding box center [492, 229] width 133 height 133
click at [502, 112] on h6 "AM" at bounding box center [505, 113] width 13 height 14
click at [436, 233] on div at bounding box center [492, 229] width 133 height 133
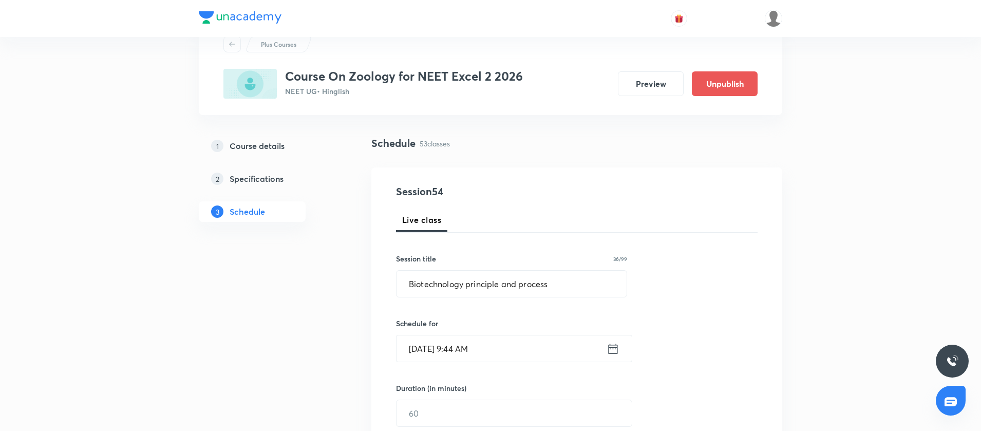
scroll to position [126, 0]
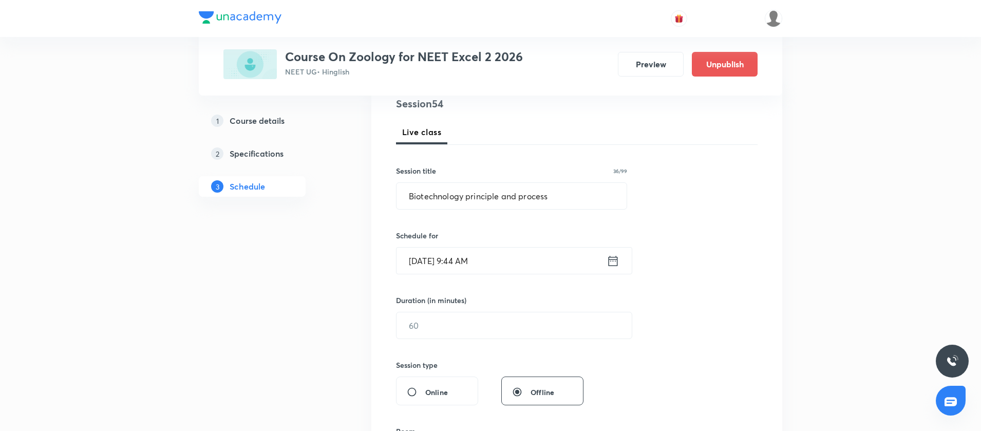
click at [609, 260] on icon at bounding box center [612, 261] width 13 height 14
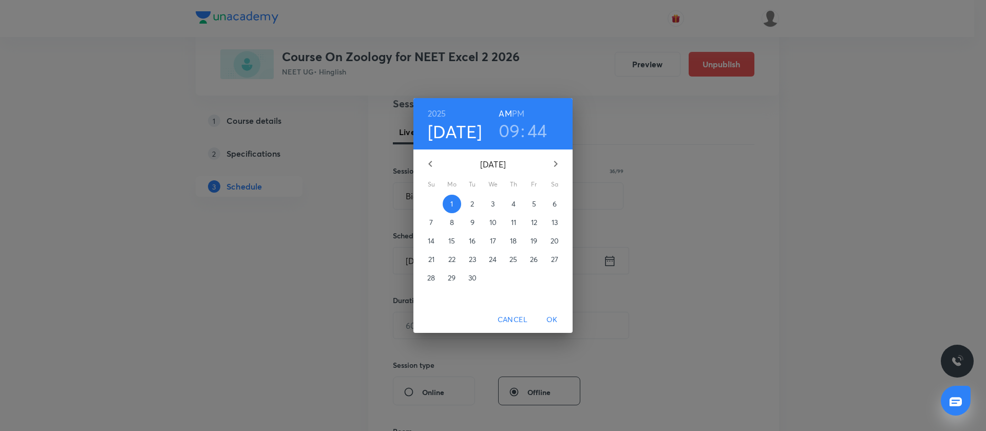
click at [546, 130] on h3 "44" at bounding box center [537, 131] width 20 height 22
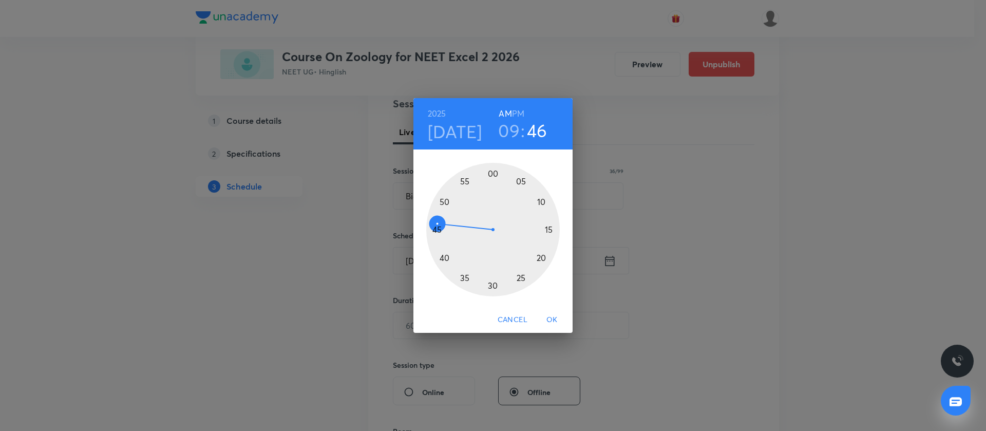
drag, startPoint x: 436, startPoint y: 232, endPoint x: 434, endPoint y: 226, distance: 6.0
click at [434, 226] on div at bounding box center [492, 229] width 133 height 133
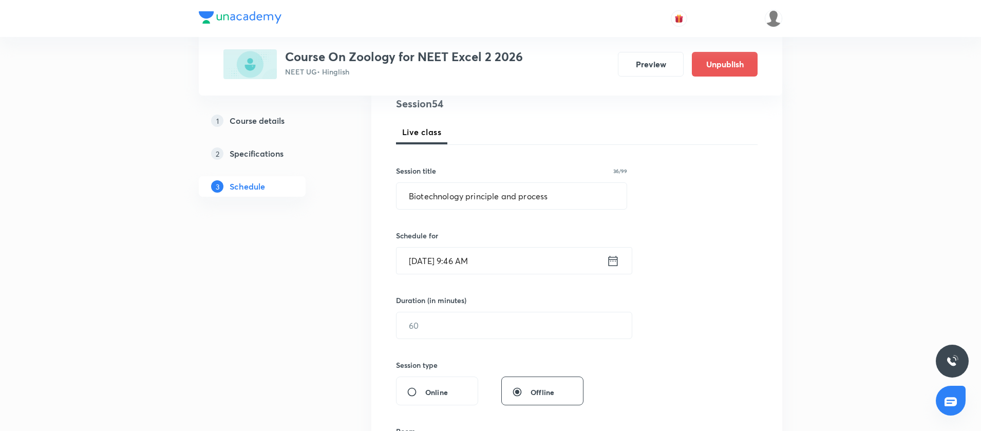
click at [612, 257] on icon at bounding box center [612, 261] width 13 height 14
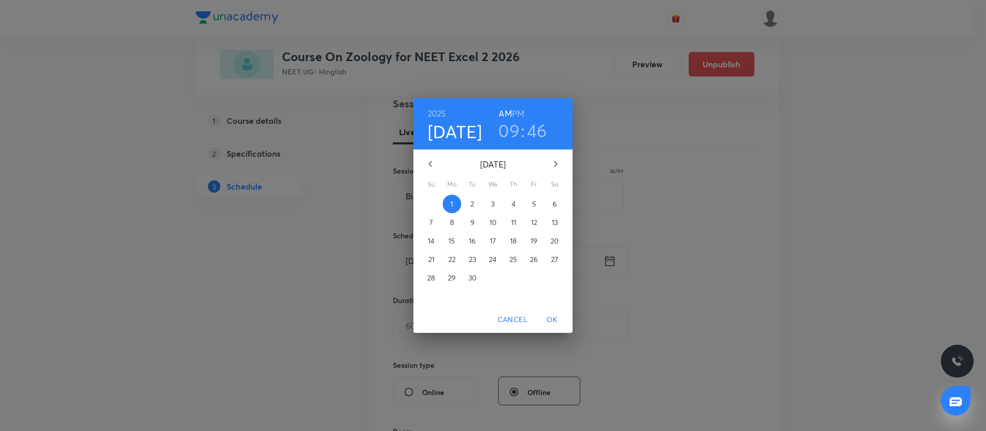
click at [533, 140] on h3 "46" at bounding box center [537, 131] width 21 height 22
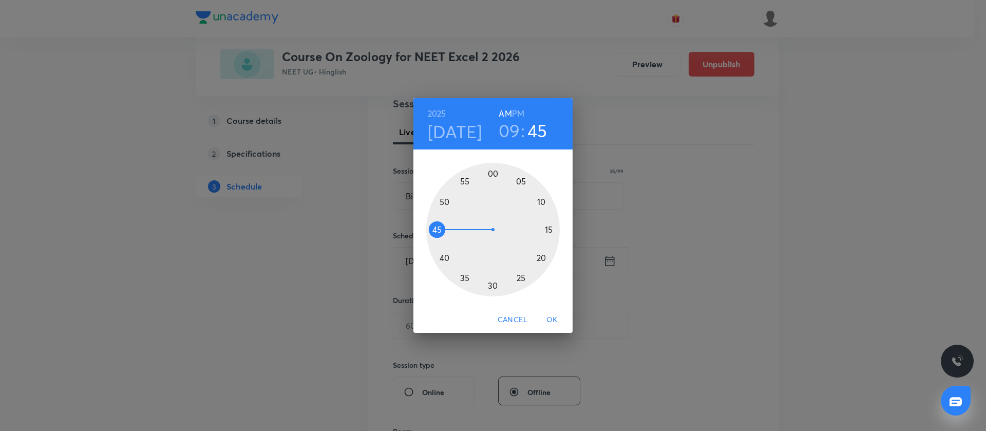
click at [437, 229] on div at bounding box center [492, 229] width 133 height 133
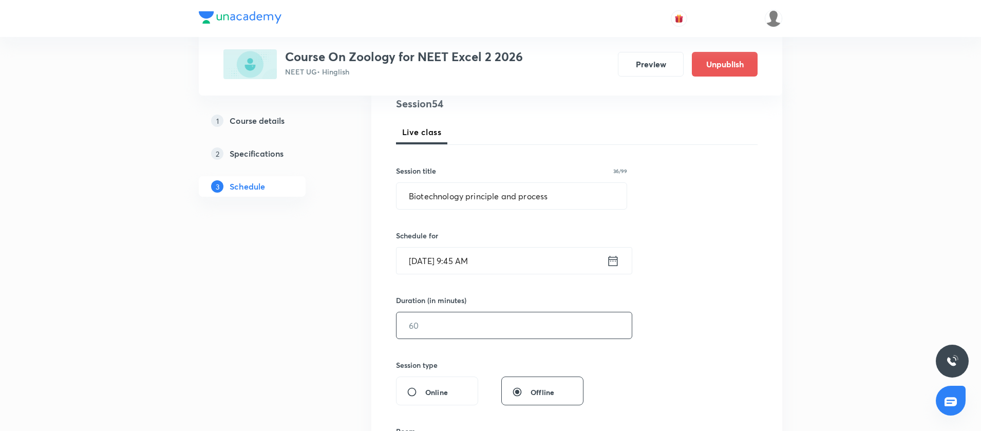
click at [426, 322] on input "text" at bounding box center [513, 325] width 235 height 26
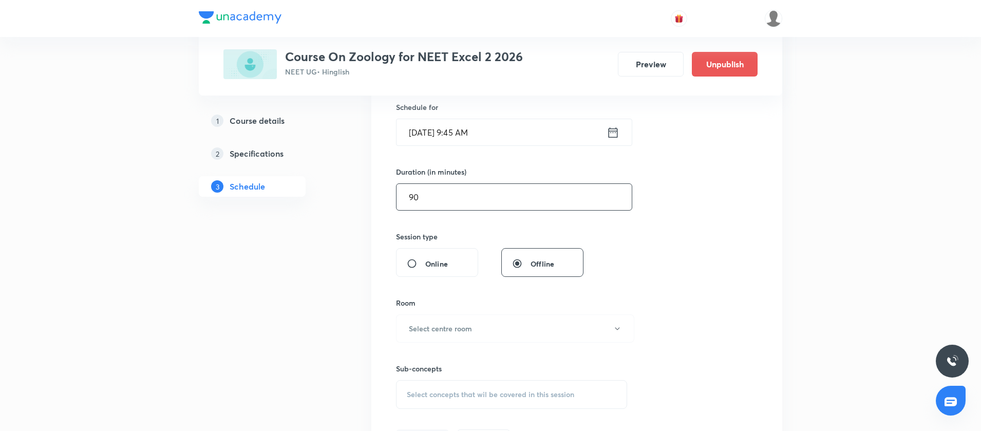
scroll to position [257, 0]
type input "90"
click at [426, 322] on h6 "Select centre room" at bounding box center [440, 325] width 63 height 11
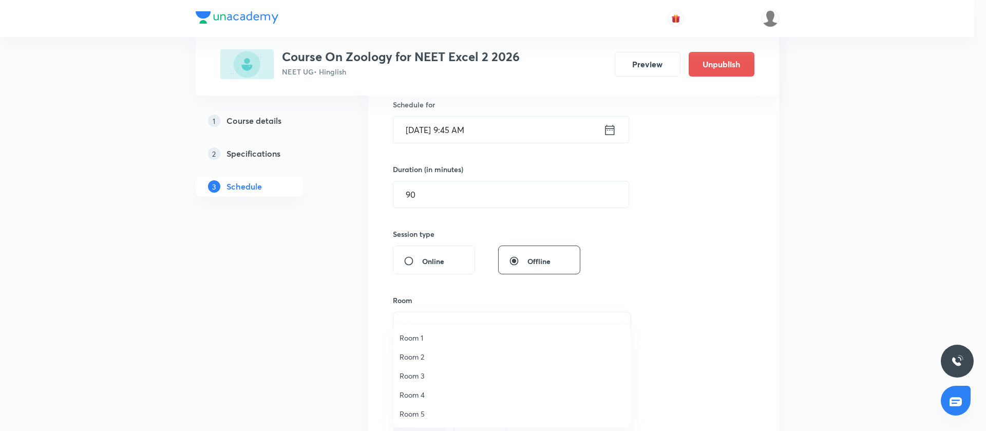
click at [413, 395] on span "Room 4" at bounding box center [511, 394] width 225 height 11
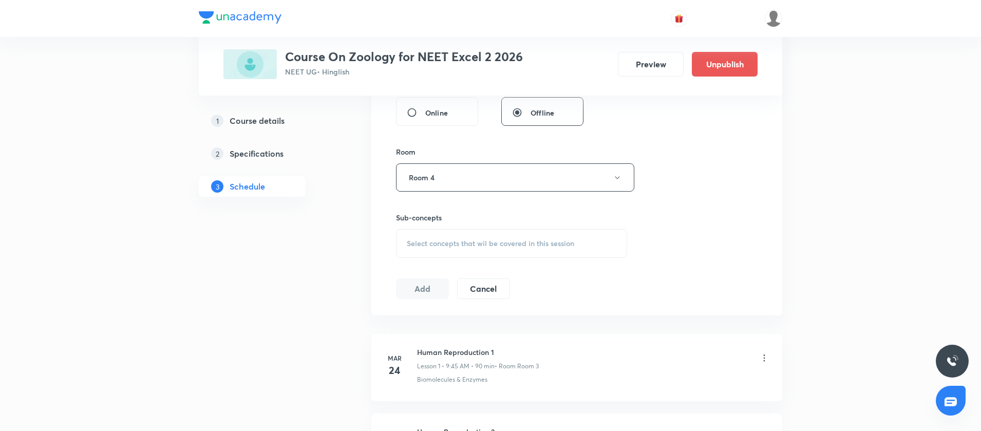
scroll to position [408, 0]
click at [433, 256] on div "Session 54 Live class Session title 36/99 Biotechnology principle and process ​…" at bounding box center [576, 55] width 361 height 482
click at [434, 250] on div "Select concepts that wil be covered in this session" at bounding box center [511, 240] width 231 height 29
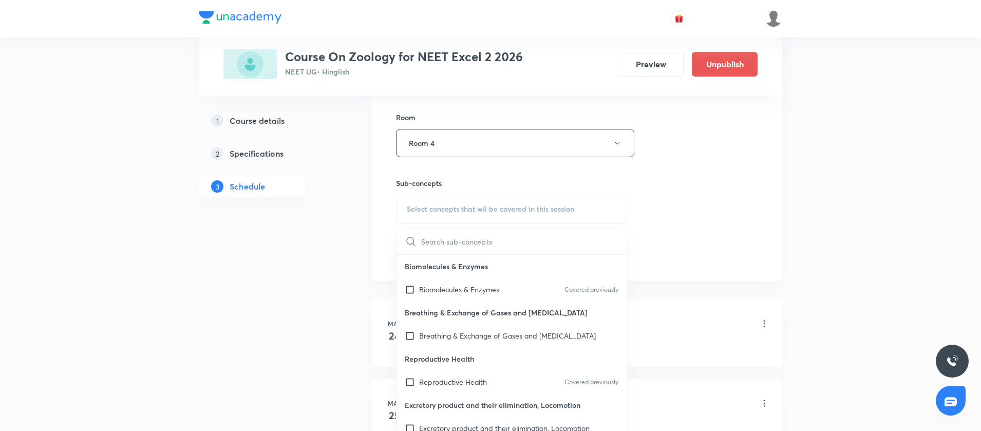
scroll to position [485, 0]
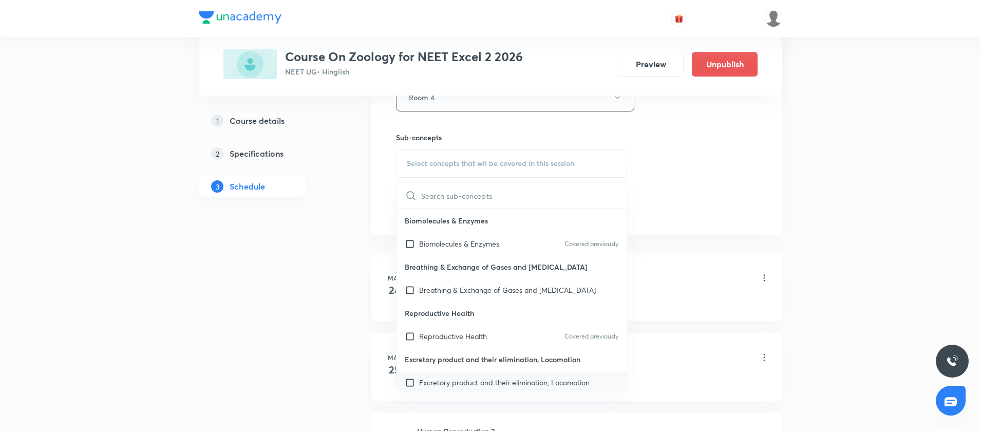
click at [407, 381] on input "checkbox" at bounding box center [412, 382] width 14 height 11
checkbox input "true"
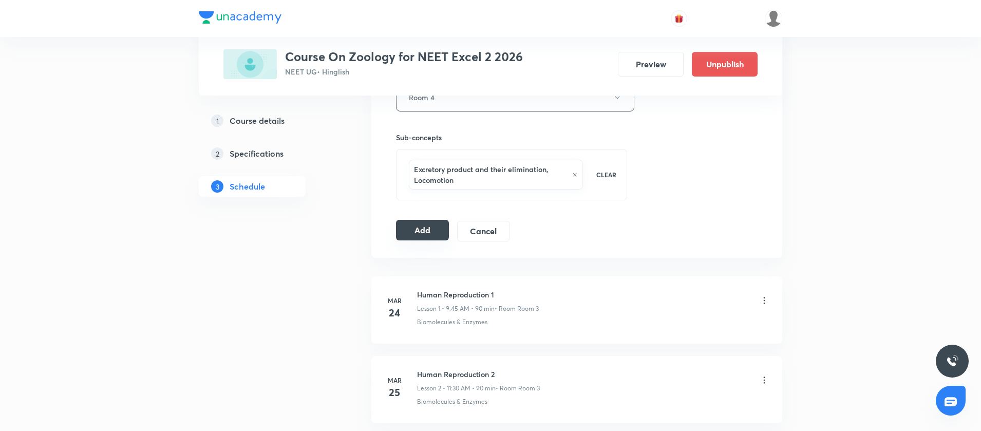
click at [421, 226] on button "Add" at bounding box center [422, 230] width 53 height 21
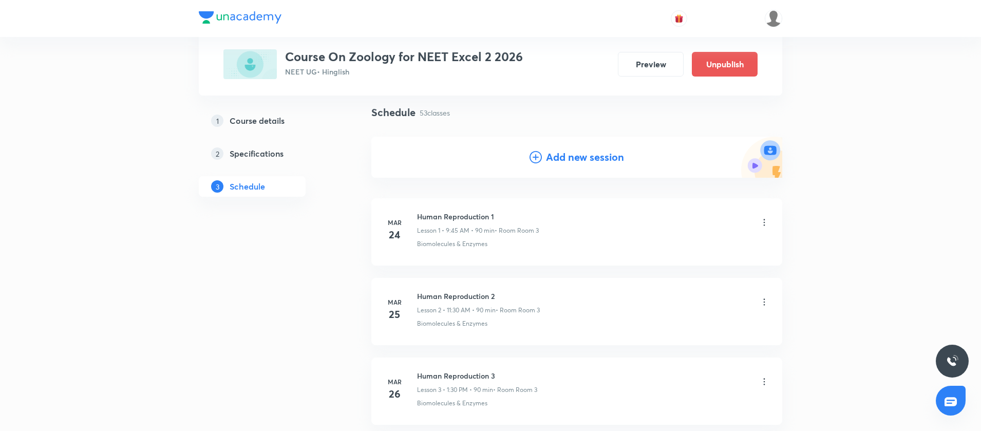
scroll to position [0, 0]
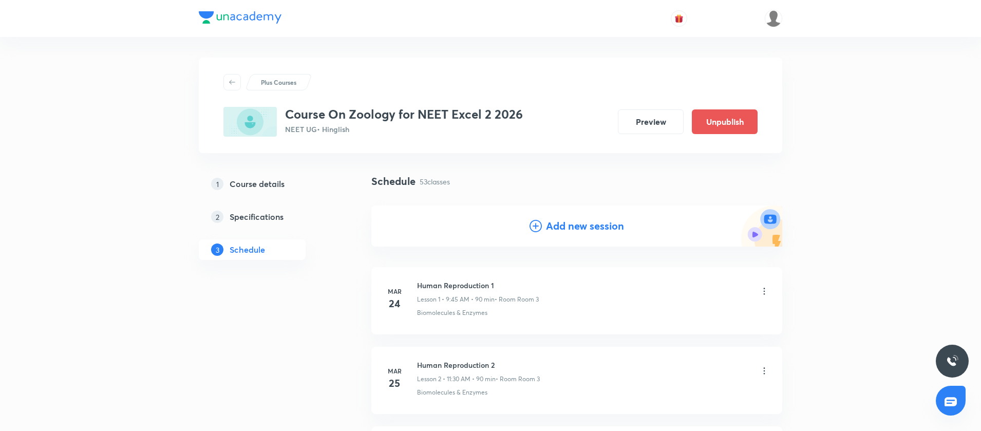
click at [536, 227] on icon at bounding box center [535, 226] width 12 height 12
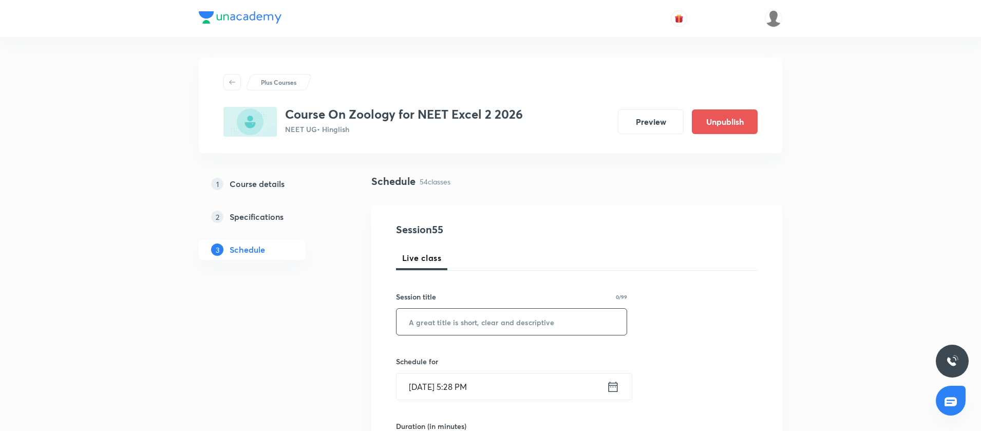
click at [444, 326] on input "text" at bounding box center [511, 322] width 230 height 26
paste input "Biotechnology principle and process"
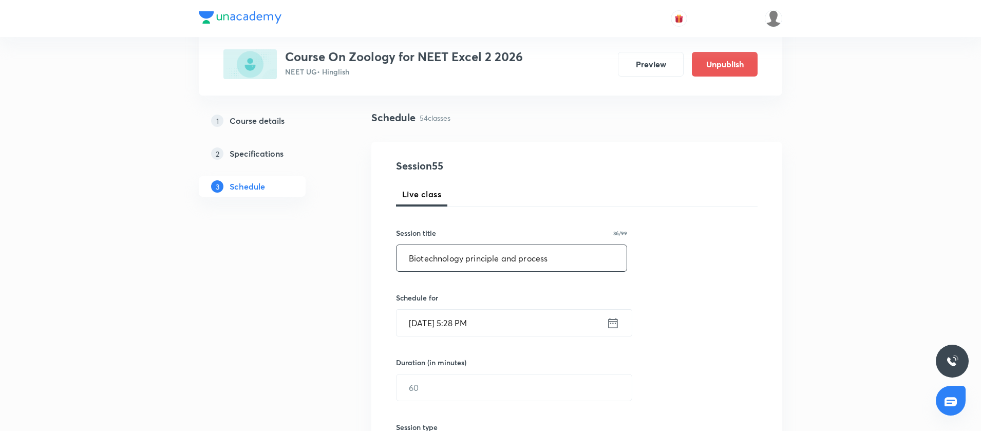
scroll to position [67, 0]
type input "Biotechnology principle and process"
click at [611, 319] on icon at bounding box center [612, 320] width 13 height 14
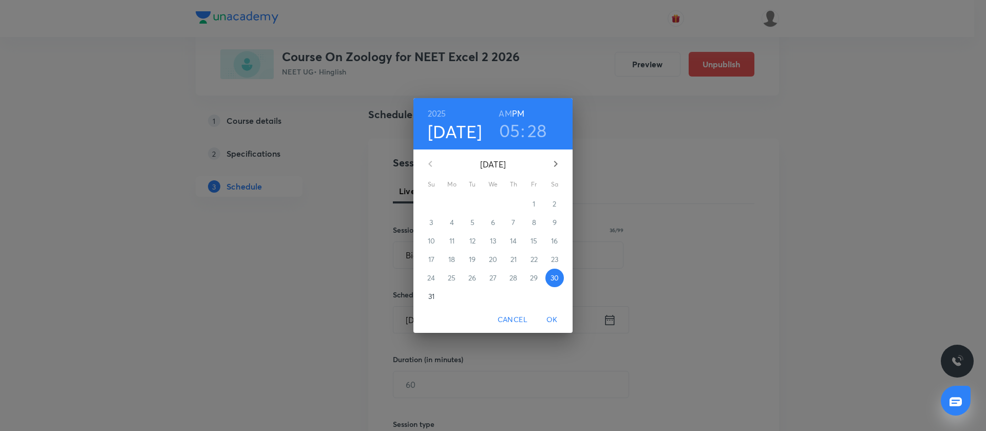
click at [557, 159] on icon "button" at bounding box center [555, 164] width 12 height 12
click at [469, 203] on span "2" at bounding box center [472, 204] width 18 height 10
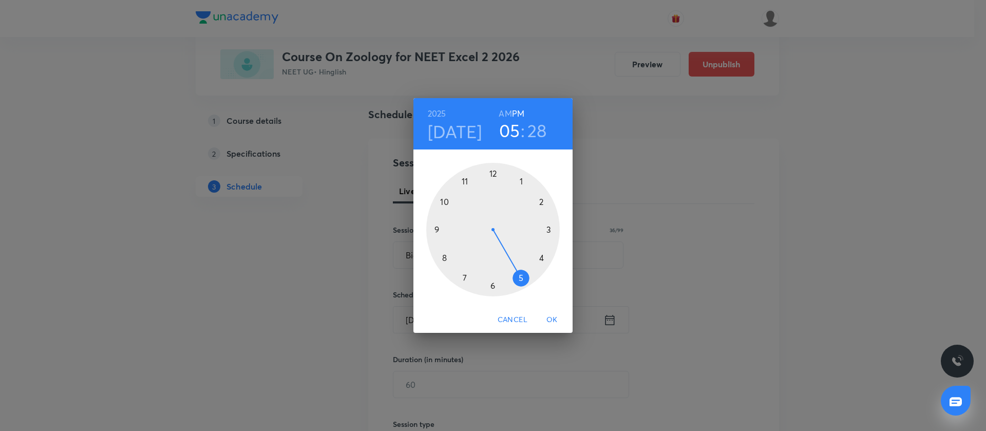
click at [465, 180] on div at bounding box center [492, 229] width 133 height 133
click at [505, 110] on h6 "AM" at bounding box center [505, 113] width 13 height 14
drag, startPoint x: 509, startPoint y: 286, endPoint x: 495, endPoint y: 289, distance: 14.1
click at [495, 289] on div at bounding box center [492, 229] width 133 height 133
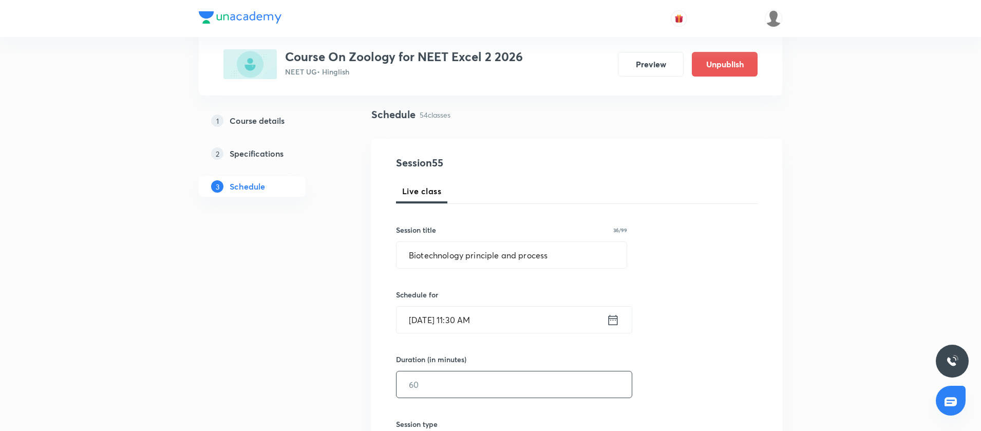
click at [458, 377] on input "text" at bounding box center [513, 384] width 235 height 26
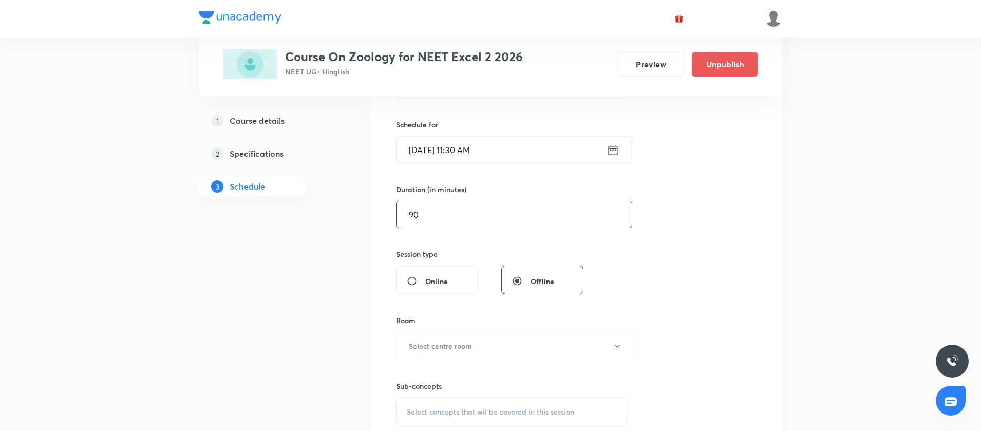
scroll to position [277, 0]
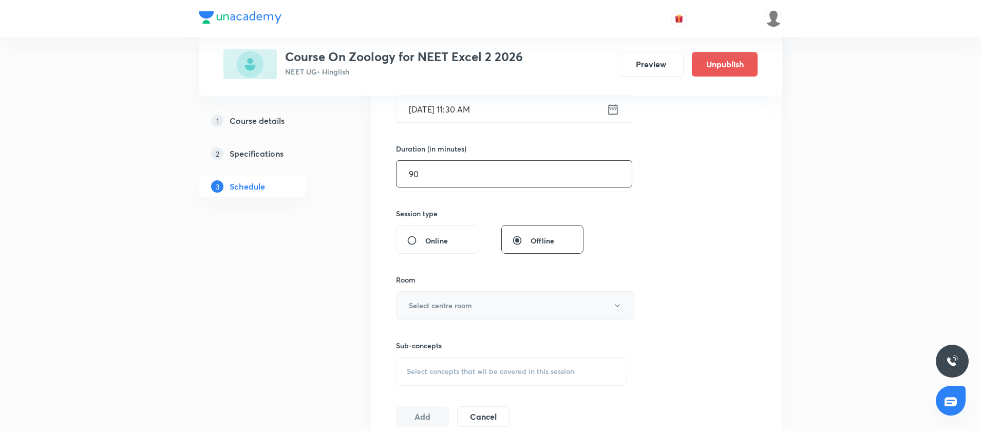
type input "90"
click at [439, 307] on h6 "Select centre room" at bounding box center [440, 305] width 63 height 11
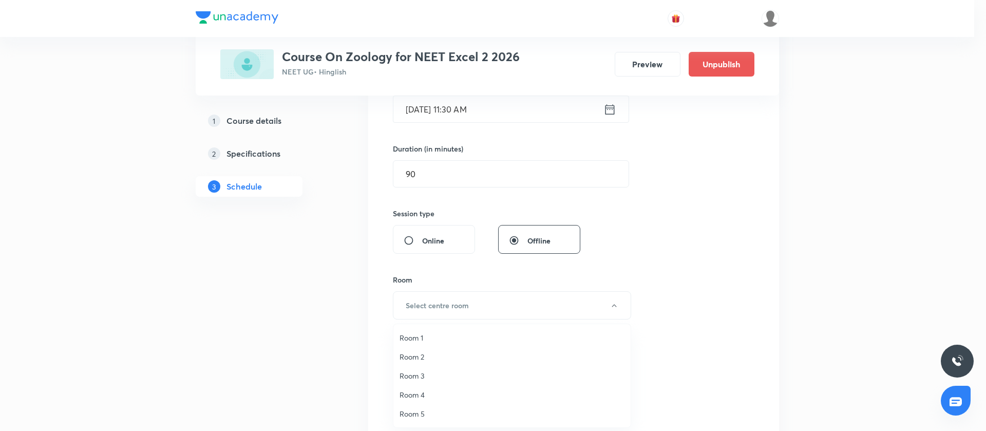
click at [418, 393] on span "Room 4" at bounding box center [511, 394] width 225 height 11
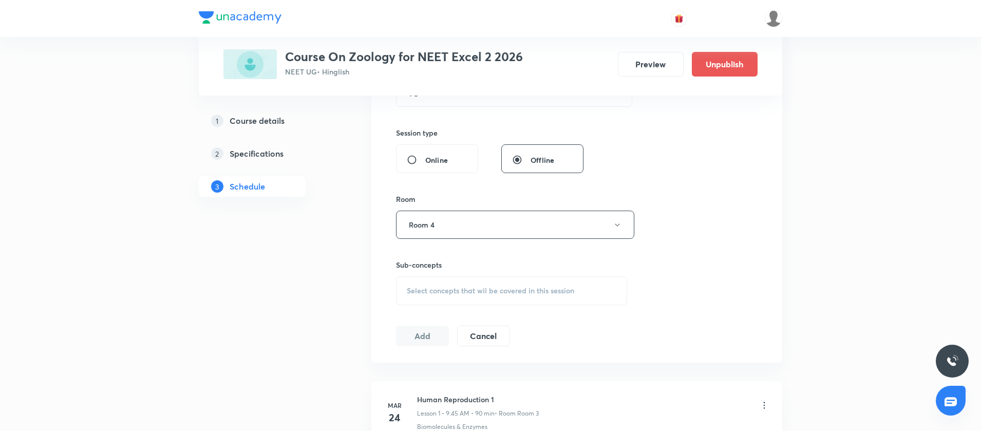
scroll to position [359, 0]
click at [415, 291] on span "Select concepts that wil be covered in this session" at bounding box center [490, 289] width 167 height 8
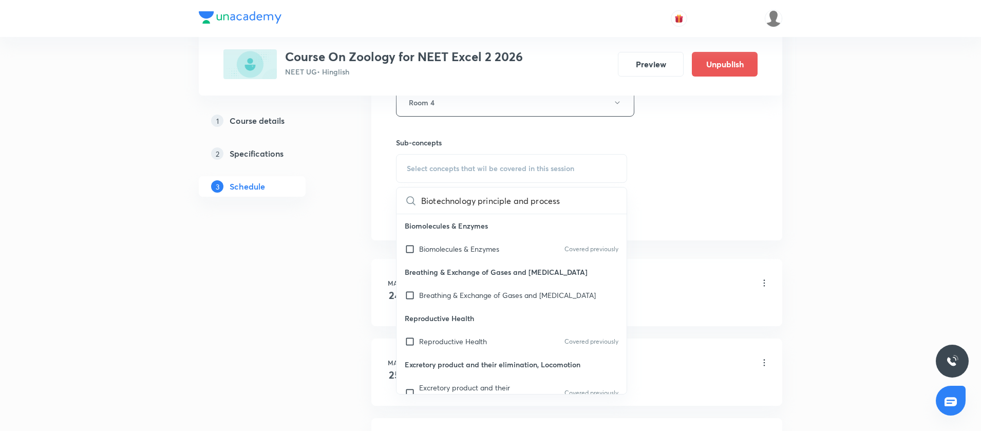
scroll to position [0, 26]
type input "Biotechnology principle and process"
click at [410, 338] on input "checkbox" at bounding box center [412, 340] width 14 height 10
checkbox input "true"
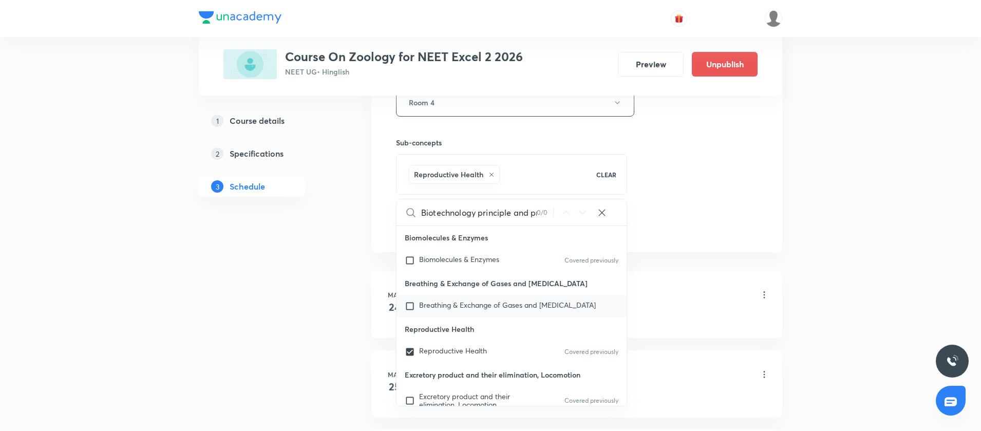
click at [409, 312] on div "Breathing & Exchange of Gases and Body Fluids" at bounding box center [511, 306] width 230 height 23
checkbox input "true"
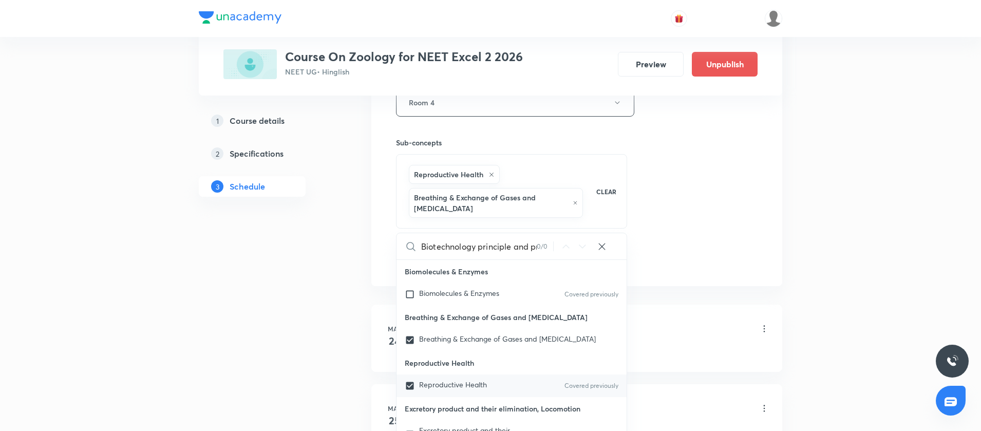
click at [410, 386] on input "checkbox" at bounding box center [412, 385] width 14 height 10
checkbox input "false"
checkbox input "true"
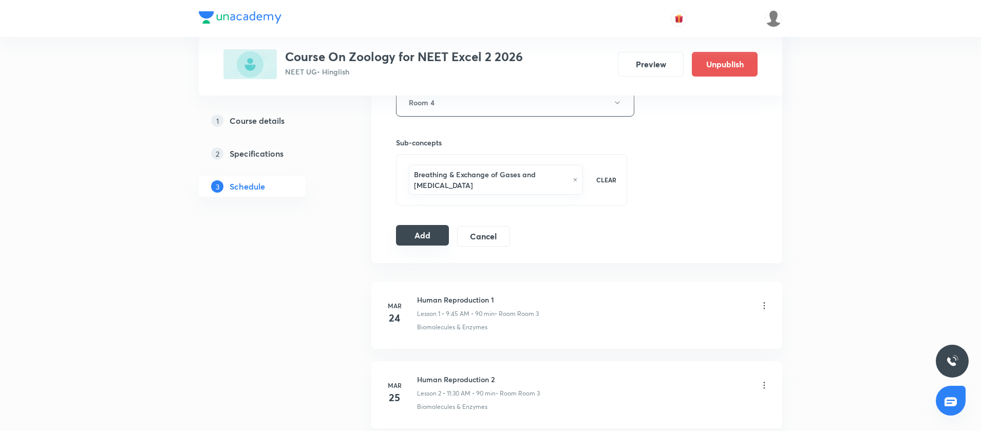
click at [432, 231] on button "Add" at bounding box center [422, 235] width 53 height 21
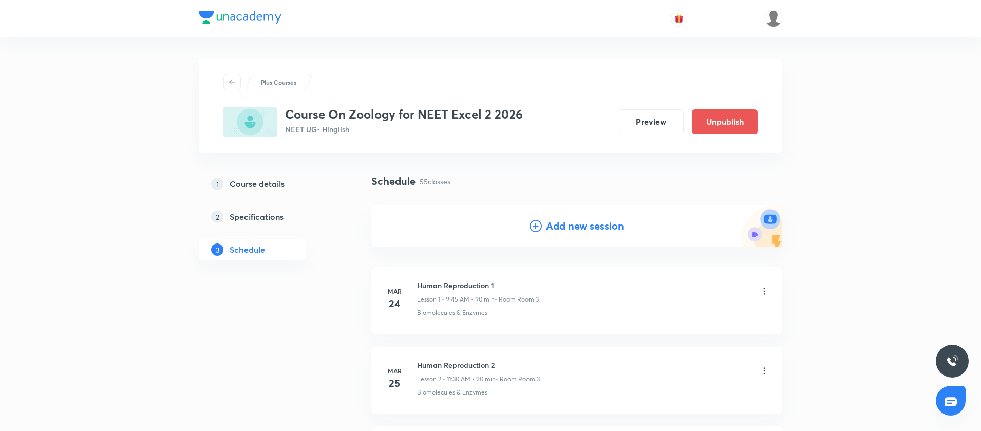
click at [537, 228] on icon at bounding box center [535, 226] width 12 height 12
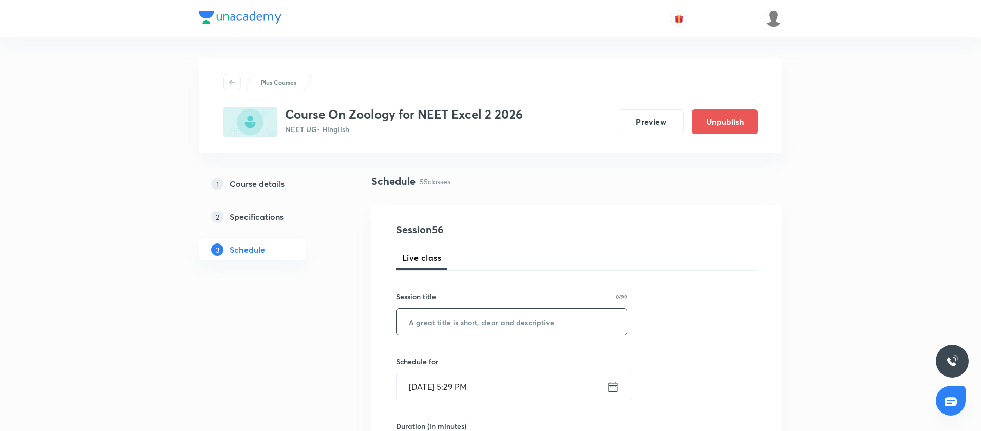
click at [487, 327] on input "text" at bounding box center [511, 322] width 230 height 26
paste input "Biotechnology principle and process"
type input "Biotechnology principle and process"
click at [617, 387] on icon at bounding box center [612, 386] width 13 height 14
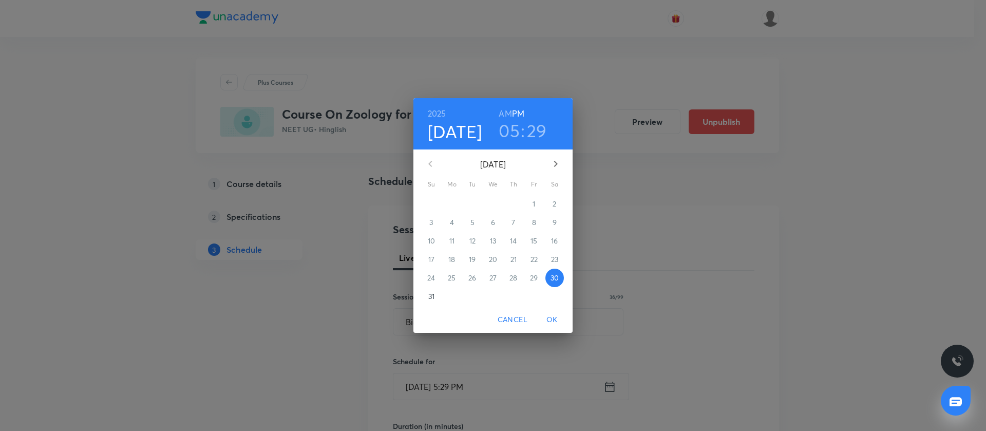
click at [550, 163] on icon "button" at bounding box center [555, 164] width 12 height 12
click at [494, 207] on p "3" at bounding box center [493, 204] width 4 height 10
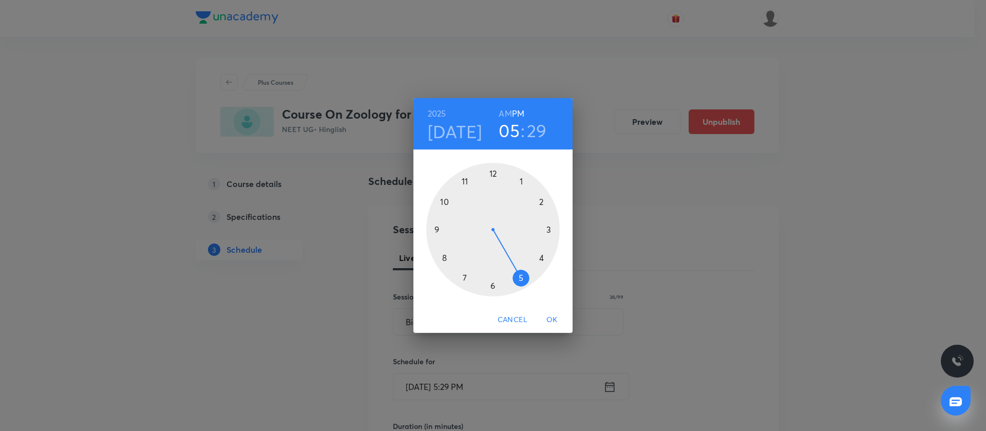
click at [523, 181] on div at bounding box center [492, 229] width 133 height 133
drag, startPoint x: 497, startPoint y: 282, endPoint x: 490, endPoint y: 288, distance: 8.7
click at [490, 288] on div at bounding box center [492, 229] width 133 height 133
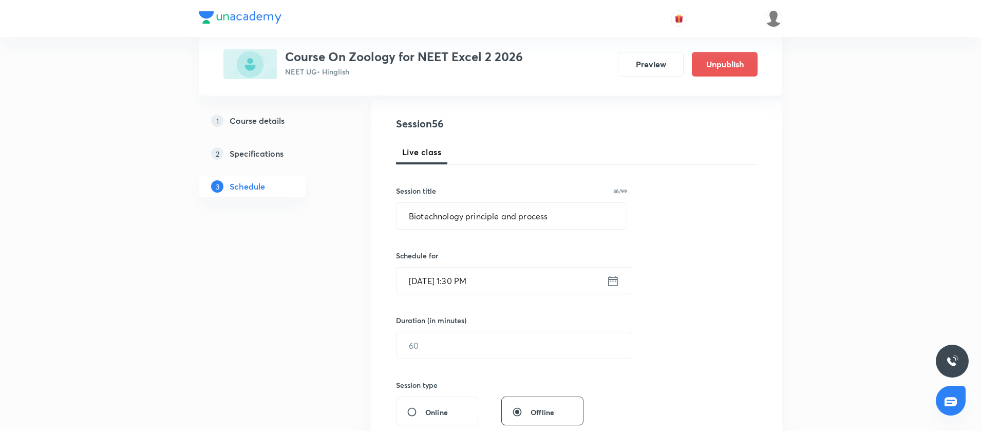
scroll to position [108, 0]
click at [465, 350] on input "text" at bounding box center [513, 343] width 235 height 26
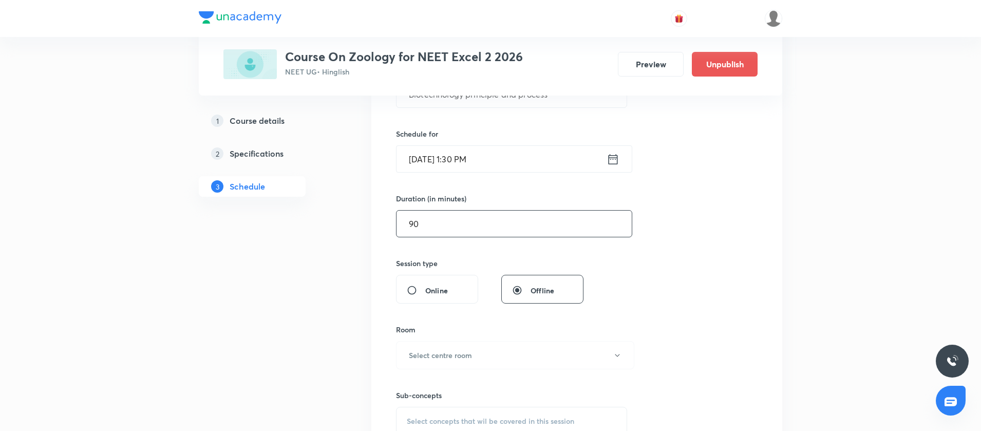
scroll to position [228, 0]
type input "90"
click at [463, 354] on h6 "Select centre room" at bounding box center [440, 354] width 63 height 11
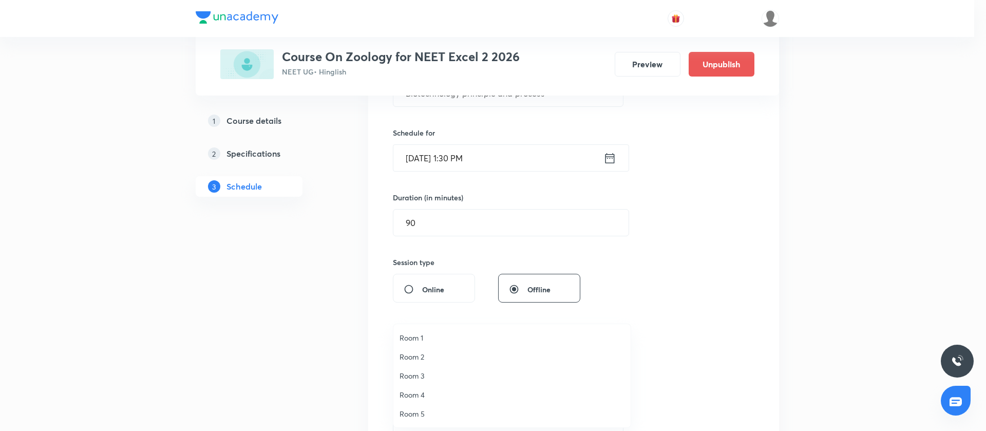
click at [413, 395] on span "Room 4" at bounding box center [511, 394] width 225 height 11
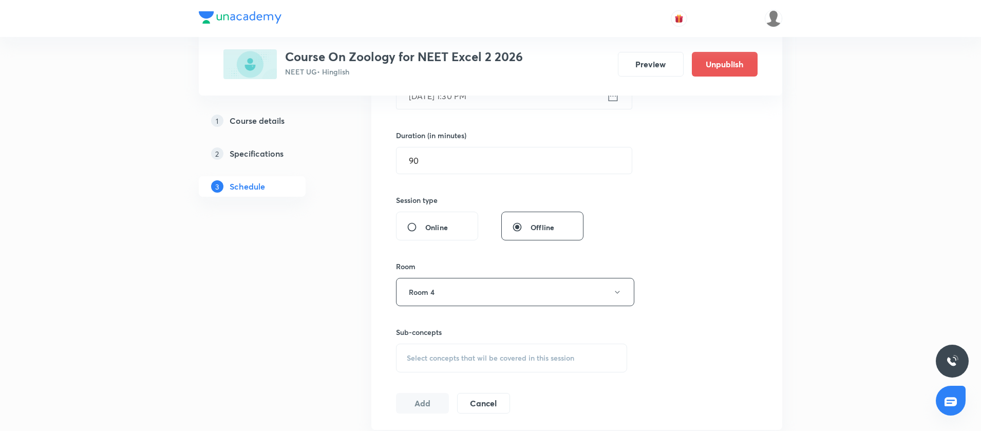
scroll to position [347, 0]
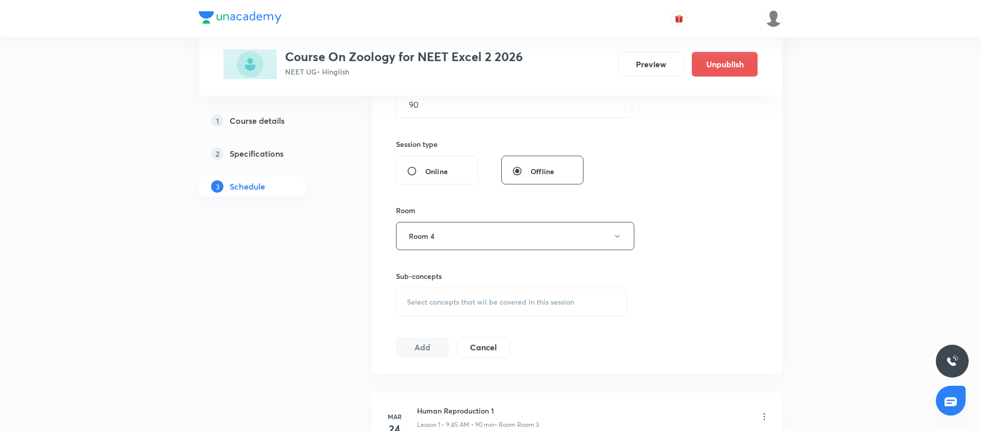
click at [417, 302] on span "Select concepts that wil be covered in this session" at bounding box center [490, 302] width 167 height 8
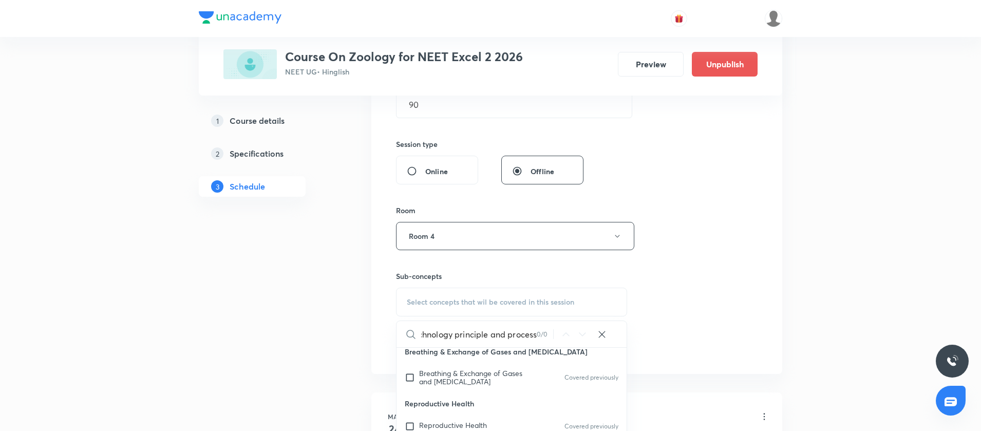
scroll to position [56, 0]
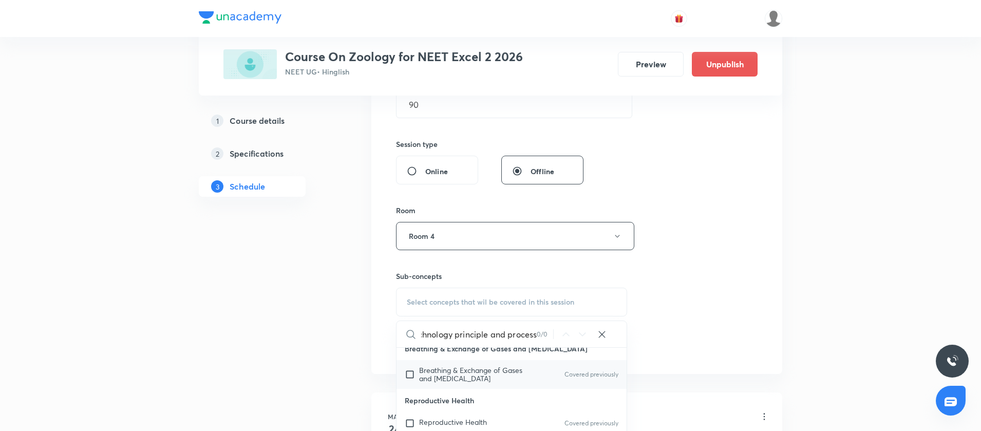
type input "Biotechnology principle and process"
click at [477, 382] on span "Breathing & Exchange of Gases and Body Fluids" at bounding box center [470, 374] width 103 height 18
checkbox input "true"
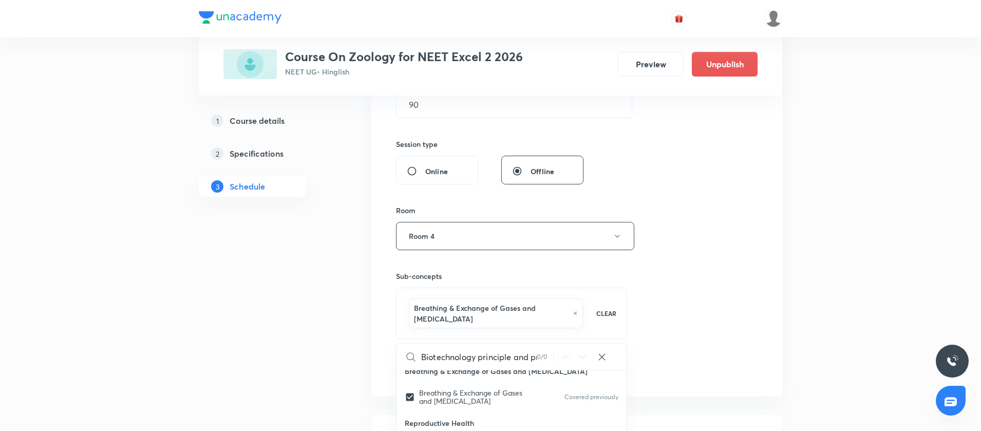
click at [709, 276] on div "Session 56 Live class Session title 36/99 Biotechnology principle and process ​…" at bounding box center [576, 127] width 361 height 505
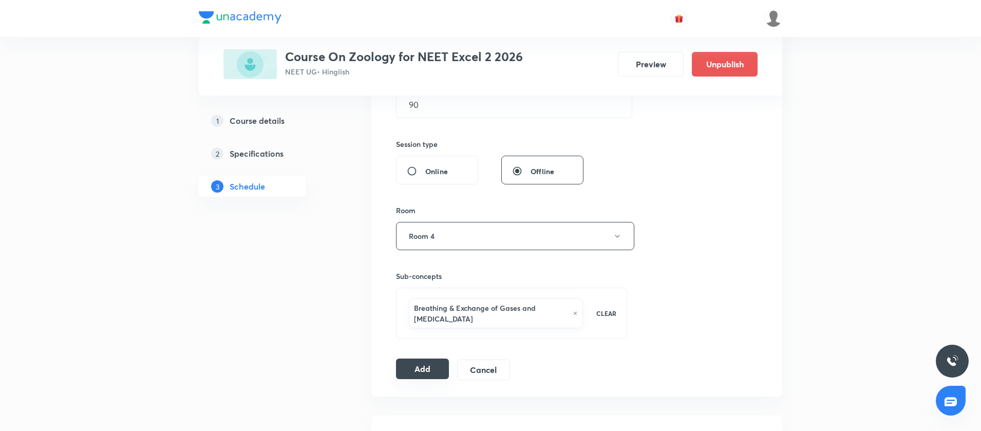
click at [423, 364] on button "Add" at bounding box center [422, 368] width 53 height 21
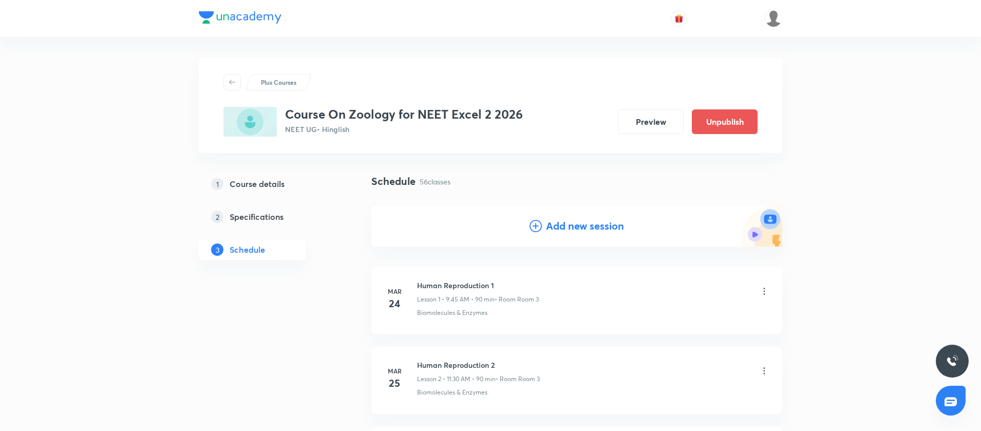
click at [533, 230] on icon at bounding box center [535, 226] width 12 height 12
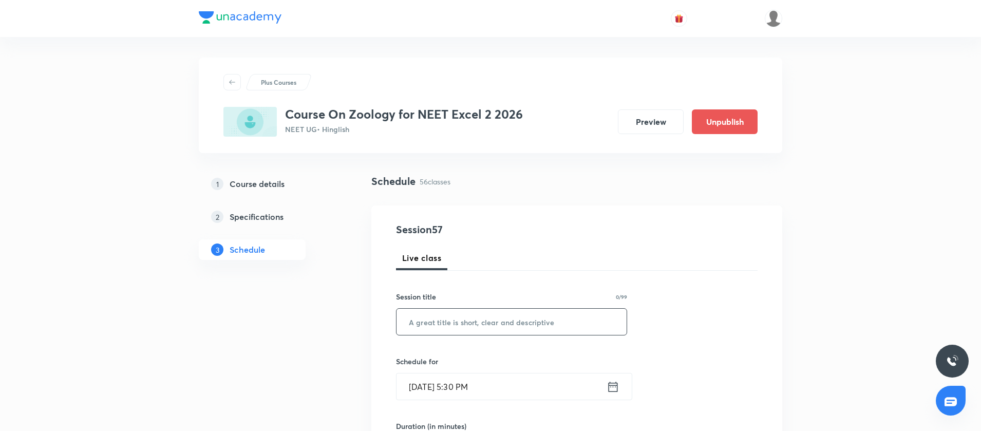
click at [450, 326] on input "text" at bounding box center [511, 322] width 230 height 26
paste input "Biotechnology principle and process"
type input "Biotechnology principle and process"
click at [608, 382] on icon at bounding box center [612, 386] width 13 height 14
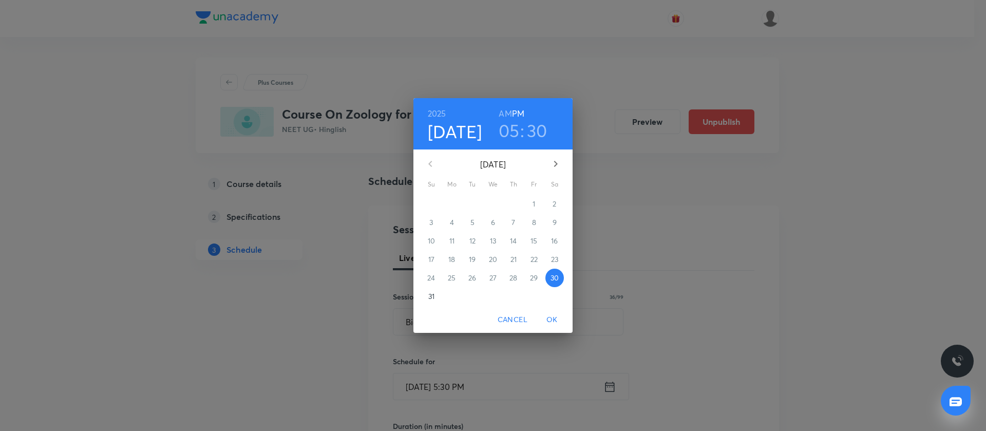
click at [554, 162] on icon "button" at bounding box center [555, 164] width 12 height 12
click at [534, 201] on p "5" at bounding box center [534, 204] width 4 height 10
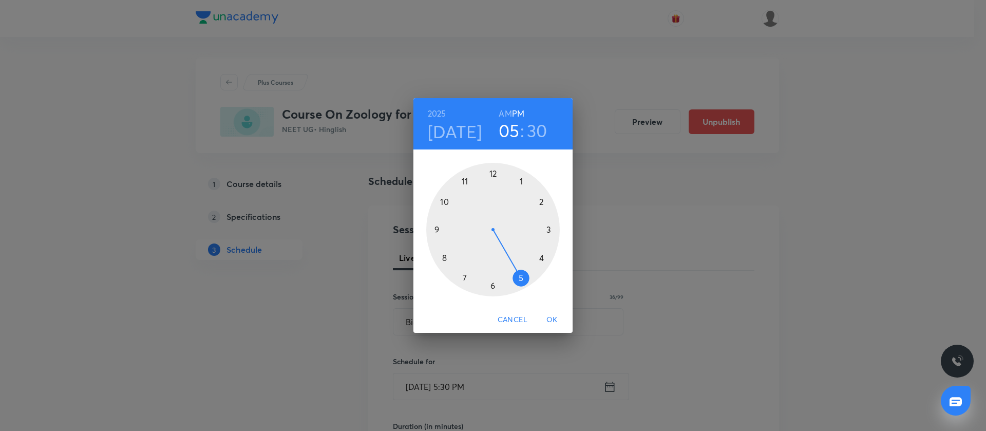
click at [551, 226] on div at bounding box center [492, 229] width 133 height 133
click at [550, 228] on div at bounding box center [492, 229] width 133 height 133
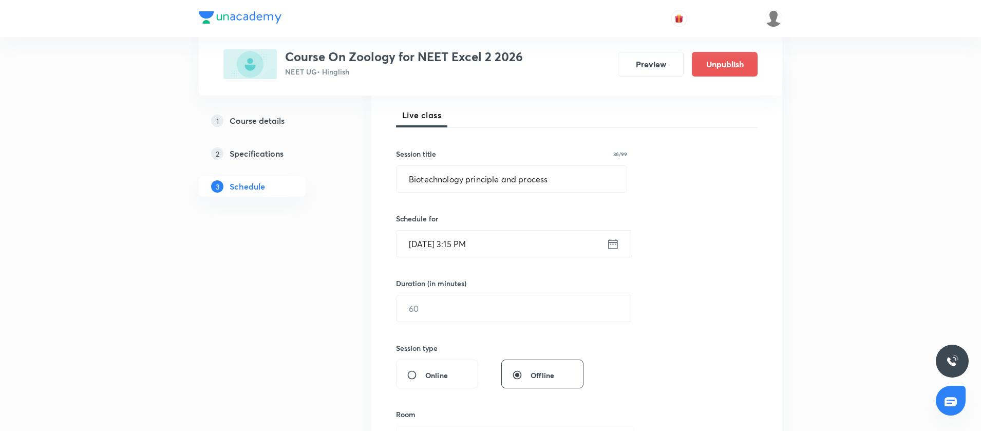
scroll to position [182, 0]
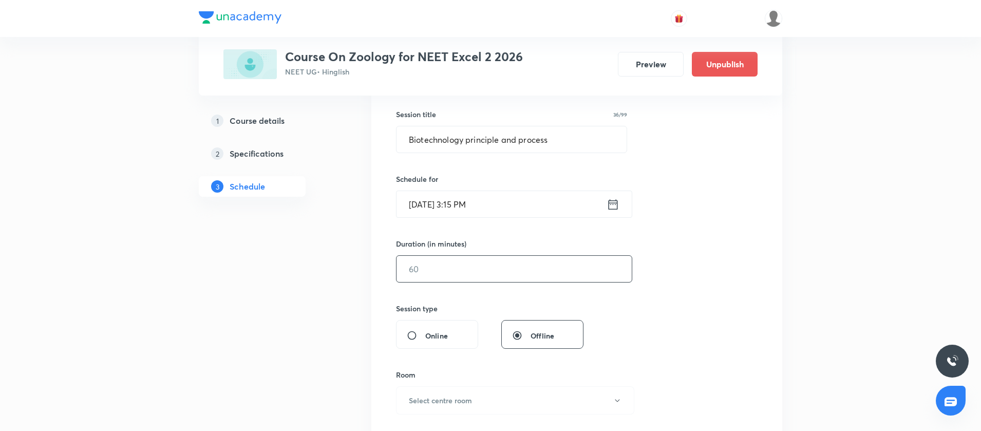
click at [436, 262] on input "text" at bounding box center [513, 269] width 235 height 26
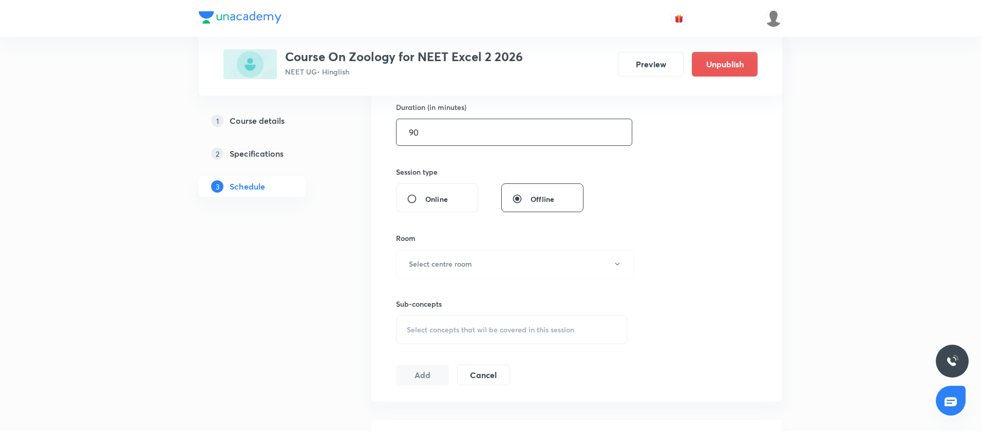
scroll to position [321, 0]
type input "90"
click at [436, 262] on h6 "Select centre room" at bounding box center [440, 261] width 63 height 11
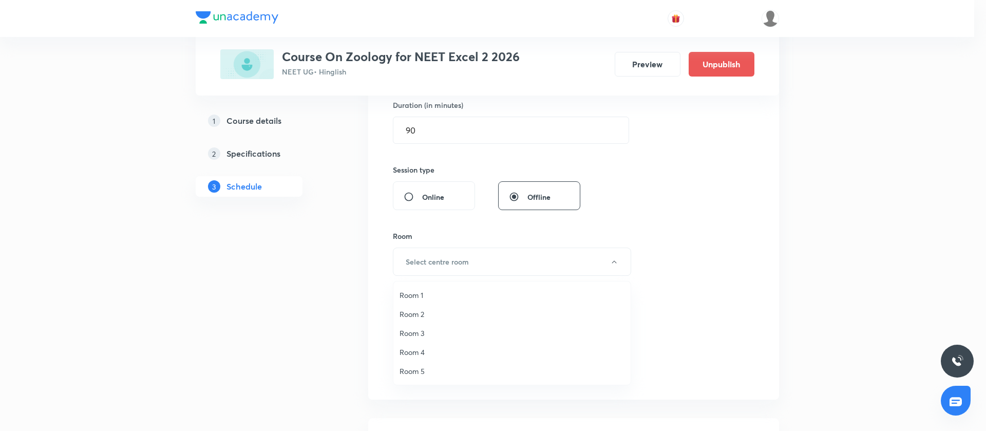
click at [404, 349] on span "Room 4" at bounding box center [511, 352] width 225 height 11
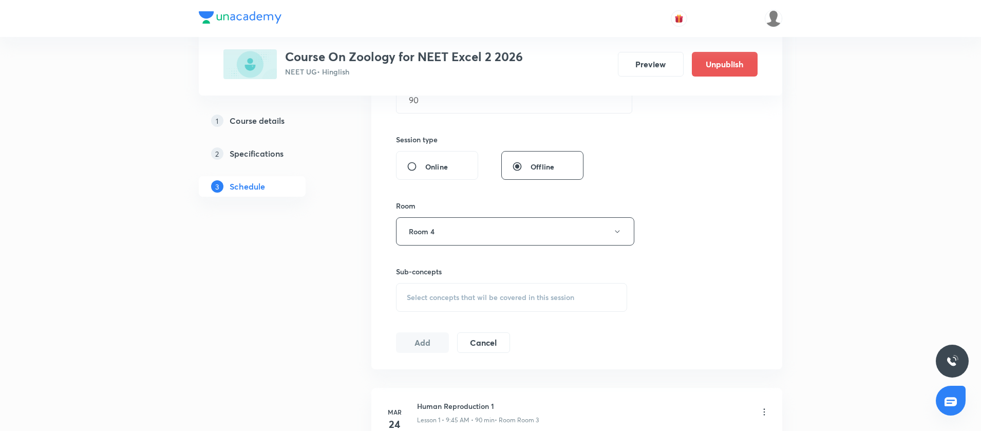
scroll to position [352, 0]
click at [415, 298] on span "Select concepts that wil be covered in this session" at bounding box center [490, 297] width 167 height 8
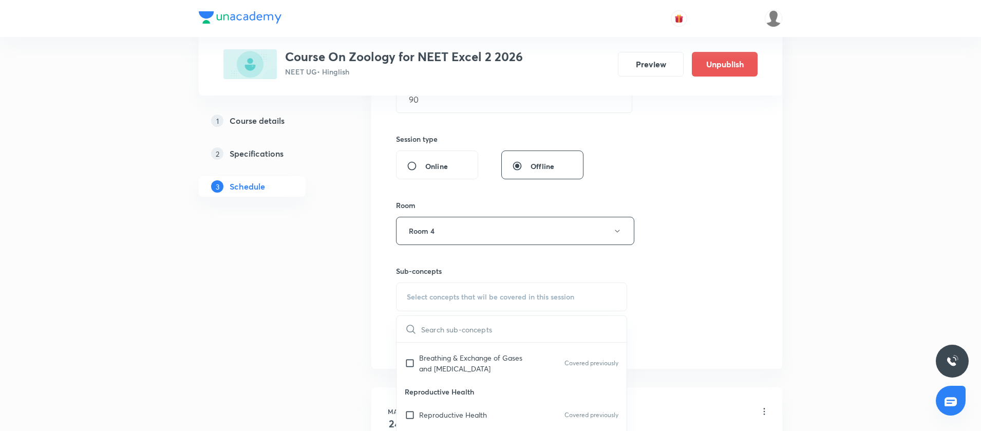
scroll to position [72, 0]
click at [413, 358] on input "checkbox" at bounding box center [412, 357] width 14 height 22
checkbox input "true"
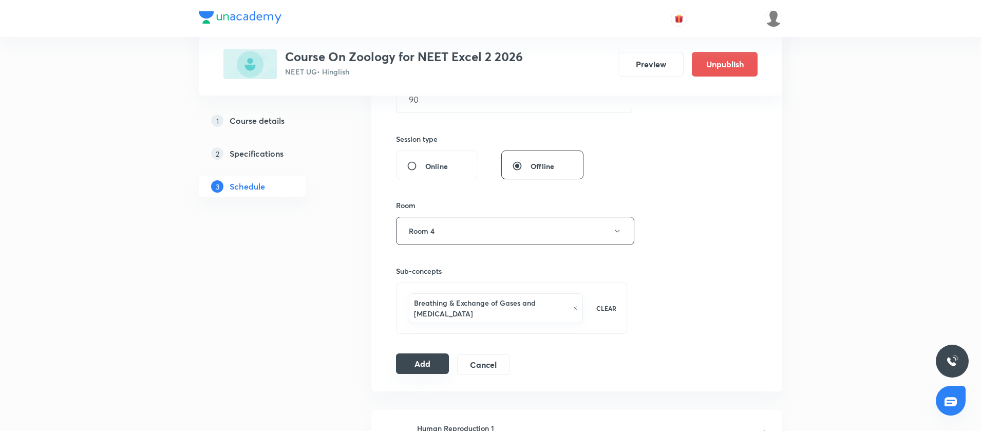
click at [420, 370] on button "Add" at bounding box center [422, 363] width 53 height 21
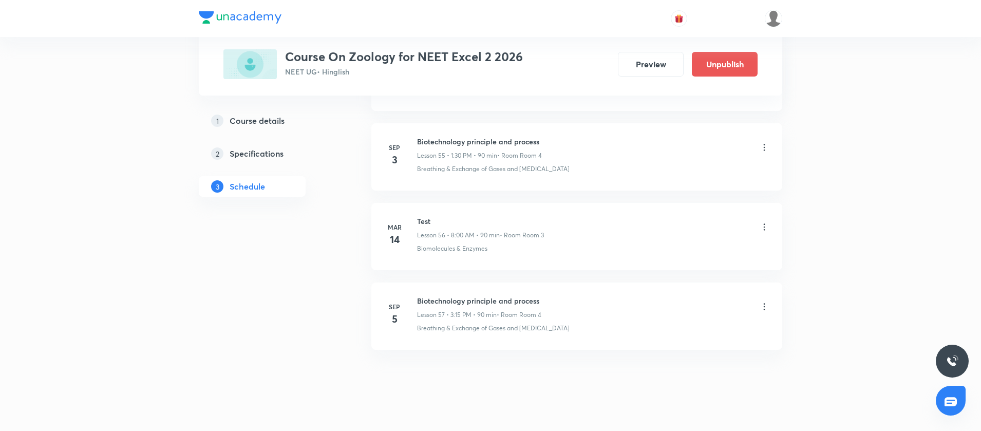
scroll to position [4457, 0]
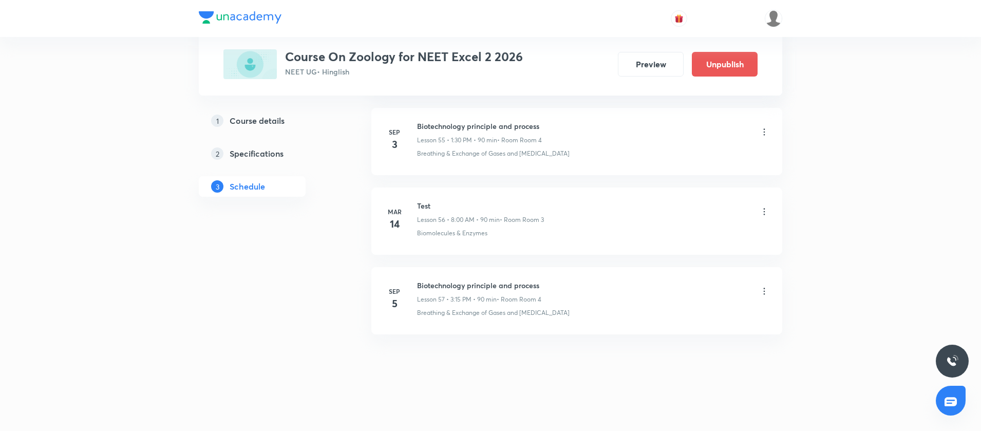
click at [465, 288] on h6 "Biotechnology principle and process" at bounding box center [479, 285] width 124 height 11
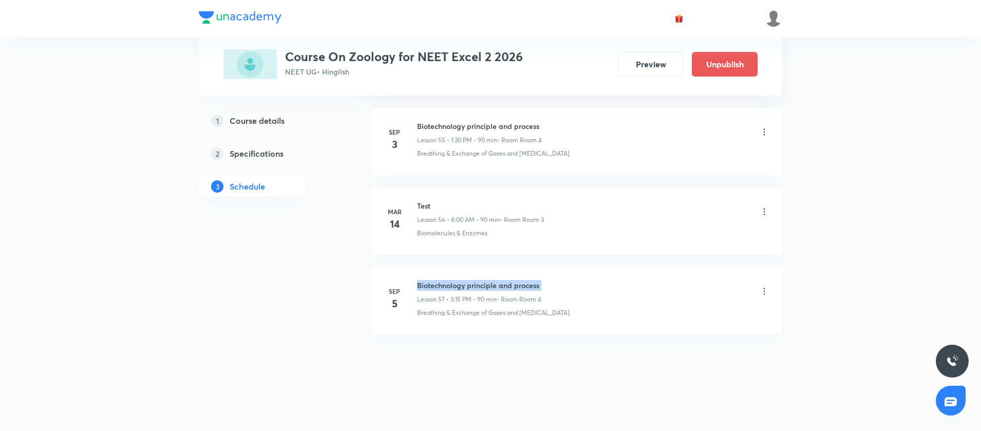
copy h6 "Biotechnology principle and process"
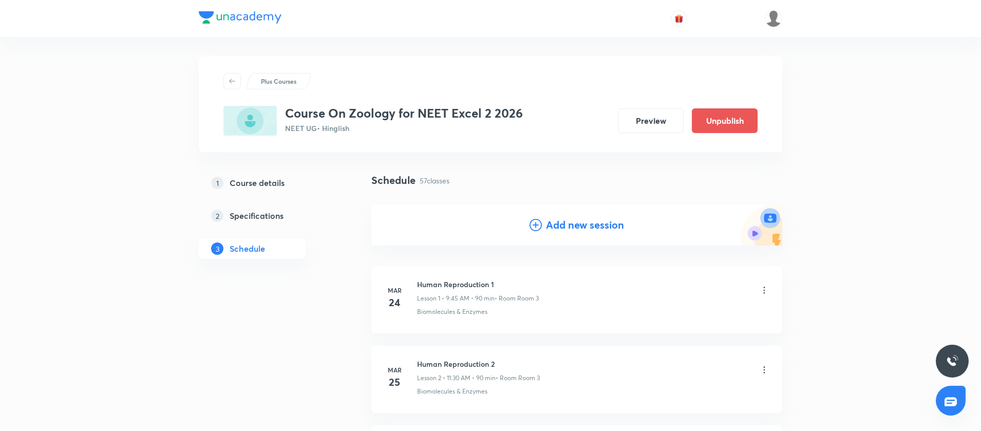
scroll to position [0, 0]
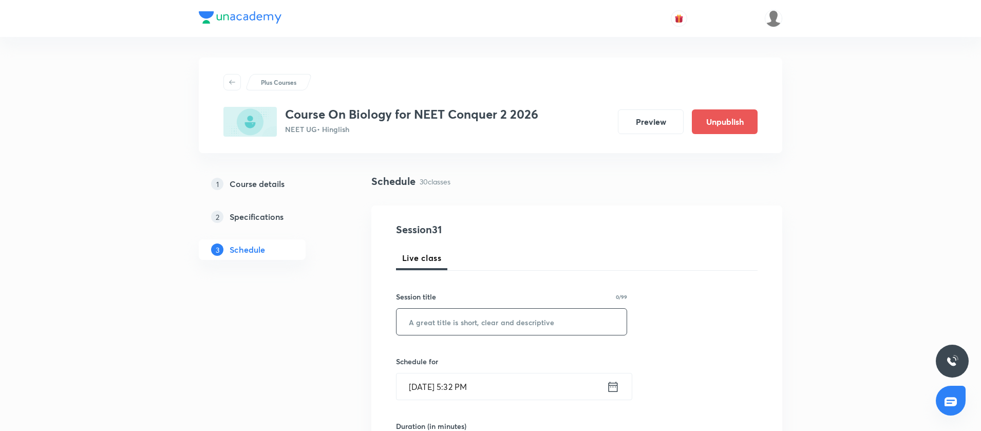
click at [486, 322] on input "text" at bounding box center [511, 322] width 230 height 26
paste input "Breathing and Gaseous exchange"
type input "Breathing and Gaseous exchange"
click at [614, 387] on icon at bounding box center [612, 386] width 13 height 14
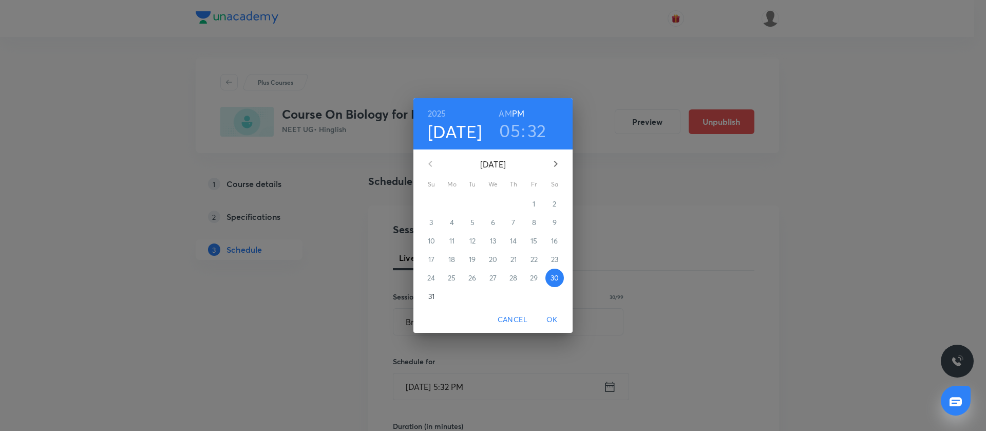
click at [555, 163] on icon "button" at bounding box center [555, 164] width 12 height 12
click at [455, 202] on span "1" at bounding box center [452, 204] width 18 height 10
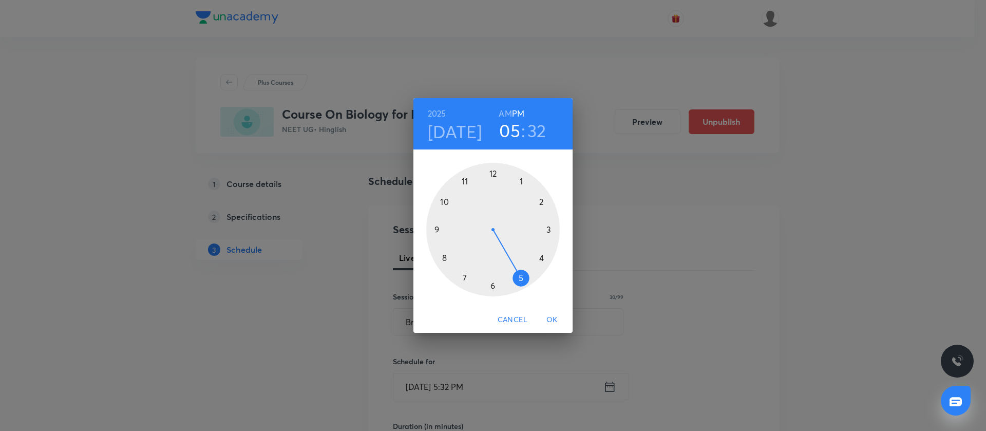
click at [466, 180] on div at bounding box center [492, 229] width 133 height 133
click at [510, 111] on h6 "AM" at bounding box center [505, 113] width 13 height 14
drag, startPoint x: 484, startPoint y: 288, endPoint x: 491, endPoint y: 292, distance: 8.1
click at [491, 292] on div at bounding box center [492, 229] width 133 height 133
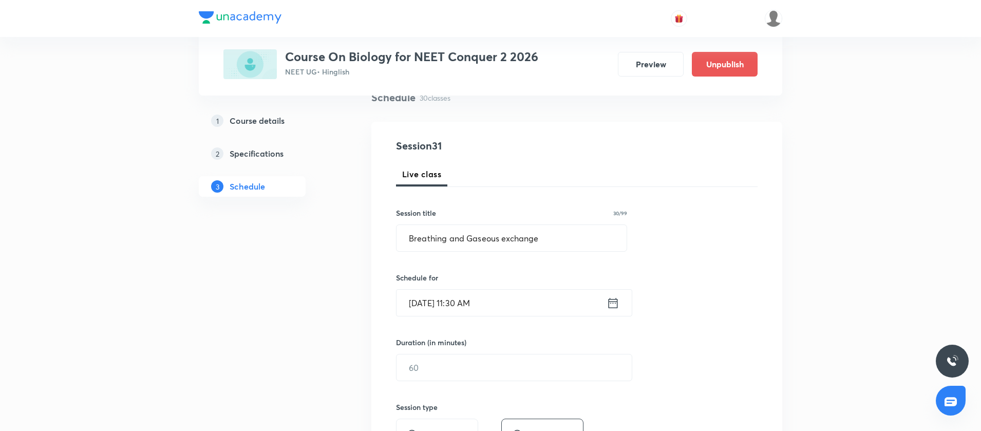
scroll to position [213, 0]
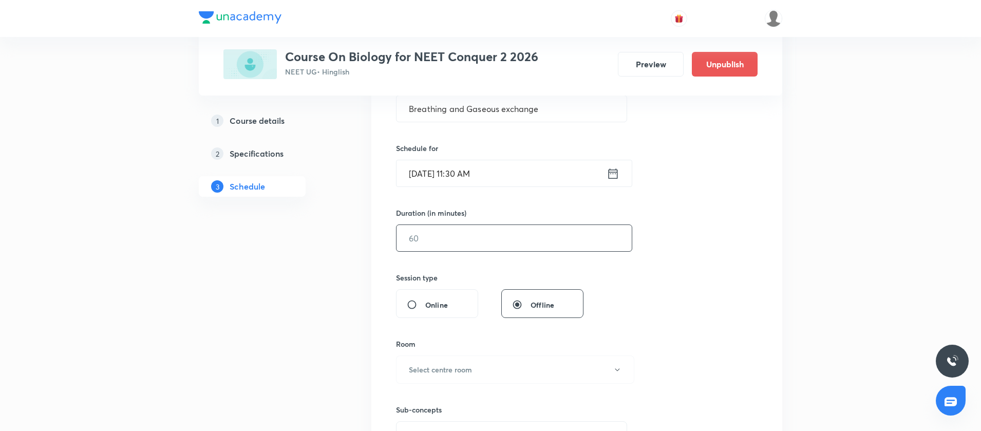
click at [449, 235] on input "text" at bounding box center [513, 238] width 235 height 26
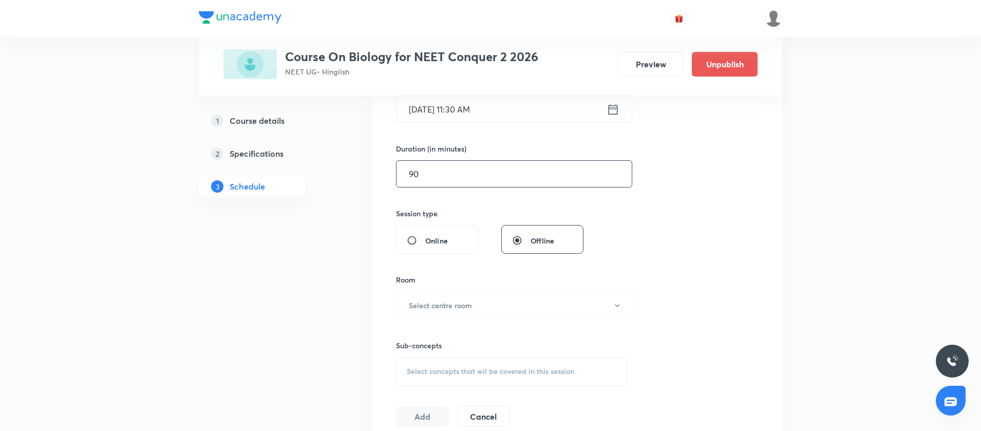
scroll to position [313, 0]
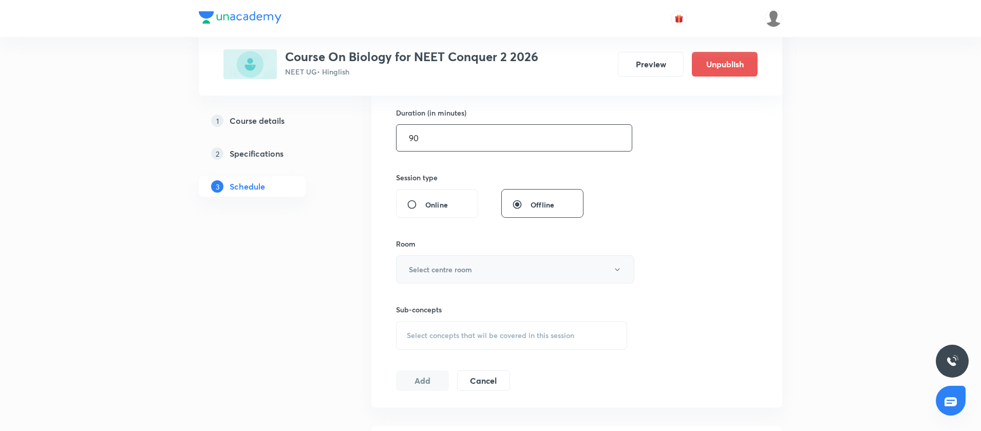
type input "90"
click at [444, 269] on h6 "Select centre room" at bounding box center [440, 269] width 63 height 11
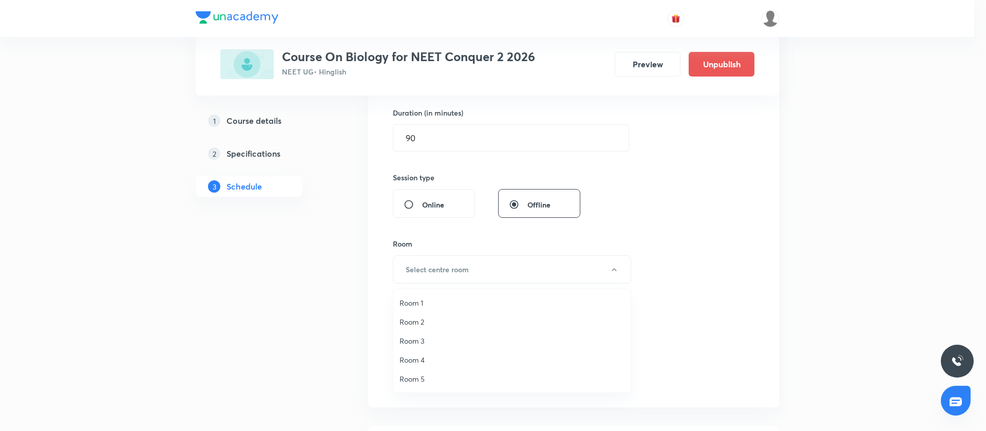
click at [427, 322] on span "Room 2" at bounding box center [511, 321] width 225 height 11
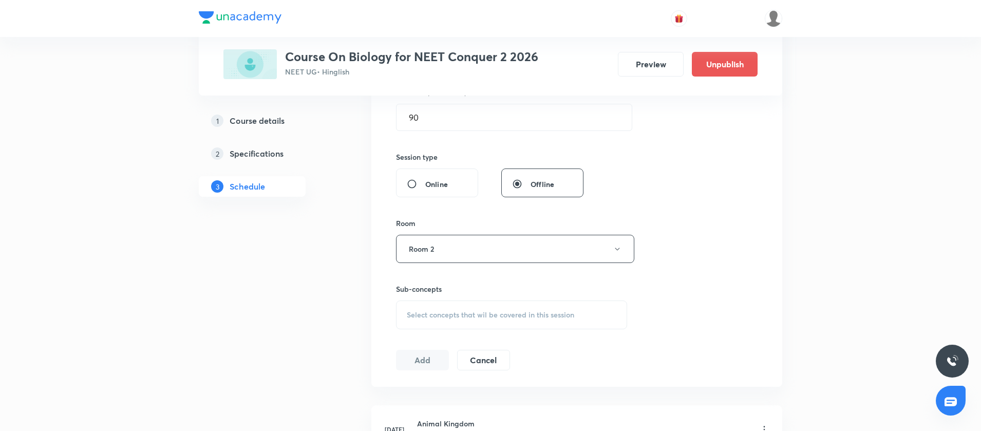
click at [427, 322] on div "Select concepts that wil be covered in this session" at bounding box center [511, 314] width 231 height 29
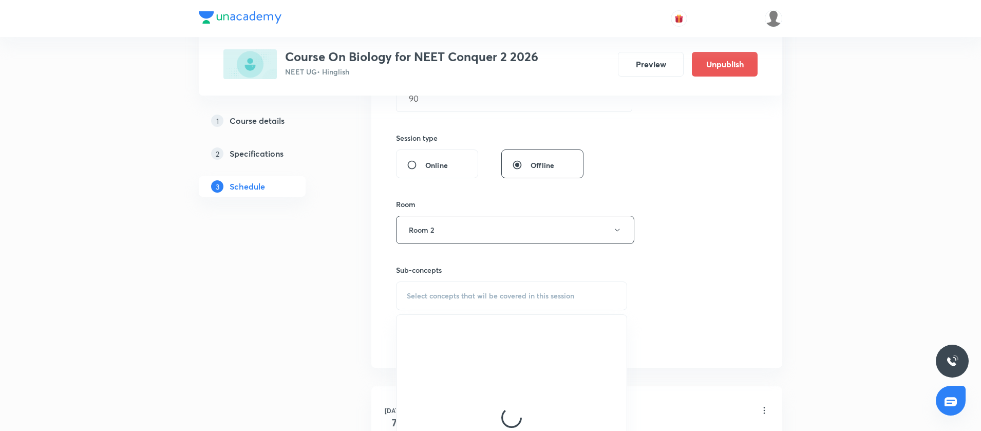
scroll to position [354, 0]
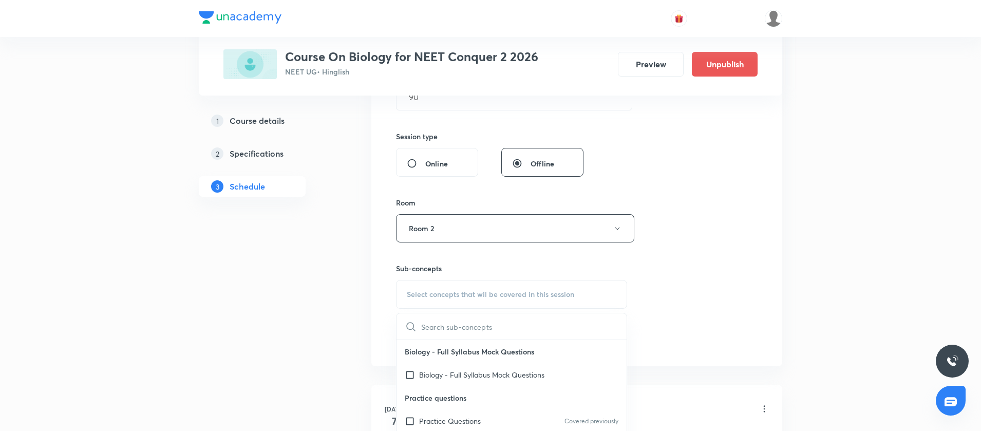
type input "Breathing and Gaseous exchange"
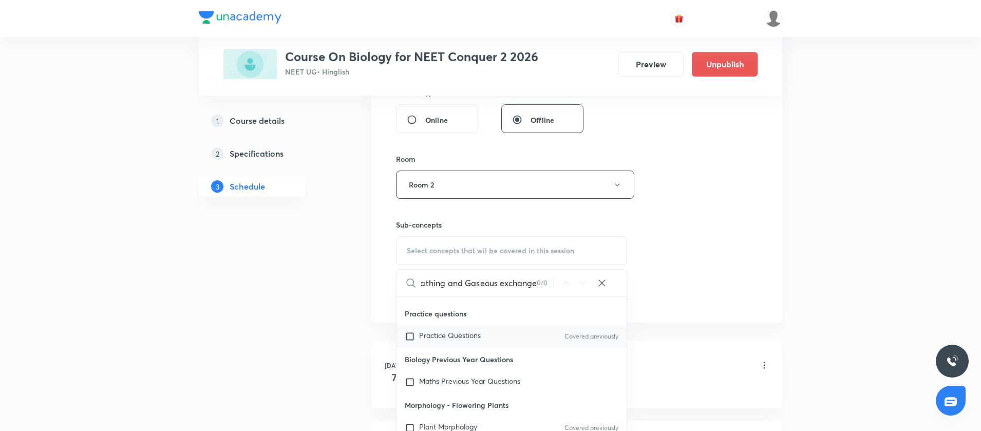
scroll to position [110, 0]
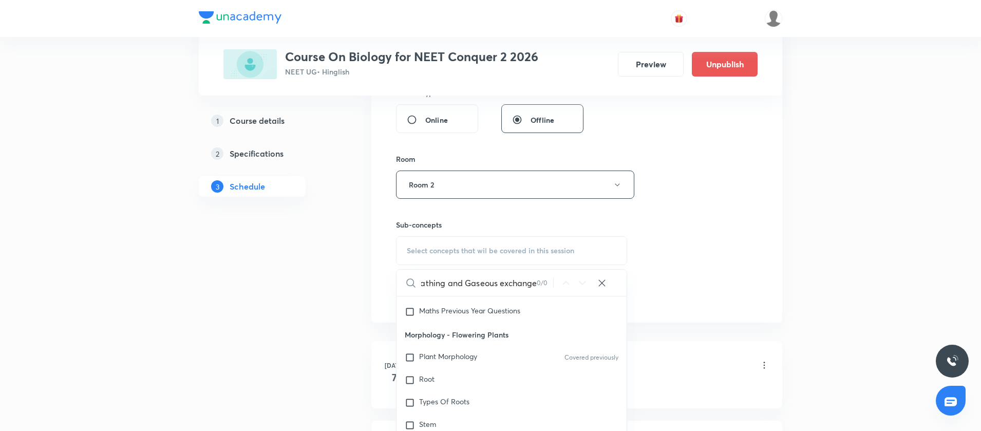
click at [532, 288] on input "Breathing and Gaseous exchange" at bounding box center [479, 283] width 116 height 26
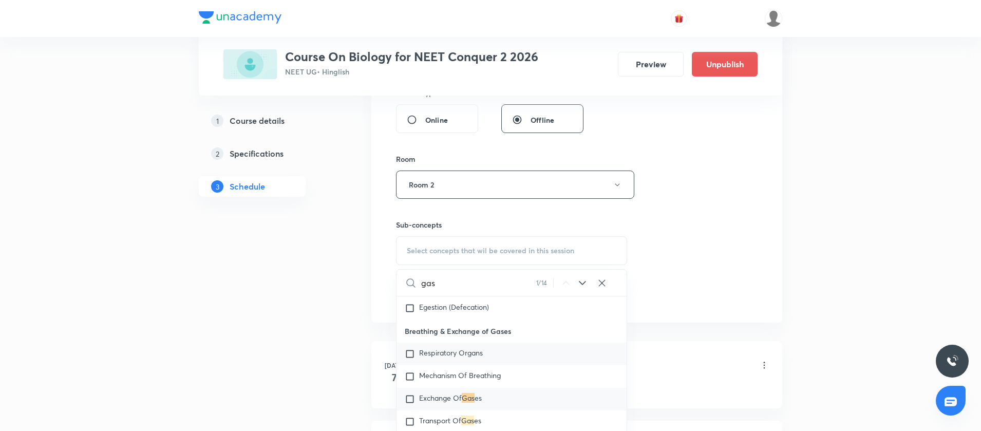
type input "gas"
click at [411, 358] on input "checkbox" at bounding box center [412, 354] width 14 height 10
checkbox input "true"
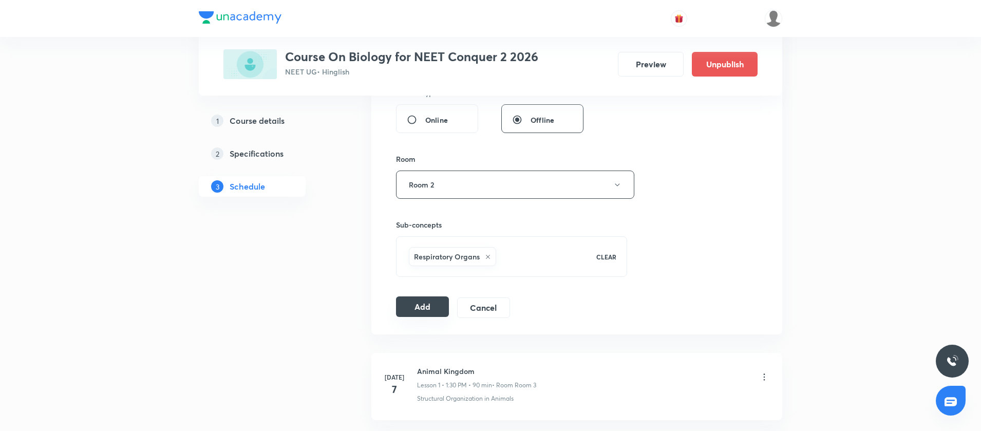
click at [410, 302] on button "Add" at bounding box center [422, 306] width 53 height 21
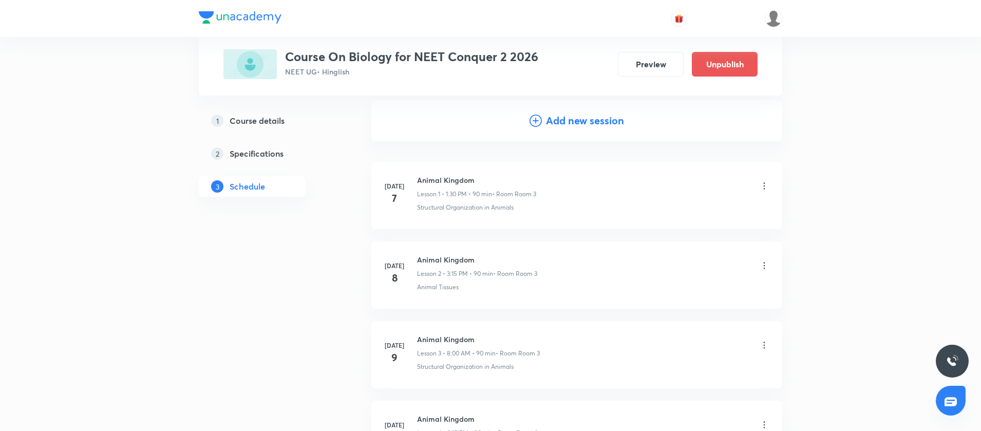
scroll to position [0, 0]
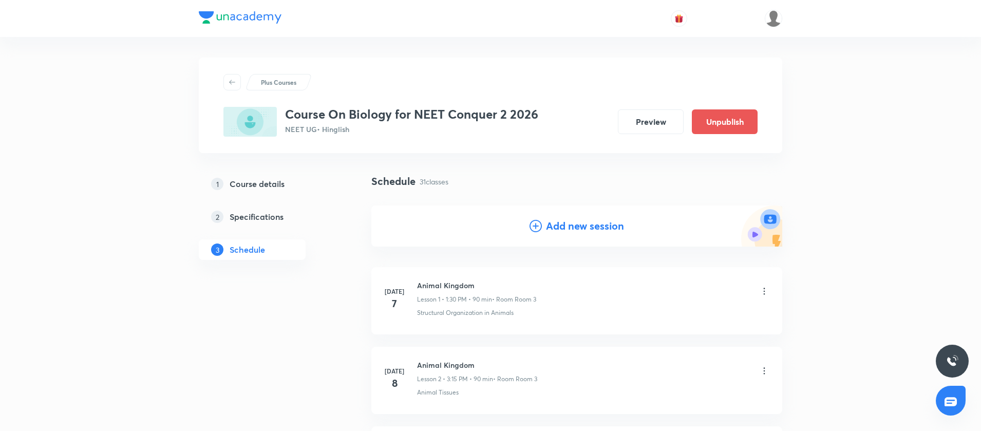
click at [531, 231] on icon at bounding box center [535, 226] width 12 height 12
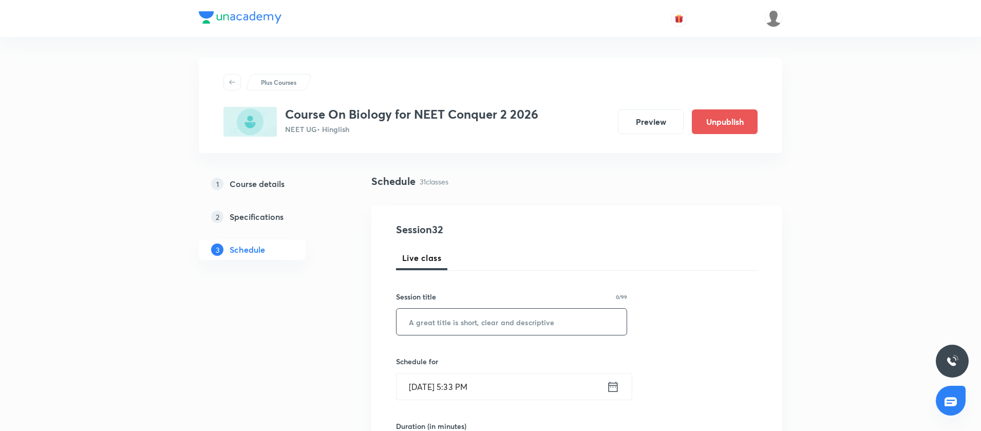
click at [445, 319] on input "text" at bounding box center [511, 322] width 230 height 26
paste input "Breathing and Gaseous exchange"
type input "Breathing and Gaseous exchange"
click at [614, 387] on icon at bounding box center [612, 386] width 13 height 14
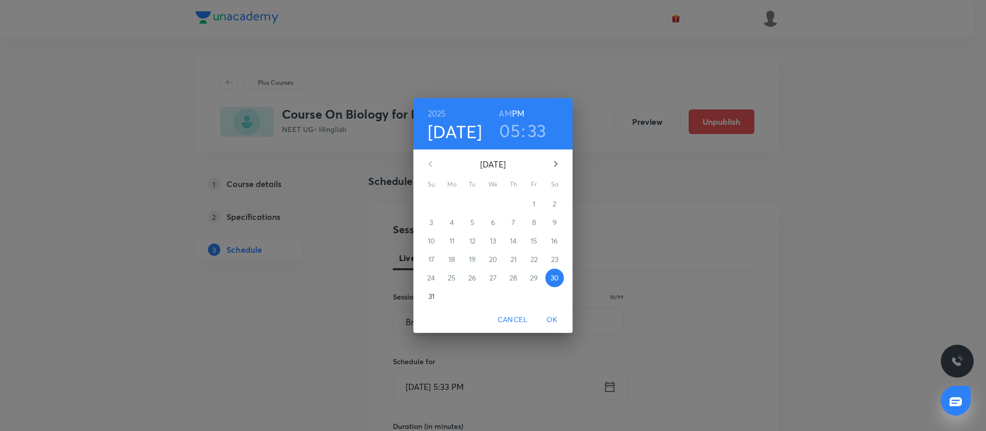
click at [560, 167] on icon "button" at bounding box center [555, 164] width 12 height 12
click at [474, 200] on span "2" at bounding box center [472, 204] width 18 height 10
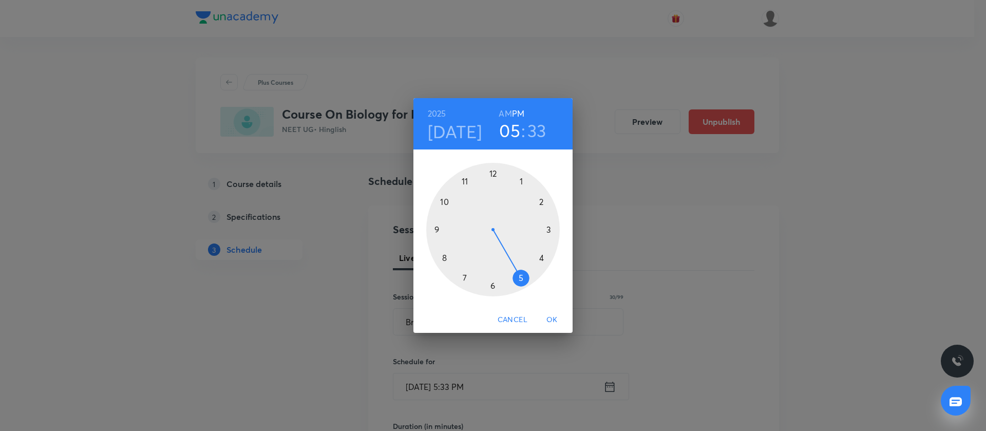
click at [547, 228] on div at bounding box center [492, 229] width 133 height 133
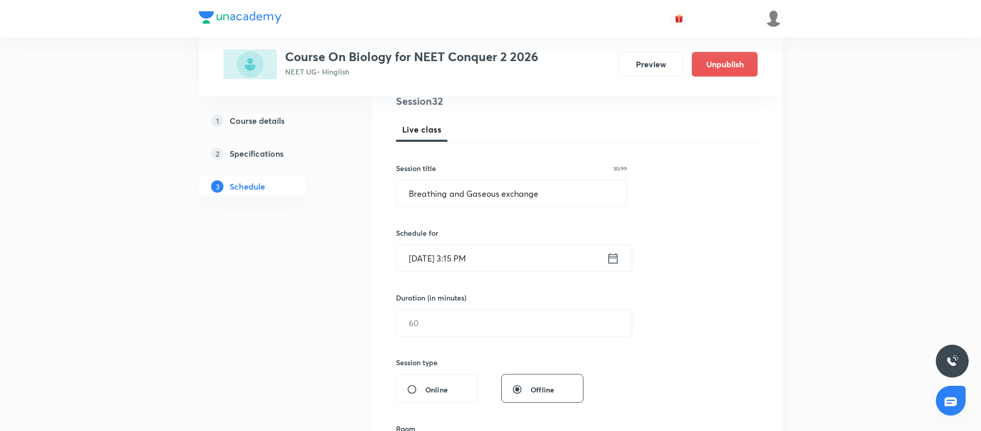
scroll to position [149, 0]
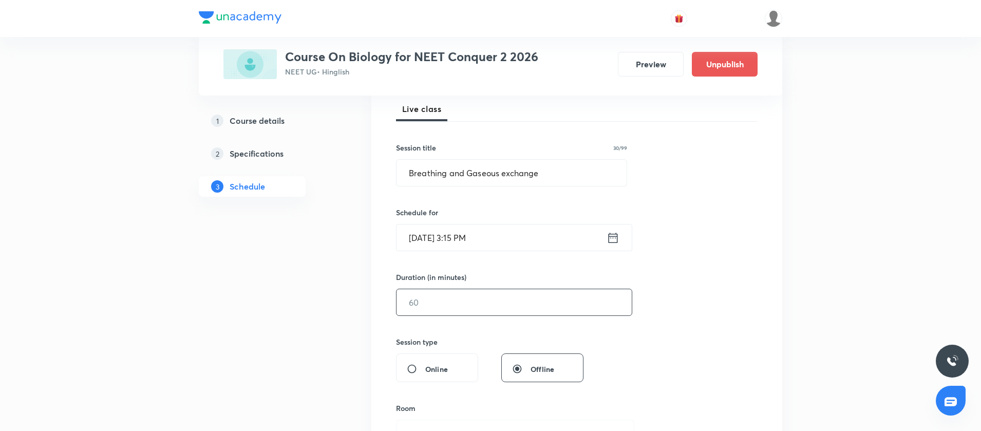
click at [489, 306] on input "text" at bounding box center [513, 302] width 235 height 26
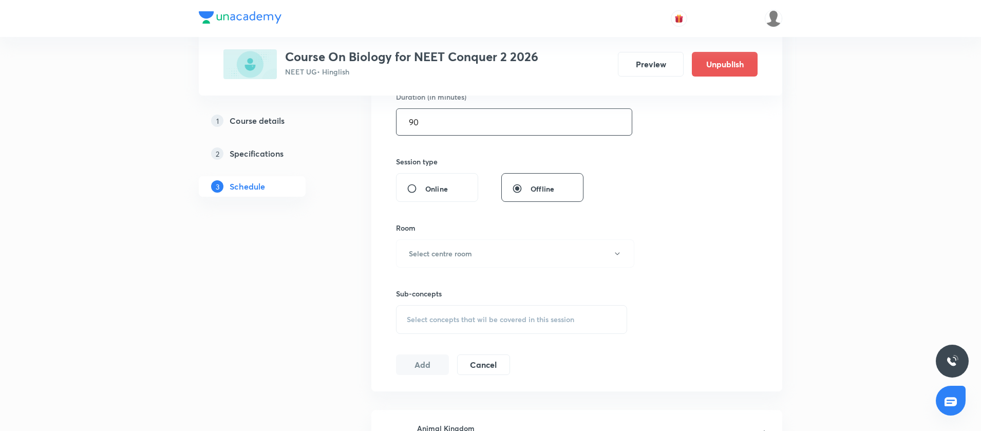
scroll to position [354, 0]
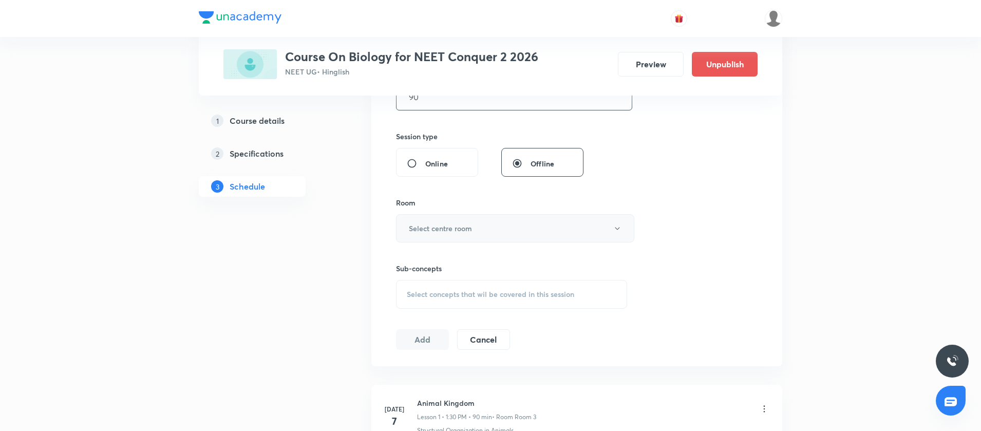
type input "90"
click at [469, 218] on button "Select centre room" at bounding box center [515, 228] width 238 height 28
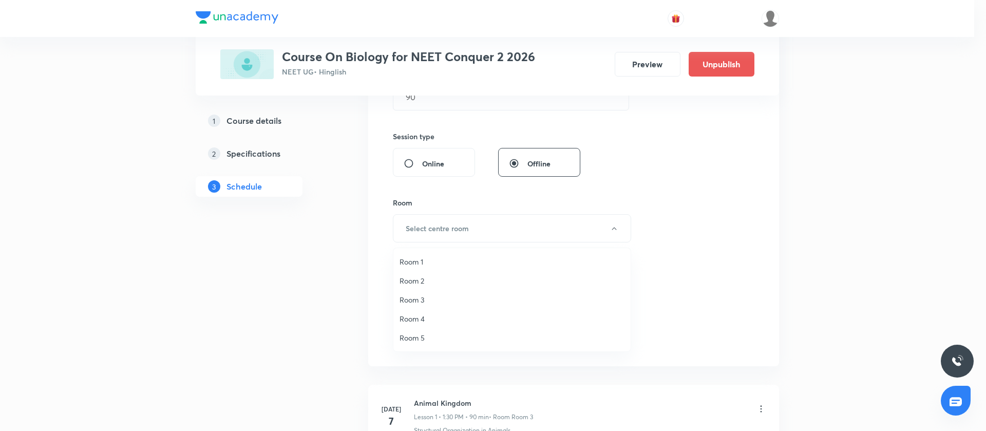
click at [426, 279] on span "Room 2" at bounding box center [511, 280] width 225 height 11
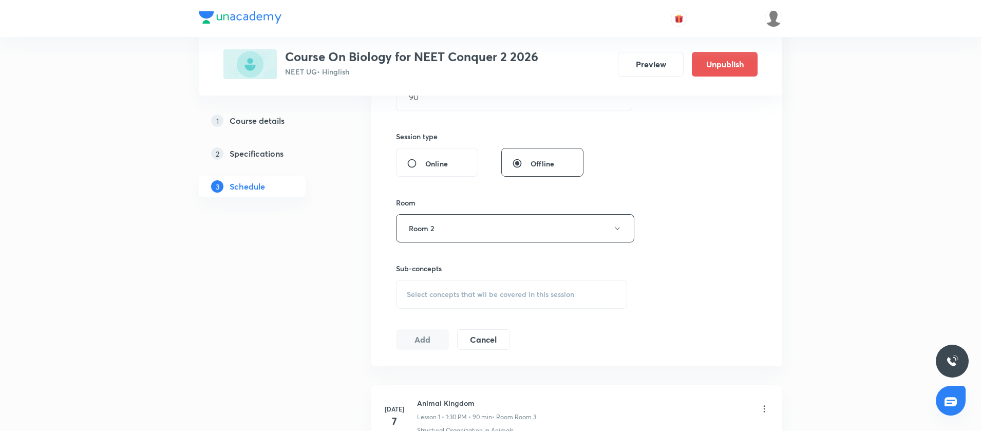
click at [435, 302] on div "Select concepts that wil be covered in this session" at bounding box center [511, 294] width 231 height 29
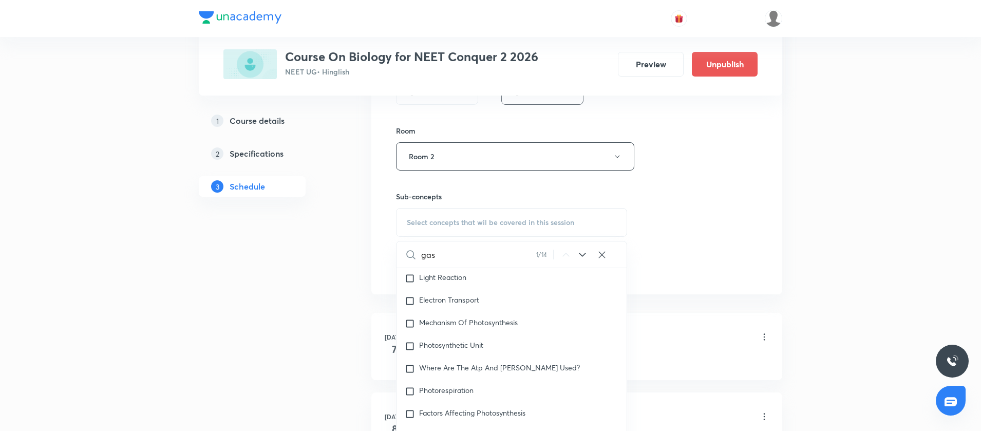
scroll to position [3341, 0]
type input "gas"
click at [412, 399] on input "checkbox" at bounding box center [412, 394] width 14 height 10
checkbox input "true"
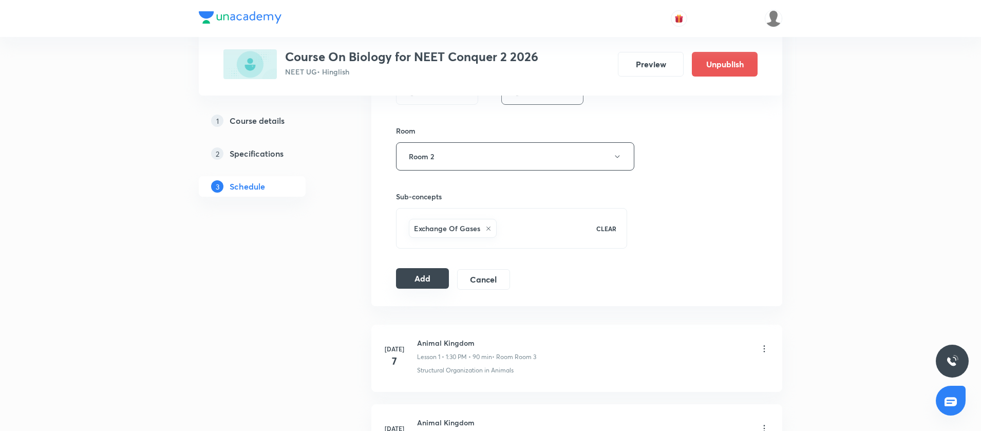
click at [441, 283] on button "Add" at bounding box center [422, 278] width 53 height 21
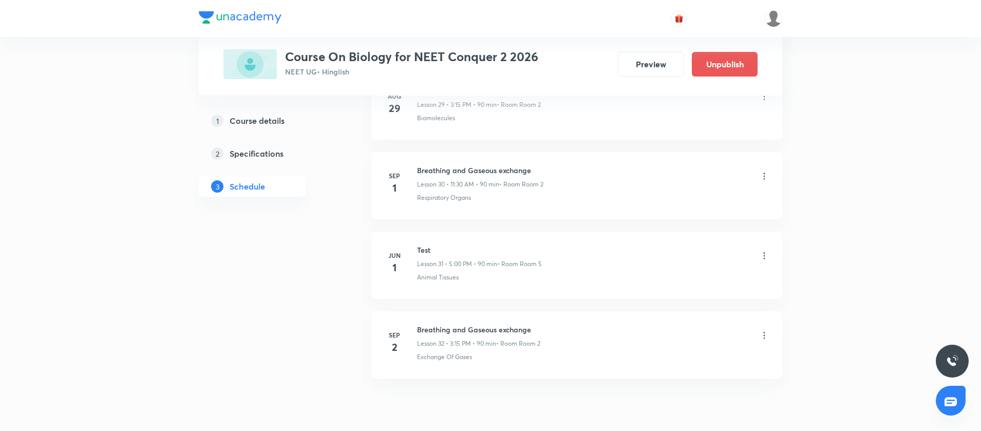
scroll to position [2468, 0]
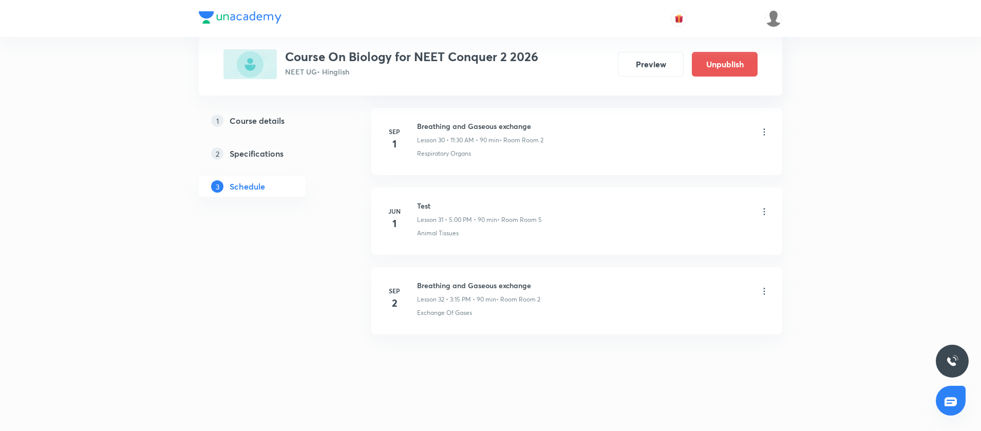
click at [441, 283] on h6 "Breathing and Gaseous exchange" at bounding box center [478, 285] width 123 height 11
copy h6 "Breathing and Gaseous exchange"
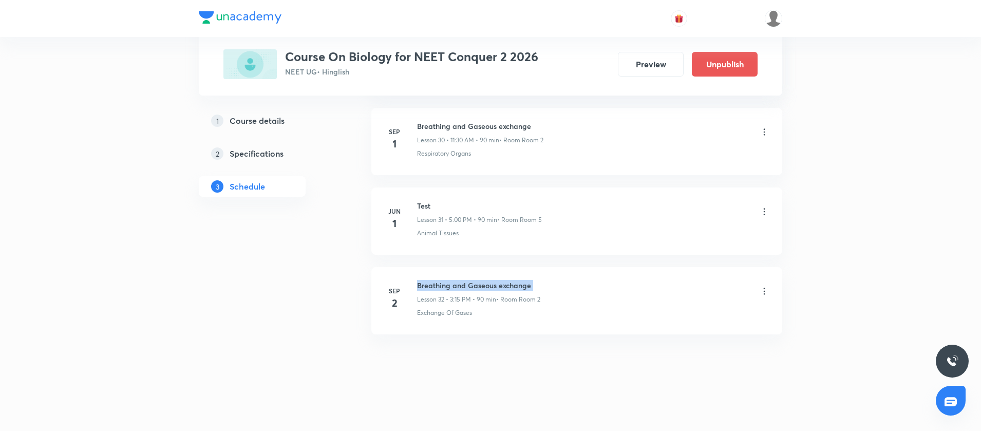
copy h6 "Breathing and Gaseous exchange"
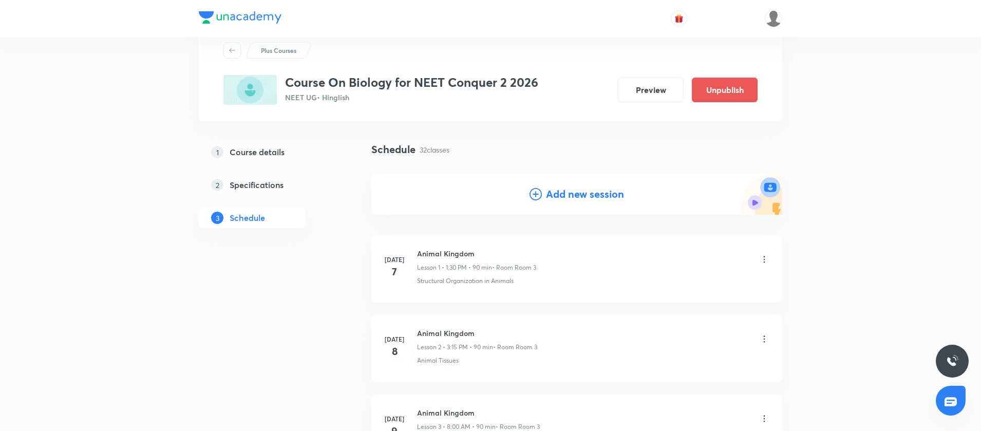
scroll to position [0, 0]
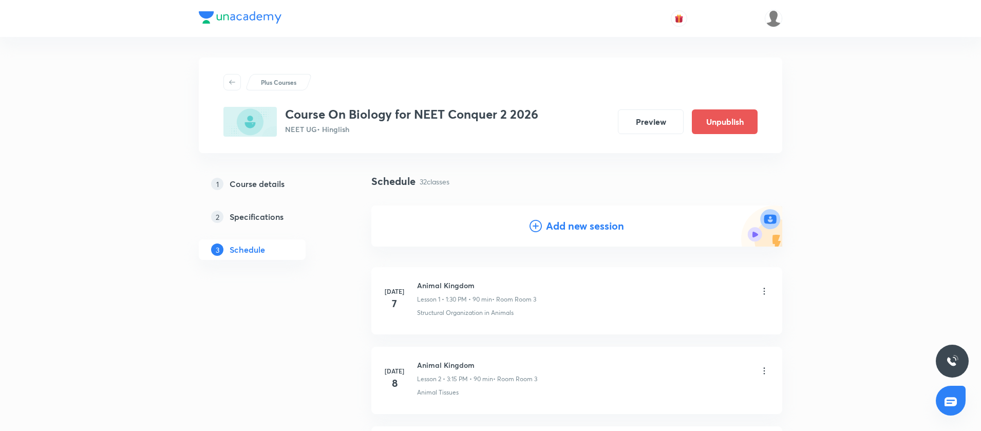
click at [538, 220] on icon at bounding box center [535, 226] width 12 height 12
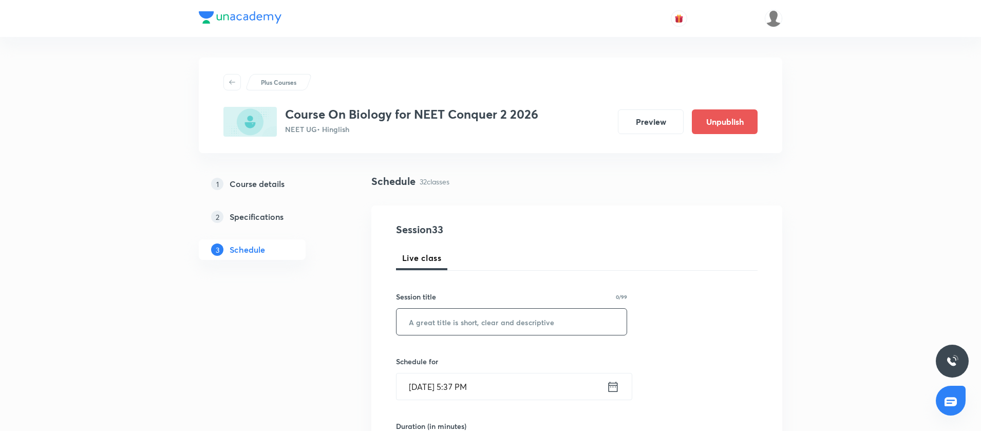
click at [414, 310] on input "text" at bounding box center [511, 322] width 230 height 26
paste input "Breathing and Gaseous exchange"
type input "Breathing and Gaseous exchange"
click at [614, 386] on icon at bounding box center [612, 386] width 13 height 14
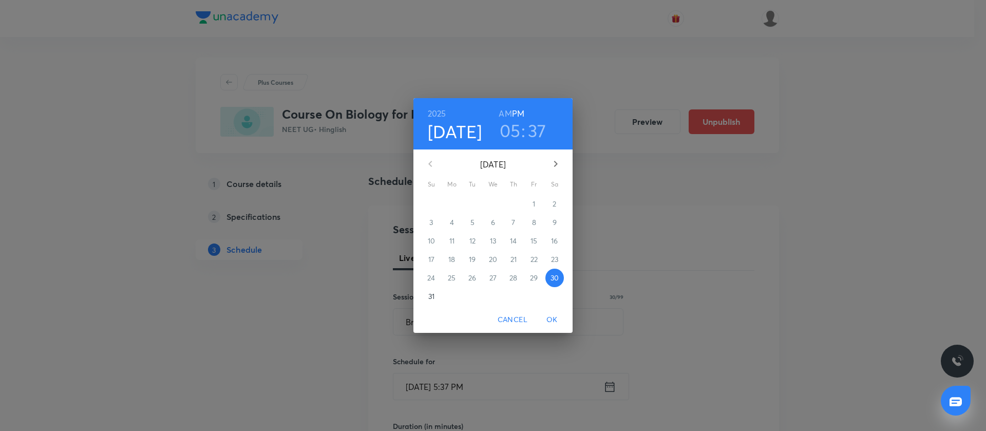
click at [562, 162] on button "button" at bounding box center [555, 163] width 25 height 25
click at [489, 205] on span "3" at bounding box center [493, 204] width 18 height 10
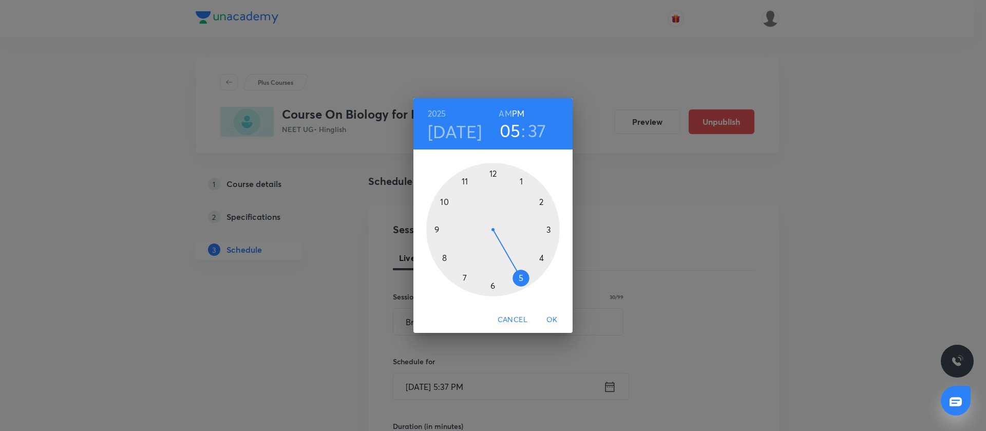
click at [437, 227] on div at bounding box center [492, 229] width 133 height 133
click at [503, 114] on h6 "AM" at bounding box center [505, 113] width 13 height 14
click at [437, 228] on div at bounding box center [492, 229] width 133 height 133
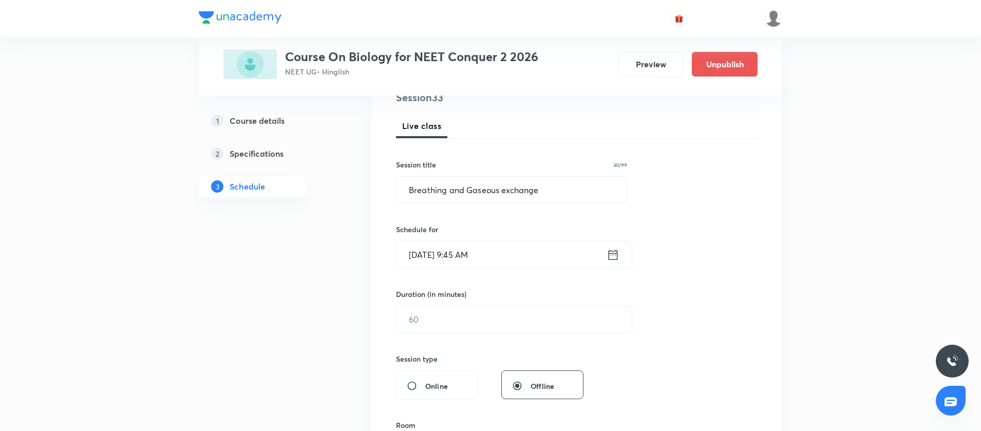
scroll to position [180, 0]
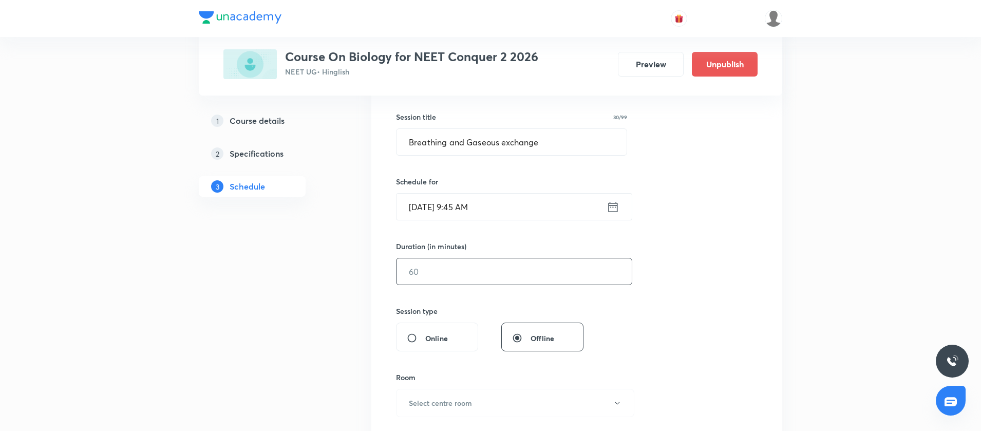
click at [429, 268] on input "text" at bounding box center [513, 271] width 235 height 26
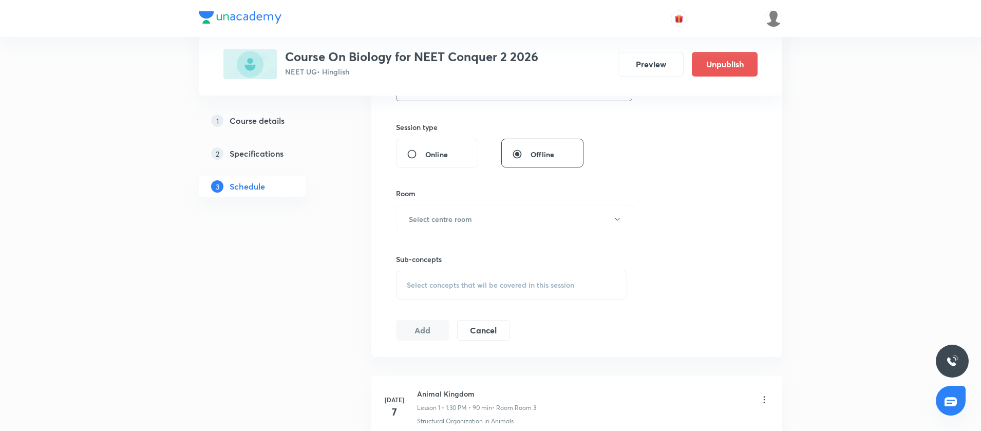
scroll to position [393, 0]
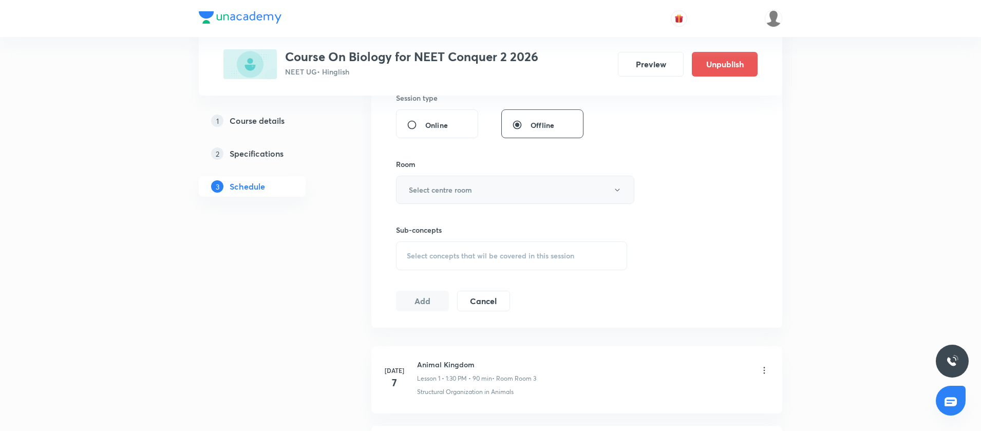
type input "90"
click at [431, 189] on h6 "Select centre room" at bounding box center [440, 189] width 63 height 11
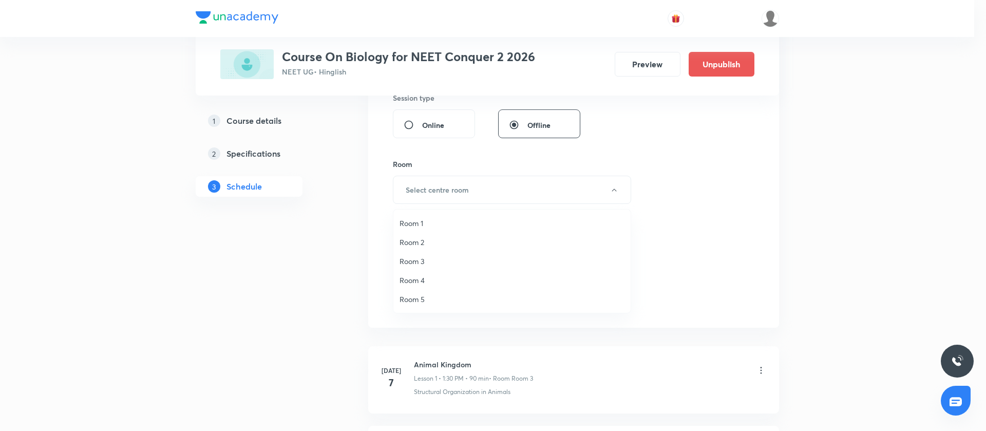
click at [416, 245] on span "Room 2" at bounding box center [511, 242] width 225 height 11
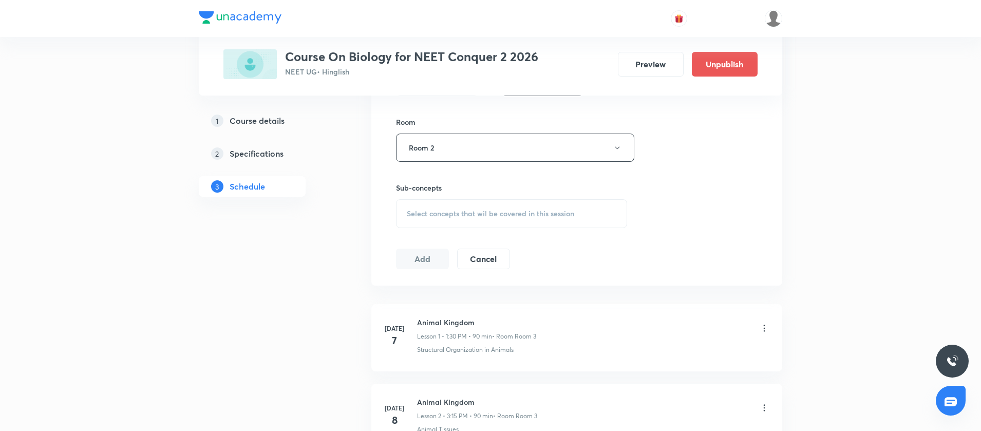
scroll to position [452, 0]
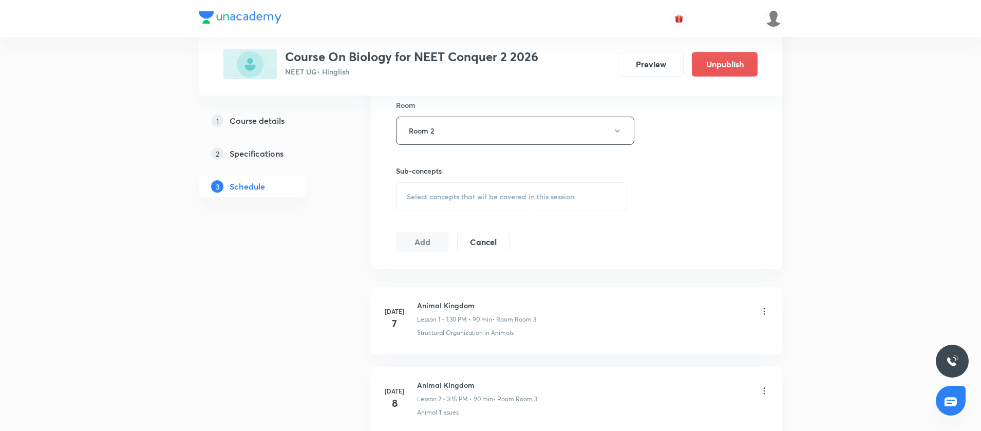
click at [412, 203] on div "Select concepts that wil be covered in this session" at bounding box center [511, 196] width 231 height 29
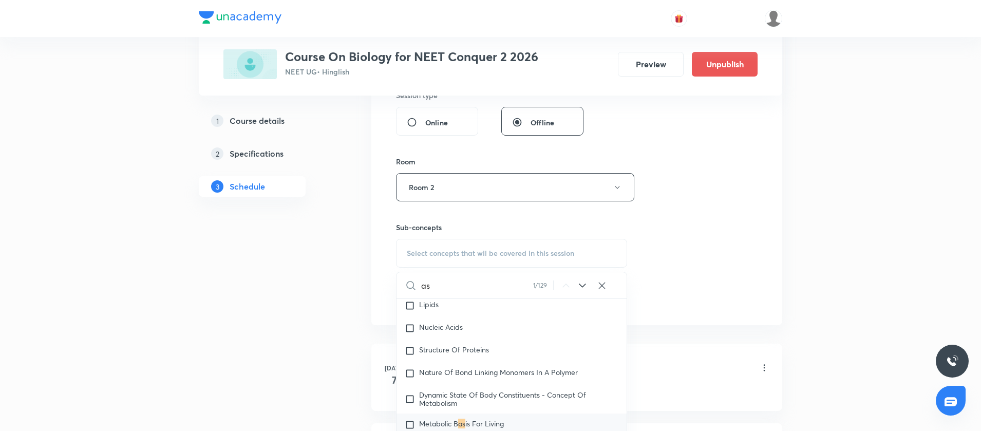
scroll to position [398, 0]
type input "a"
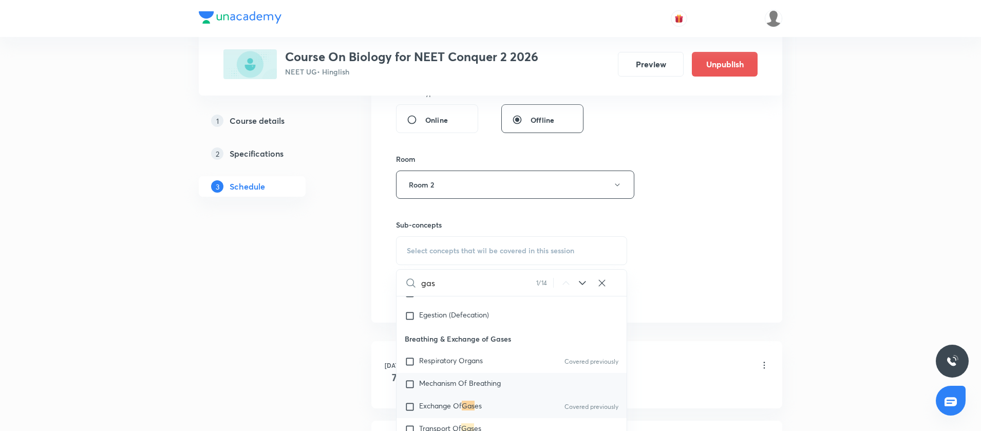
scroll to position [3362, 0]
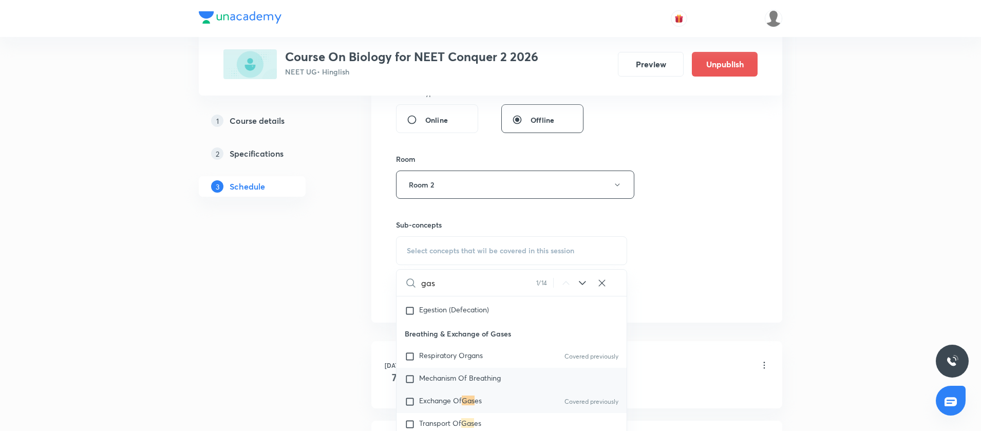
type input "gas"
click at [440, 398] on div "Exchange Of Gas es Covered previously" at bounding box center [511, 401] width 230 height 23
checkbox input "true"
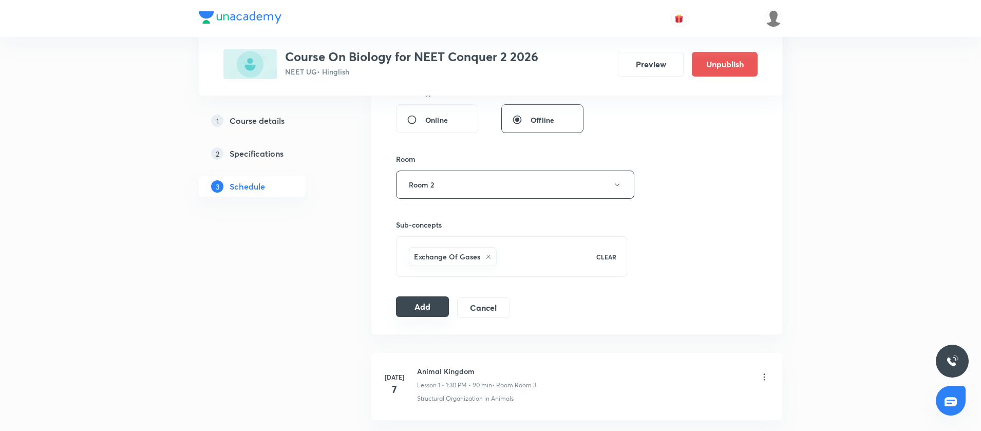
click at [407, 307] on button "Add" at bounding box center [422, 306] width 53 height 21
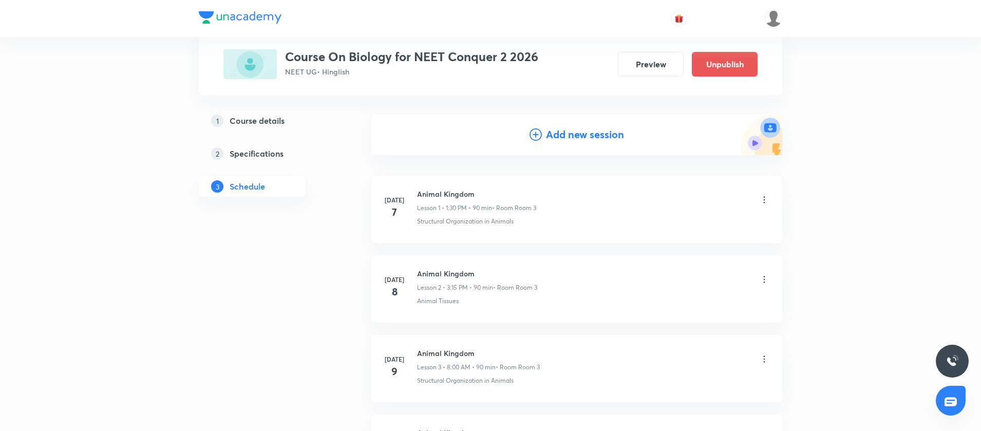
scroll to position [0, 0]
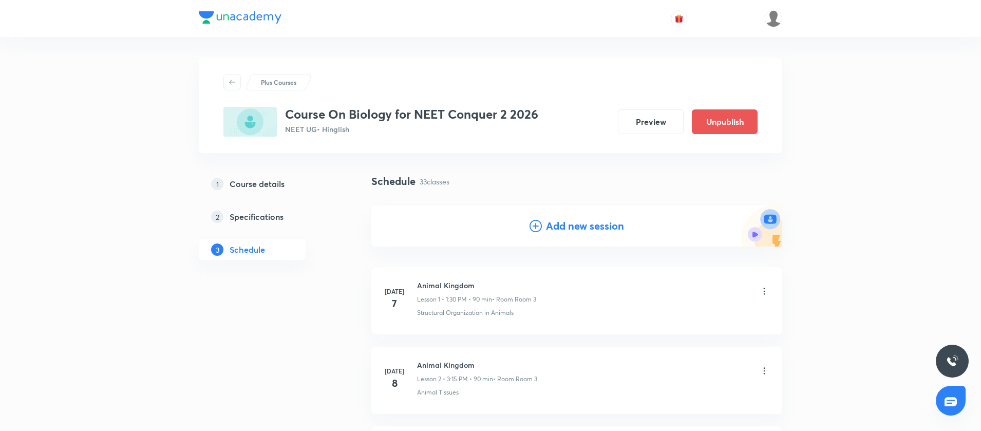
click at [541, 229] on icon at bounding box center [535, 226] width 12 height 12
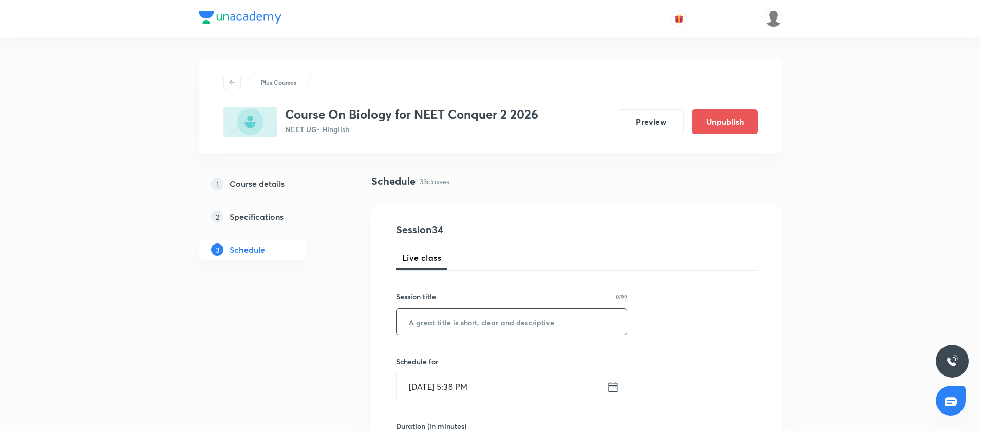
click at [455, 317] on input "text" at bounding box center [511, 322] width 230 height 26
paste input "Breathing and Gaseous exchange"
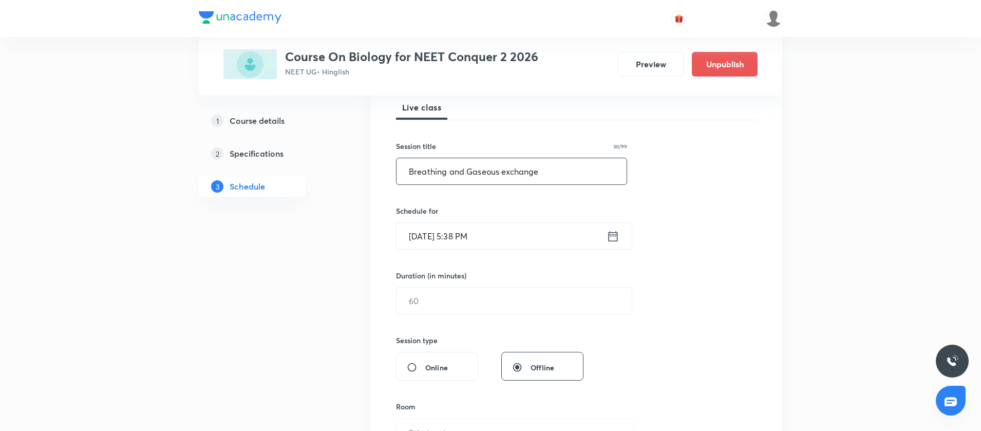
scroll to position [159, 0]
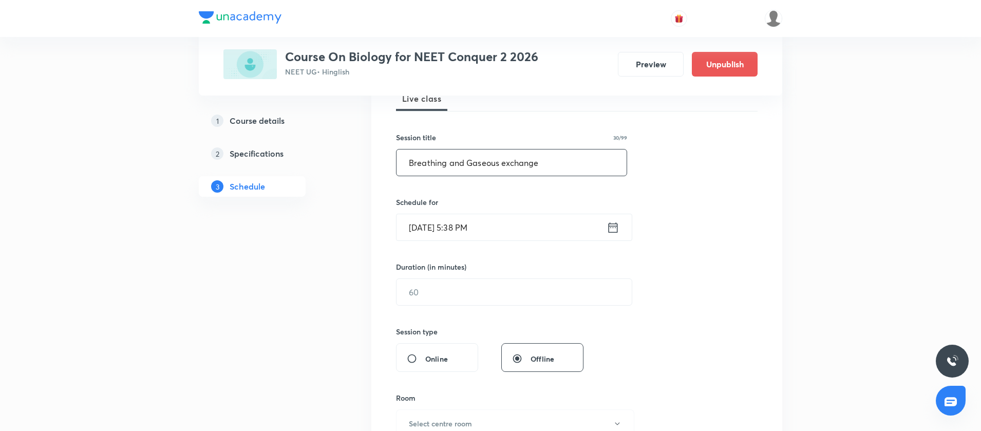
type input "Breathing and Gaseous exchange"
click at [607, 230] on icon at bounding box center [612, 227] width 13 height 14
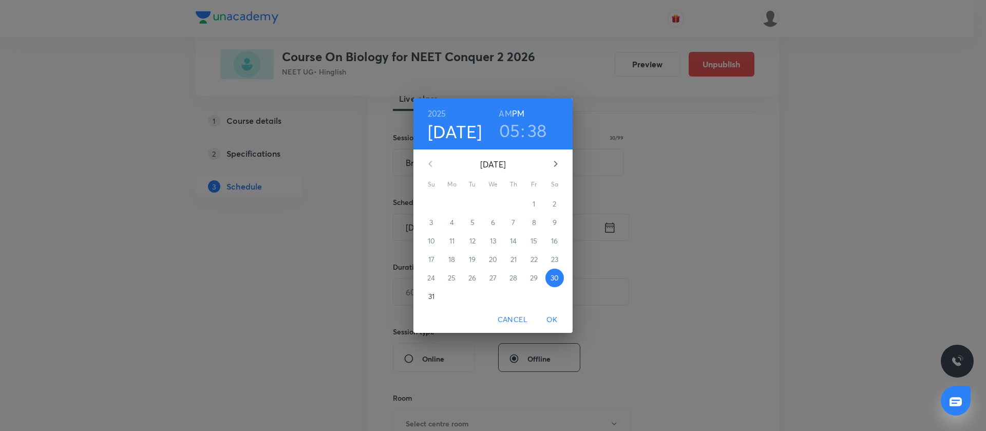
click at [563, 161] on button "button" at bounding box center [555, 163] width 25 height 25
click at [532, 204] on p "5" at bounding box center [534, 204] width 4 height 10
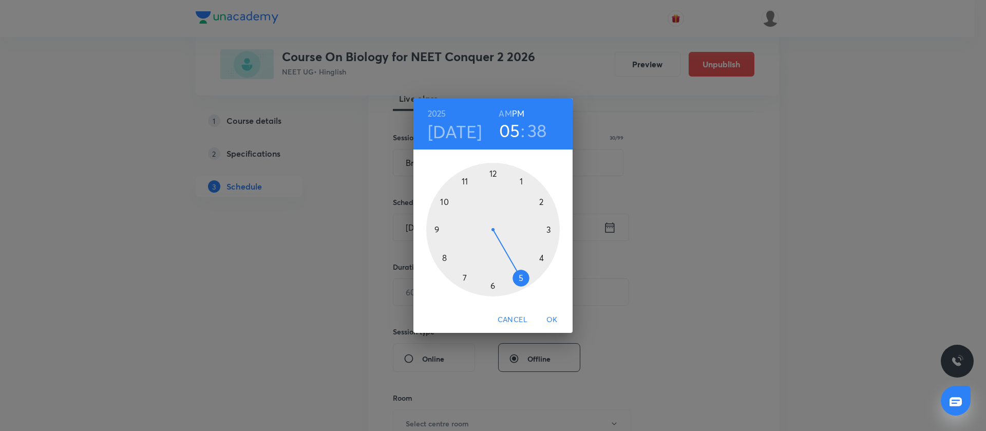
click at [467, 181] on div at bounding box center [492, 229] width 133 height 133
click at [493, 285] on div at bounding box center [492, 229] width 133 height 133
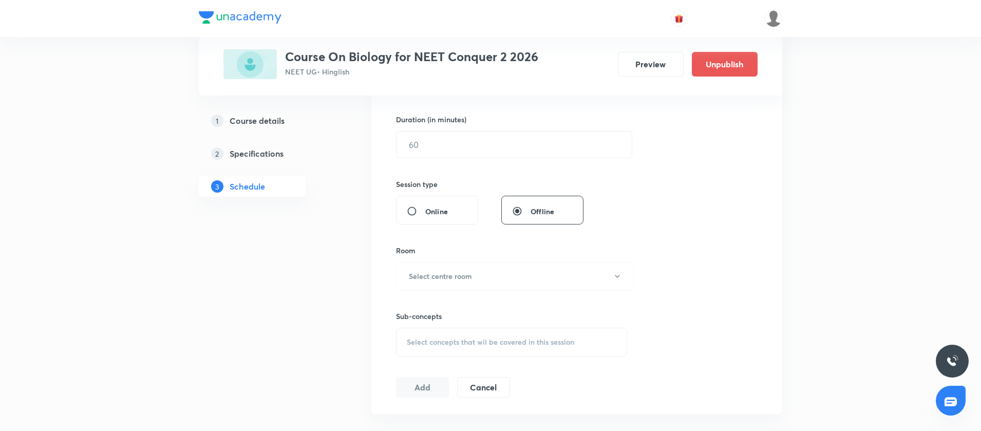
scroll to position [313, 0]
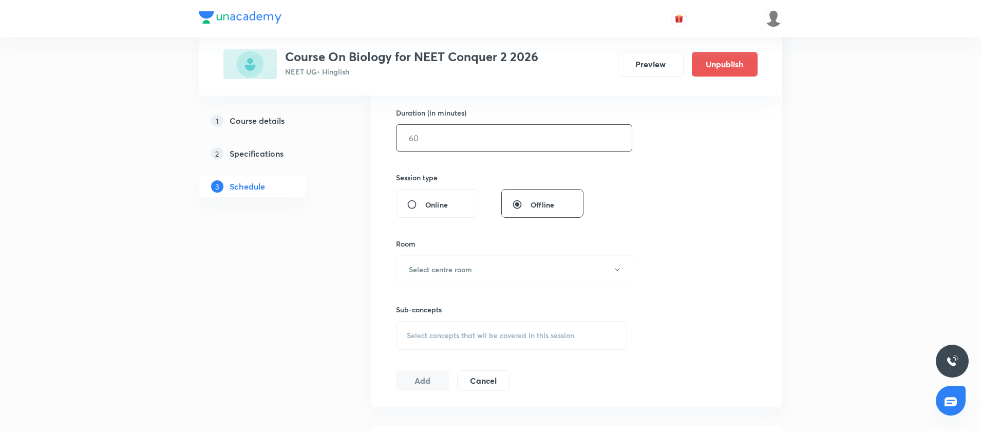
click at [449, 138] on input "text" at bounding box center [513, 138] width 235 height 26
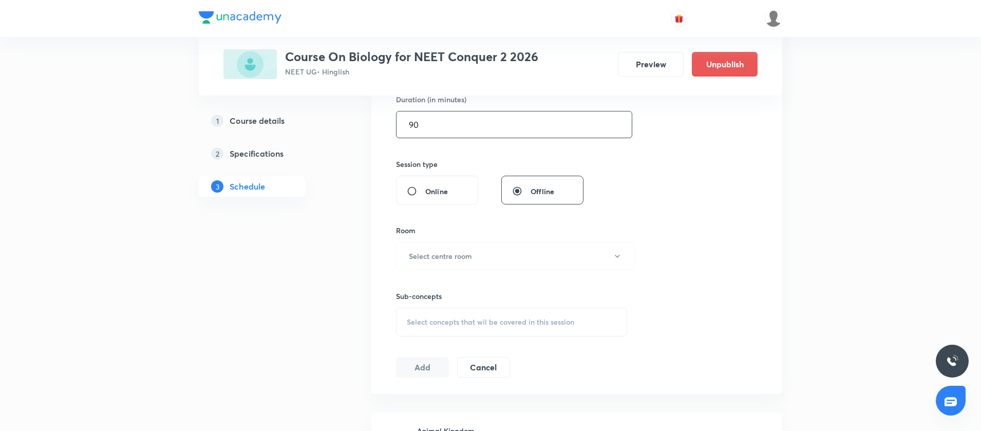
scroll to position [347, 0]
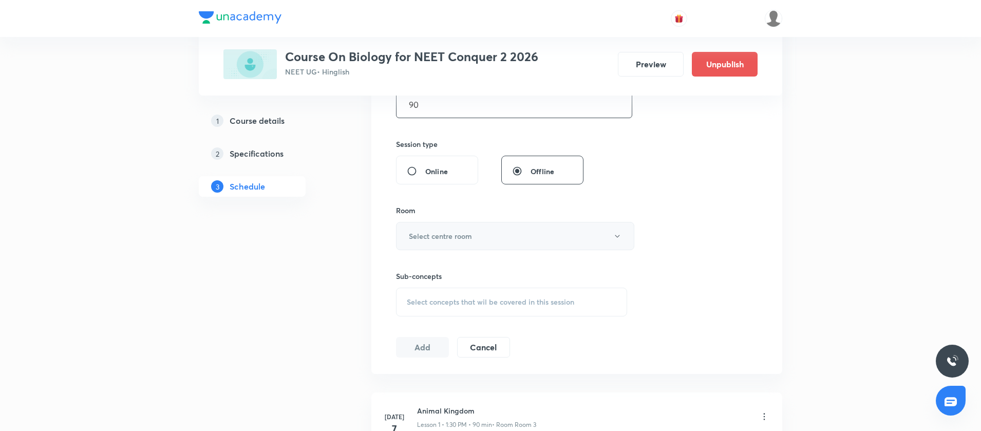
type input "90"
click at [467, 234] on h6 "Select centre room" at bounding box center [440, 236] width 63 height 11
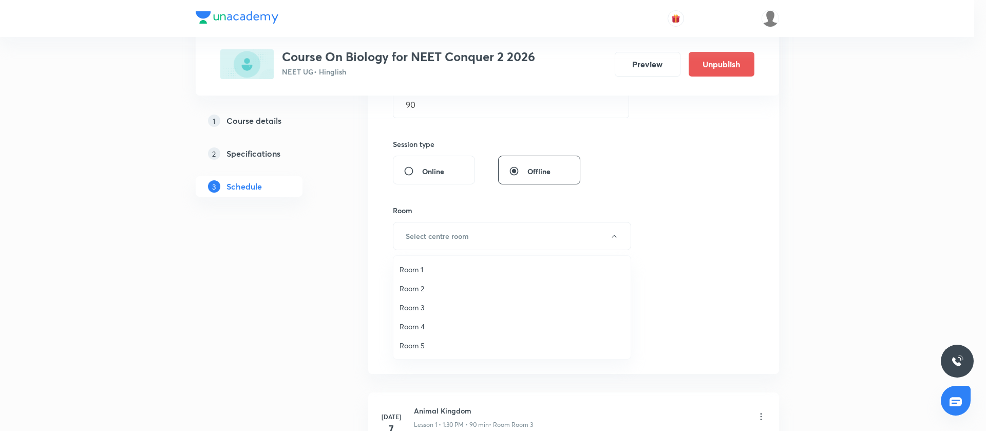
click at [428, 289] on span "Room 2" at bounding box center [511, 288] width 225 height 11
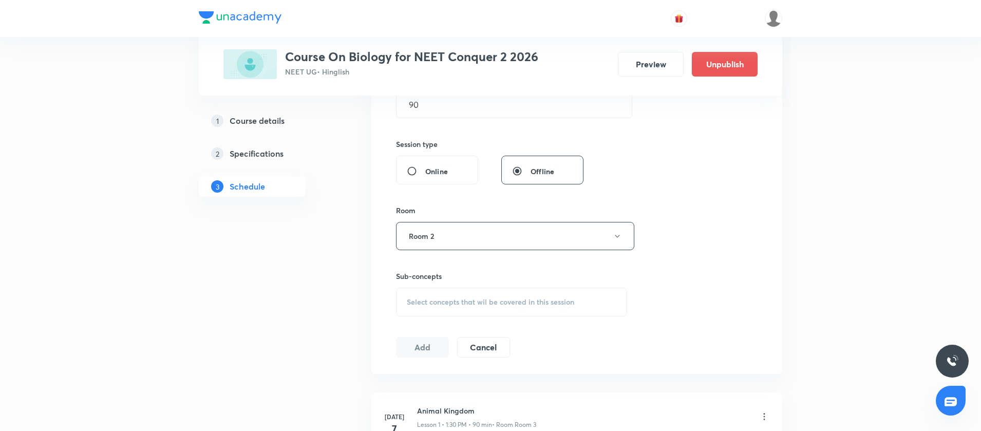
click at [425, 299] on span "Select concepts that wil be covered in this session" at bounding box center [490, 302] width 167 height 8
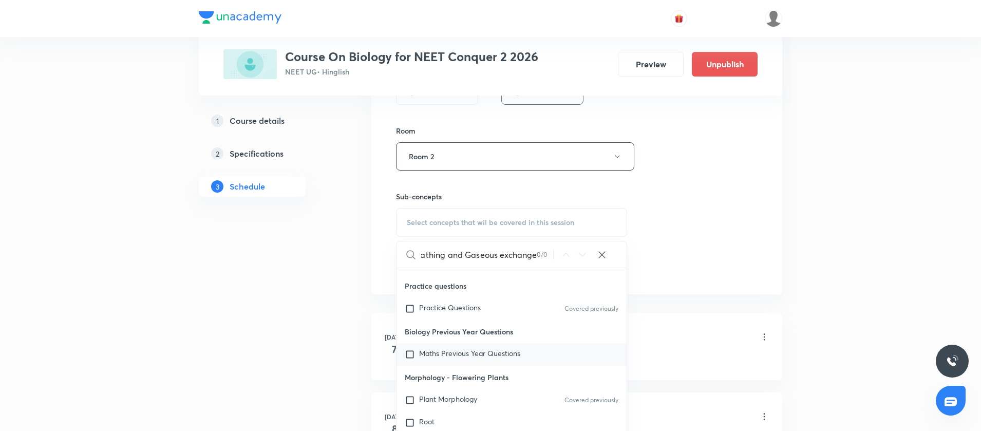
scroll to position [67, 0]
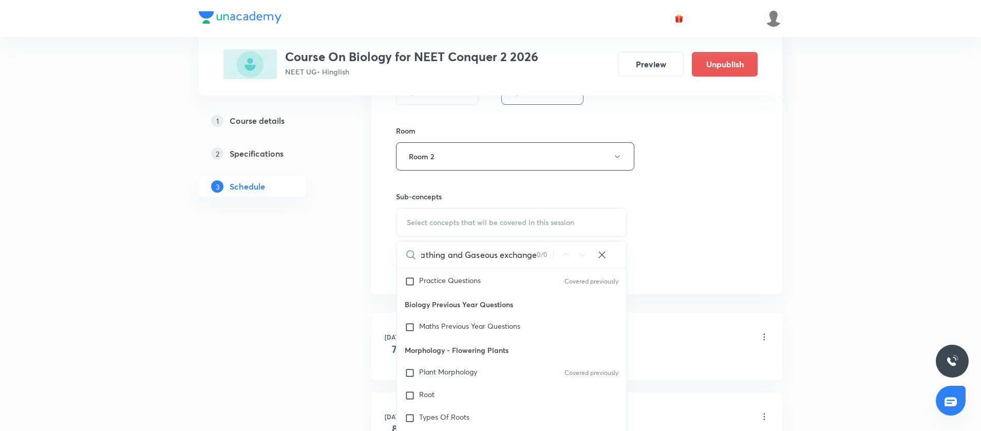
click at [487, 252] on input "Breathing and Gaseous exchange" at bounding box center [479, 254] width 116 height 26
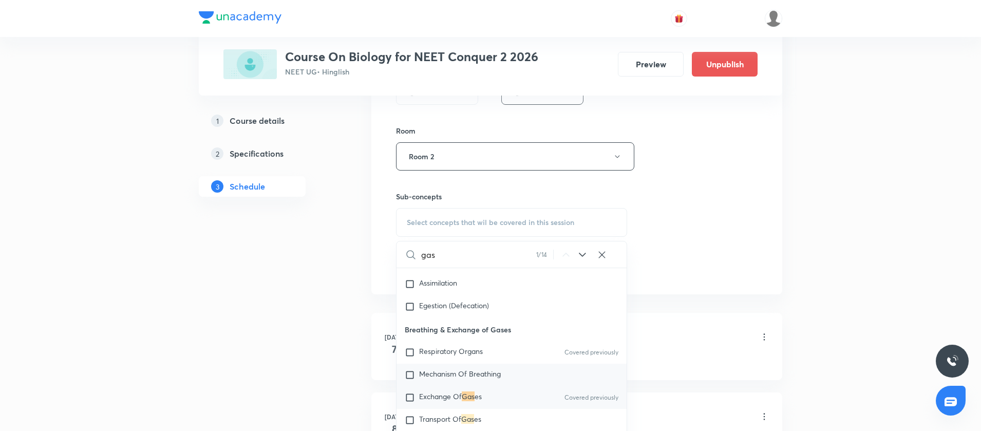
scroll to position [3341, 0]
type input "gas"
click at [411, 399] on input "checkbox" at bounding box center [412, 394] width 14 height 10
checkbox input "true"
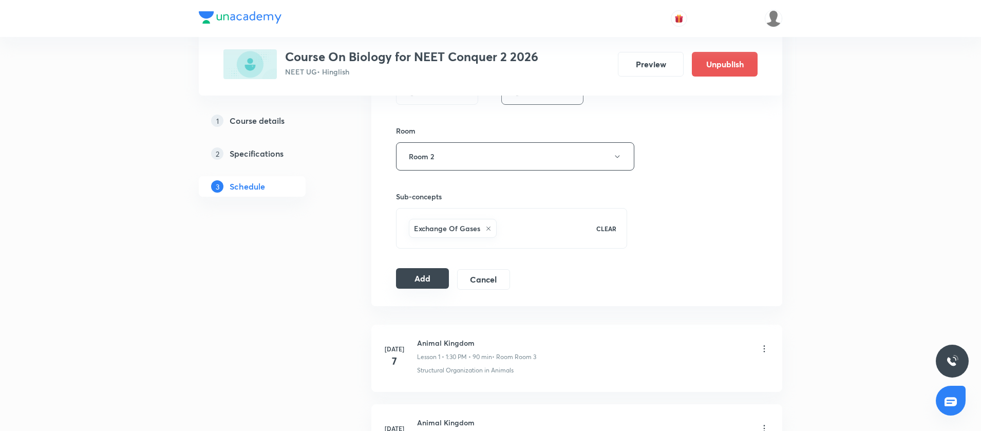
click at [419, 288] on button "Add" at bounding box center [422, 278] width 53 height 21
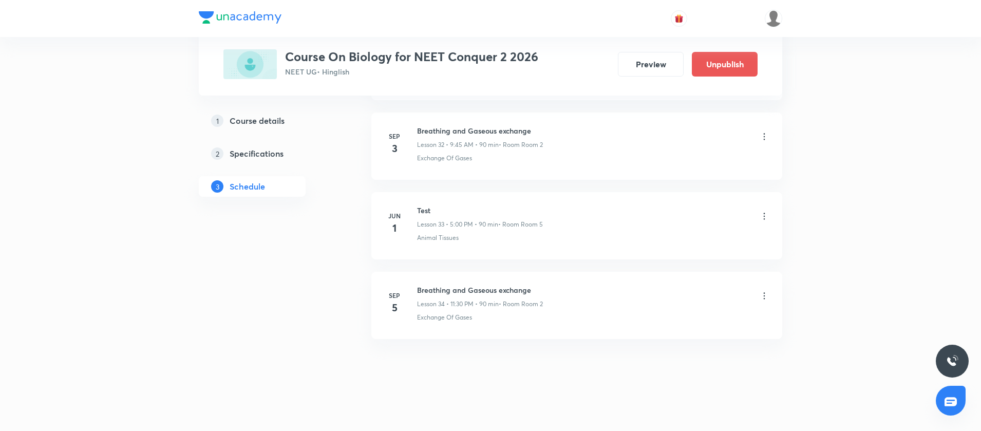
scroll to position [2627, 0]
